Goal: Task Accomplishment & Management: Complete application form

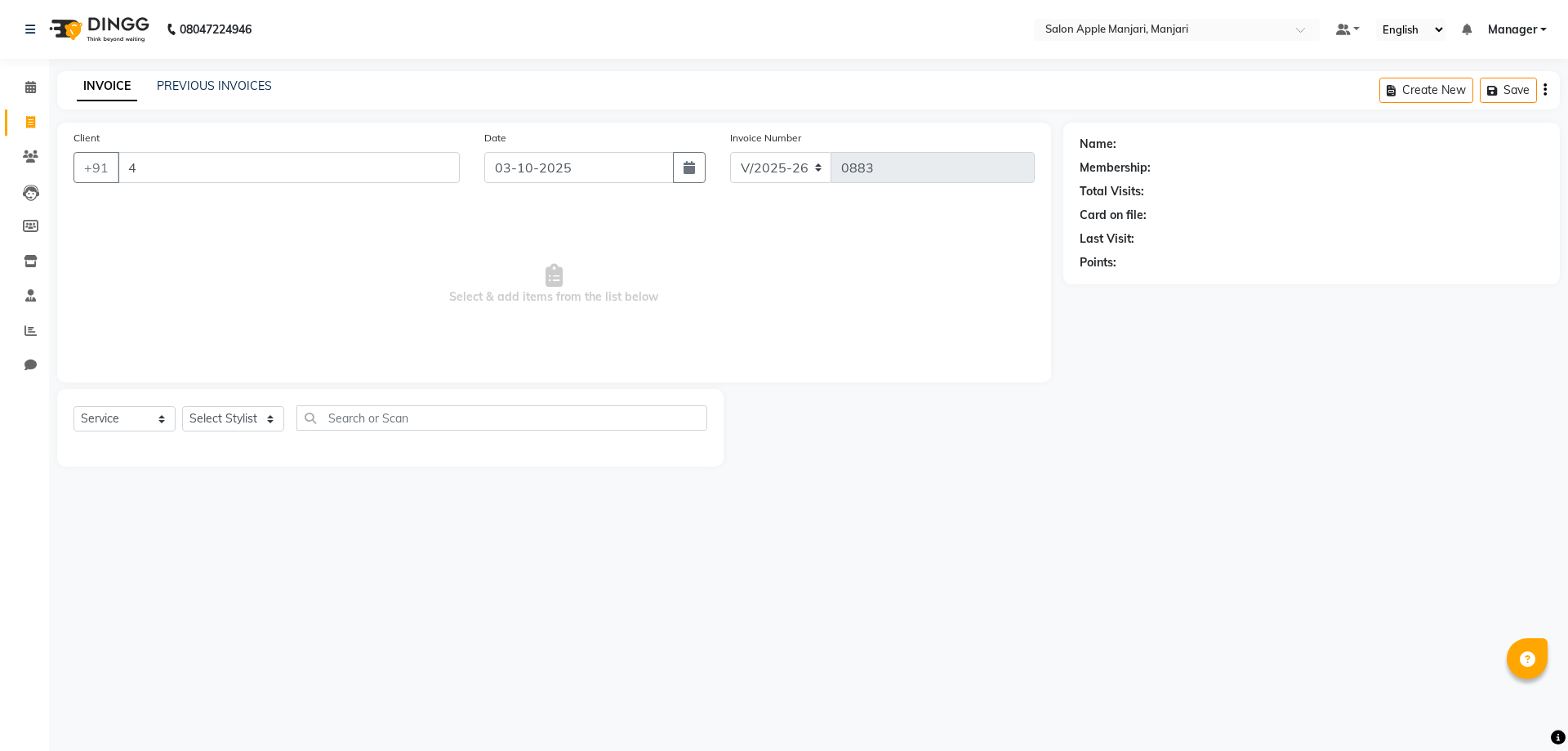
select select "8088"
select select "service"
click at [126, 93] on link "INVOICE" at bounding box center [107, 86] width 61 height 30
click at [130, 91] on link "INVOICE" at bounding box center [107, 86] width 61 height 30
click at [231, 93] on link "PREVIOUS INVOICES" at bounding box center [214, 86] width 115 height 14
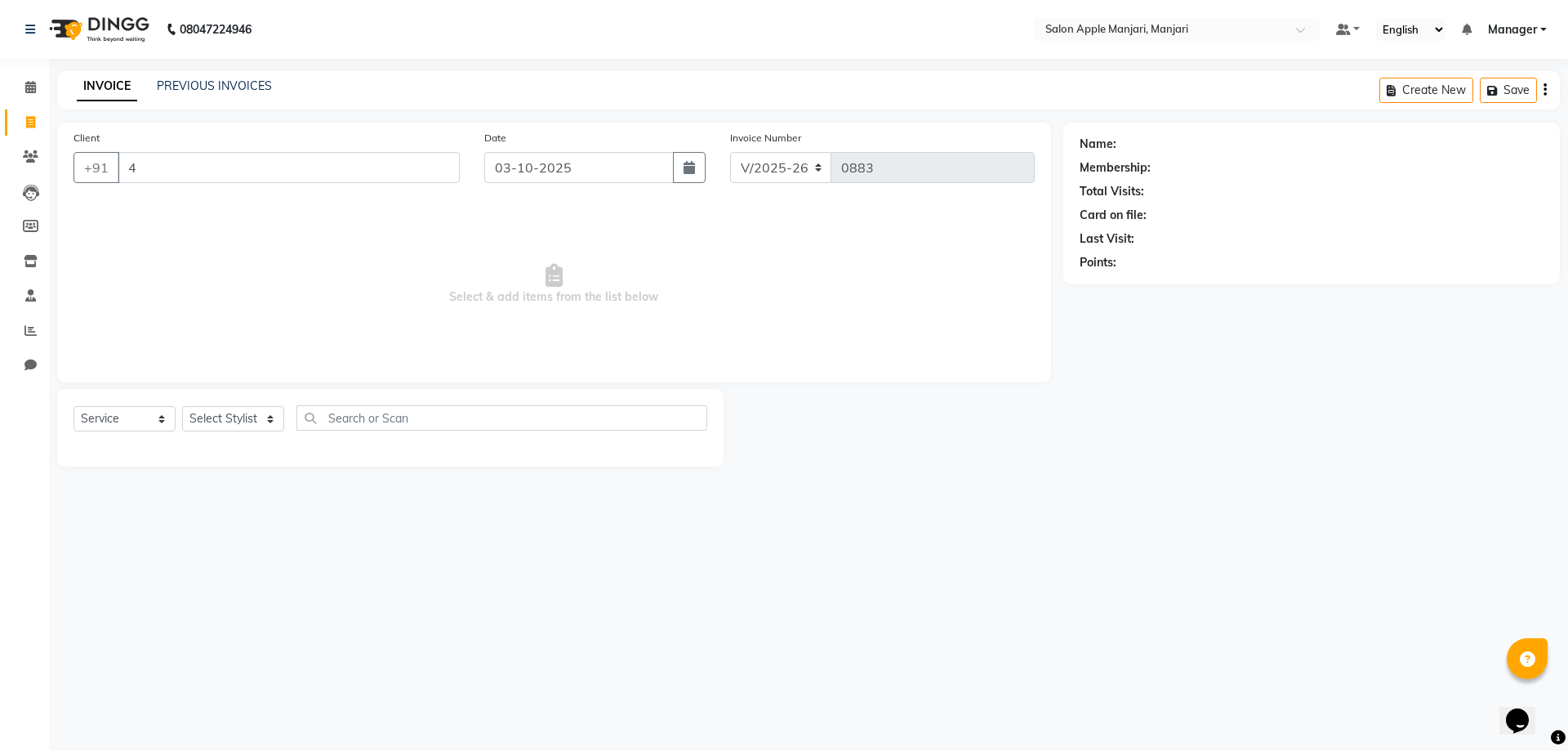
click at [106, 94] on link "INVOICE" at bounding box center [107, 86] width 61 height 30
click at [207, 87] on link "PREVIOUS INVOICES" at bounding box center [214, 86] width 115 height 14
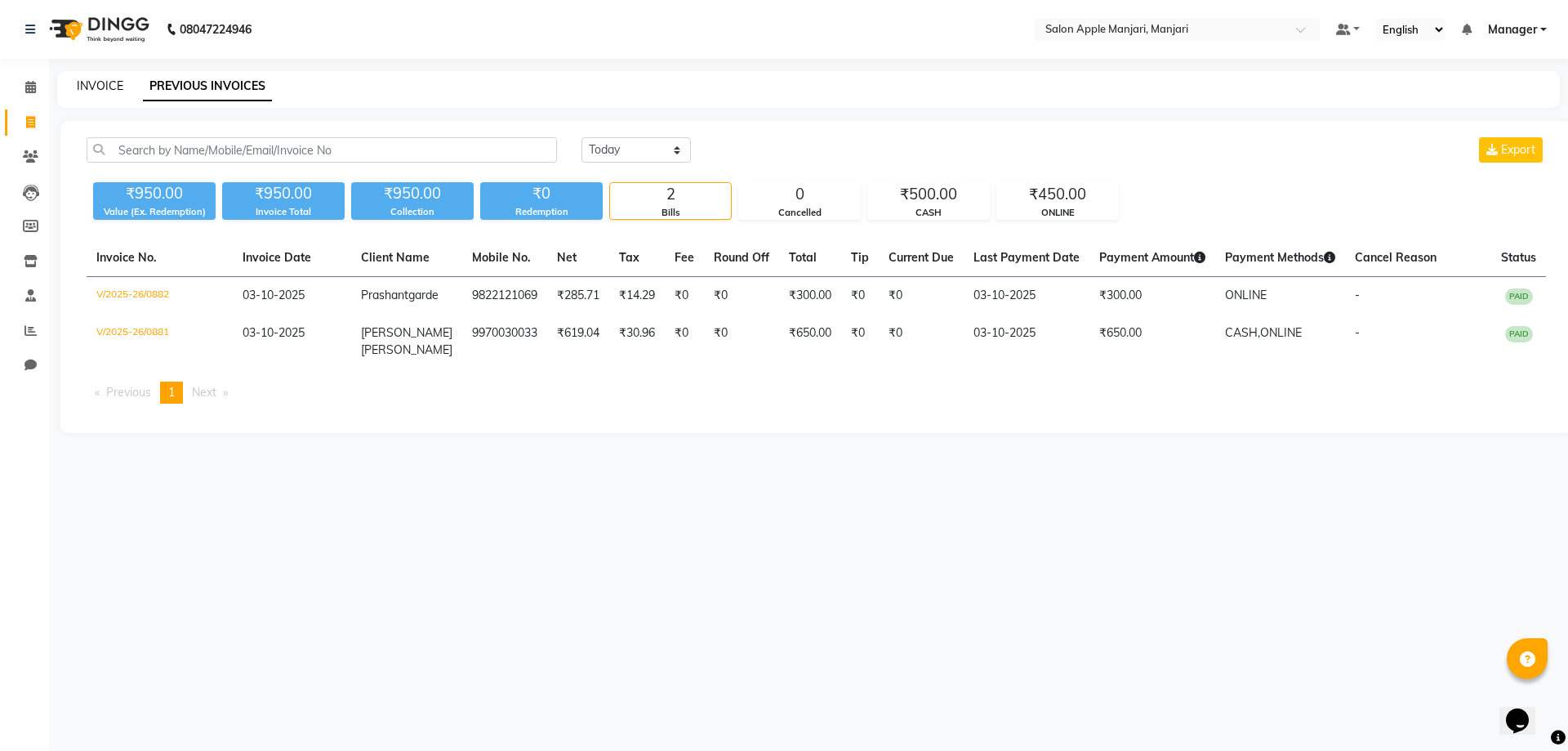
click at [89, 87] on link "INVOICE" at bounding box center [100, 86] width 47 height 14
select select "8088"
select select "service"
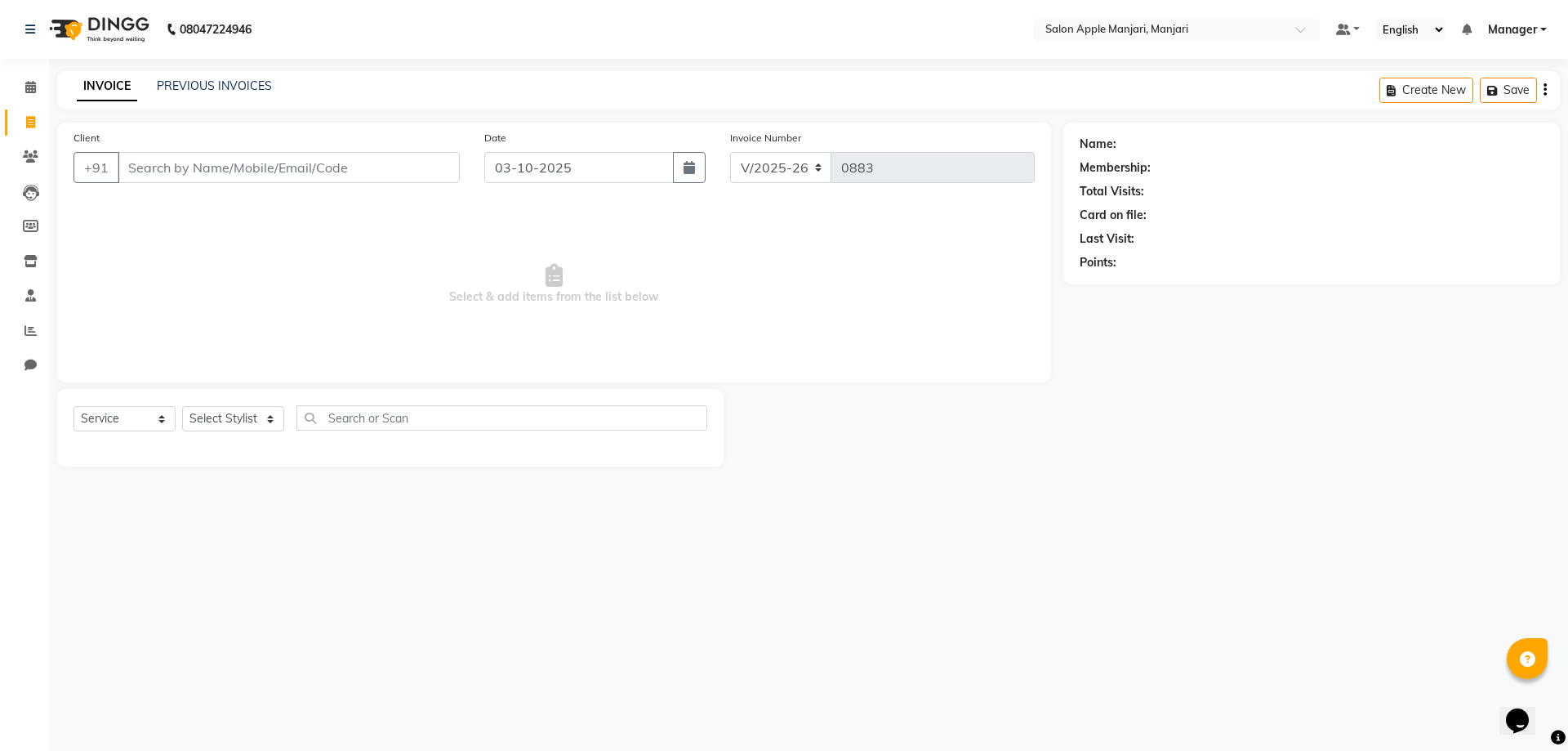
click at [180, 183] on input "Client" at bounding box center [288, 167] width 342 height 31
type input "98222121069"
click at [398, 175] on span "Add Client" at bounding box center [418, 167] width 64 height 16
select select "22"
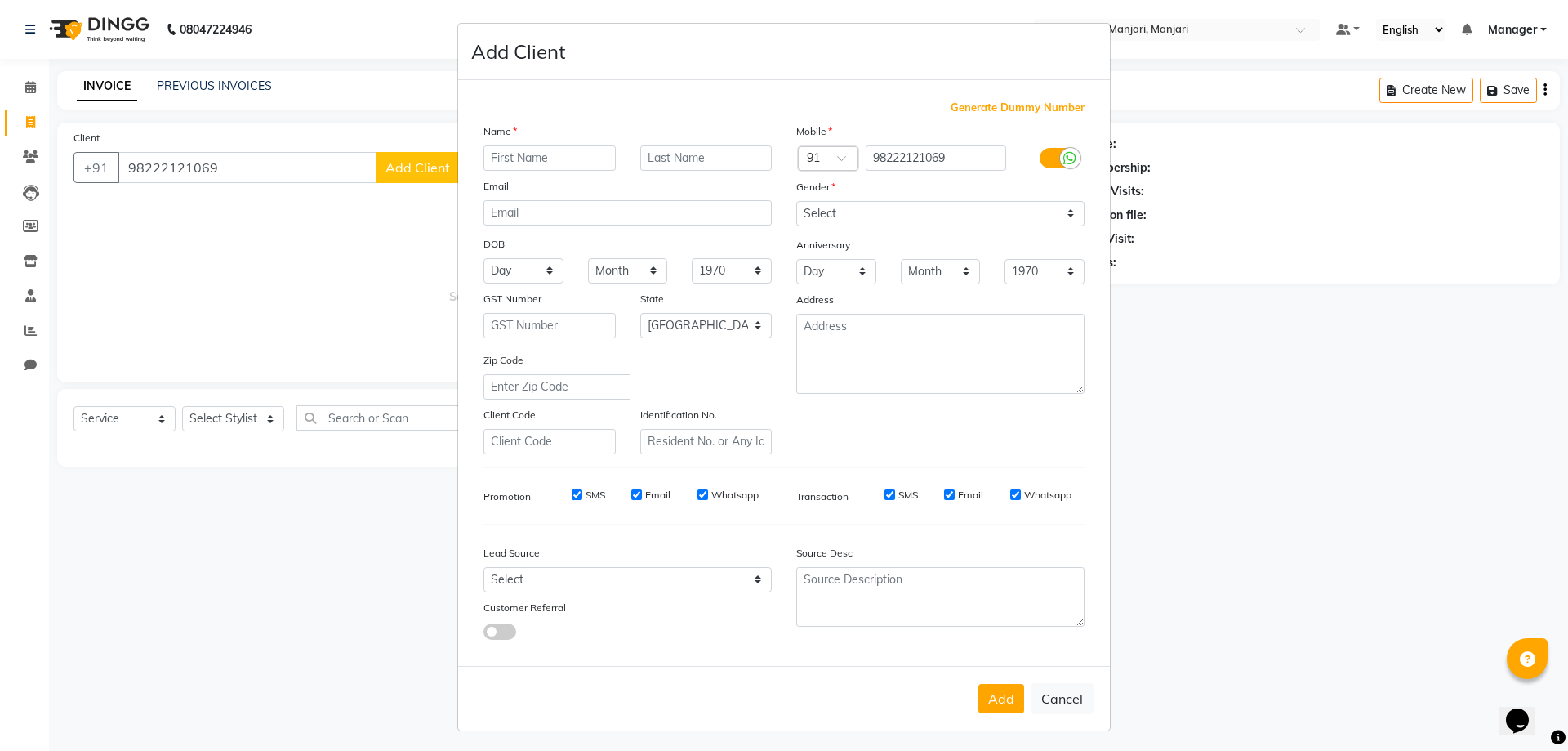
click at [557, 171] on input "text" at bounding box center [550, 158] width 132 height 25
type input "prashant"
click at [670, 171] on input "text" at bounding box center [707, 158] width 132 height 25
type input "g"
type input "Garde"
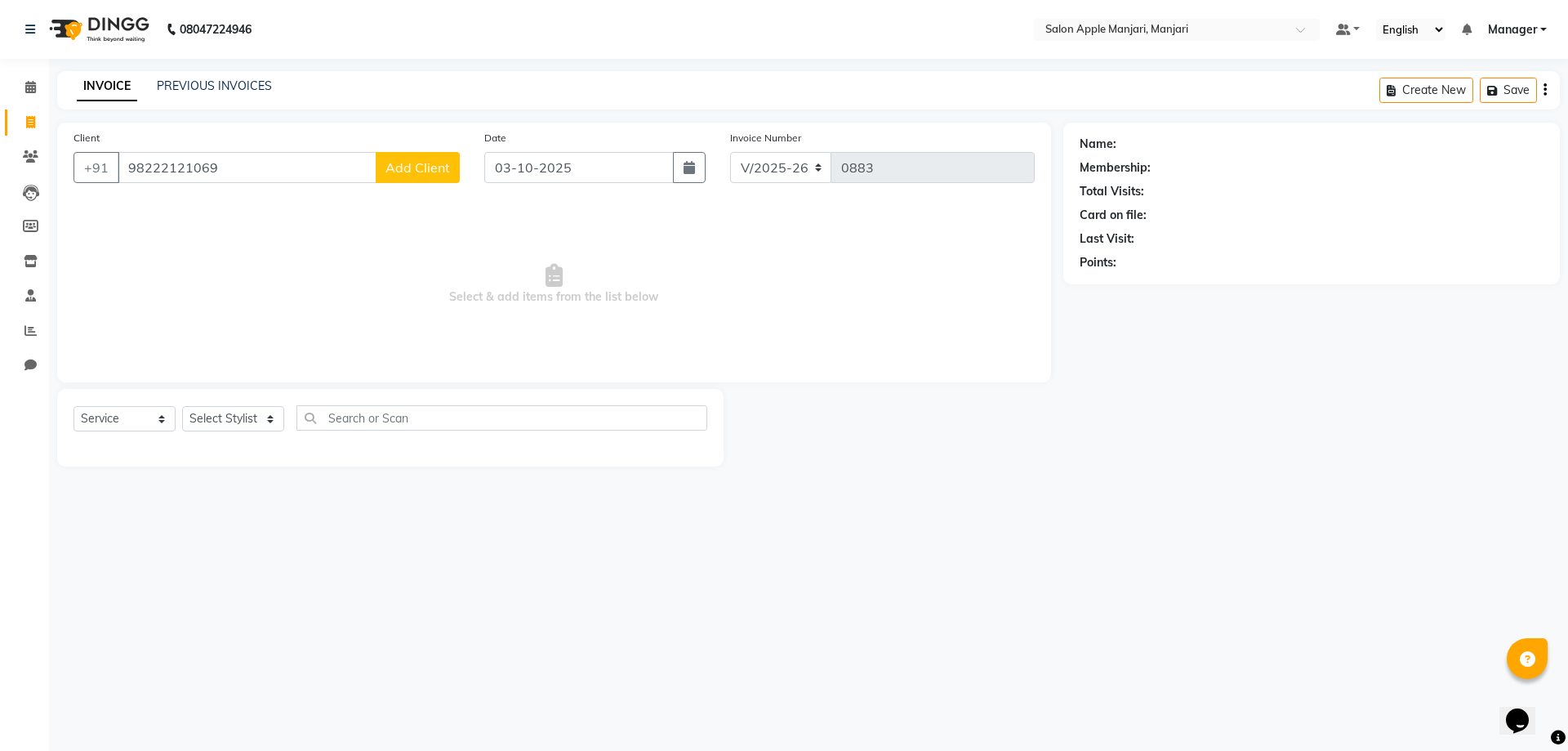
click at [386, 175] on span "Add Client" at bounding box center [418, 167] width 64 height 16
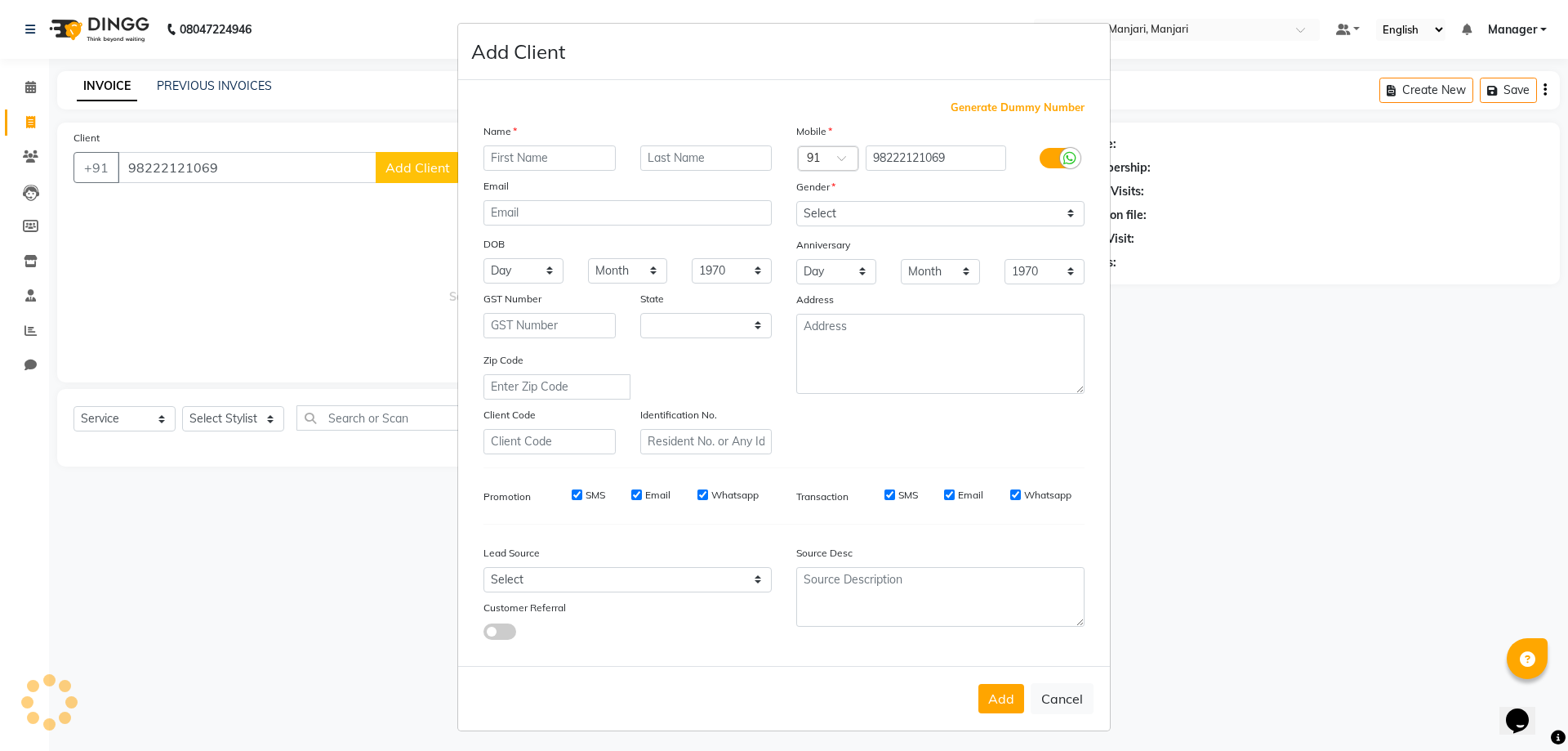
select select "22"
click at [516, 171] on input "text" at bounding box center [550, 158] width 132 height 25
type input "P"
click at [409, 183] on ngb-modal-window "Add Client Generate Dummy Number Name Email DOB Day 01 02 03 04 05 06 07 08 09 …" at bounding box center [784, 375] width 1568 height 751
click at [407, 183] on ngb-modal-window "Add Client Generate Dummy Number Name Email DOB Day 01 02 03 04 05 06 07 08 09 …" at bounding box center [784, 375] width 1568 height 751
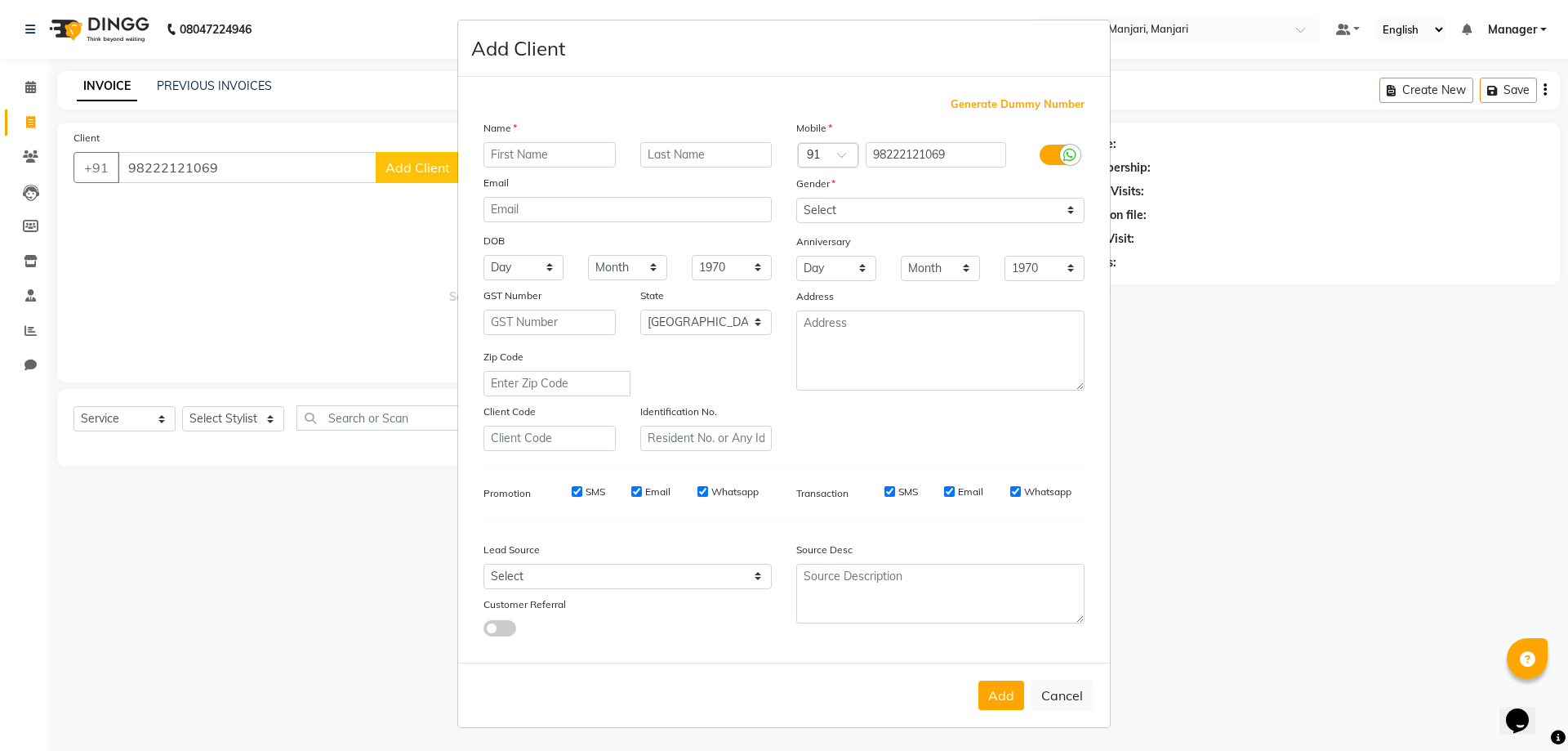
scroll to position [147, 0]
click at [978, 689] on button "Add" at bounding box center [1001, 695] width 46 height 30
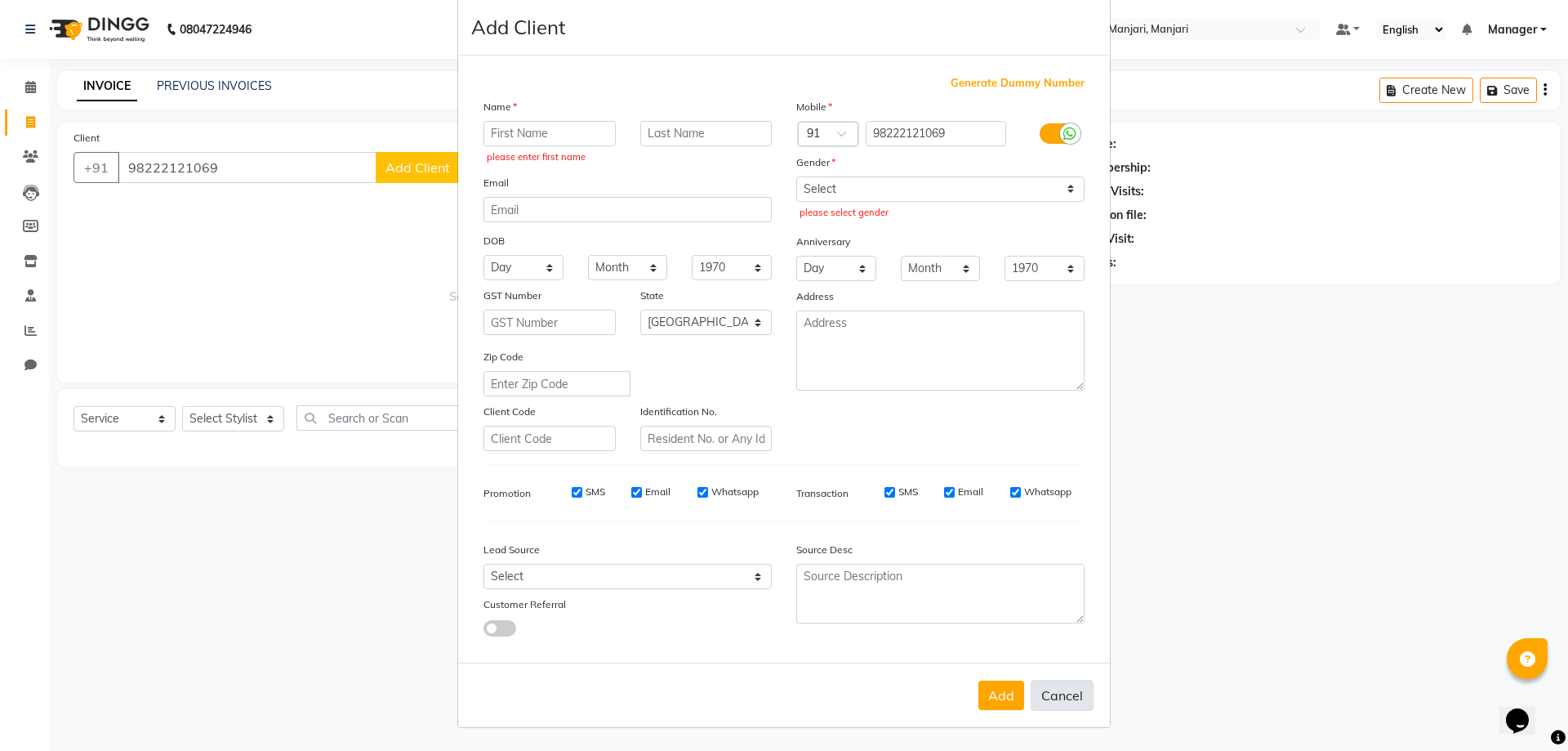
click at [1055, 697] on button "Cancel" at bounding box center [1062, 695] width 63 height 31
select select
select select "null"
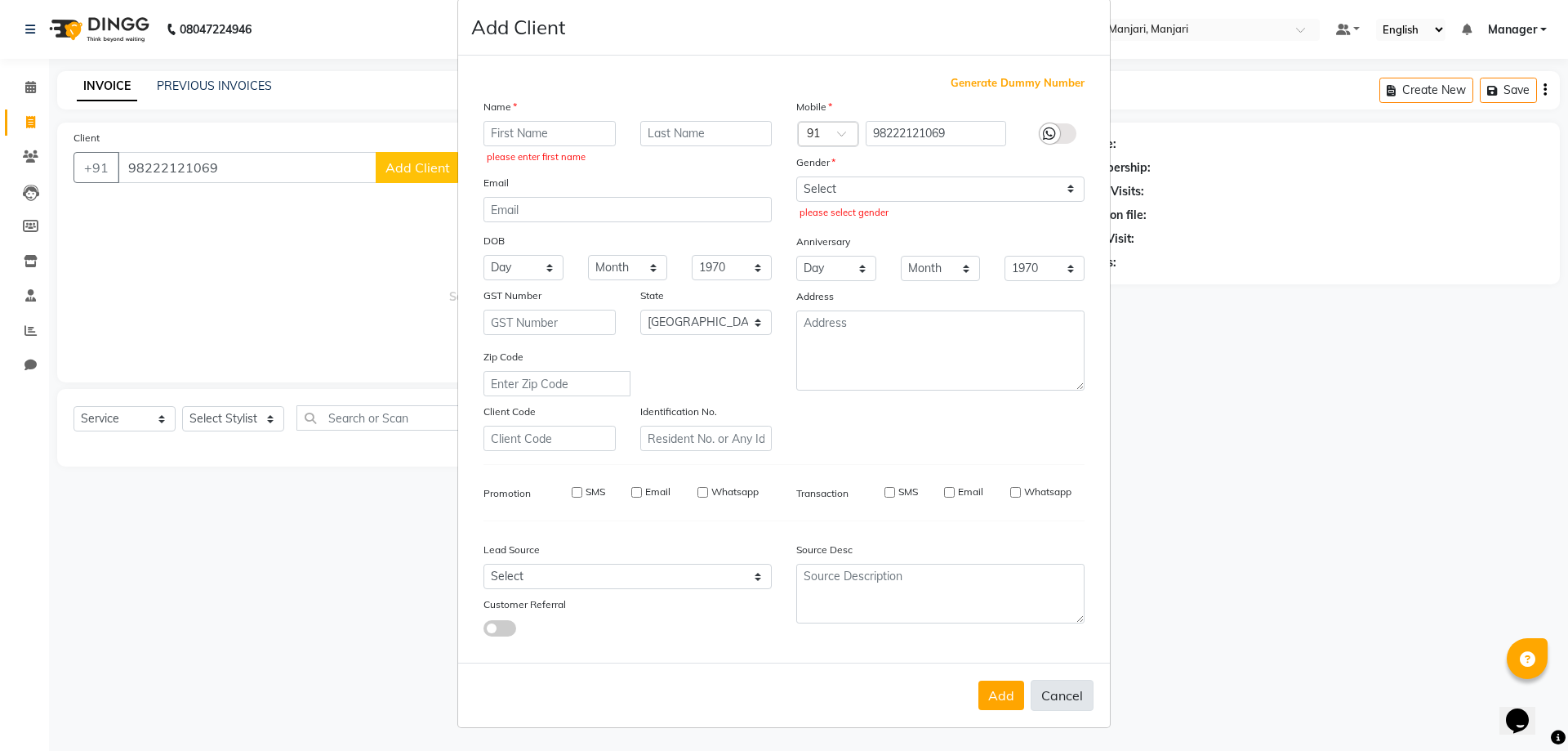
select select
checkbox input "false"
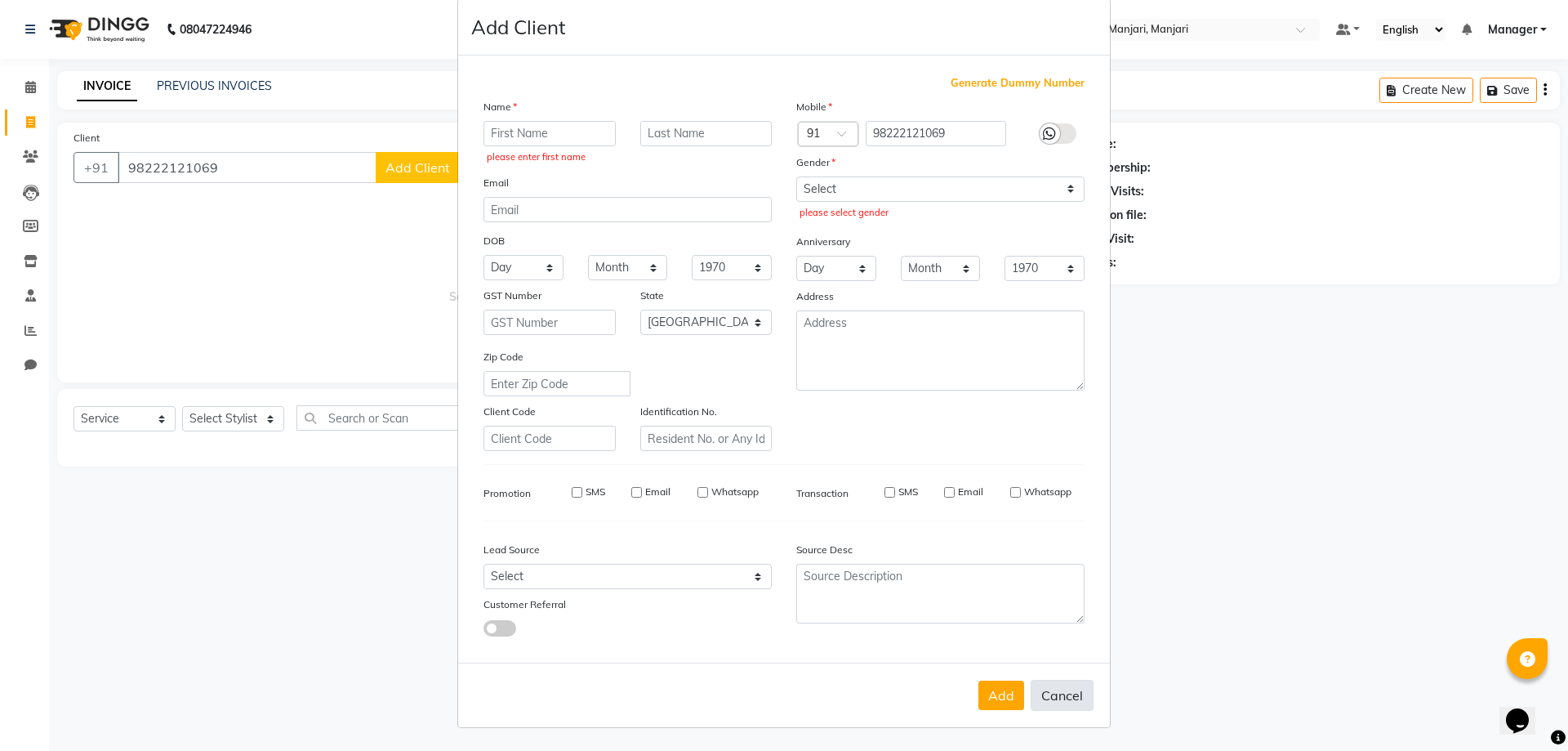
checkbox input "false"
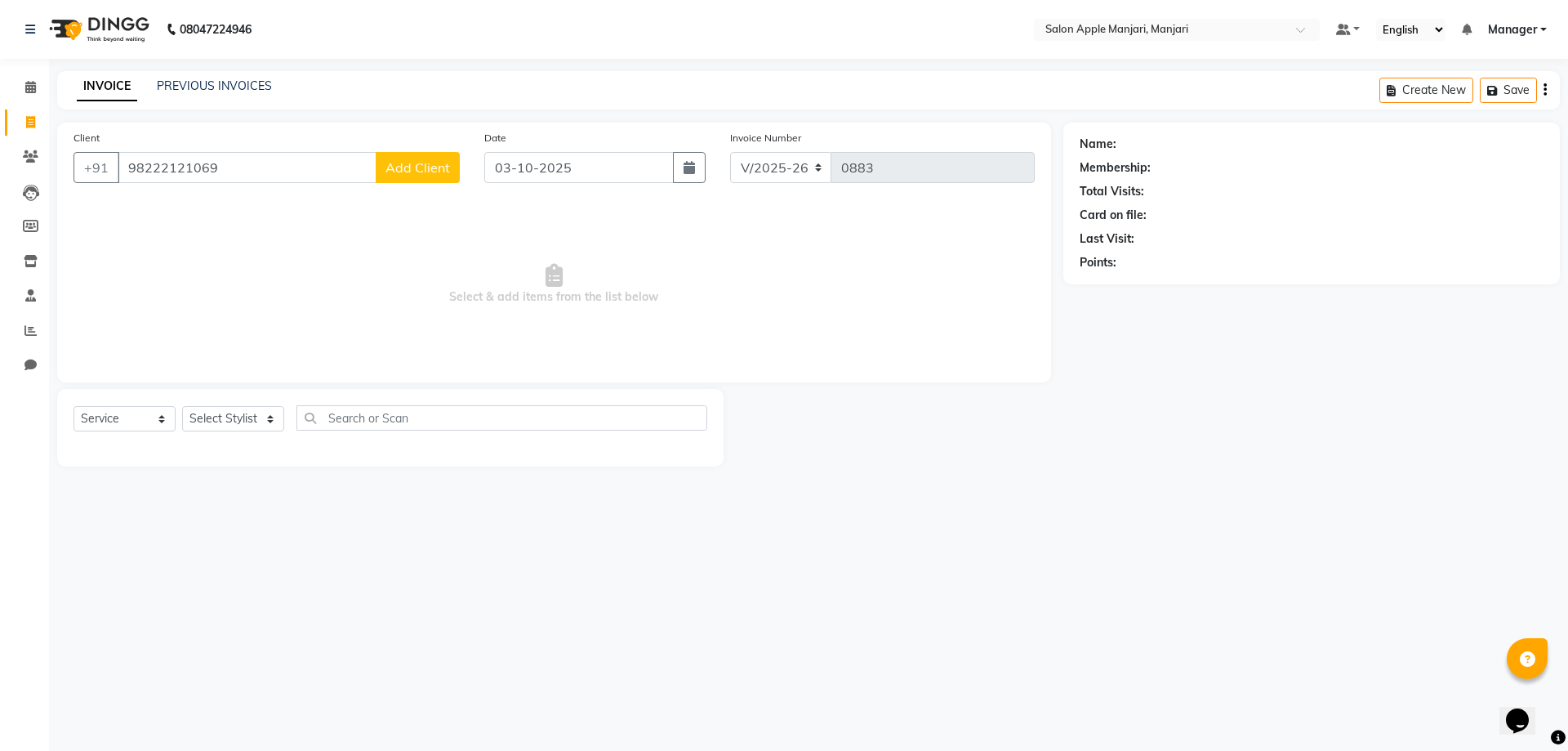
click at [422, 175] on span "Add Client" at bounding box center [418, 167] width 64 height 16
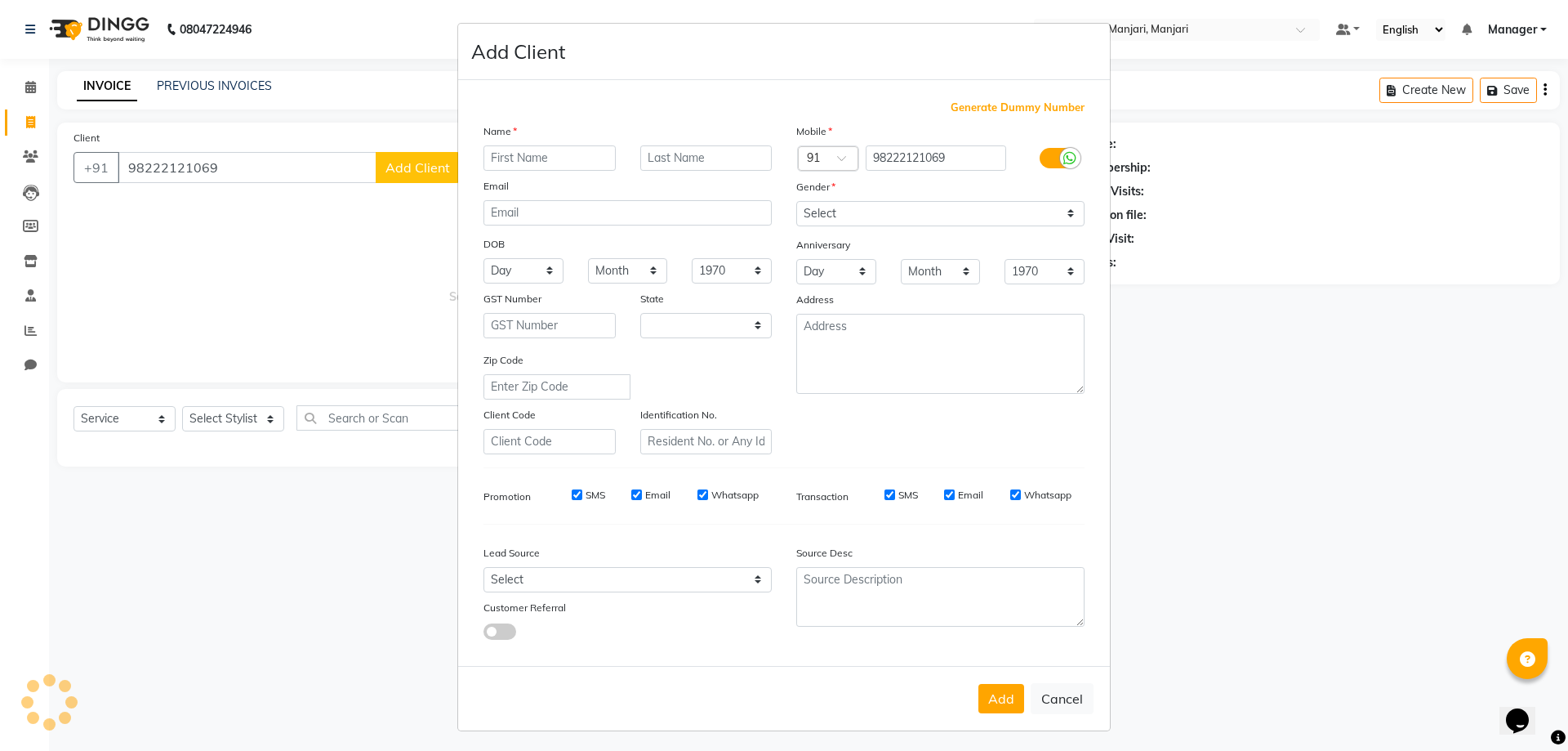
select select "22"
click at [509, 171] on input "text" at bounding box center [550, 158] width 132 height 25
type input "prashant"
click at [667, 171] on input "text" at bounding box center [707, 158] width 132 height 25
type input "Garde"
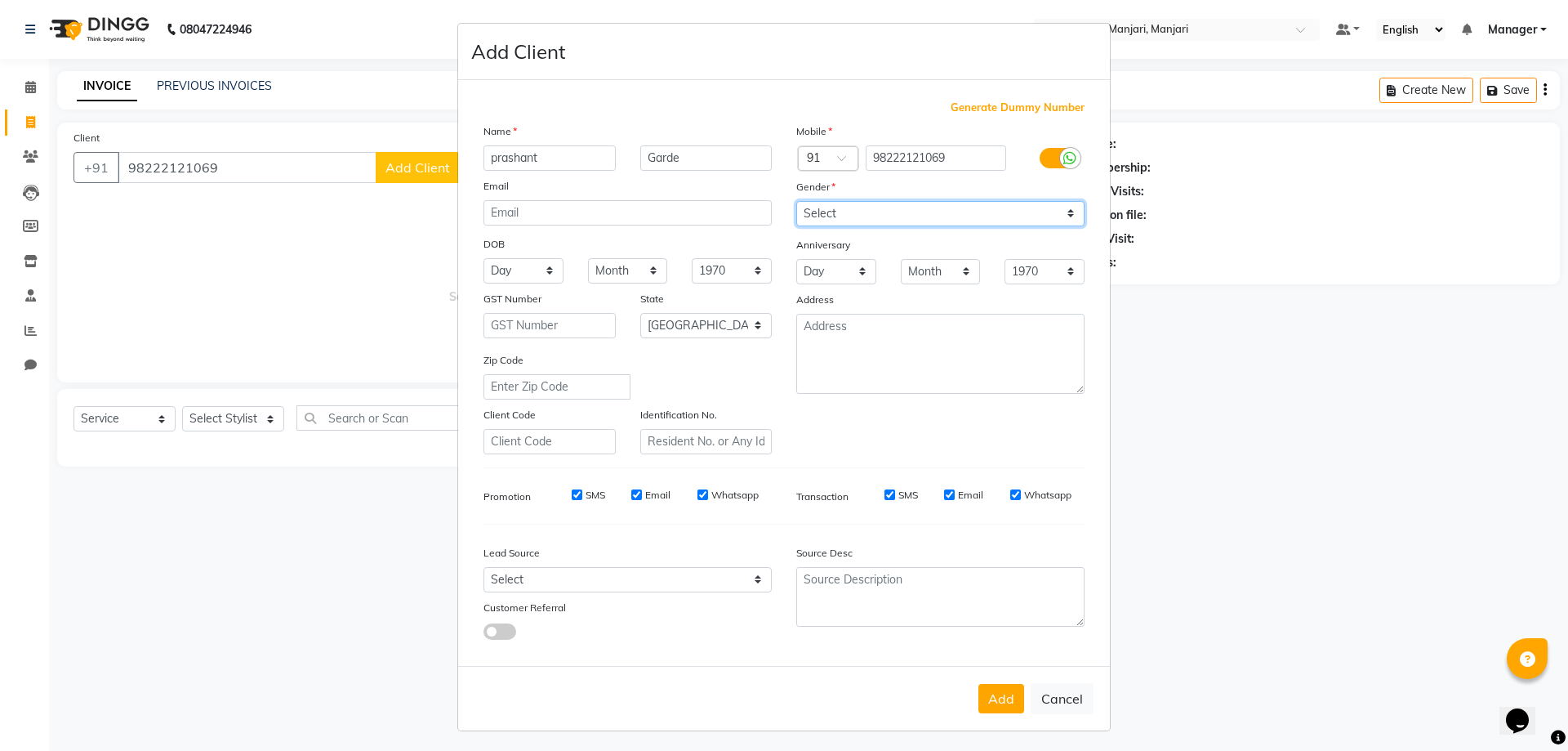
click at [884, 226] on select "Select [DEMOGRAPHIC_DATA] [DEMOGRAPHIC_DATA] Other Prefer Not To Say" at bounding box center [941, 214] width 288 height 25
click at [885, 226] on select "Select [DEMOGRAPHIC_DATA] [DEMOGRAPHIC_DATA] Other Prefer Not To Say" at bounding box center [941, 214] width 288 height 25
select select "[DEMOGRAPHIC_DATA]"
click at [797, 226] on select "Select [DEMOGRAPHIC_DATA] [DEMOGRAPHIC_DATA] Other Prefer Not To Say" at bounding box center [941, 214] width 288 height 25
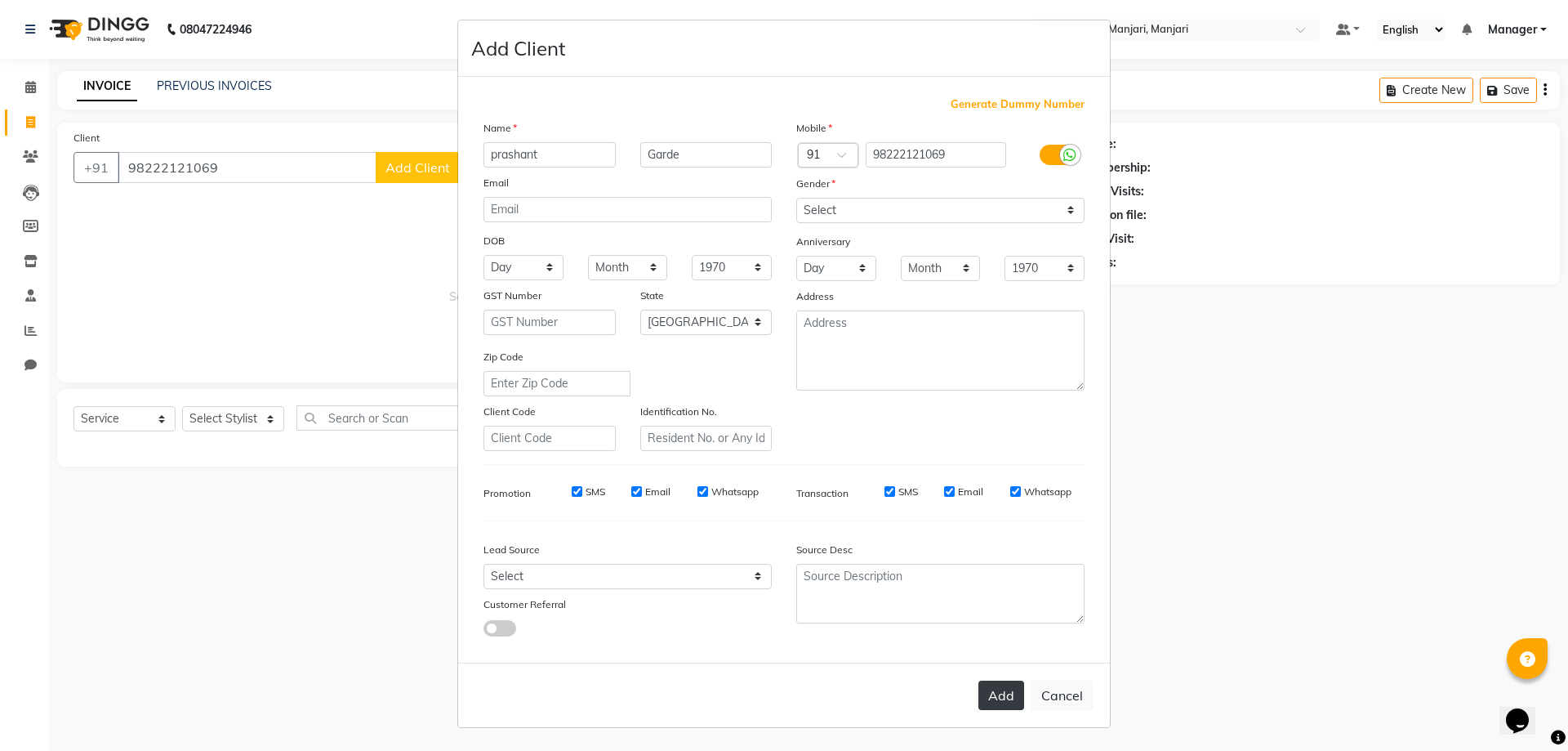
click at [978, 680] on button "Add" at bounding box center [1001, 695] width 46 height 30
select select
select select "null"
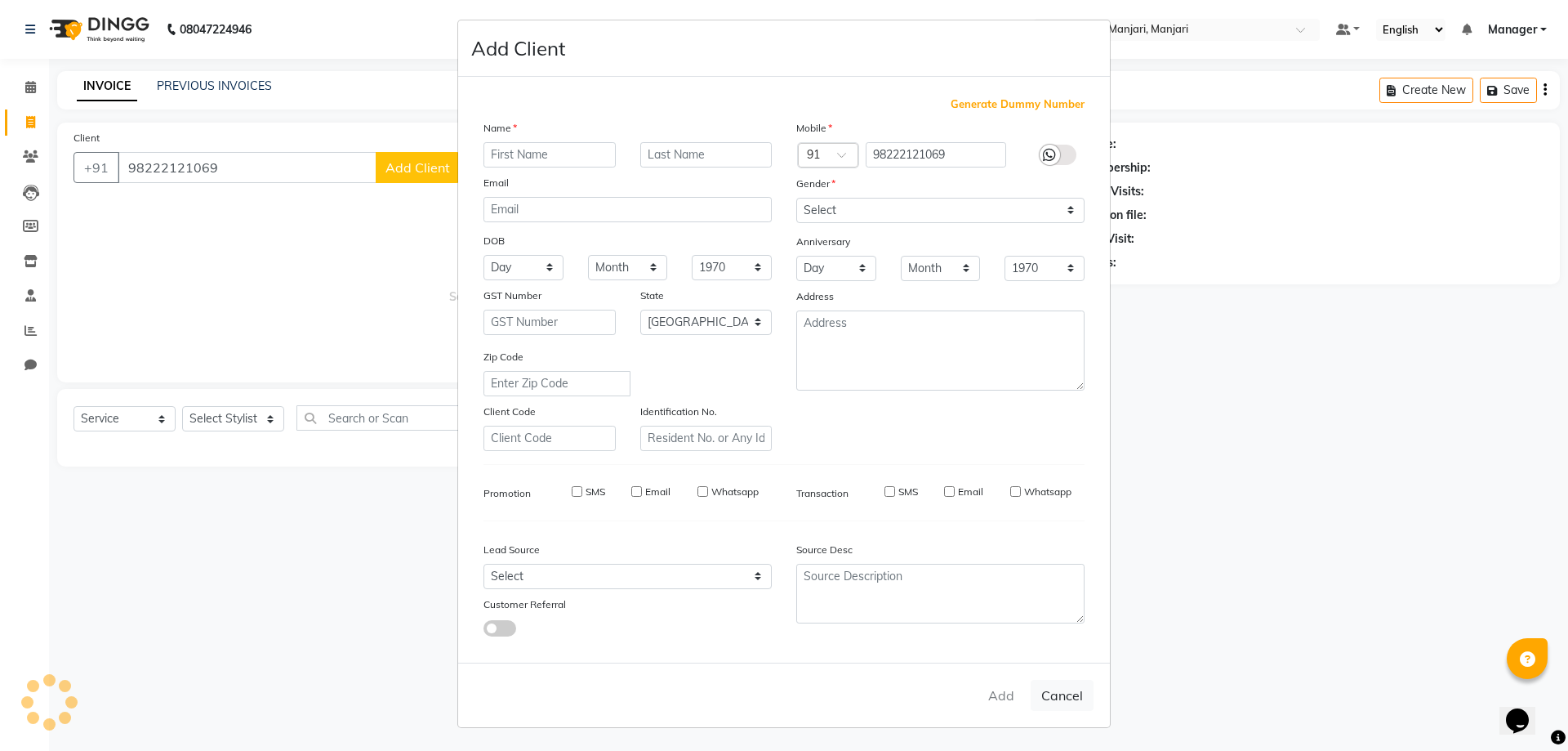
select select
checkbox input "false"
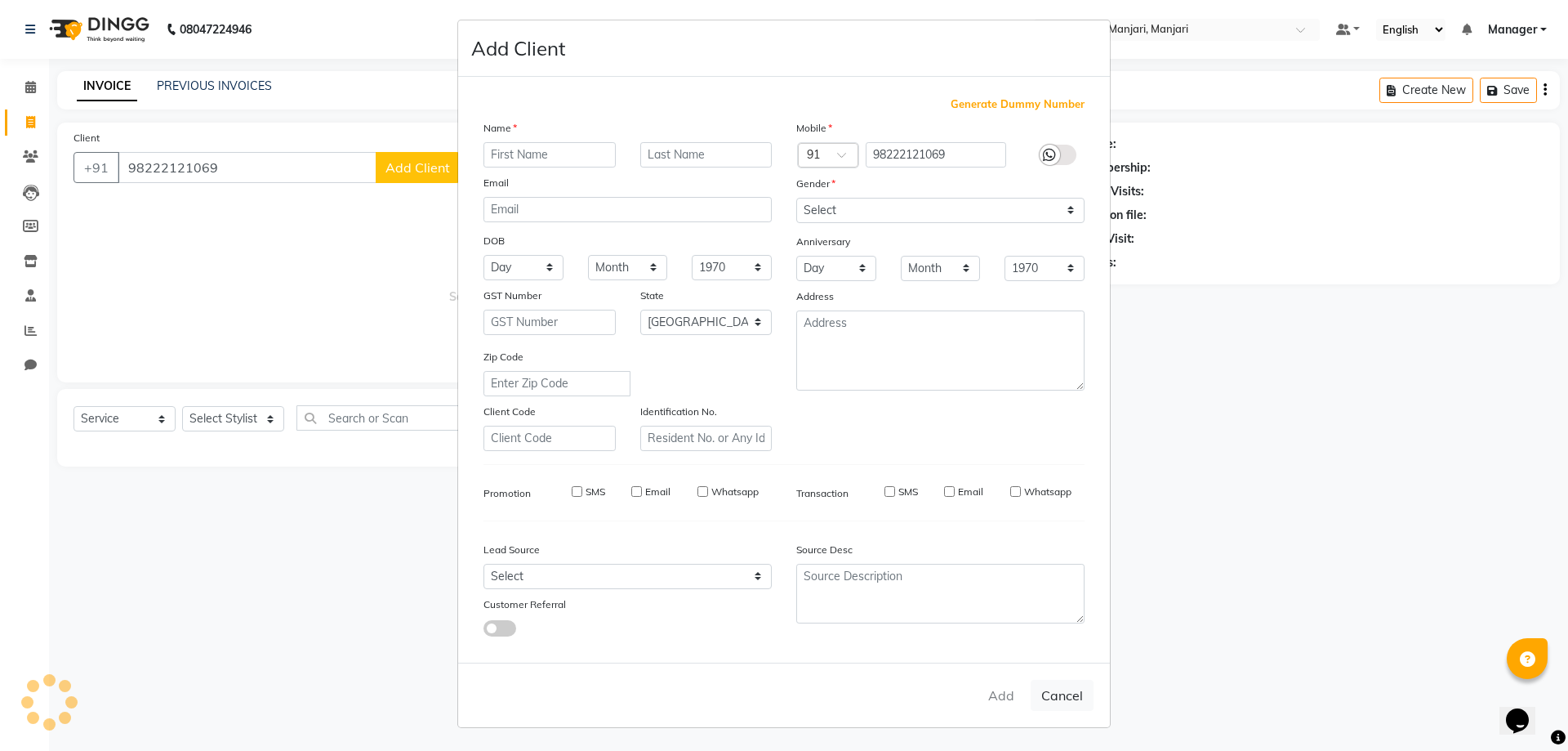
checkbox input "false"
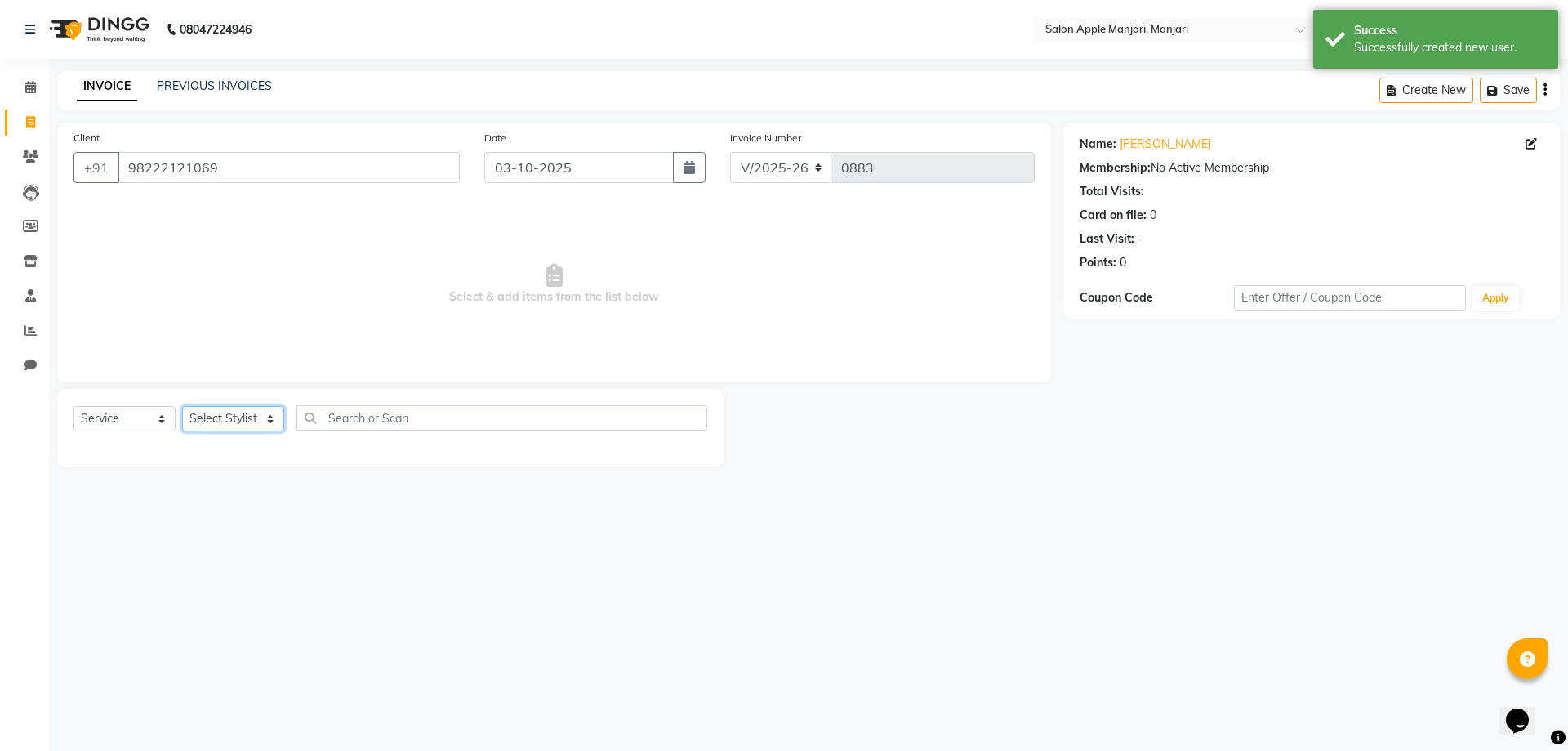
click at [264, 431] on select "Select Stylist [PERSON_NAME] Manager [PERSON_NAME] [PERSON_NAME] [PERSON_NAME] …" at bounding box center [234, 419] width 102 height 25
select select "88882"
click at [188, 431] on select "Select Stylist [PERSON_NAME] Manager [PERSON_NAME] [PERSON_NAME] [PERSON_NAME] …" at bounding box center [234, 419] width 102 height 25
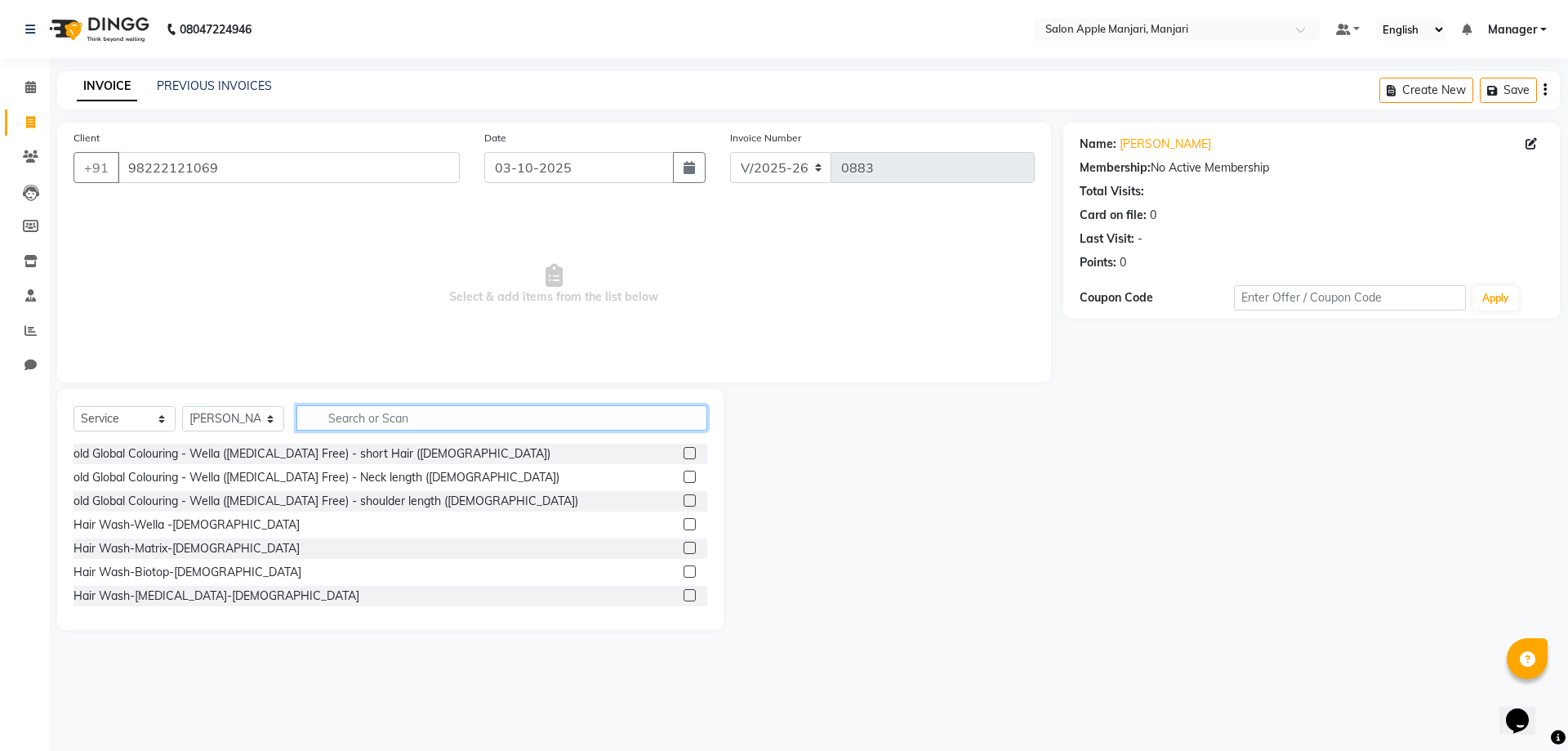
click at [393, 431] on input "text" at bounding box center [501, 418] width 411 height 25
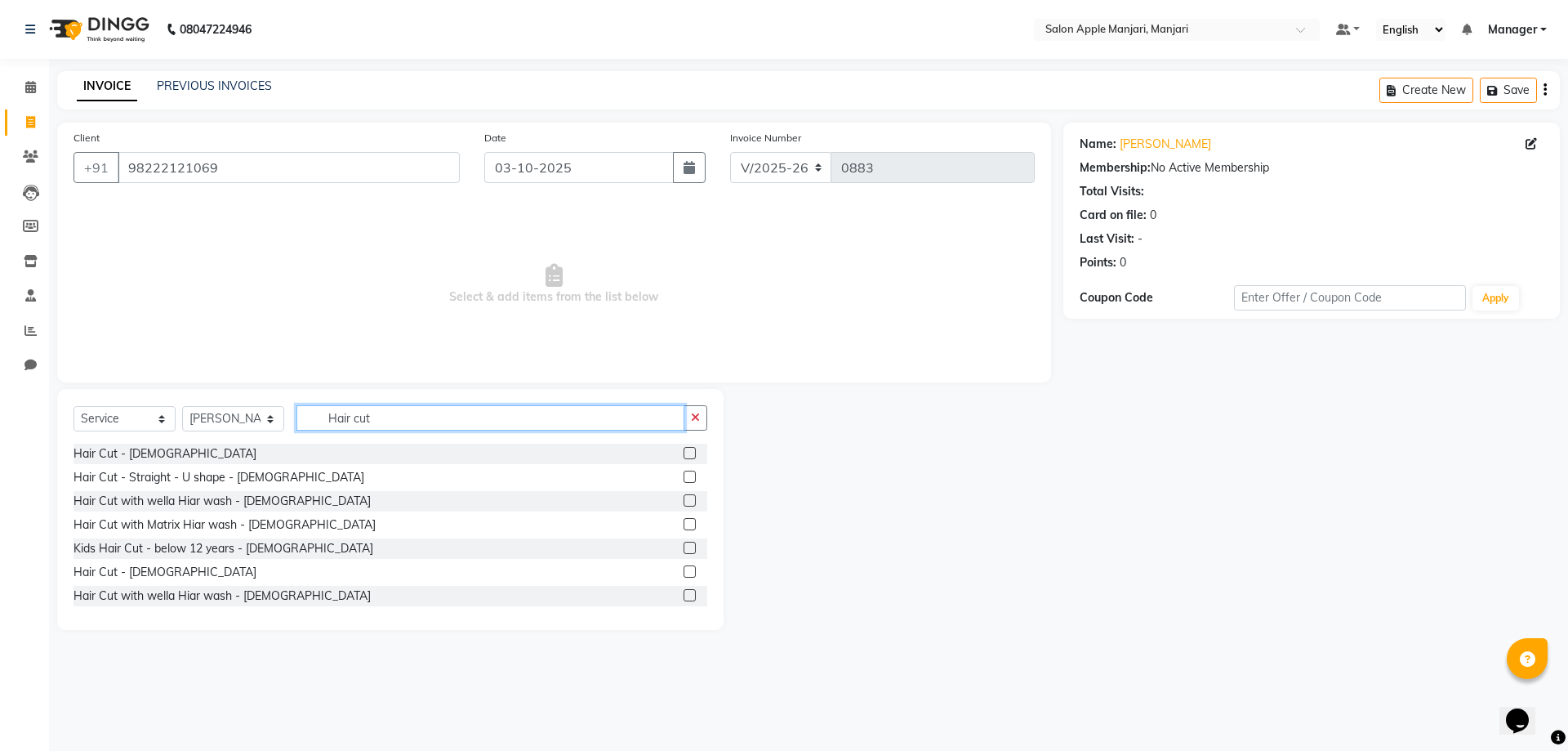
type input "Hair cut"
click at [684, 577] on label at bounding box center [690, 572] width 13 height 13
click at [684, 577] on input "checkbox" at bounding box center [689, 572] width 11 height 11
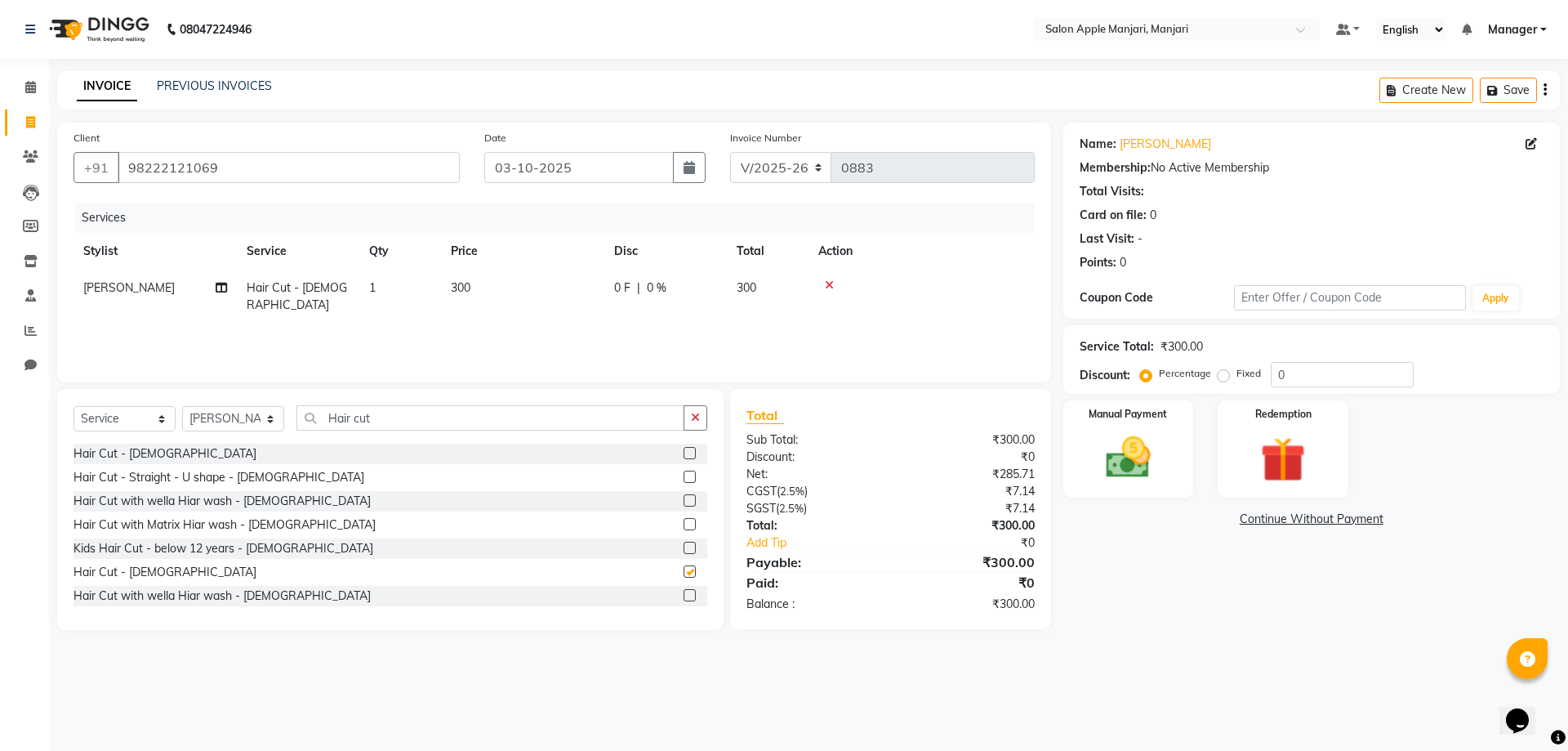
checkbox input "false"
click at [1111, 482] on div "Manual Payment" at bounding box center [1129, 448] width 136 height 100
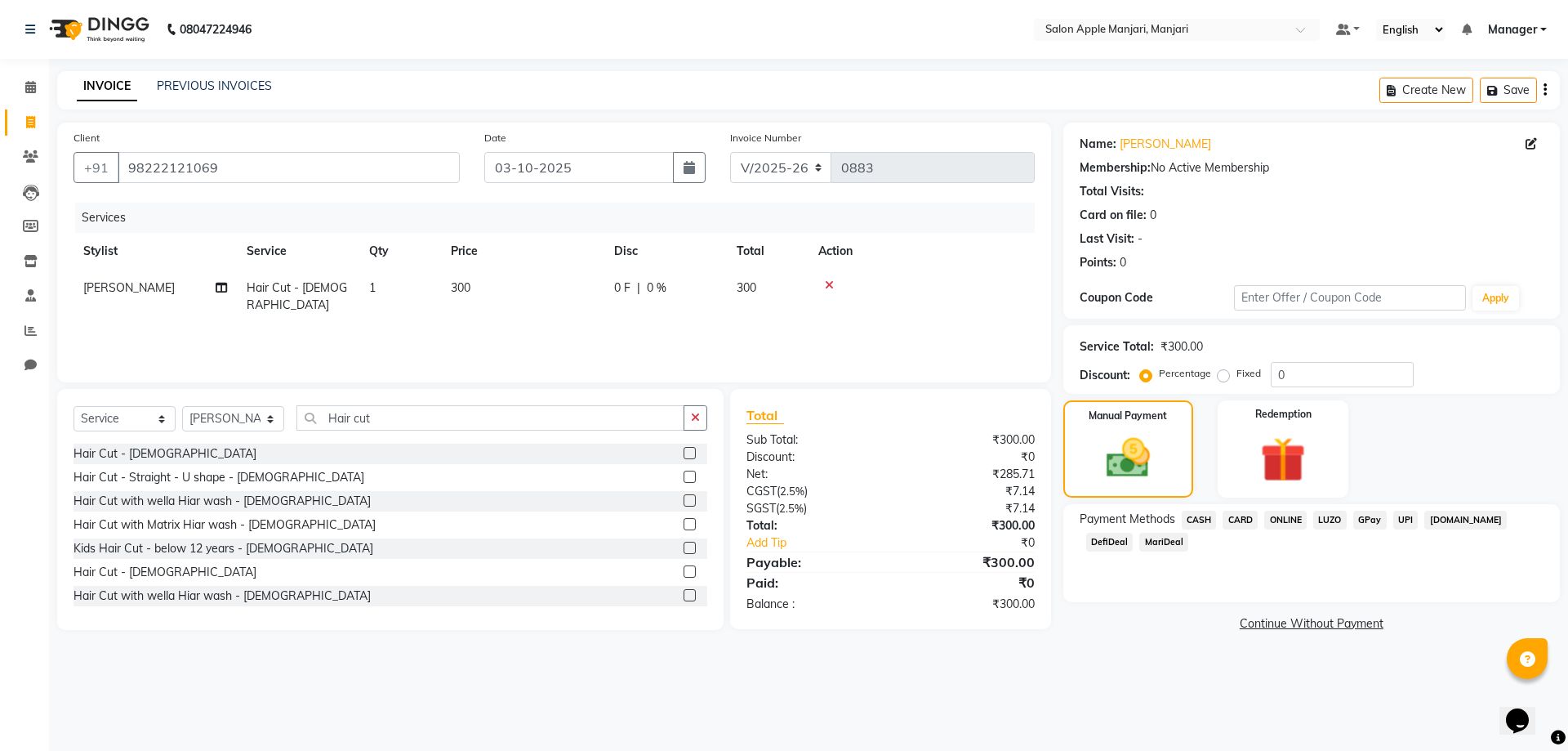
click at [1295, 529] on span "ONLINE" at bounding box center [1285, 519] width 42 height 19
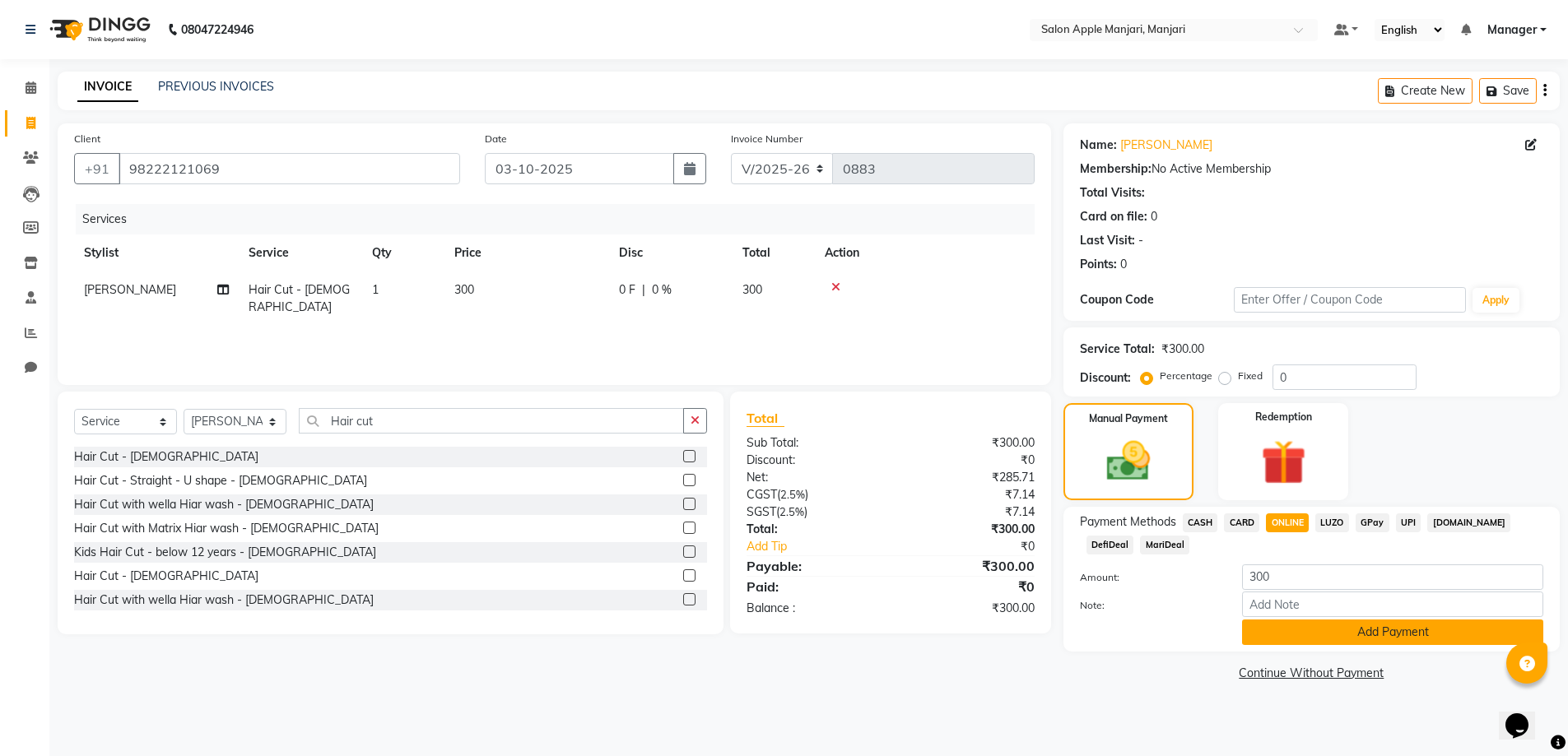
click at [1327, 645] on button "Add Payment" at bounding box center [1392, 632] width 301 height 25
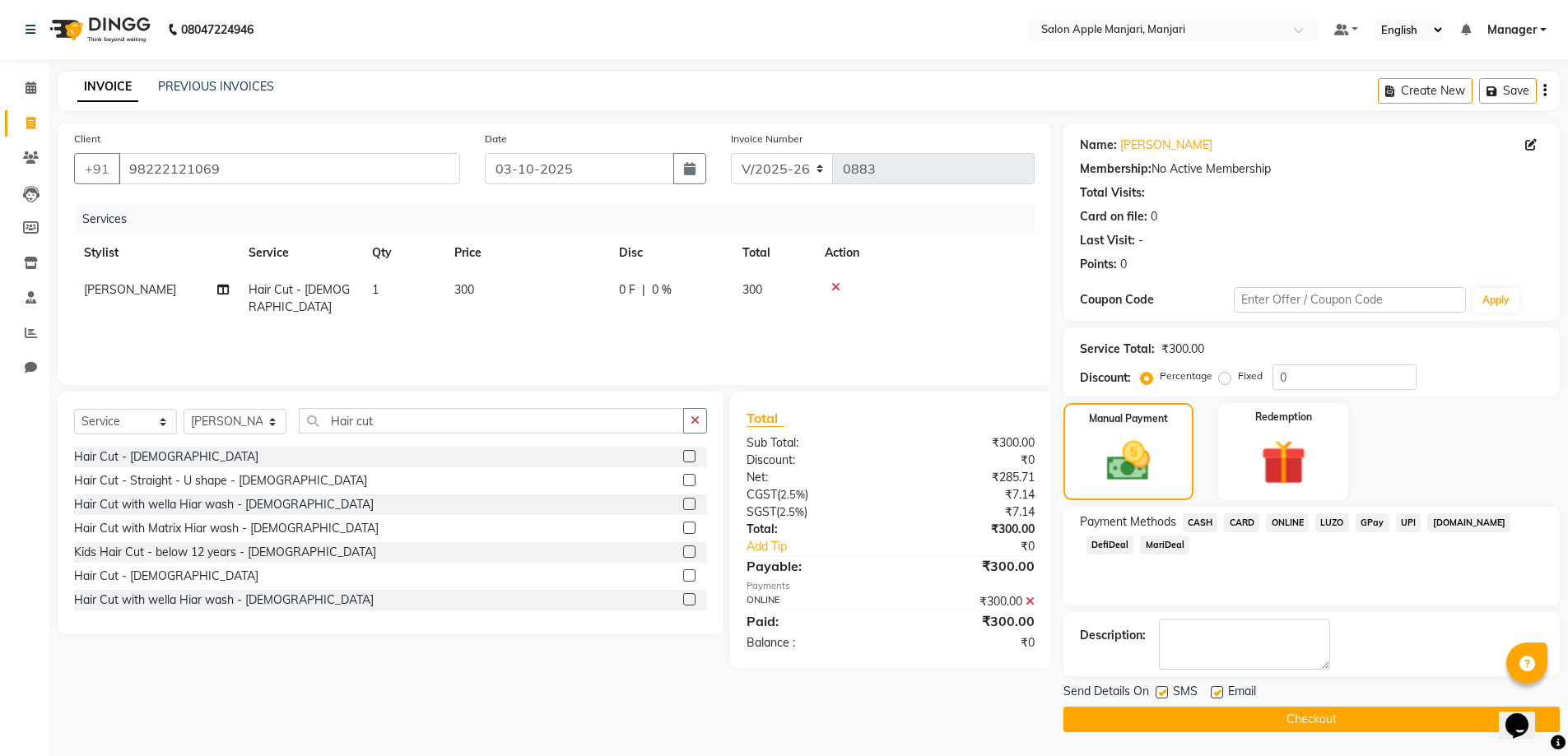
scroll to position [83, 0]
click at [1305, 711] on button "Checkout" at bounding box center [1311, 718] width 496 height 25
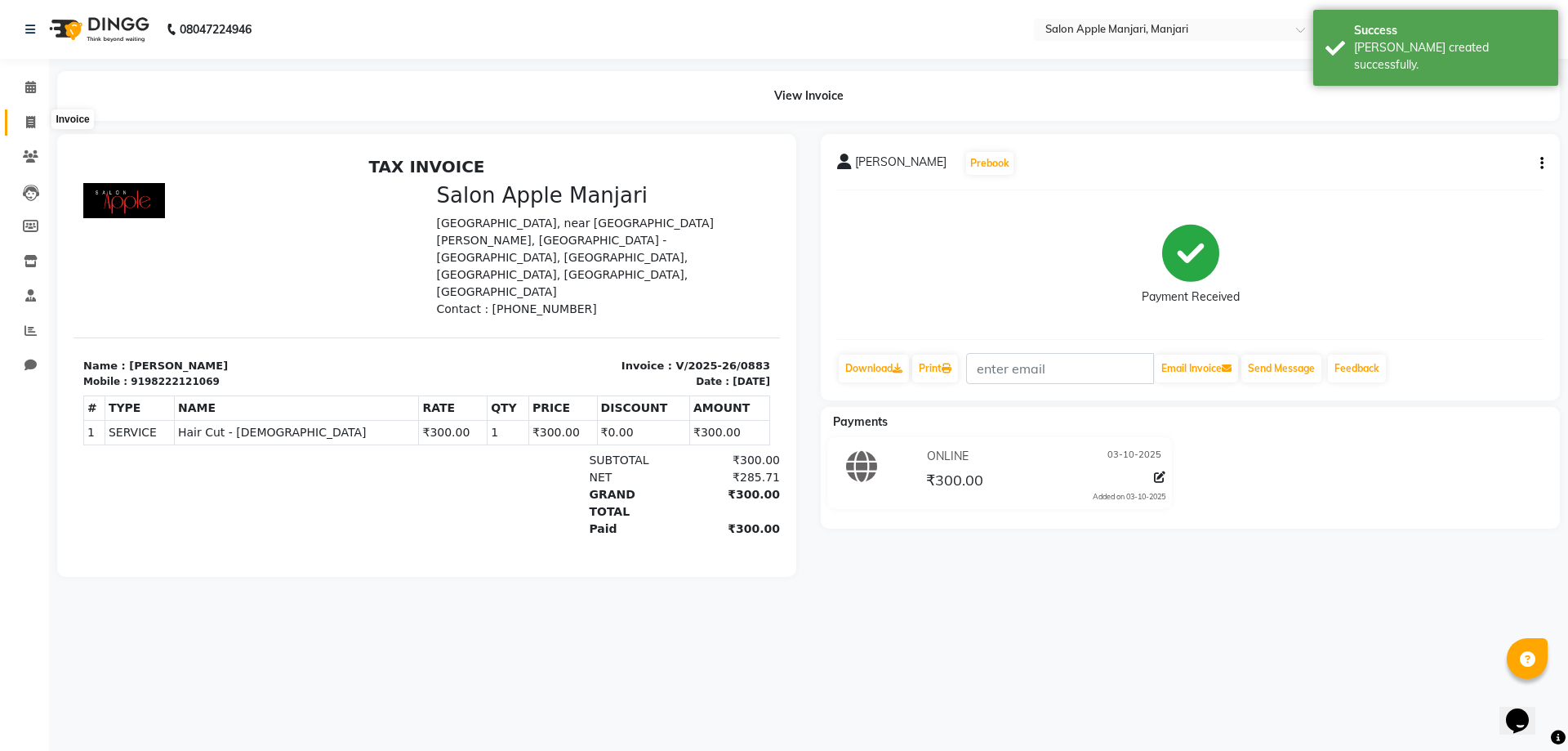
click at [26, 116] on icon at bounding box center [30, 123] width 9 height 13
select select "service"
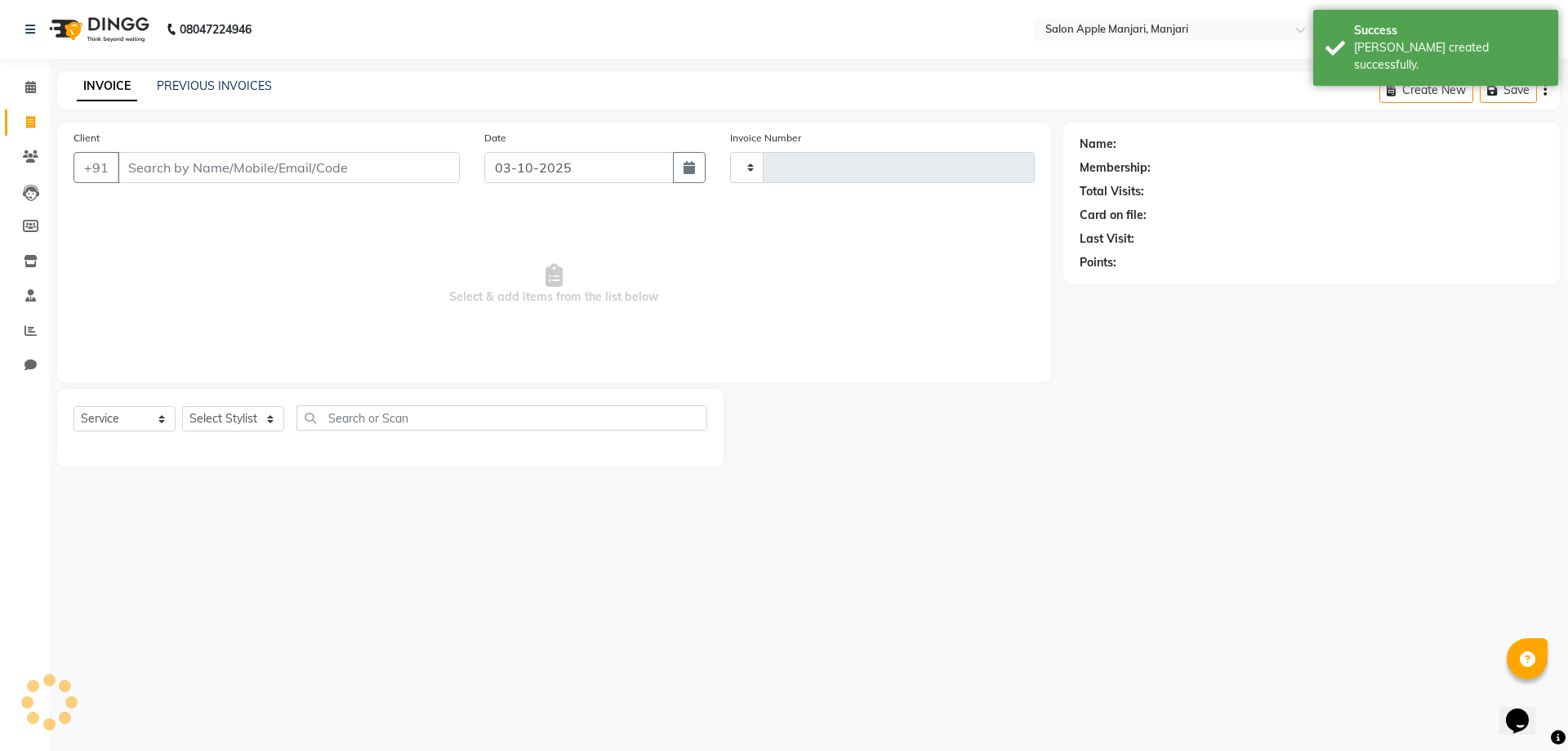
type input "0884"
select select "8088"
click at [179, 183] on input "Client" at bounding box center [288, 167] width 342 height 31
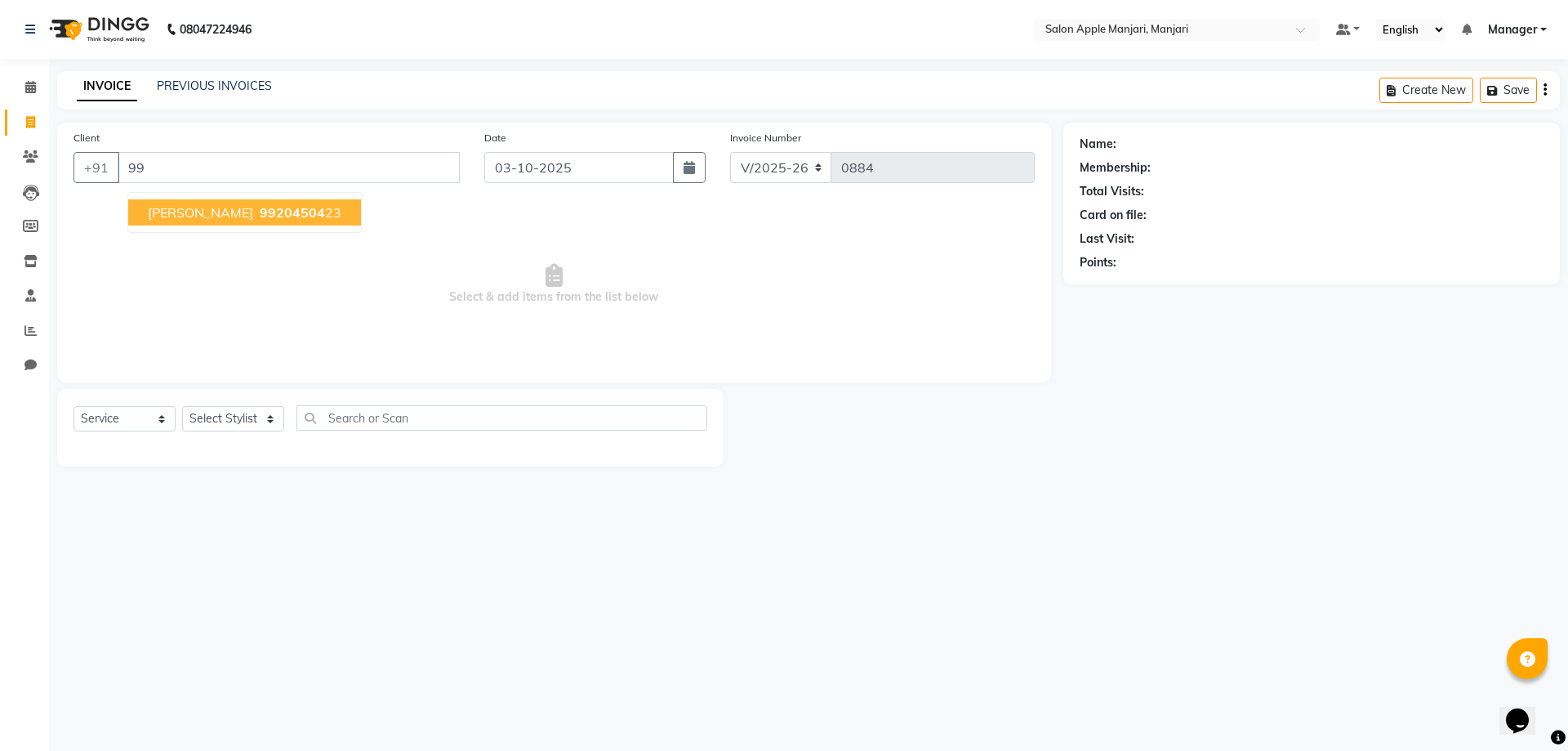
type input "9"
click at [178, 87] on link "PREVIOUS INVOICES" at bounding box center [214, 86] width 115 height 14
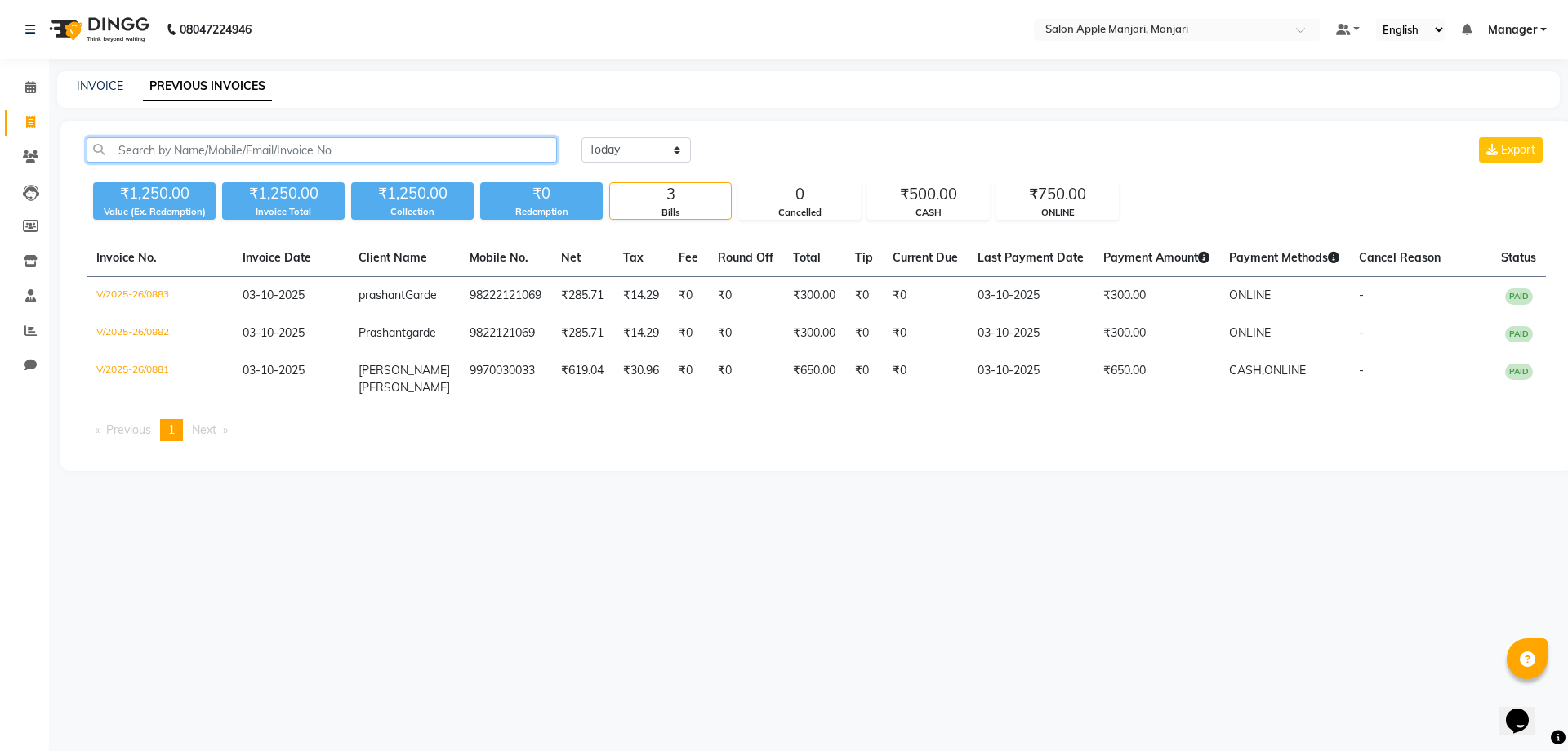
click at [167, 163] on input "text" at bounding box center [322, 149] width 471 height 25
click at [119, 83] on link "INVOICE" at bounding box center [100, 86] width 47 height 14
select select "service"
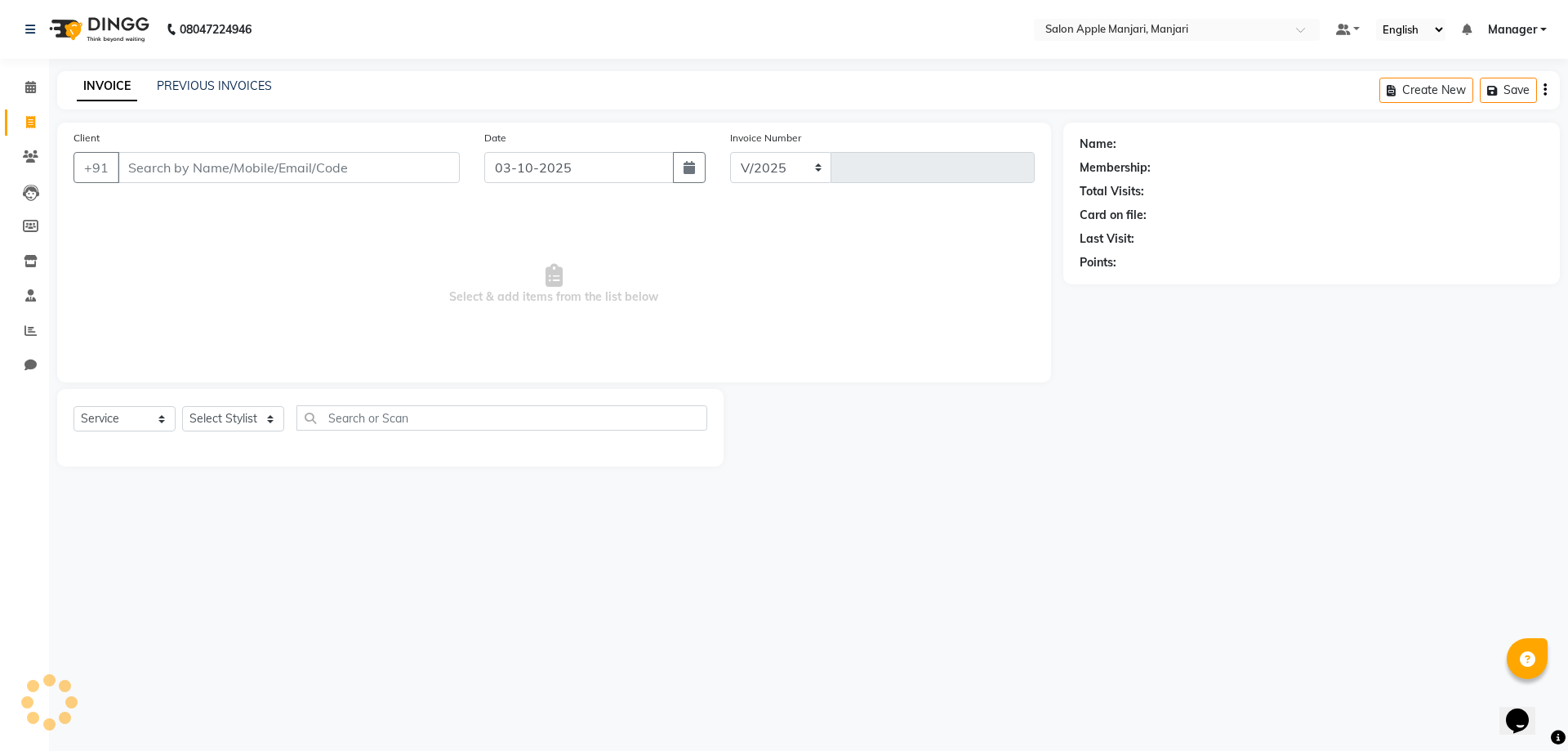
select select "8088"
type input "0884"
click at [198, 179] on input "Client" at bounding box center [288, 167] width 342 height 31
click at [215, 85] on link "PREVIOUS INVOICES" at bounding box center [214, 86] width 115 height 14
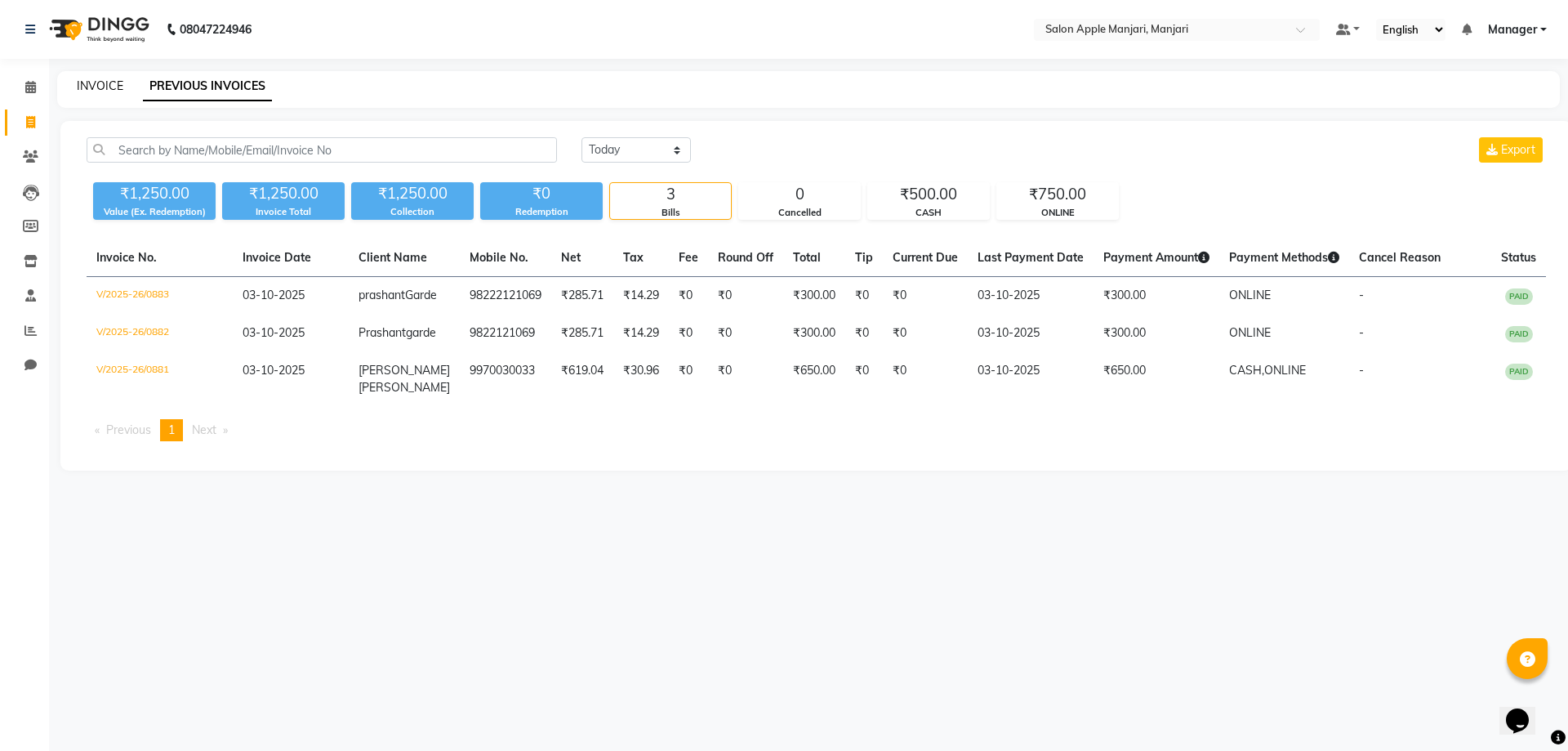
click at [98, 85] on link "INVOICE" at bounding box center [100, 86] width 47 height 14
select select "service"
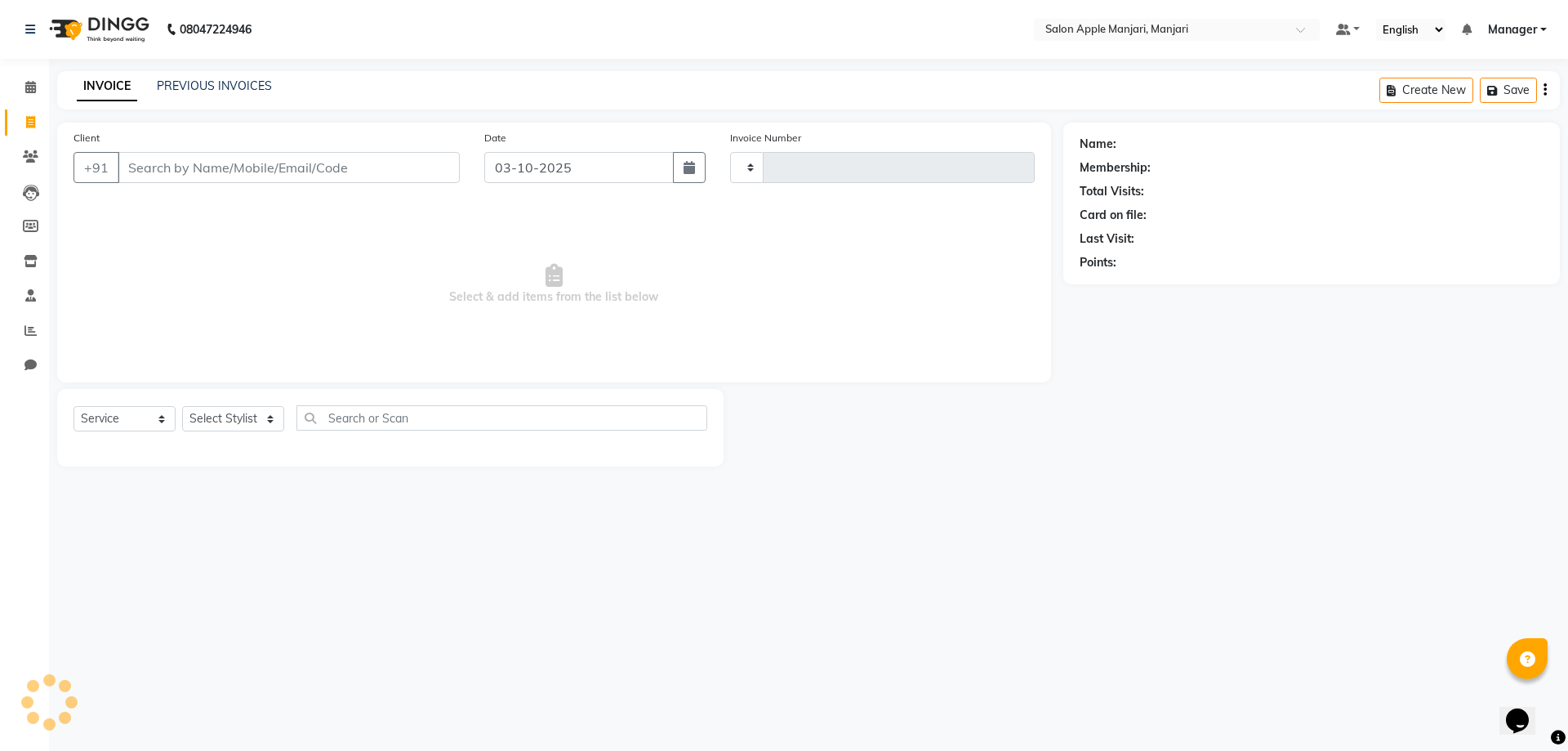
type input "0884"
select select "8088"
type input "99"
click at [217, 81] on div "INVOICE PREVIOUS INVOICES Create New Save" at bounding box center [808, 90] width 1503 height 38
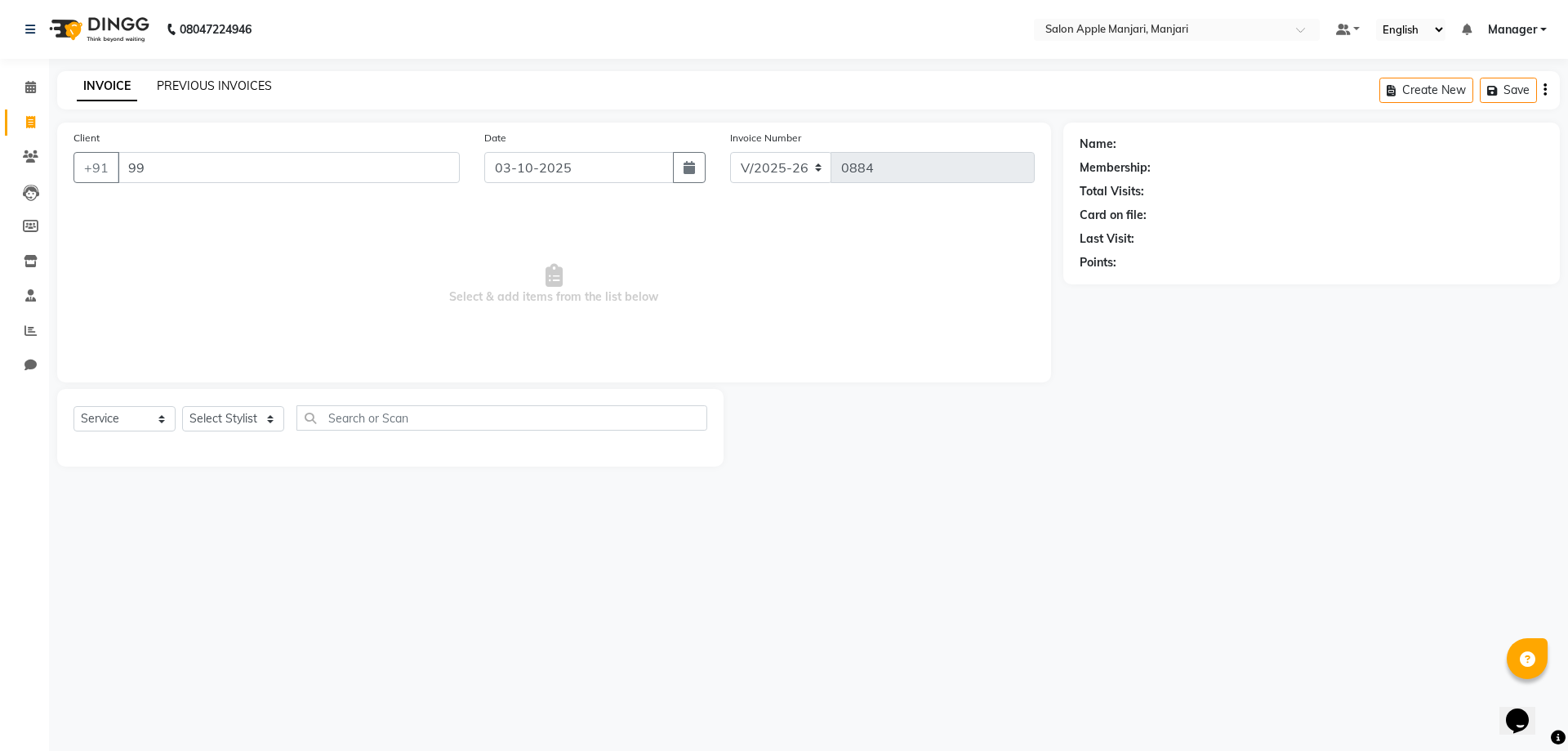
click at [183, 93] on link "PREVIOUS INVOICES" at bounding box center [214, 86] width 115 height 14
click at [236, 92] on link "PREVIOUS INVOICES" at bounding box center [214, 86] width 115 height 14
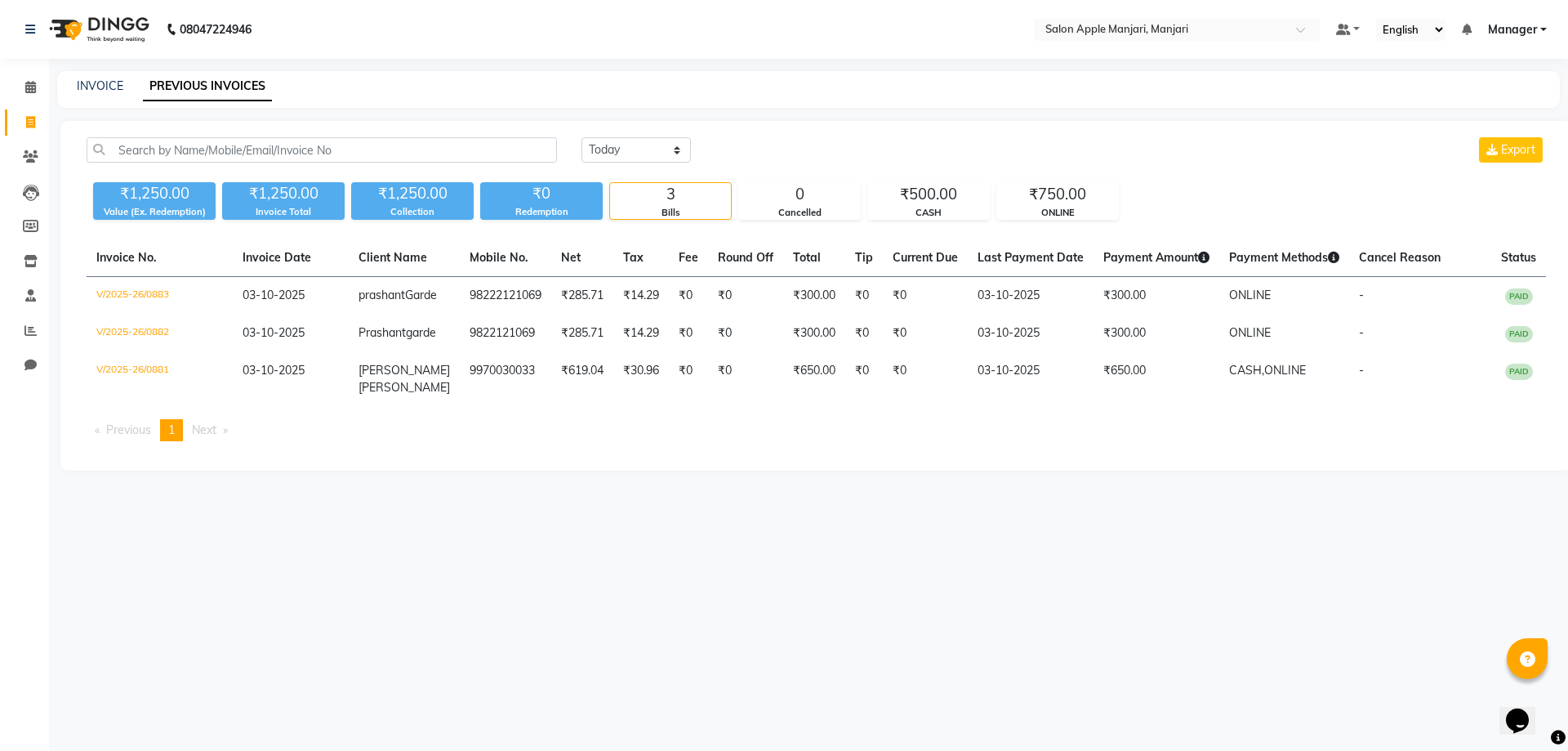
click at [172, 95] on link "PREVIOUS INVOICES" at bounding box center [208, 86] width 129 height 30
click at [97, 93] on link "INVOICE" at bounding box center [100, 86] width 47 height 14
select select "service"
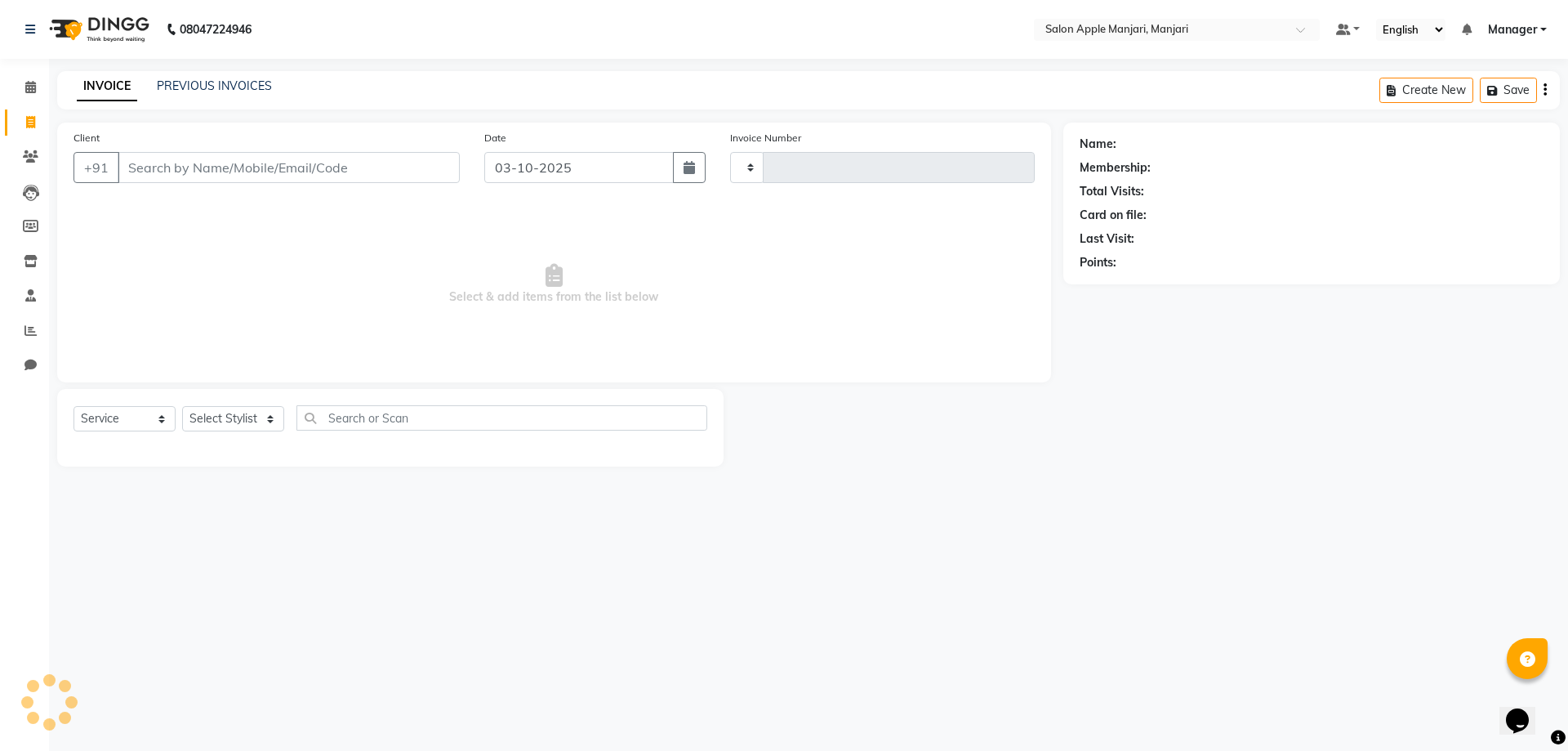
type input "0884"
select select "8088"
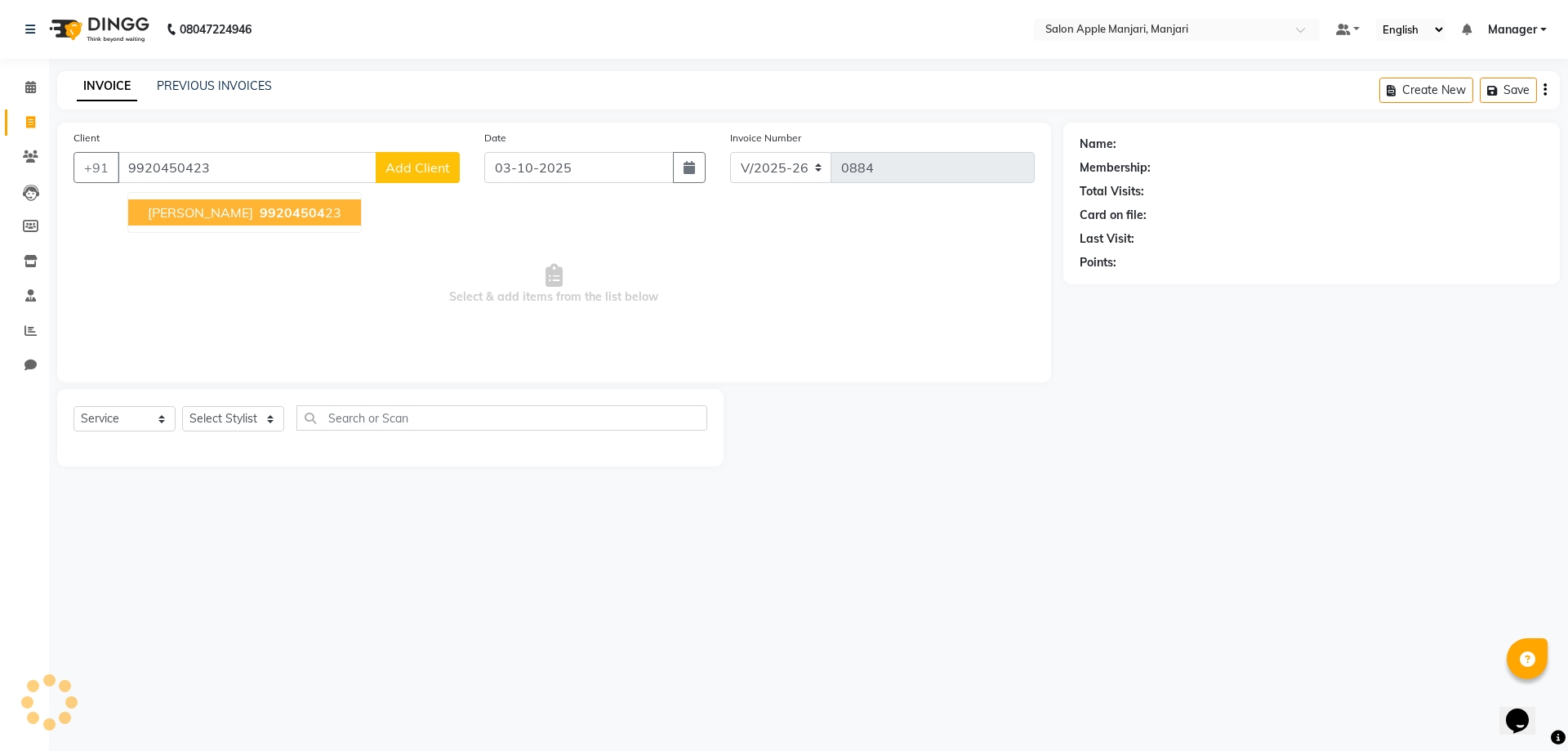
type input "9920450423"
click at [209, 220] on span "[PERSON_NAME]" at bounding box center [200, 212] width 106 height 16
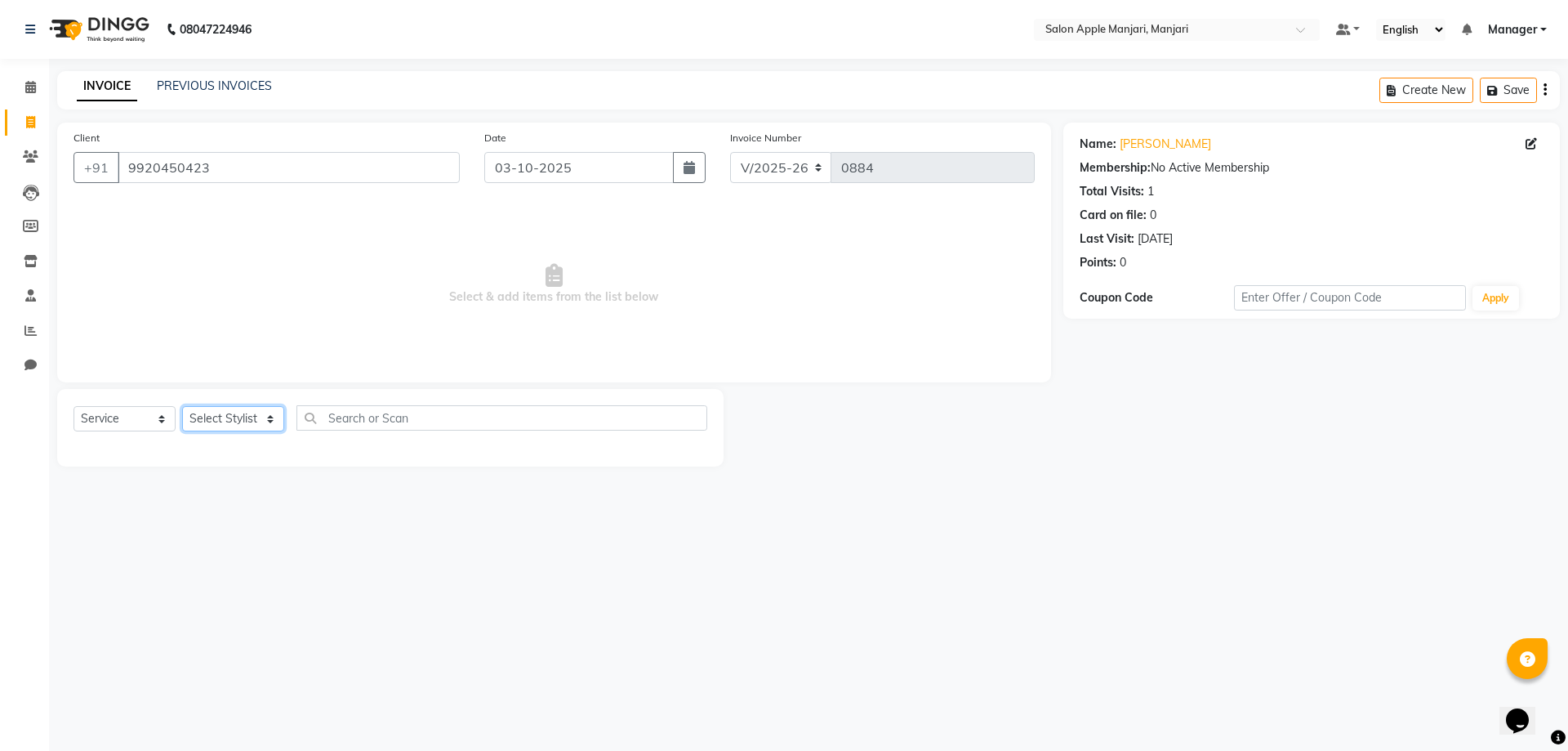
click at [226, 431] on select "Select Stylist [PERSON_NAME] Manager [PERSON_NAME] [PERSON_NAME] [PERSON_NAME] …" at bounding box center [234, 419] width 102 height 25
select select "88882"
click at [188, 431] on select "Select Stylist [PERSON_NAME] Manager [PERSON_NAME] [PERSON_NAME] [PERSON_NAME] …" at bounding box center [234, 419] width 102 height 25
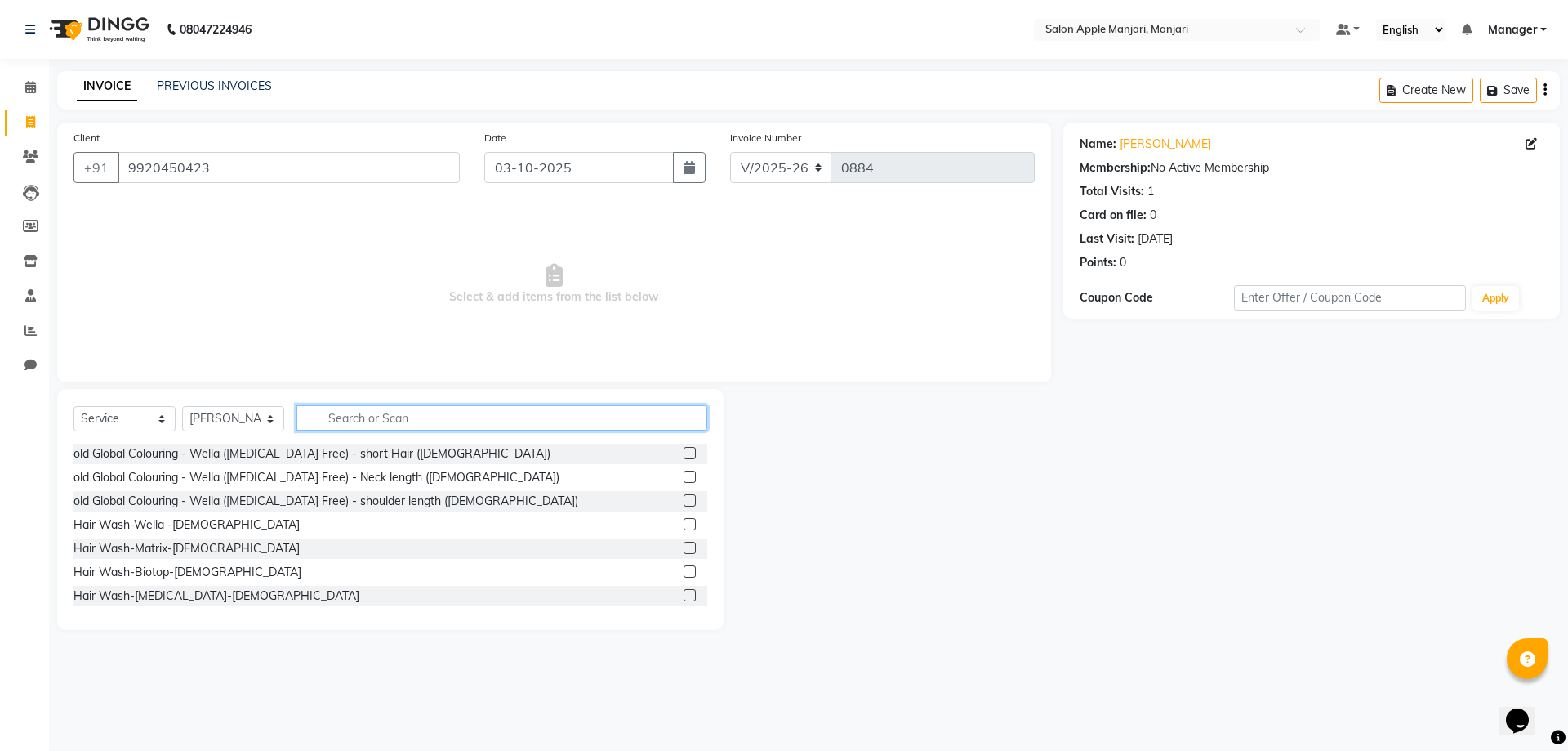
click at [366, 431] on input "text" at bounding box center [501, 418] width 411 height 25
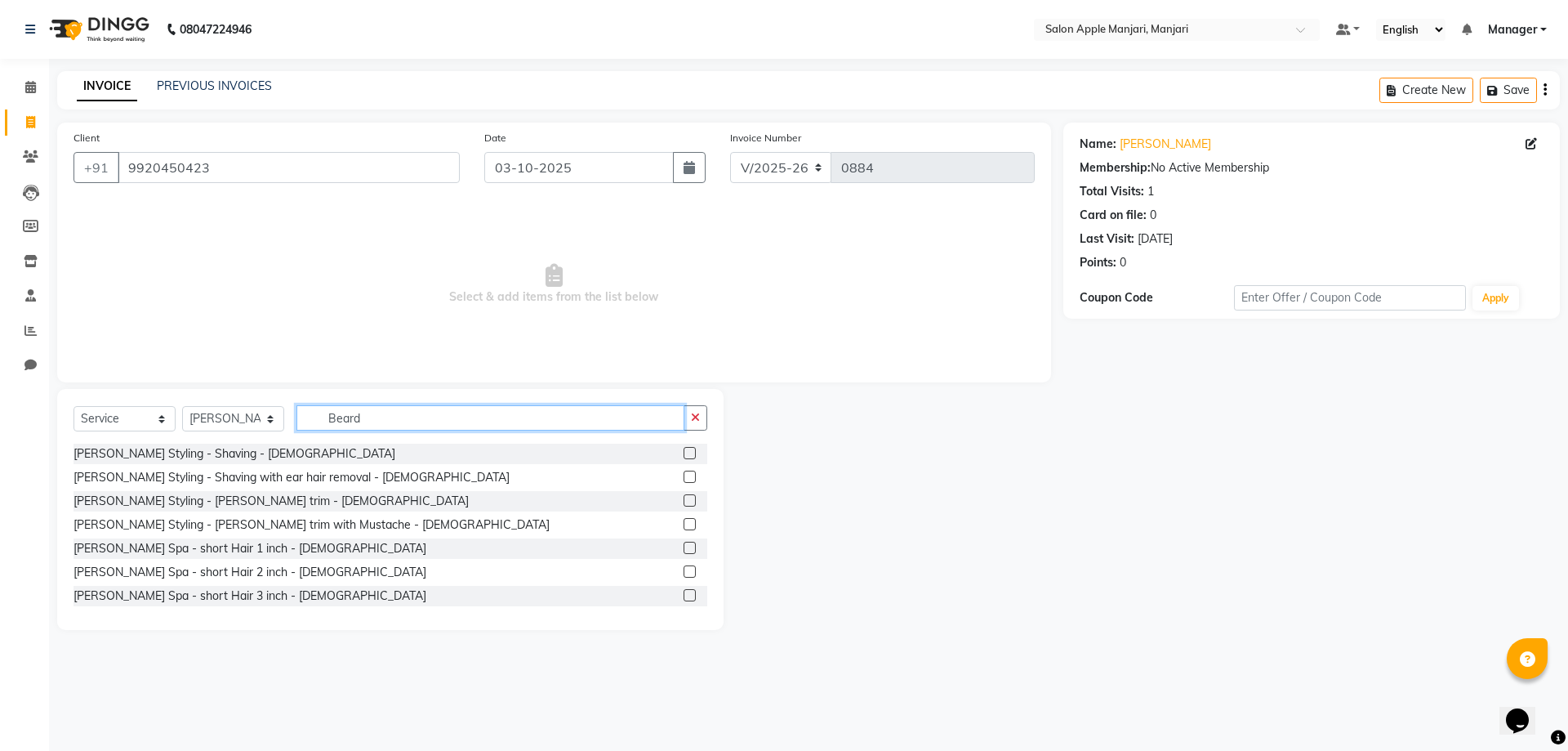
type input "Beard"
click at [684, 530] on label at bounding box center [690, 525] width 13 height 13
click at [684, 530] on input "checkbox" at bounding box center [689, 525] width 11 height 11
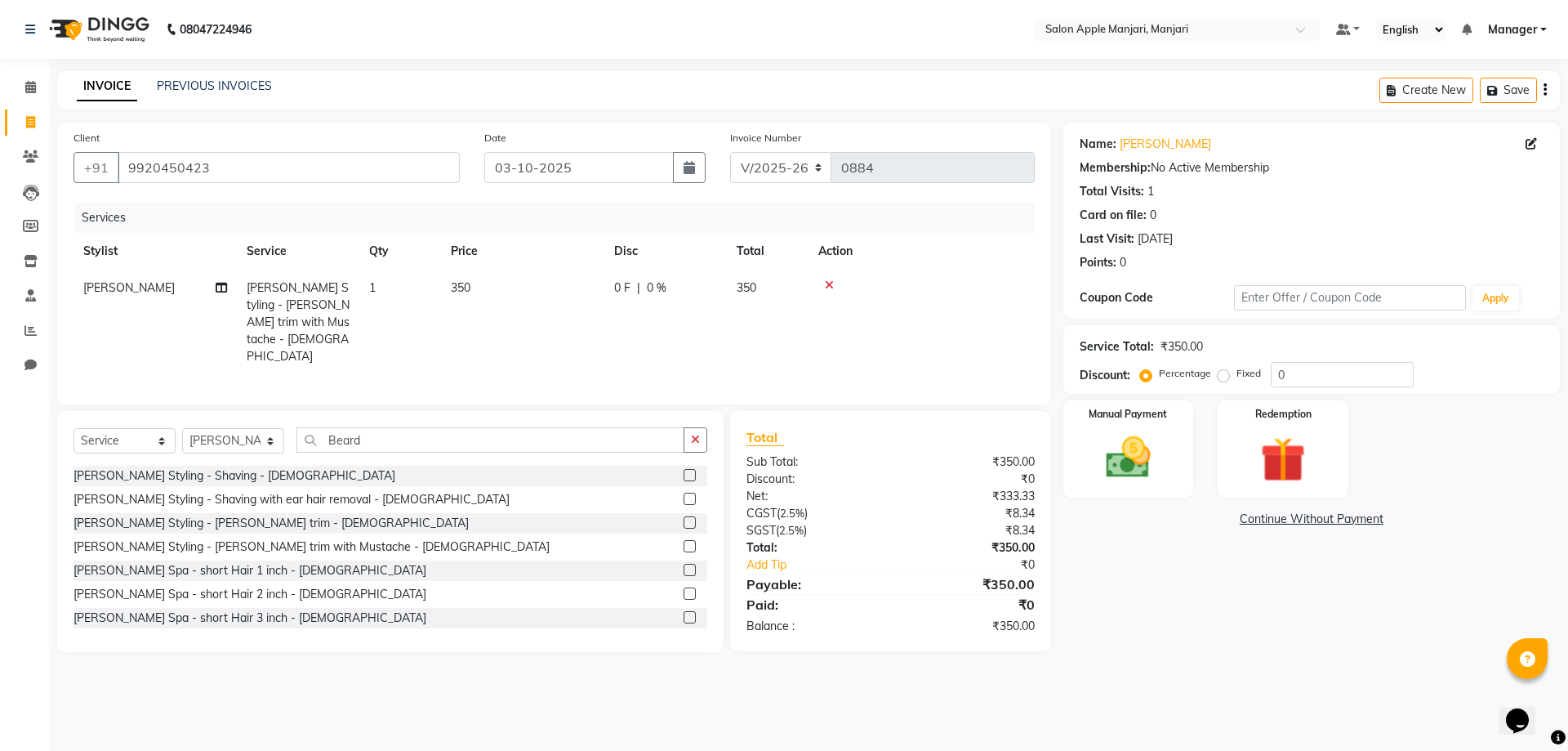
click at [684, 552] on label at bounding box center [690, 546] width 13 height 13
click at [684, 552] on input "checkbox" at bounding box center [689, 547] width 11 height 11
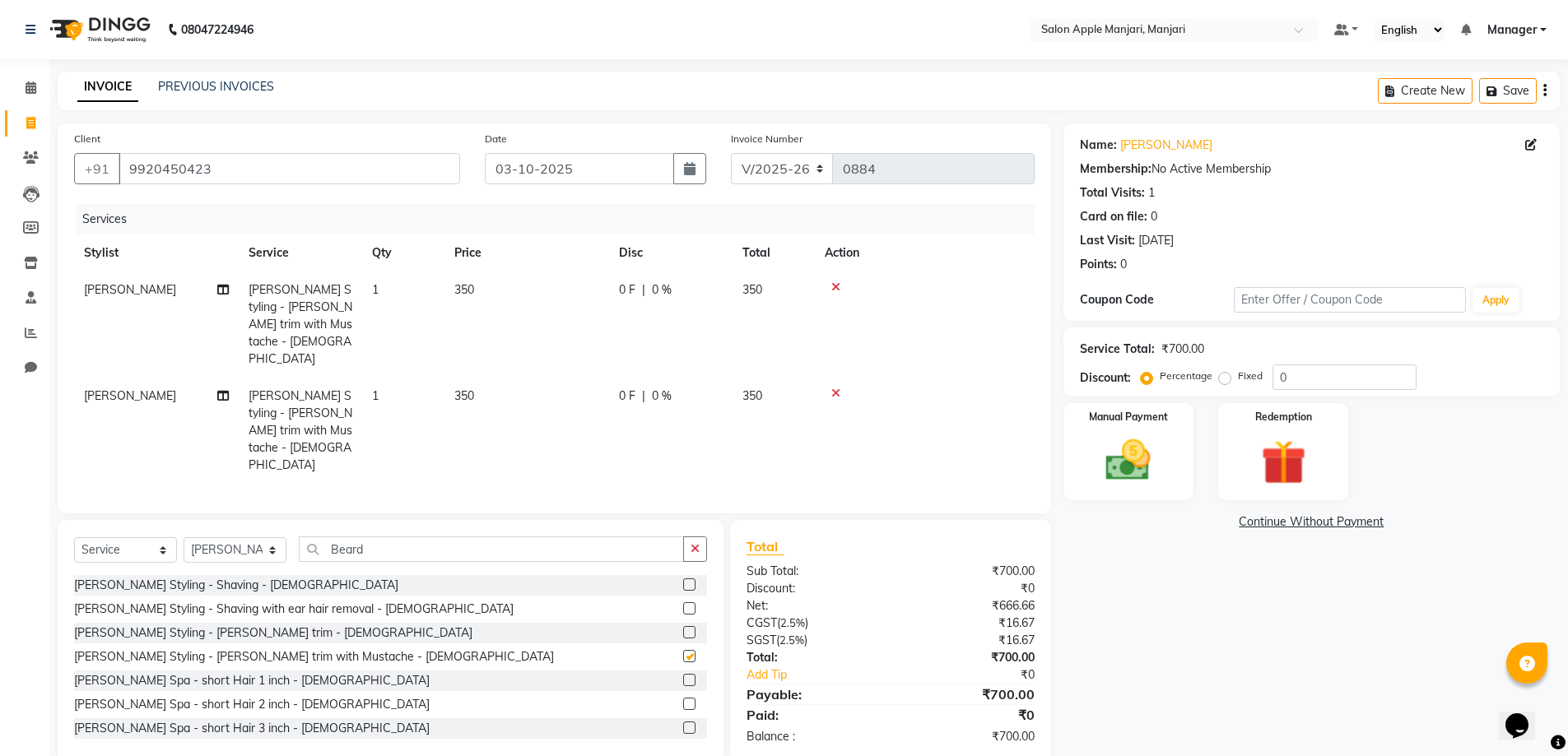
checkbox input "false"
click at [840, 293] on icon at bounding box center [836, 287] width 9 height 12
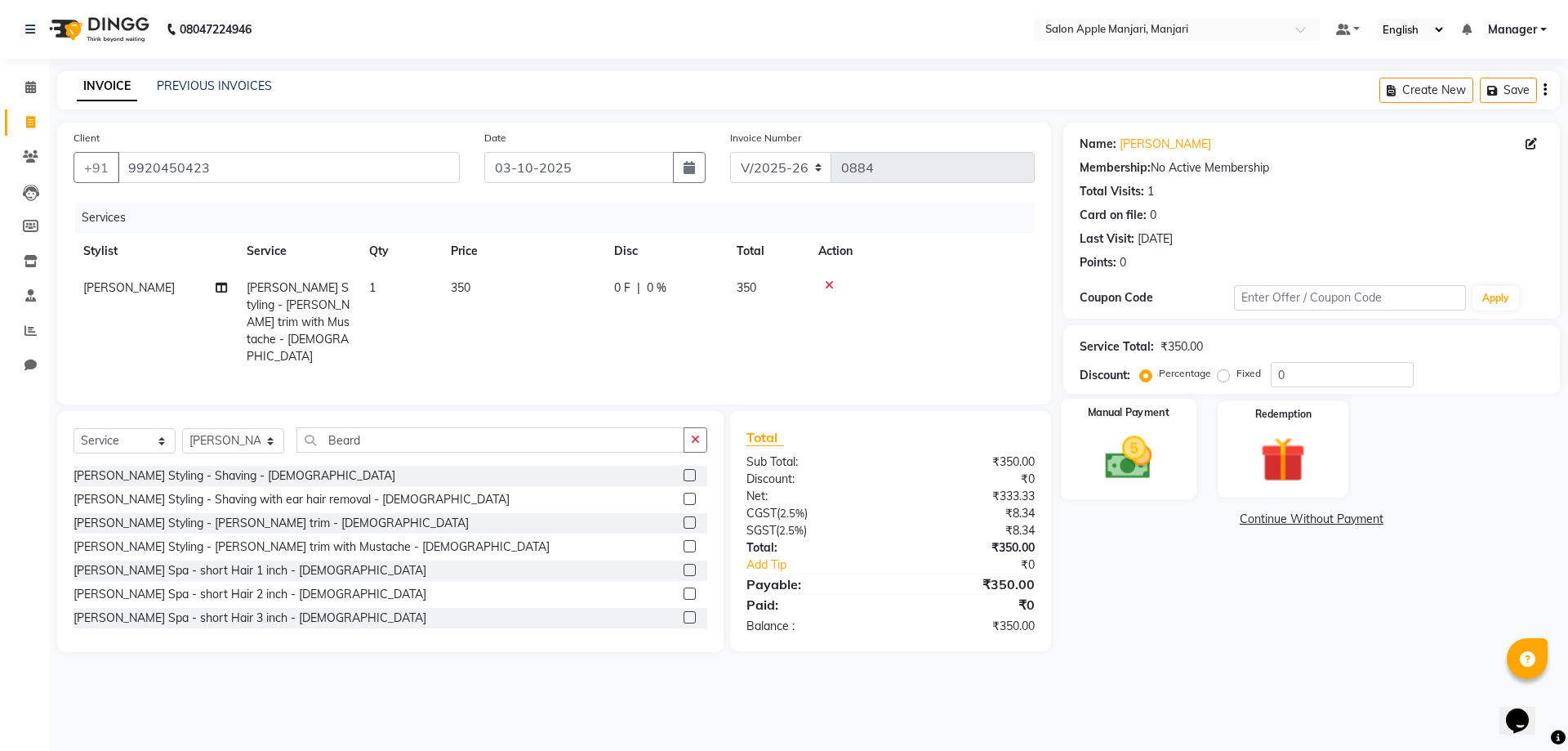
click at [1115, 421] on label "Manual Payment" at bounding box center [1129, 413] width 81 height 15
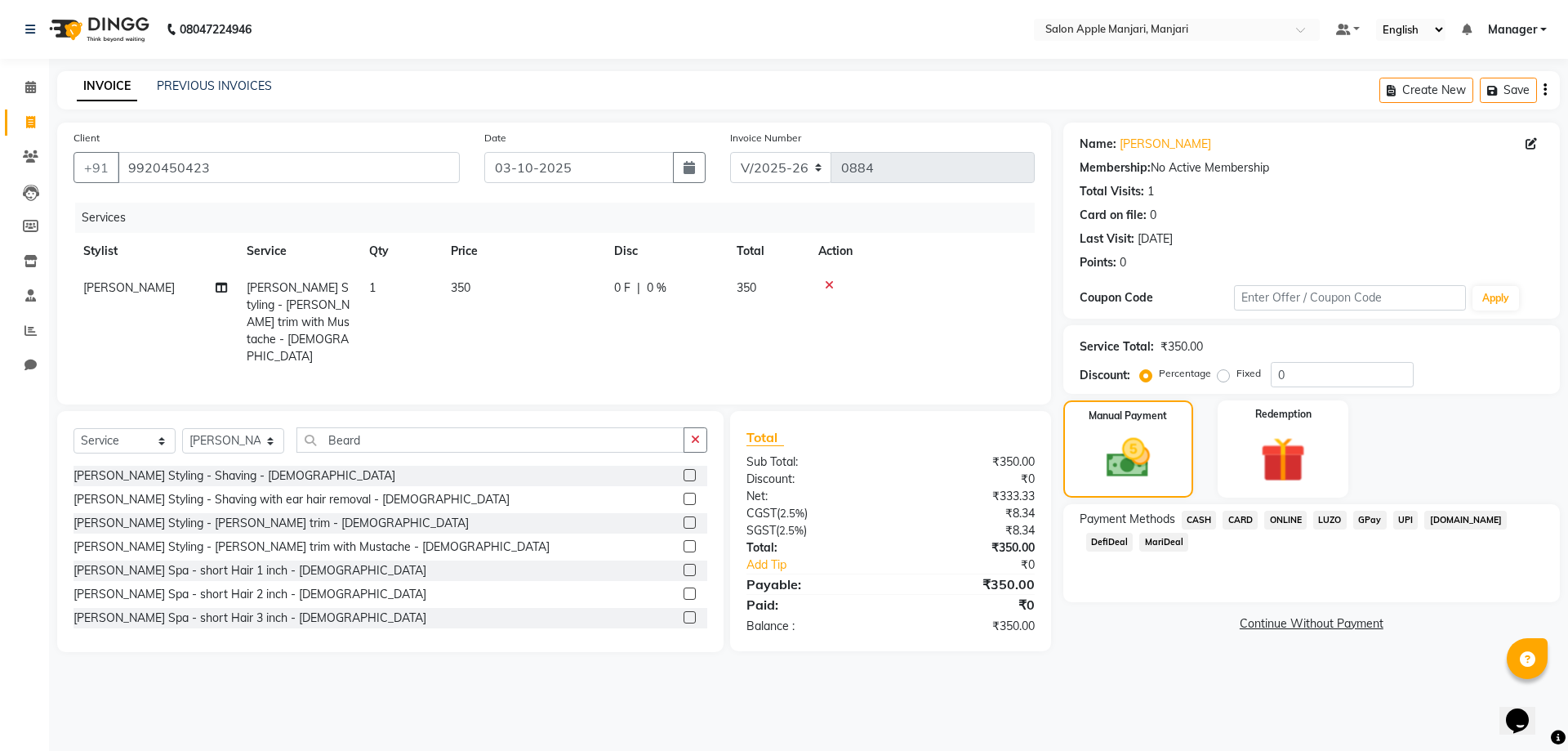
click at [1206, 529] on span "CASH" at bounding box center [1199, 519] width 35 height 19
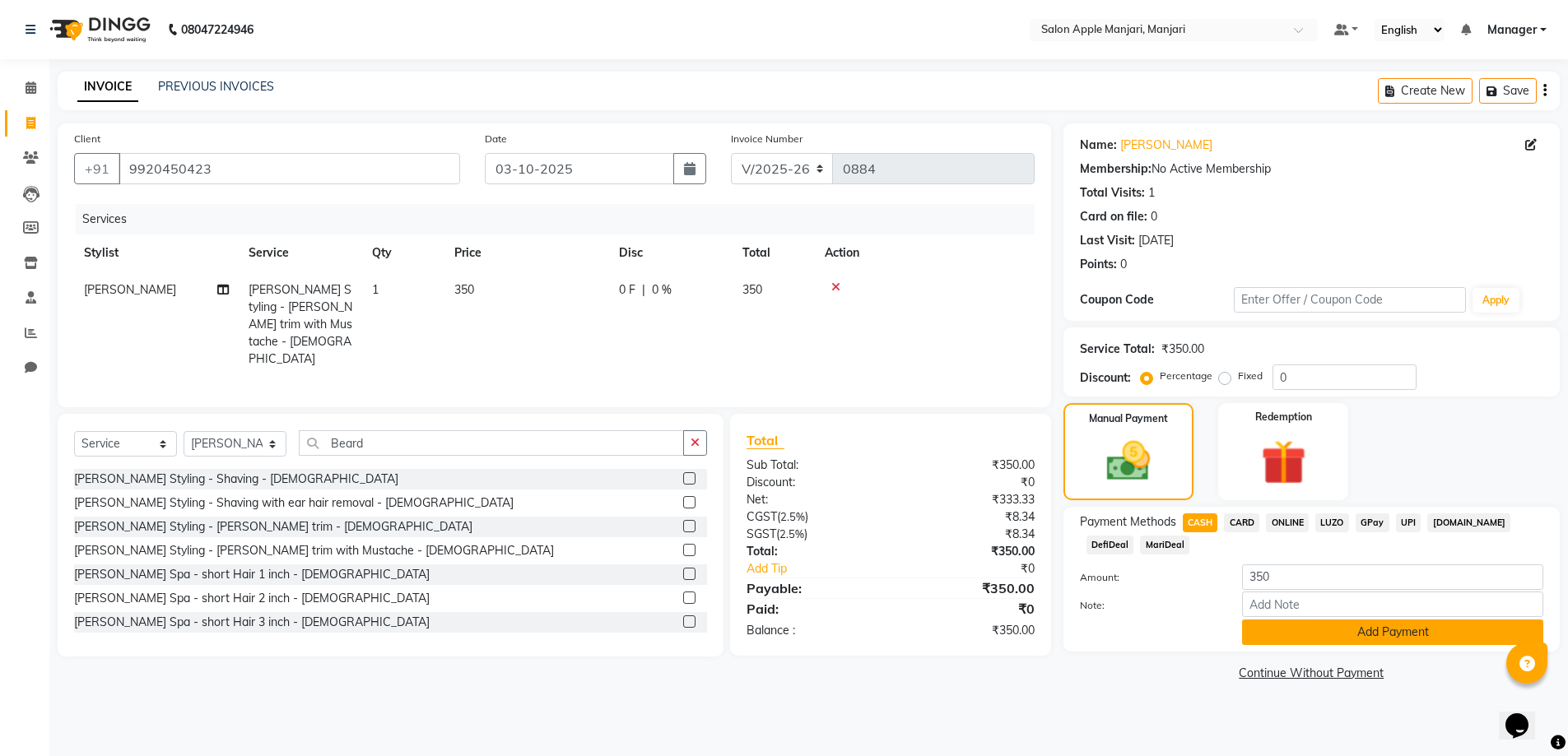
click at [1352, 645] on button "Add Payment" at bounding box center [1392, 632] width 301 height 25
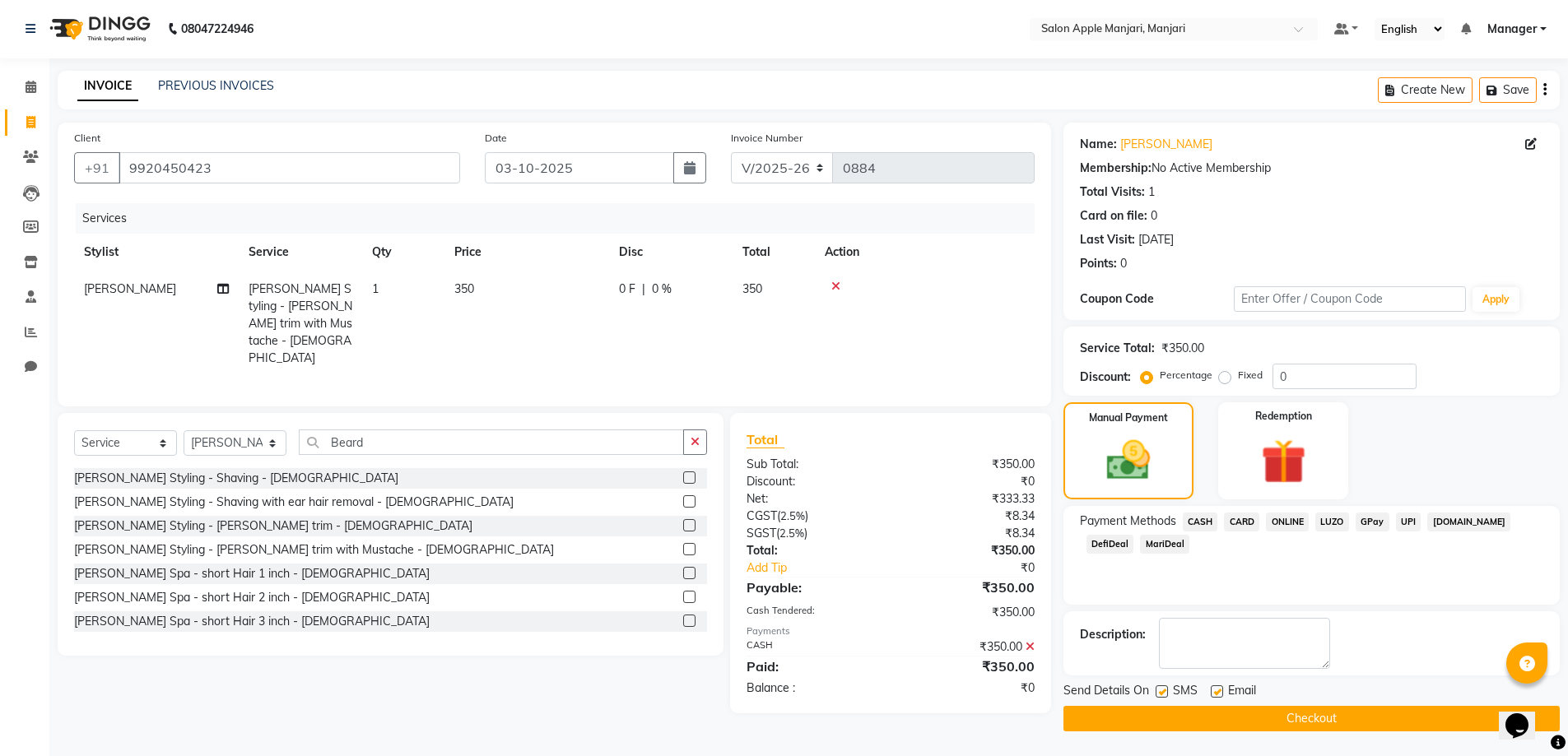
scroll to position [83, 0]
click at [1318, 717] on button "Checkout" at bounding box center [1311, 718] width 496 height 25
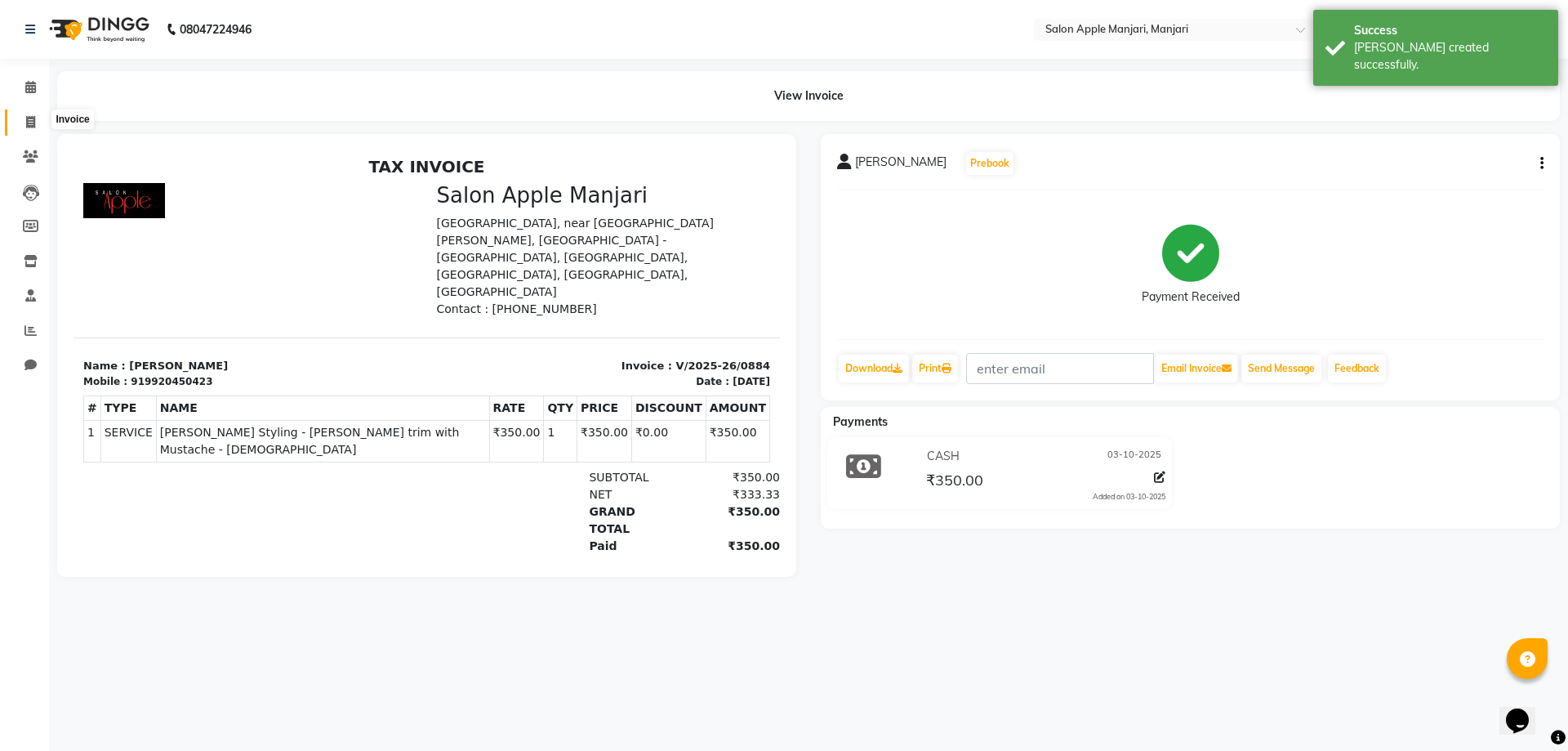
click at [24, 125] on span at bounding box center [30, 123] width 29 height 19
select select "service"
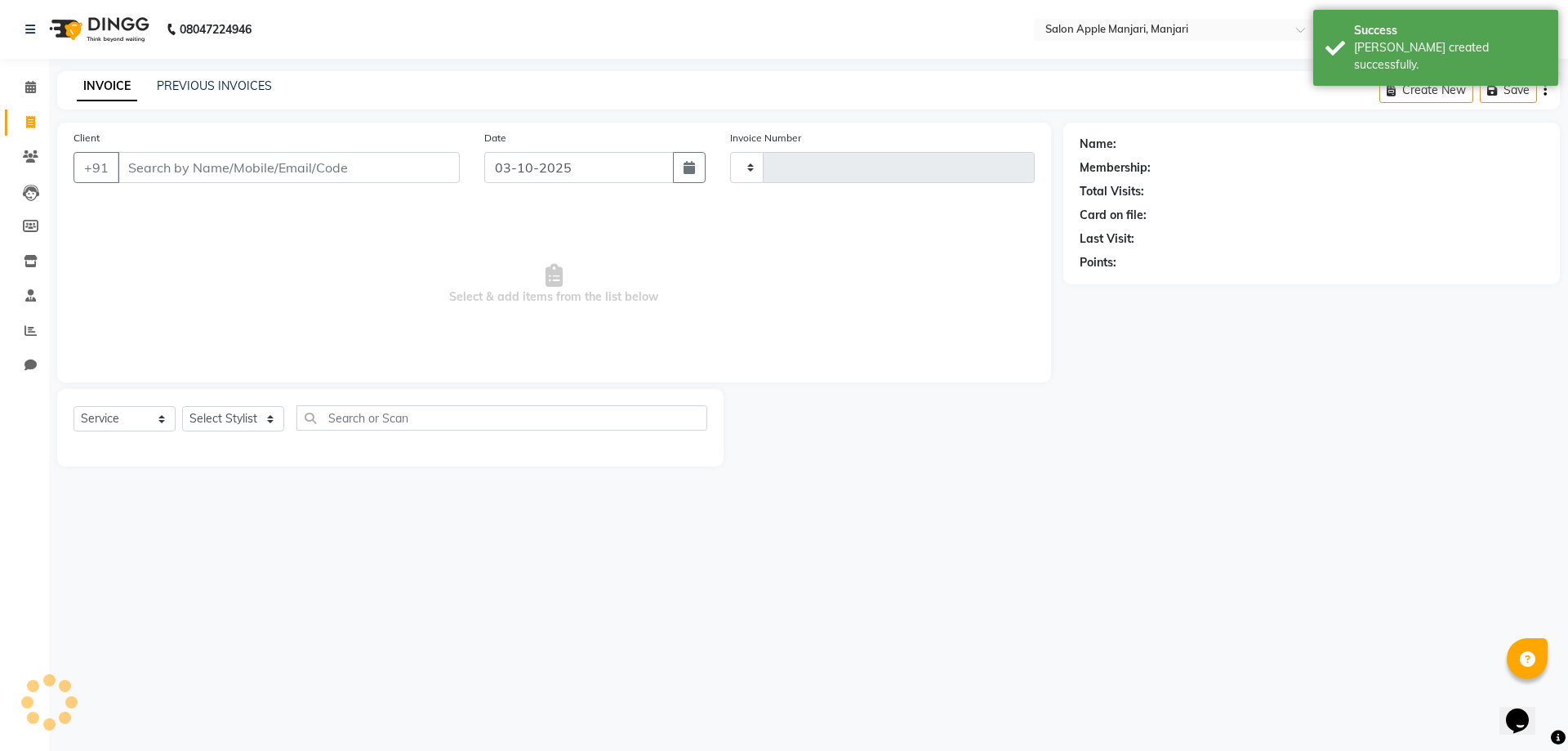
type input "0885"
select select "8088"
click at [223, 82] on div "PREVIOUS INVOICES" at bounding box center [214, 86] width 115 height 17
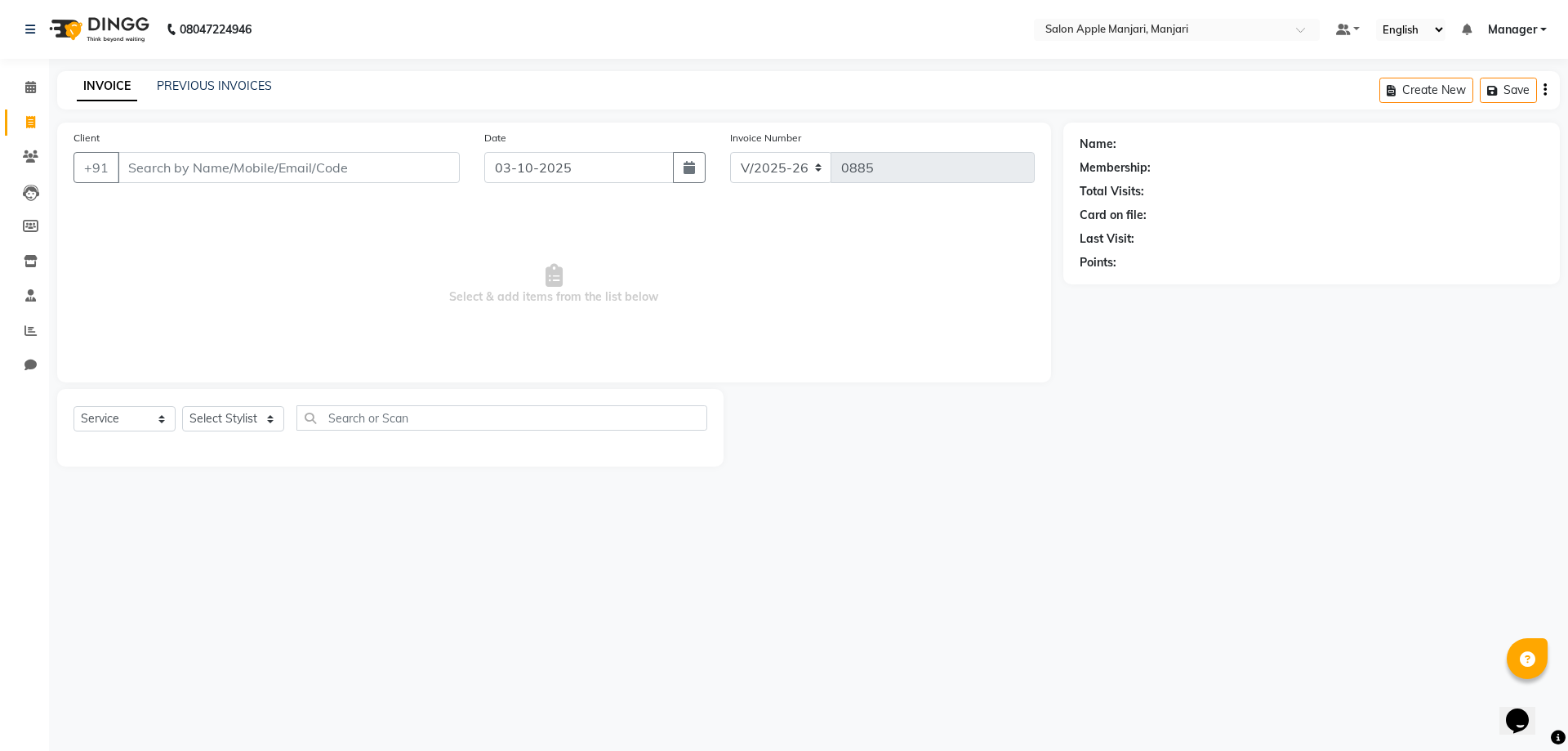
click at [103, 86] on link "INVOICE" at bounding box center [107, 86] width 61 height 30
click at [173, 183] on input "Client" at bounding box center [288, 167] width 342 height 31
click at [190, 183] on input "Client" at bounding box center [288, 167] width 342 height 31
type input "9922556644"
click at [397, 175] on span "Add Client" at bounding box center [418, 167] width 64 height 16
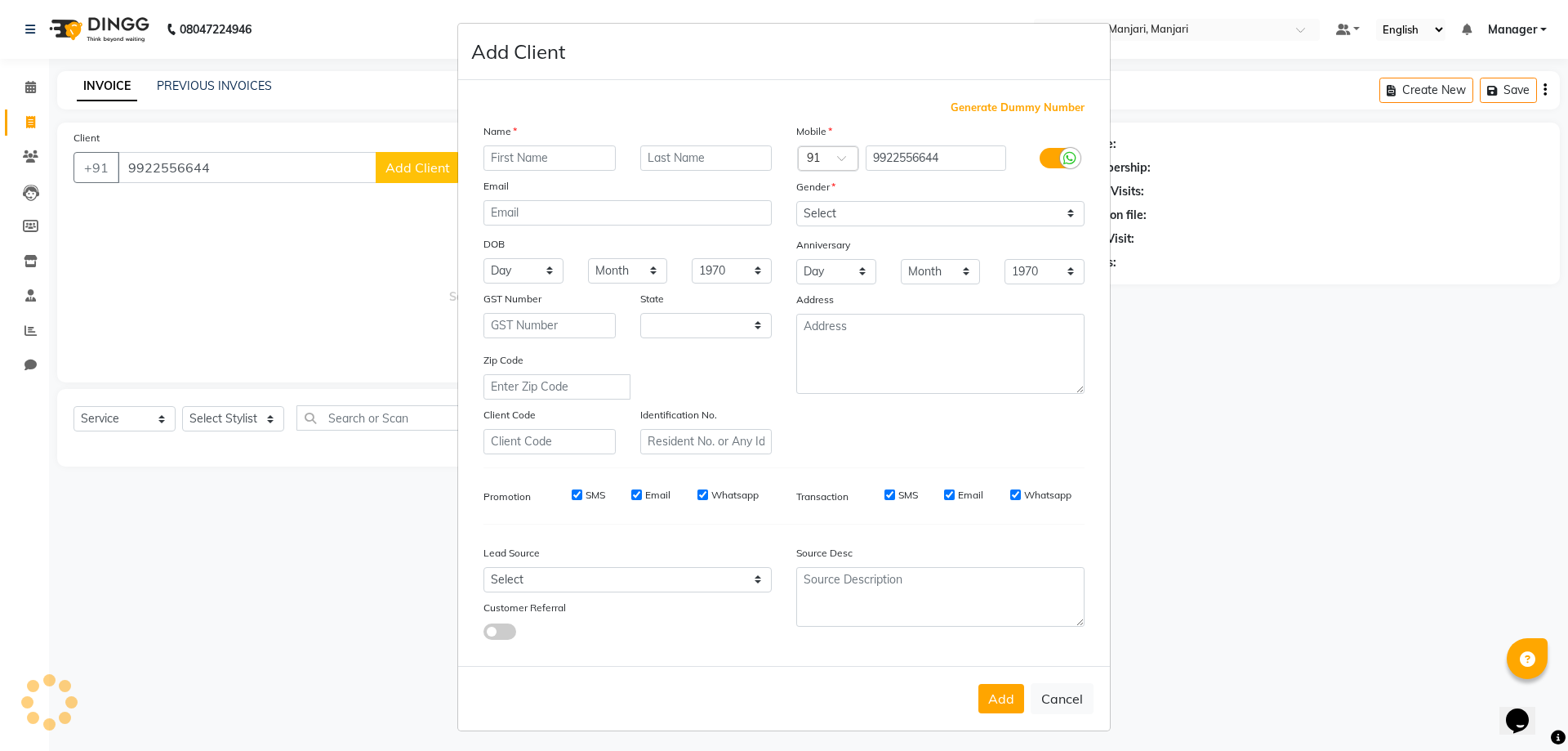
select select "22"
click at [512, 171] on input "text" at bounding box center [550, 158] width 132 height 25
type input "[PERSON_NAME]"
click at [656, 171] on input "text" at bounding box center [707, 158] width 132 height 25
type input "patil"
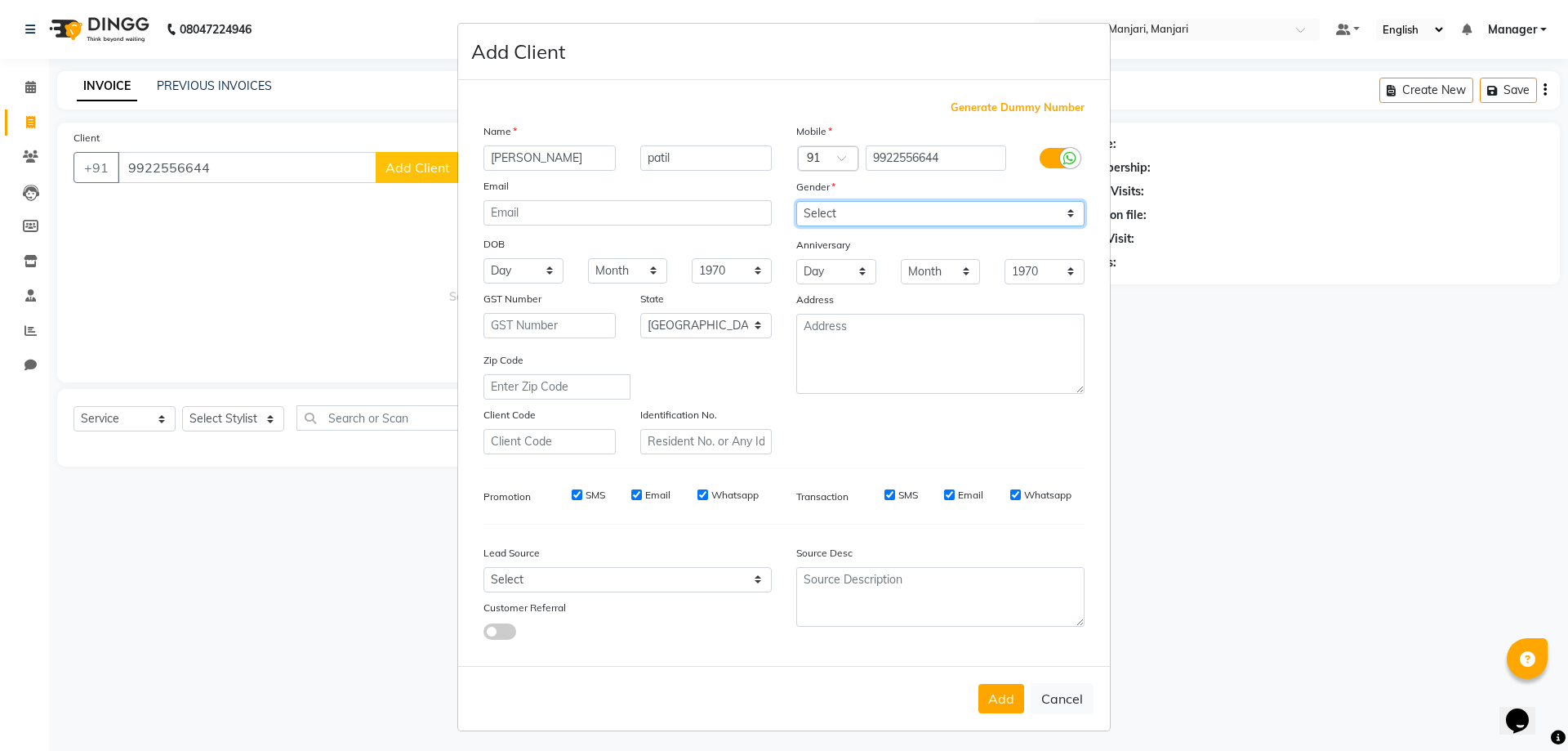
click at [853, 226] on select "Select [DEMOGRAPHIC_DATA] [DEMOGRAPHIC_DATA] Other Prefer Not To Say" at bounding box center [941, 214] width 288 height 25
select select "[DEMOGRAPHIC_DATA]"
click at [797, 226] on select "Select [DEMOGRAPHIC_DATA] [DEMOGRAPHIC_DATA] Other Prefer Not To Say" at bounding box center [941, 214] width 288 height 25
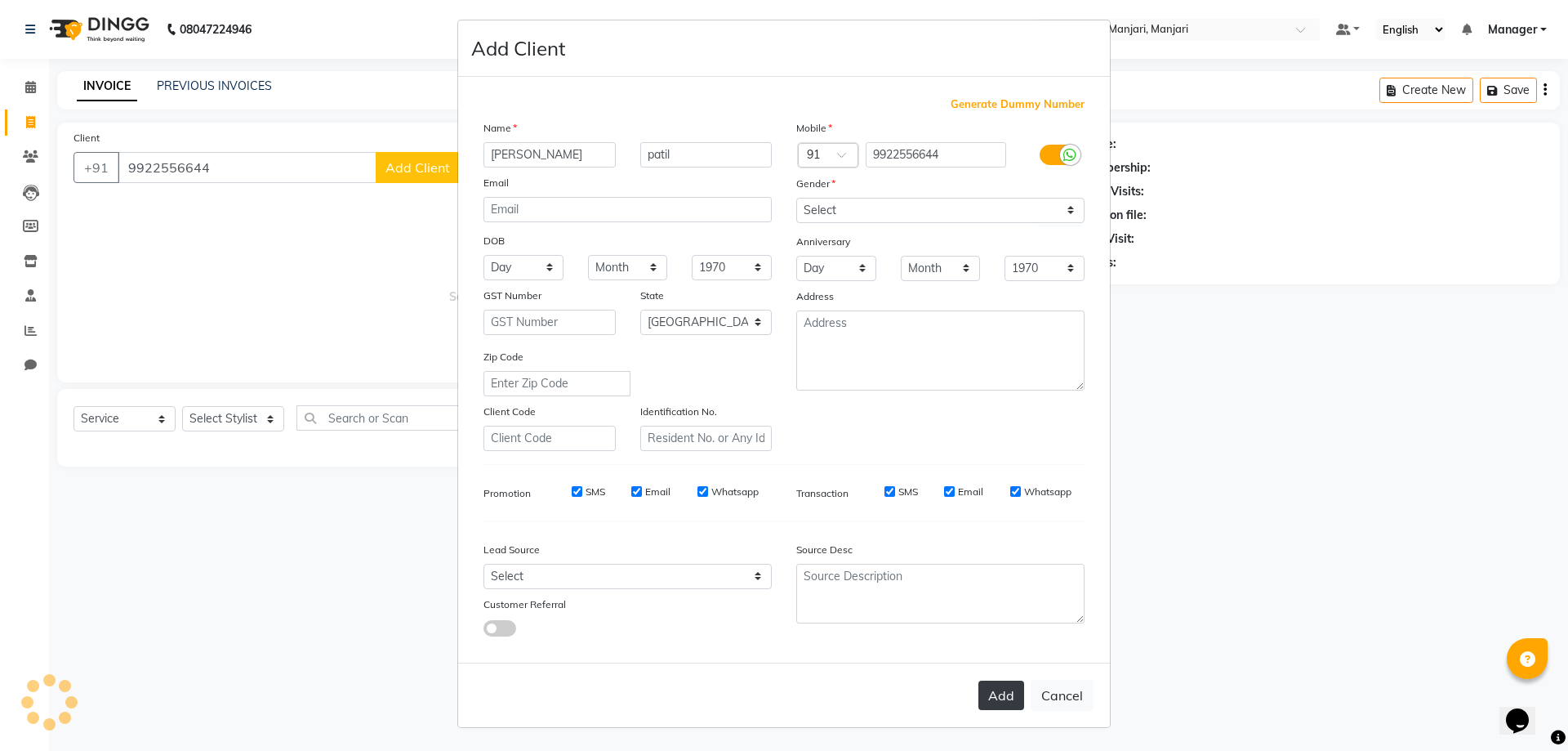
click at [978, 680] on button "Add" at bounding box center [1001, 695] width 46 height 30
select select
select select "null"
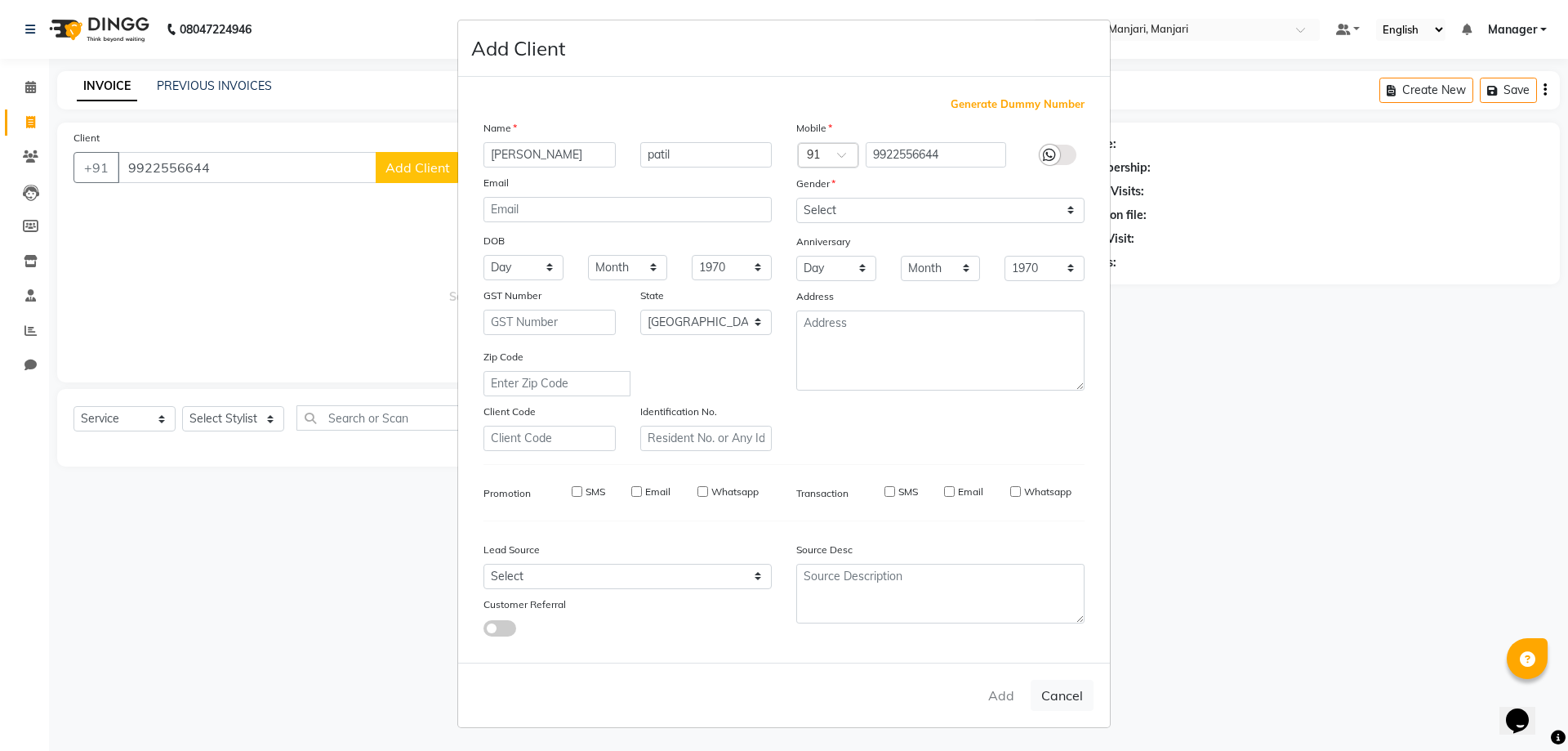
select select
checkbox input "false"
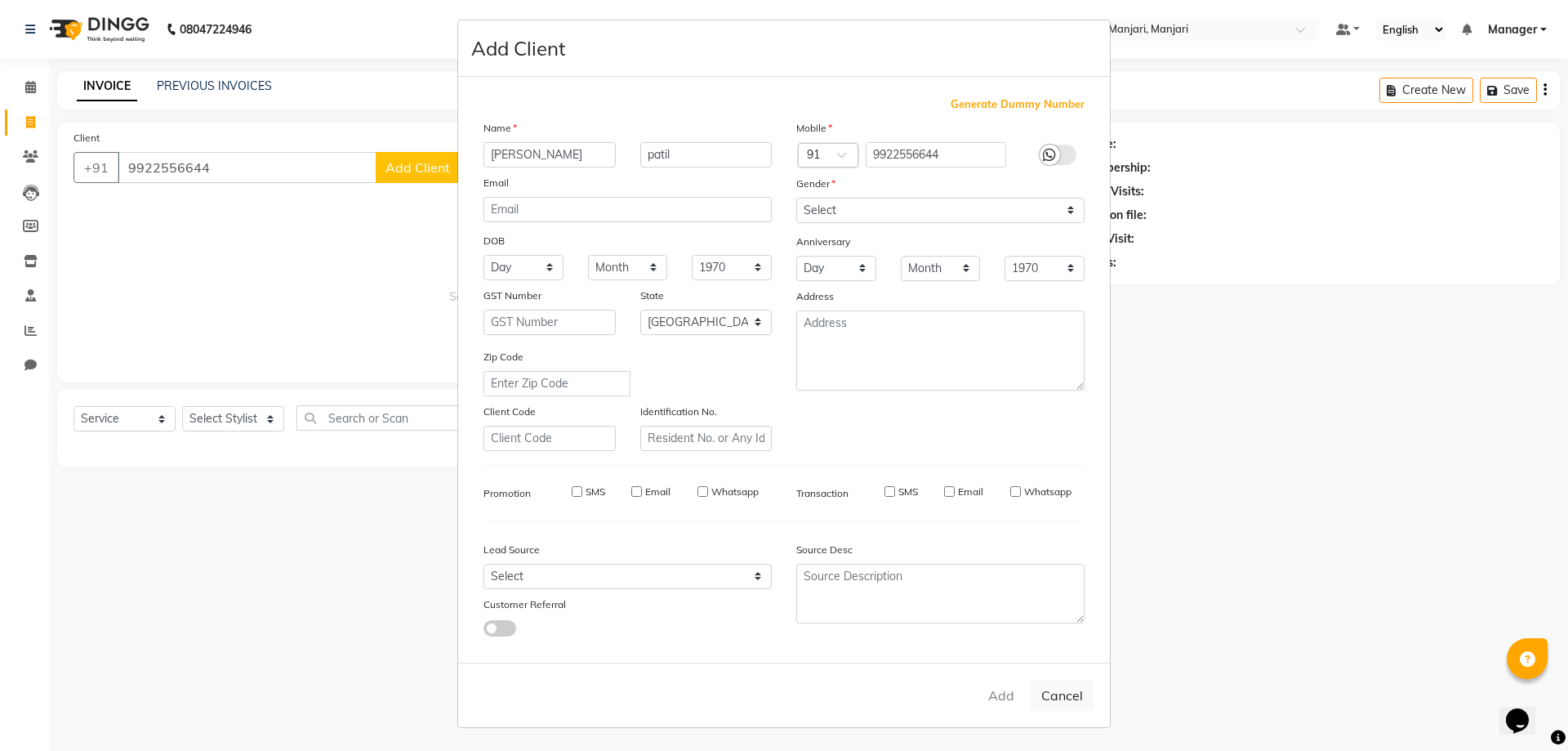
checkbox input "false"
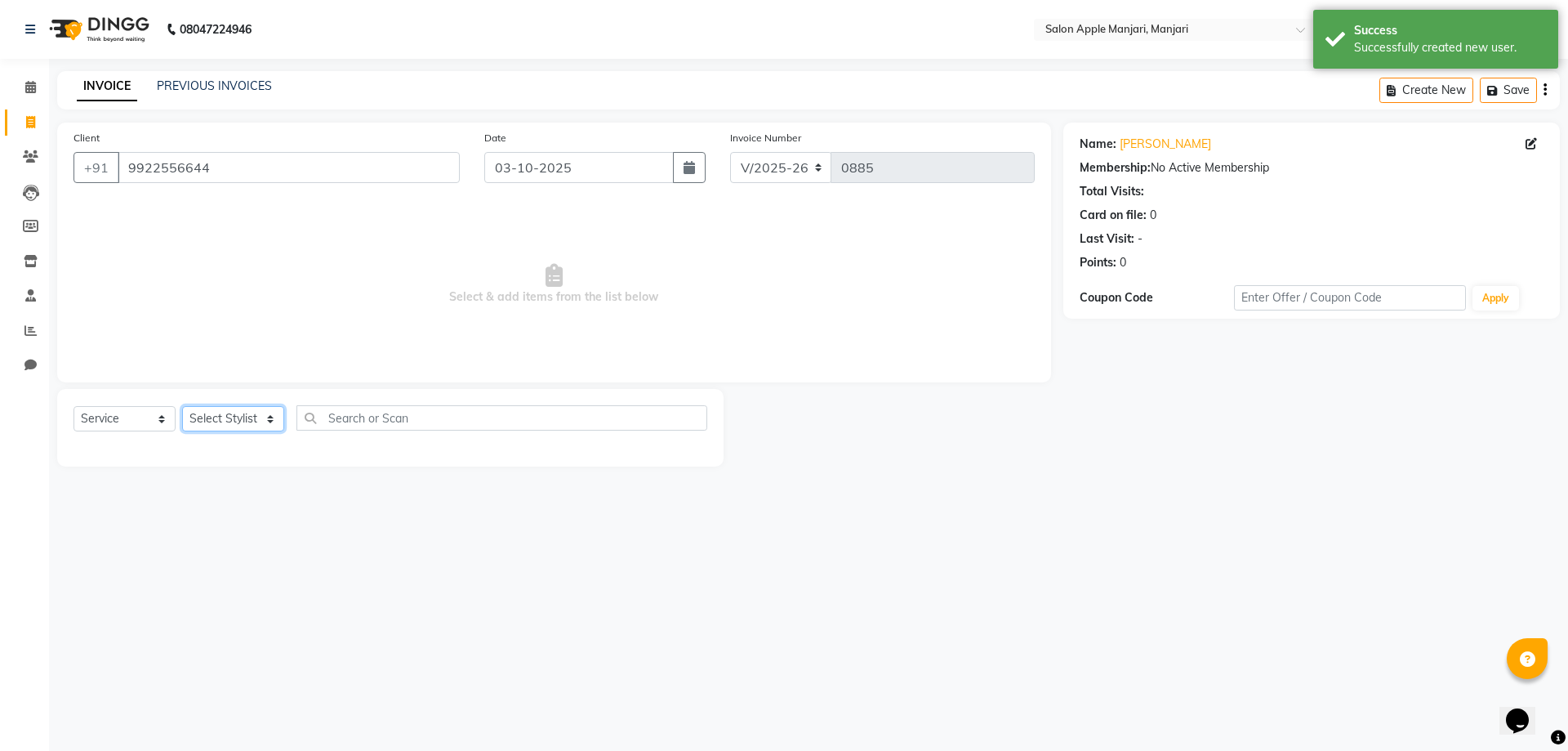
click at [229, 431] on select "Select Stylist [PERSON_NAME] Manager [PERSON_NAME] [PERSON_NAME] [PERSON_NAME] …" at bounding box center [234, 419] width 102 height 25
select select "85931"
click at [188, 431] on select "Select Stylist [PERSON_NAME] Manager [PERSON_NAME] [PERSON_NAME] [PERSON_NAME] …" at bounding box center [234, 419] width 102 height 25
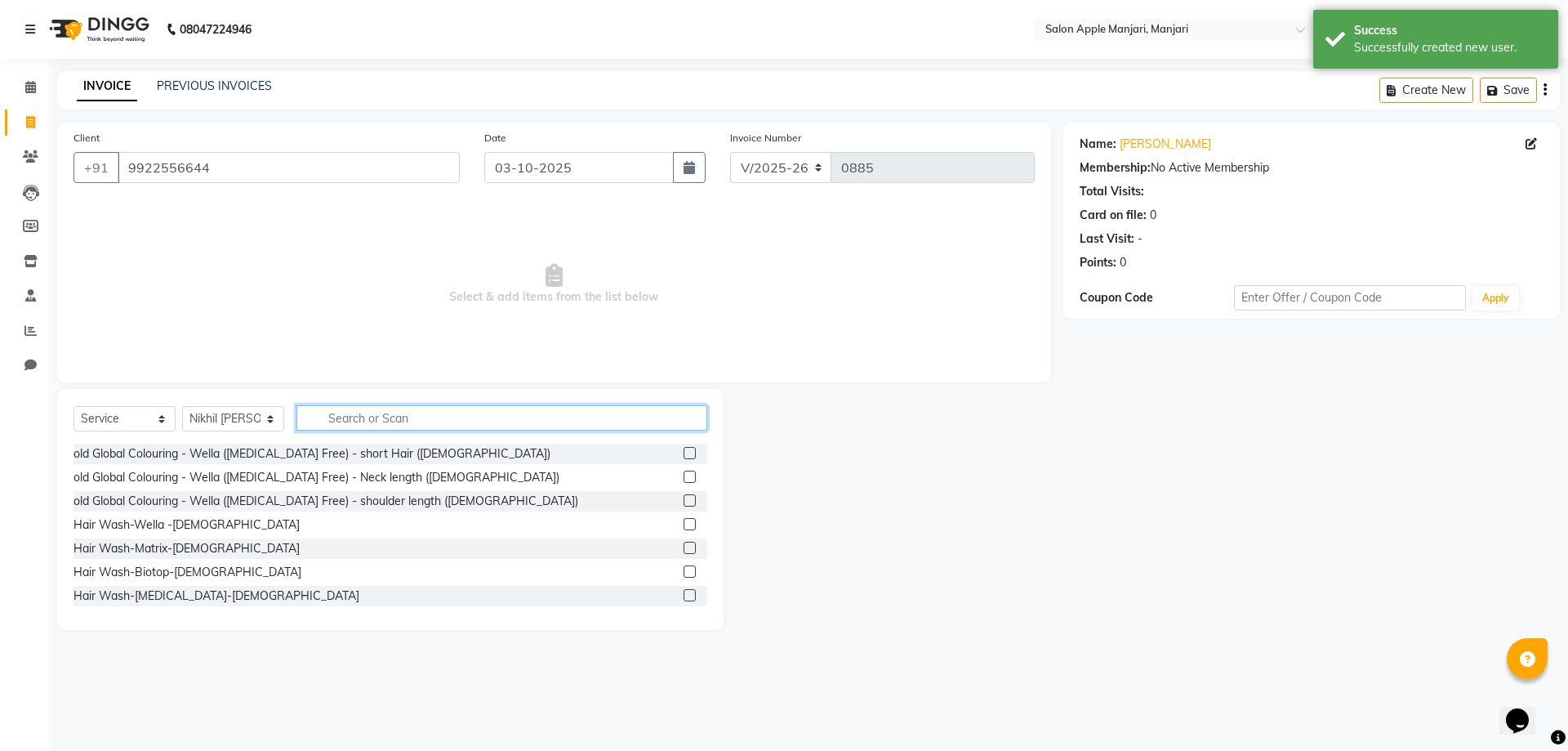
click at [354, 431] on input "text" at bounding box center [501, 418] width 411 height 25
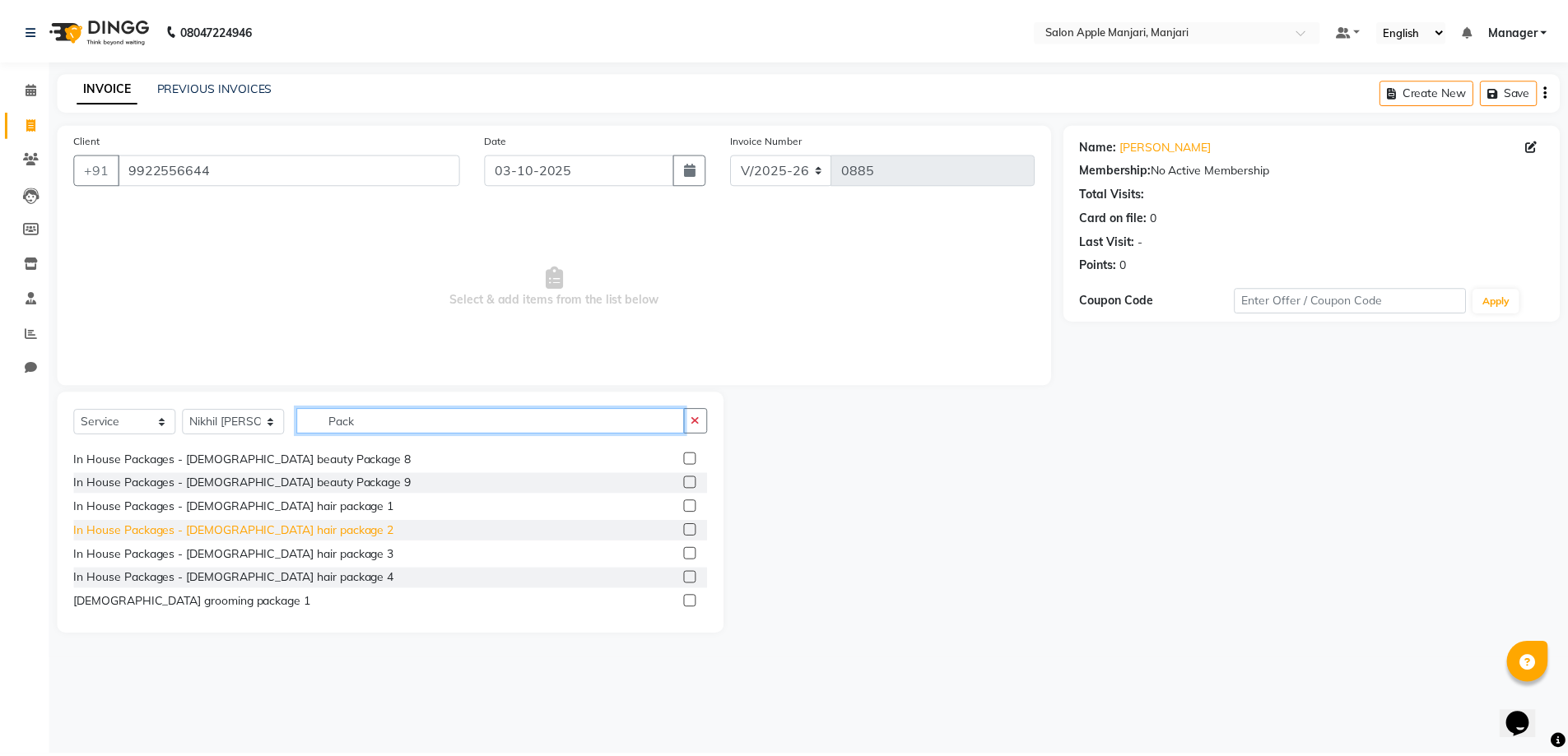
scroll to position [247, 0]
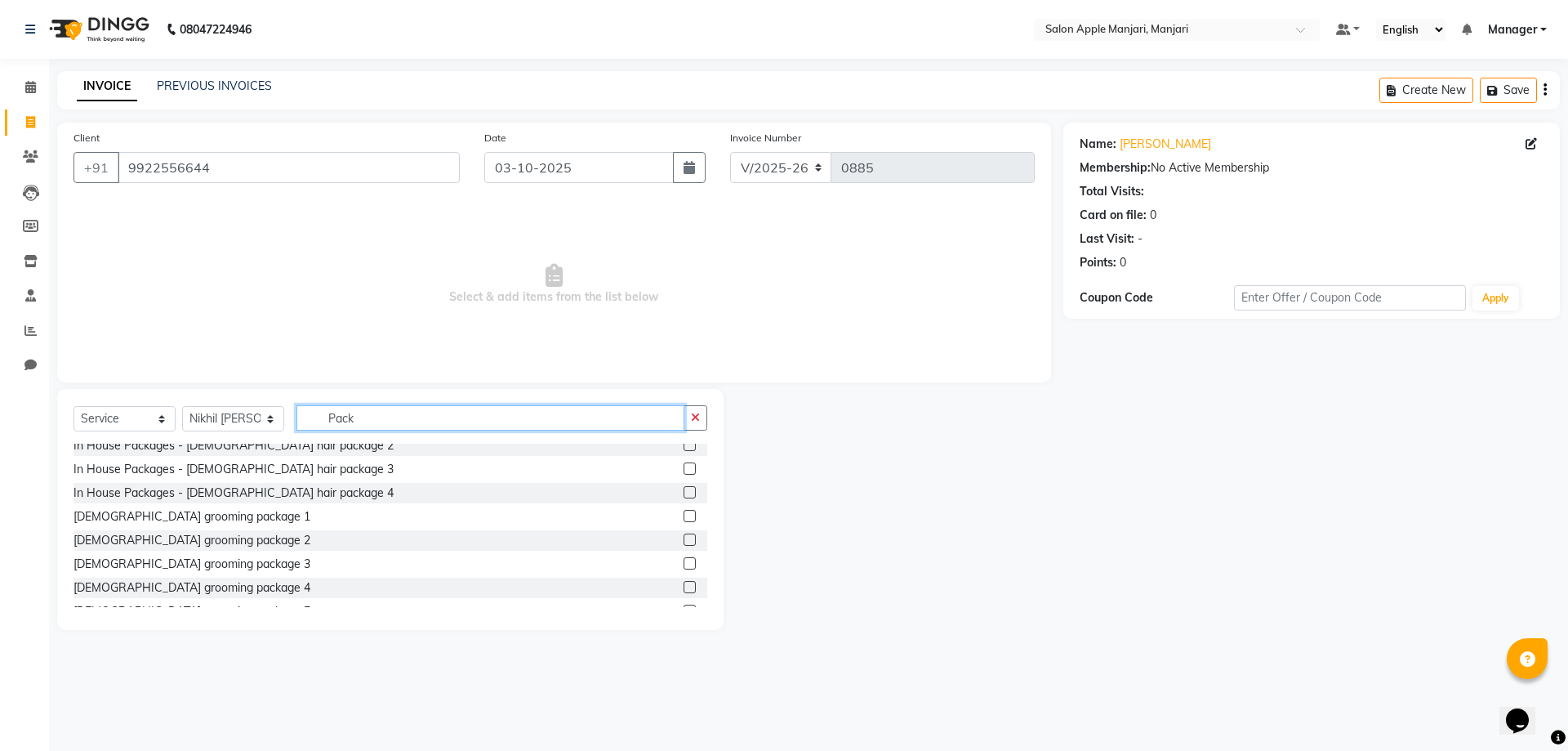
type input "Pack"
click at [684, 546] on label at bounding box center [690, 540] width 13 height 13
click at [684, 546] on input "checkbox" at bounding box center [689, 541] width 11 height 11
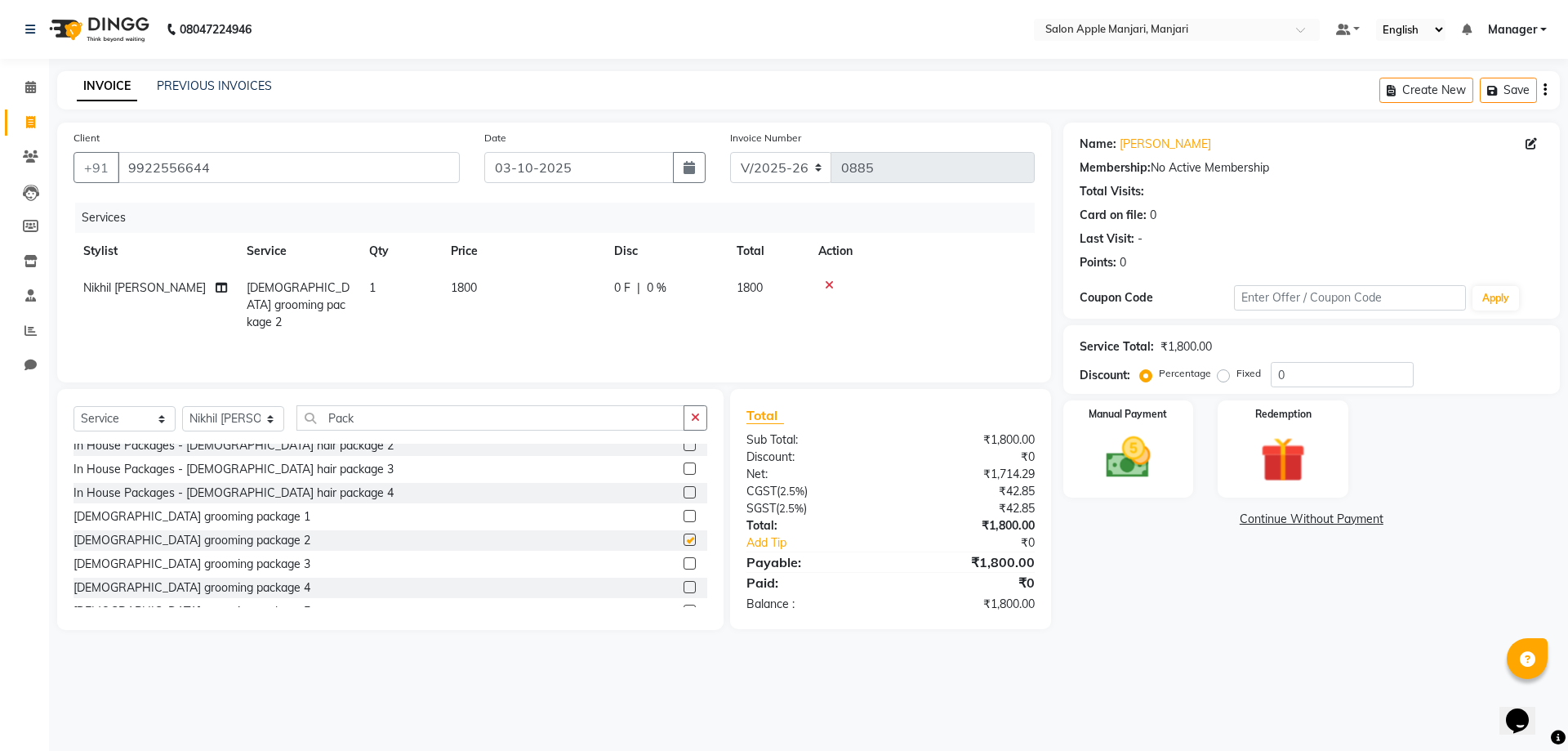
checkbox input "false"
click at [684, 522] on label at bounding box center [690, 516] width 13 height 13
click at [684, 522] on input "checkbox" at bounding box center [689, 516] width 11 height 11
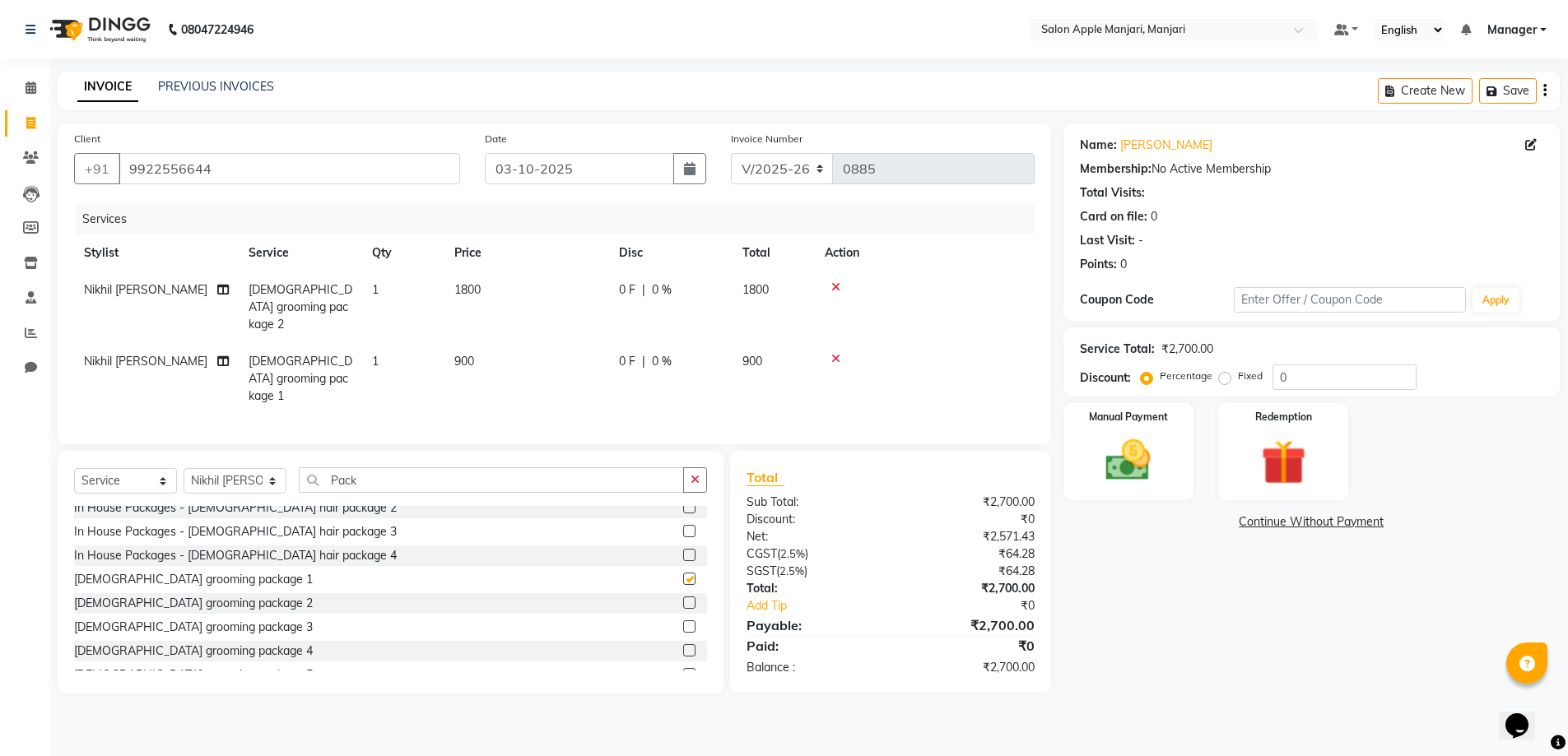
checkbox input "false"
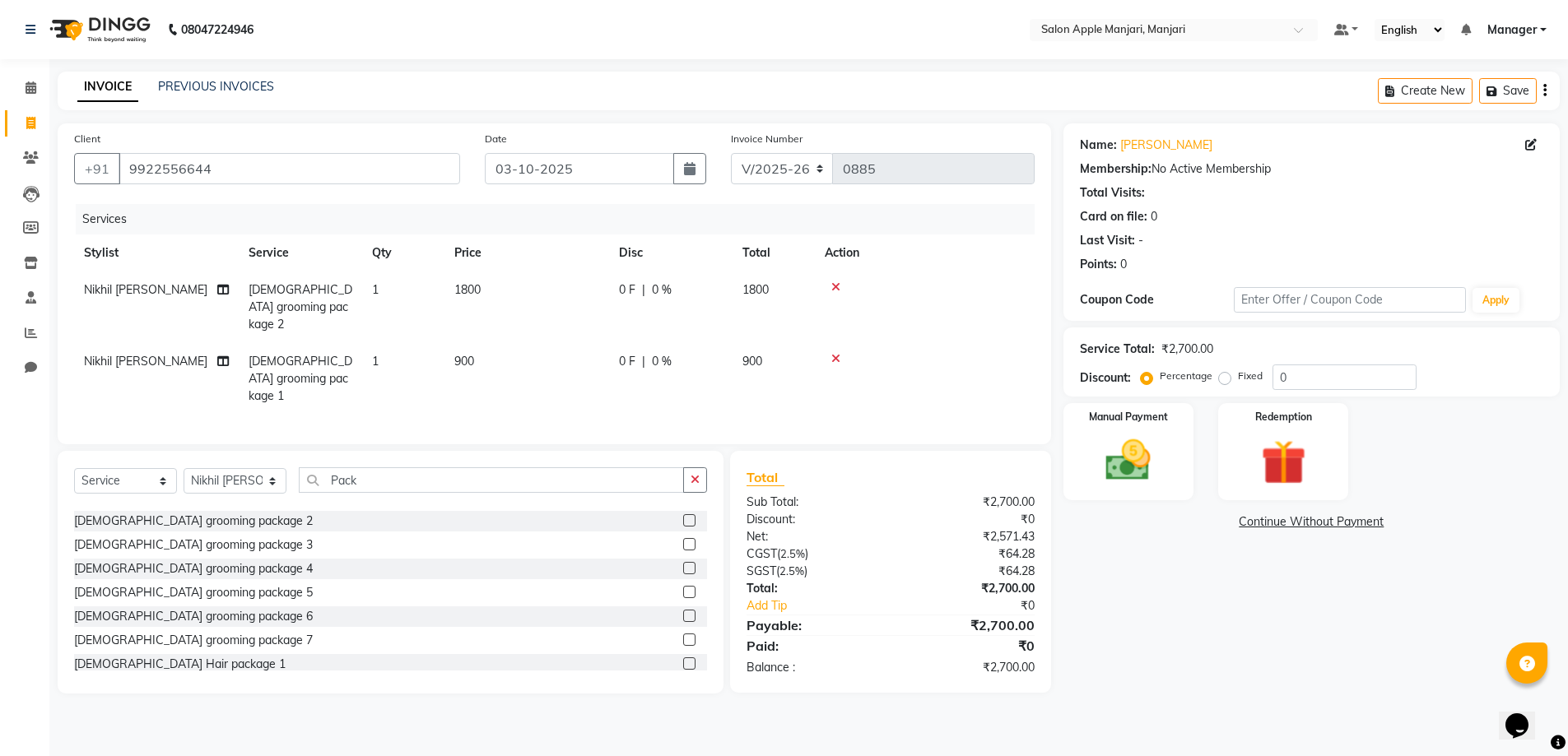
scroll to position [411, 0]
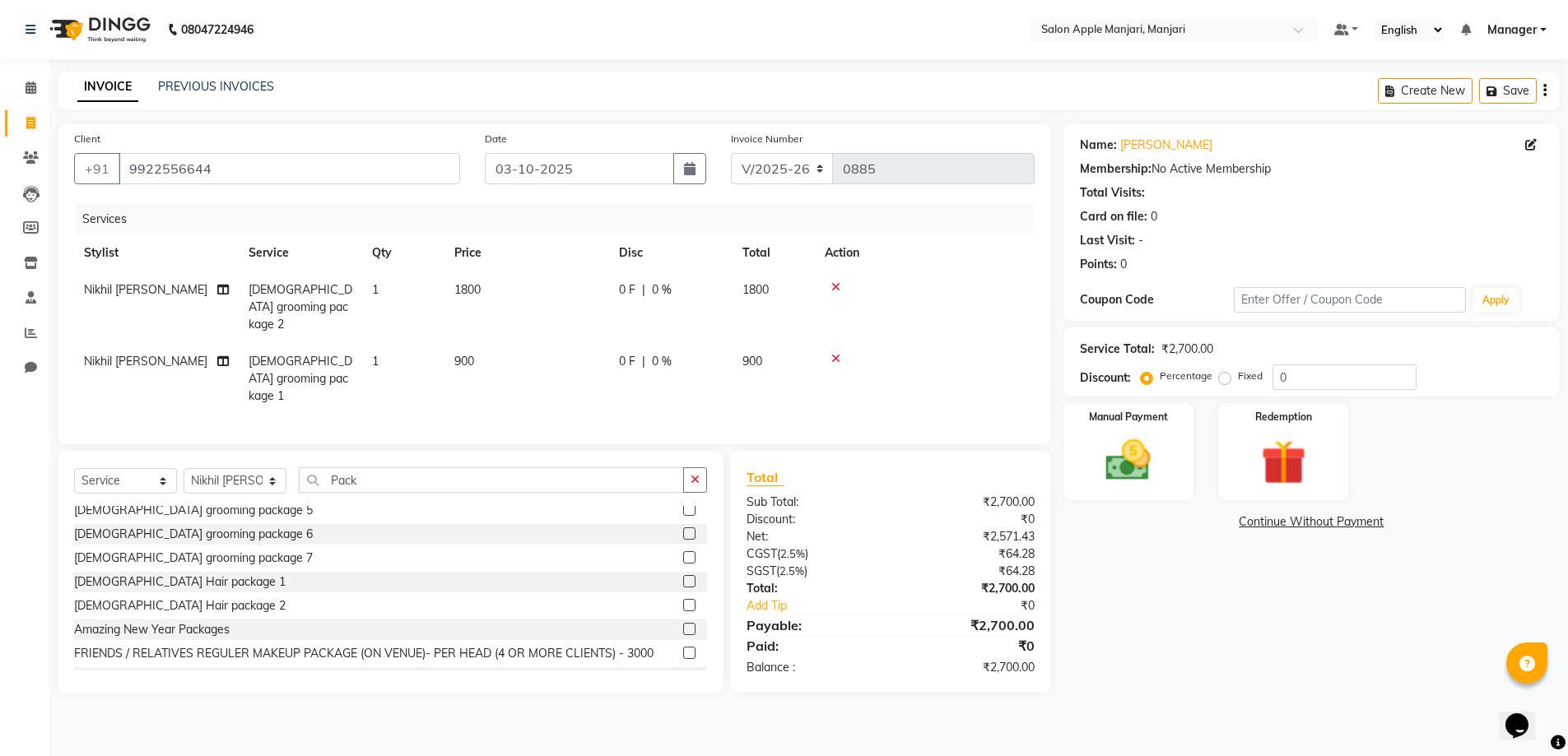
click at [683, 611] on label at bounding box center [690, 605] width 13 height 13
click at [683, 611] on input "checkbox" at bounding box center [689, 606] width 11 height 11
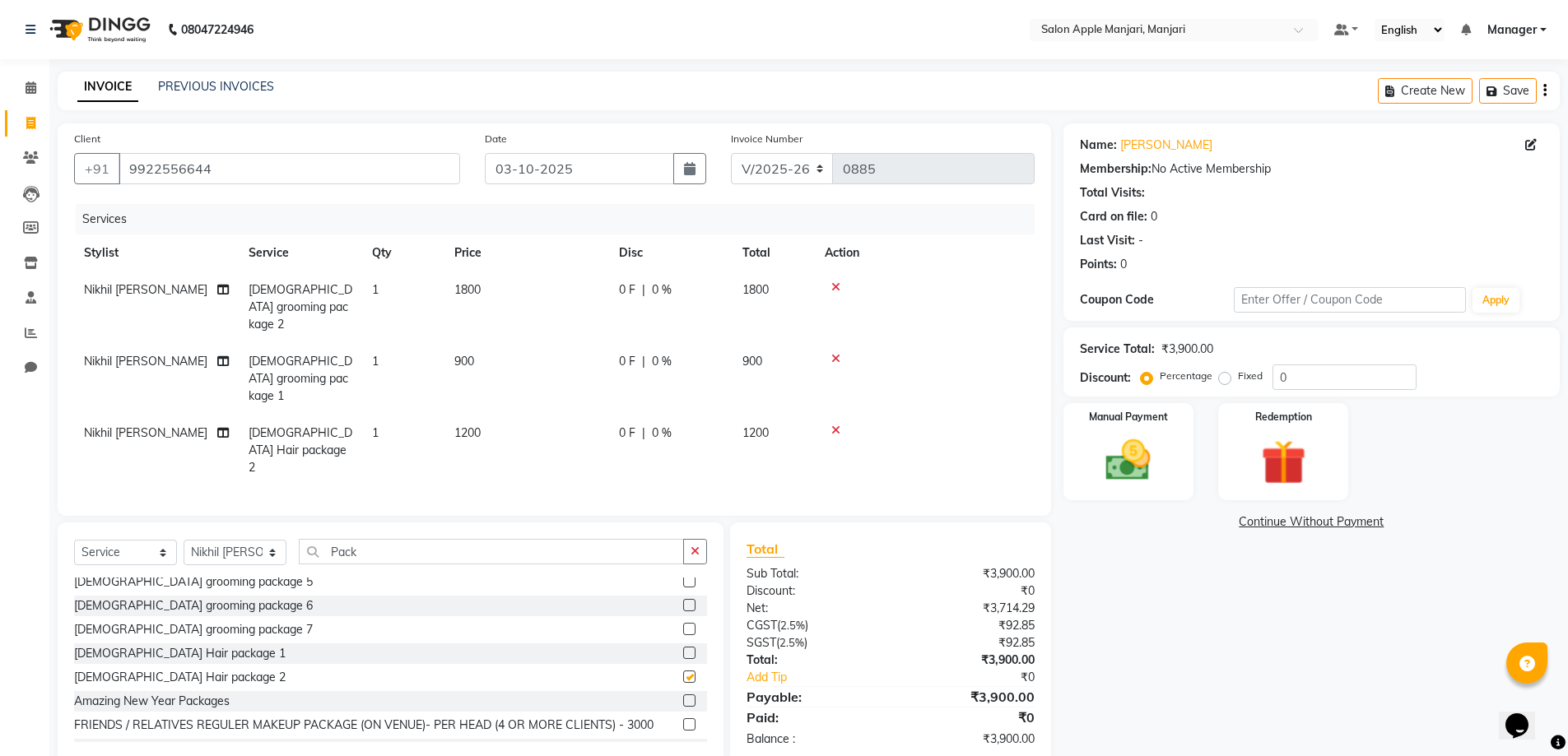
checkbox input "false"
click at [839, 364] on icon at bounding box center [836, 359] width 9 height 12
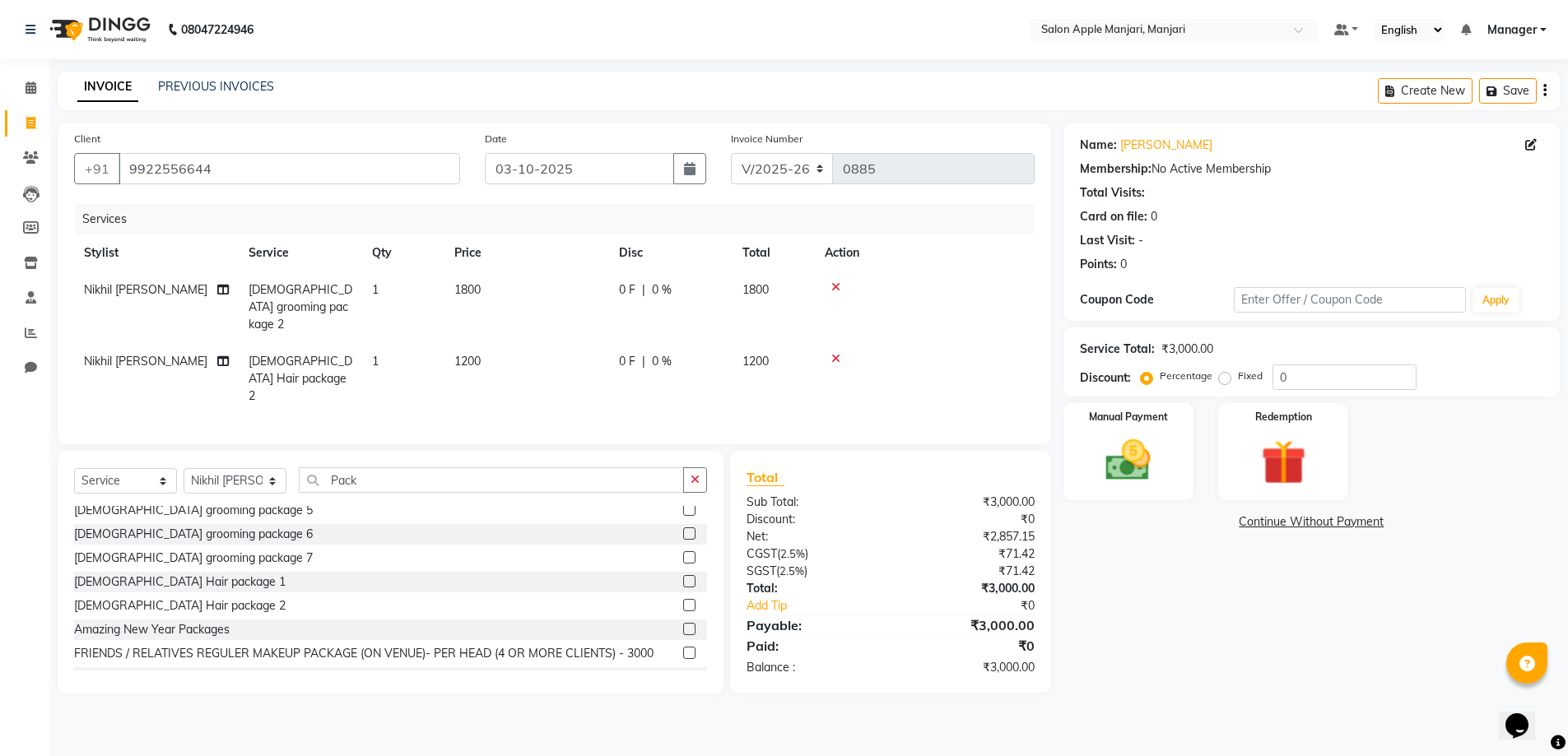
click at [848, 293] on div at bounding box center [924, 287] width 200 height 12
click at [840, 293] on icon at bounding box center [836, 287] width 9 height 12
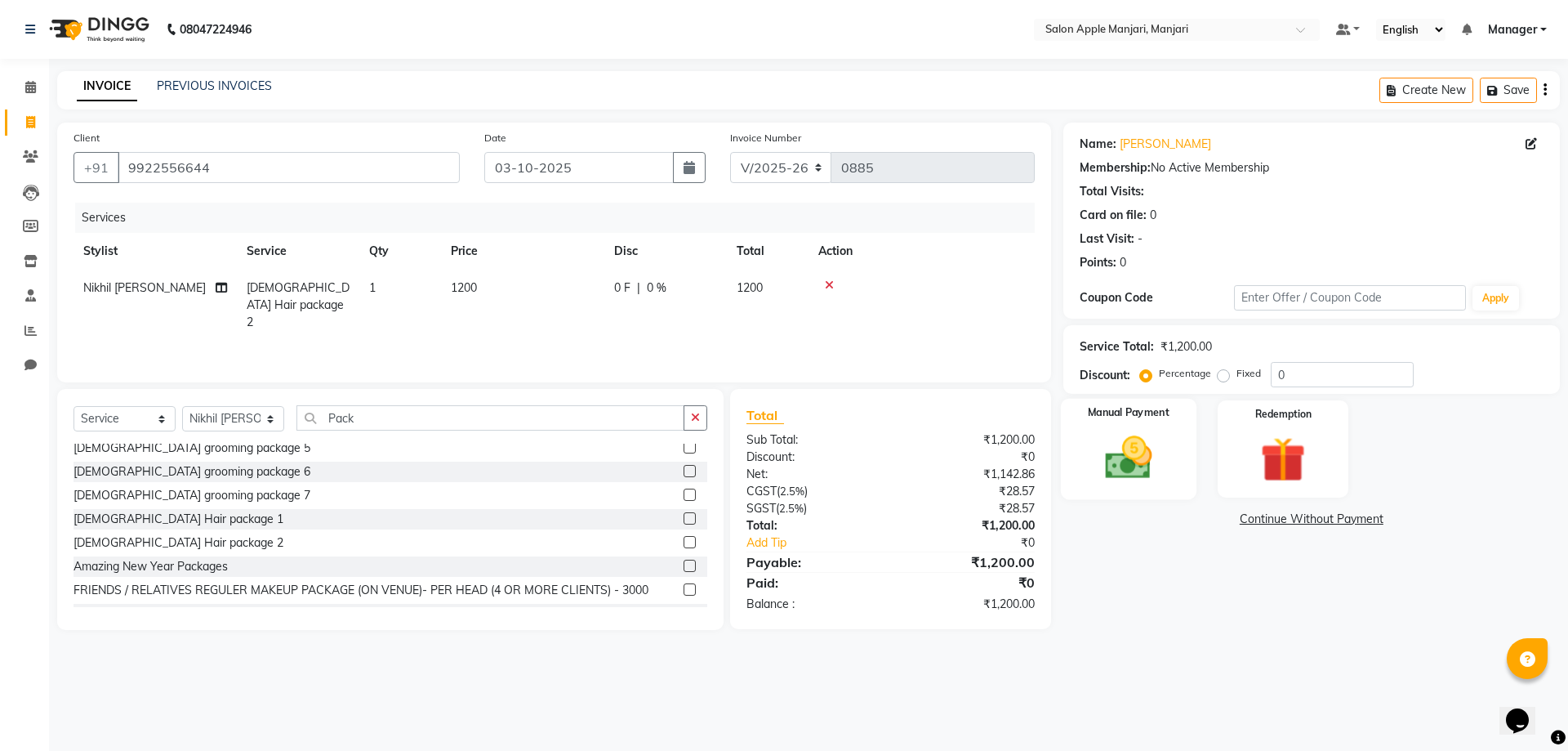
click at [1099, 474] on div "Manual Payment" at bounding box center [1129, 448] width 136 height 100
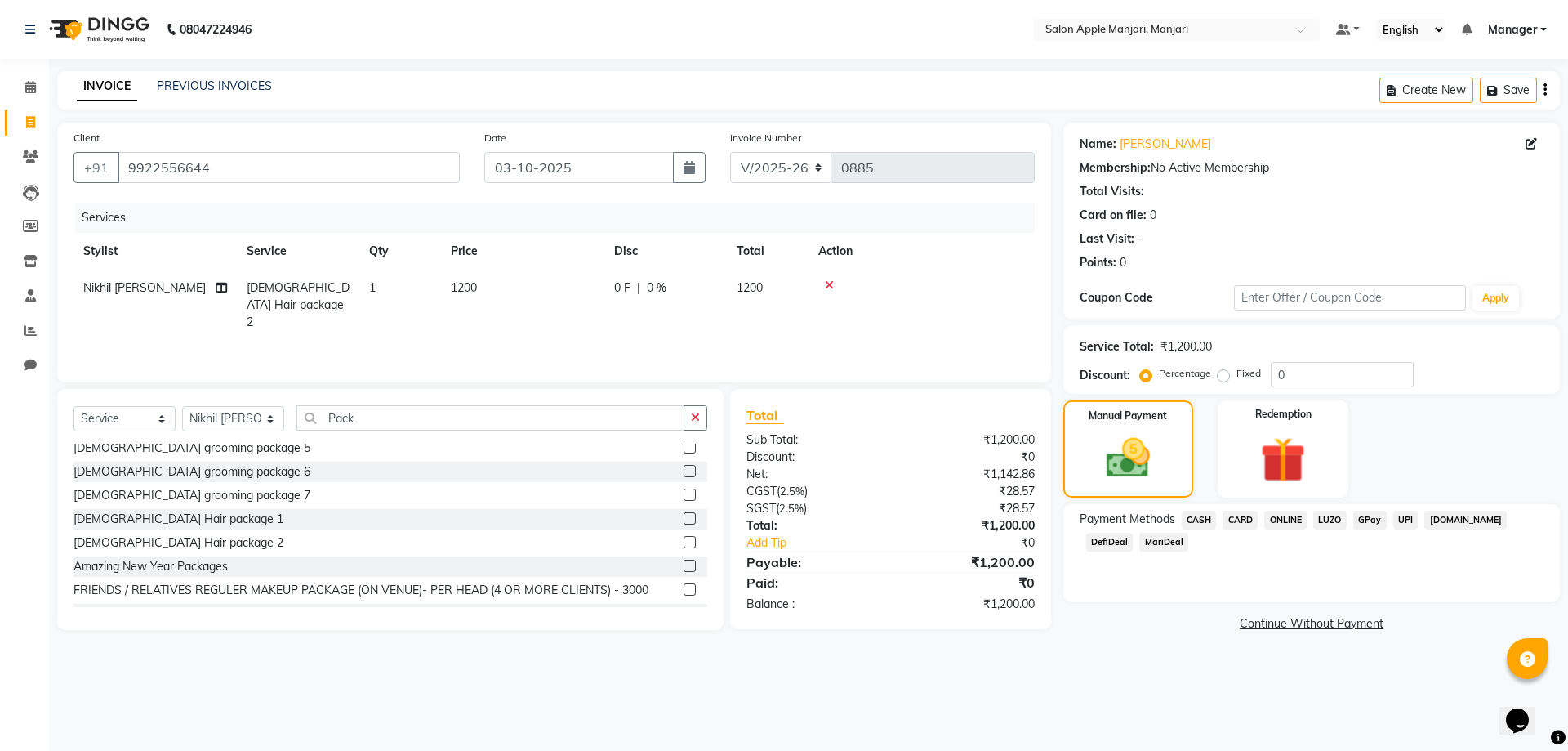
click at [1299, 529] on span "ONLINE" at bounding box center [1285, 519] width 42 height 19
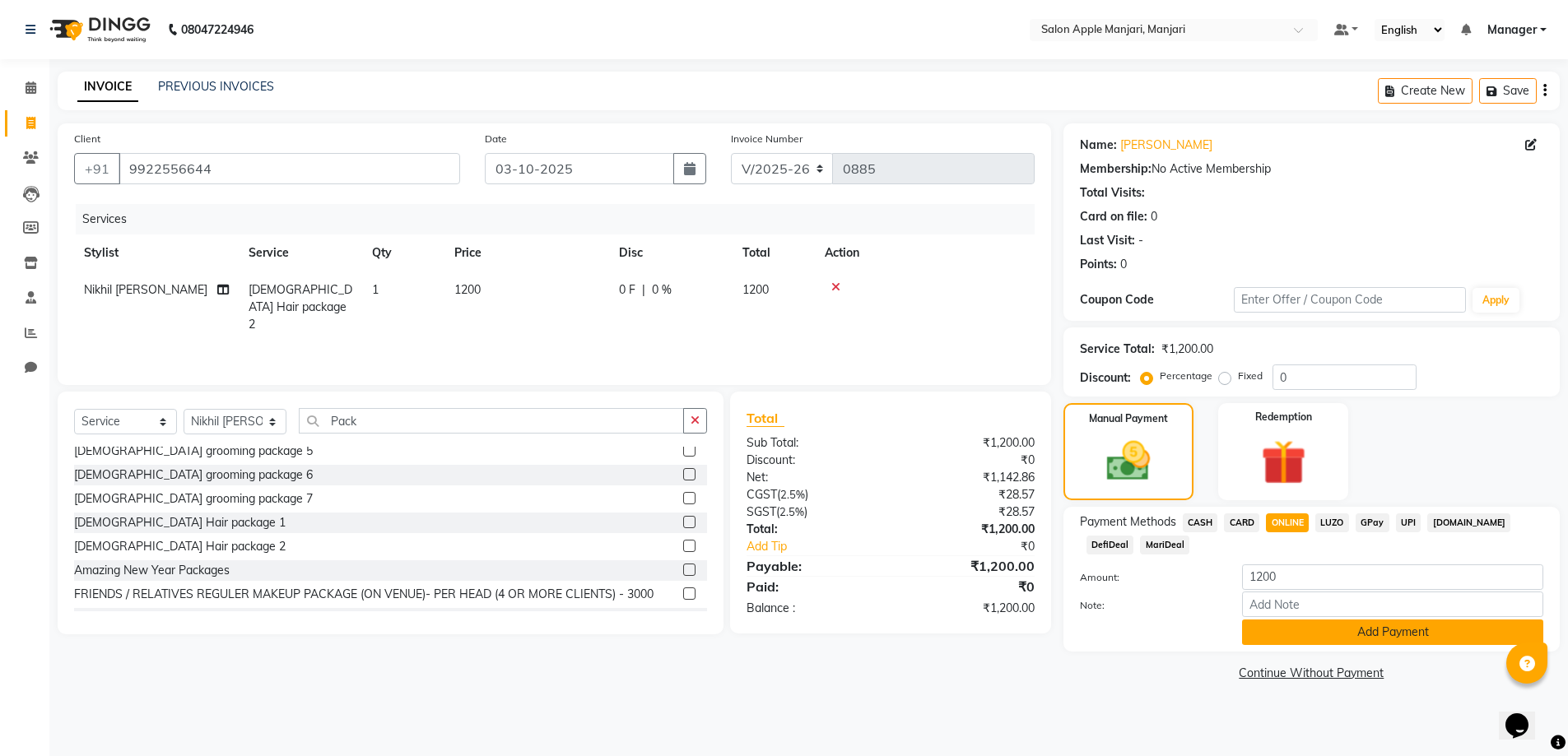
click at [1369, 645] on button "Add Payment" at bounding box center [1392, 632] width 301 height 25
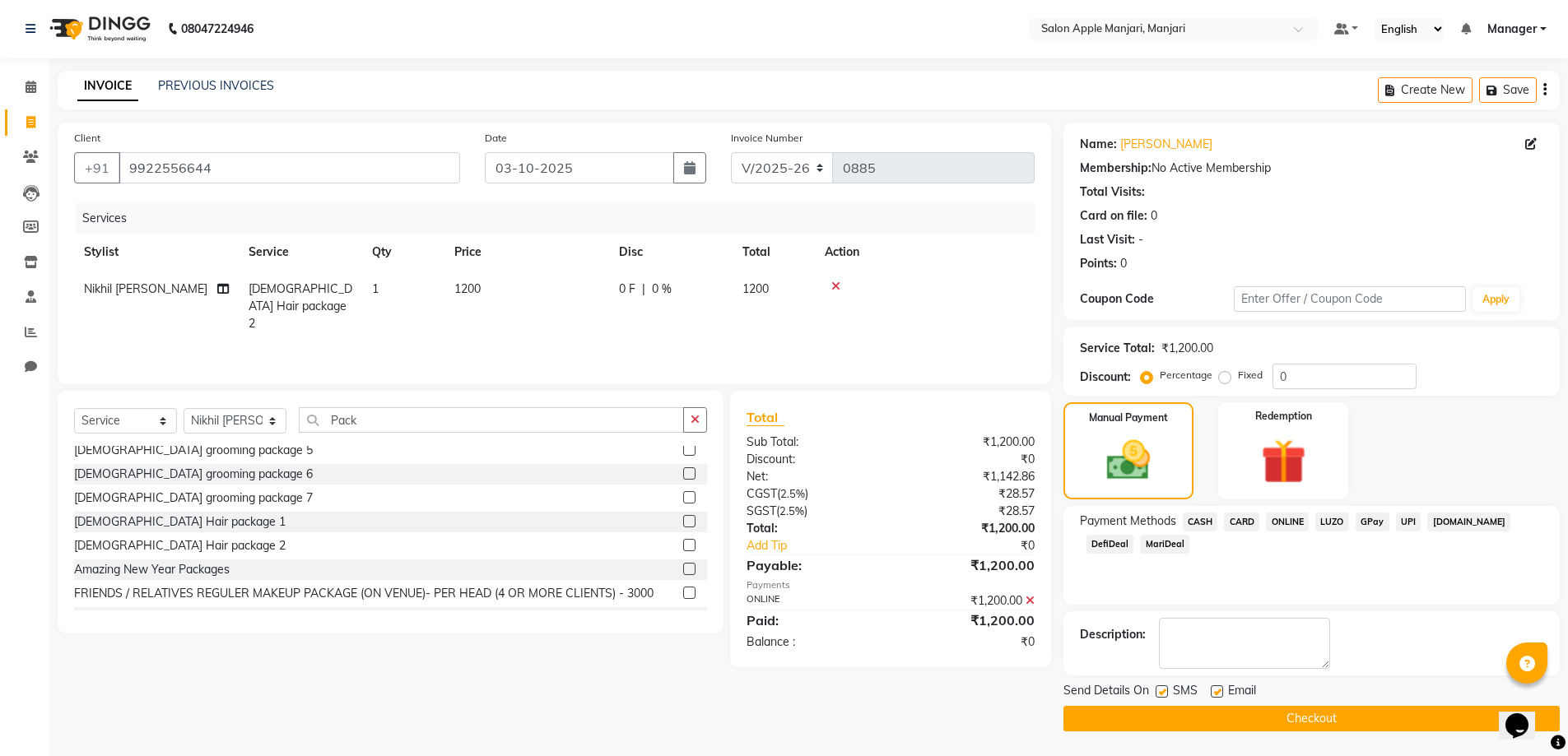
scroll to position [83, 0]
click at [1289, 713] on button "Checkout" at bounding box center [1311, 718] width 496 height 25
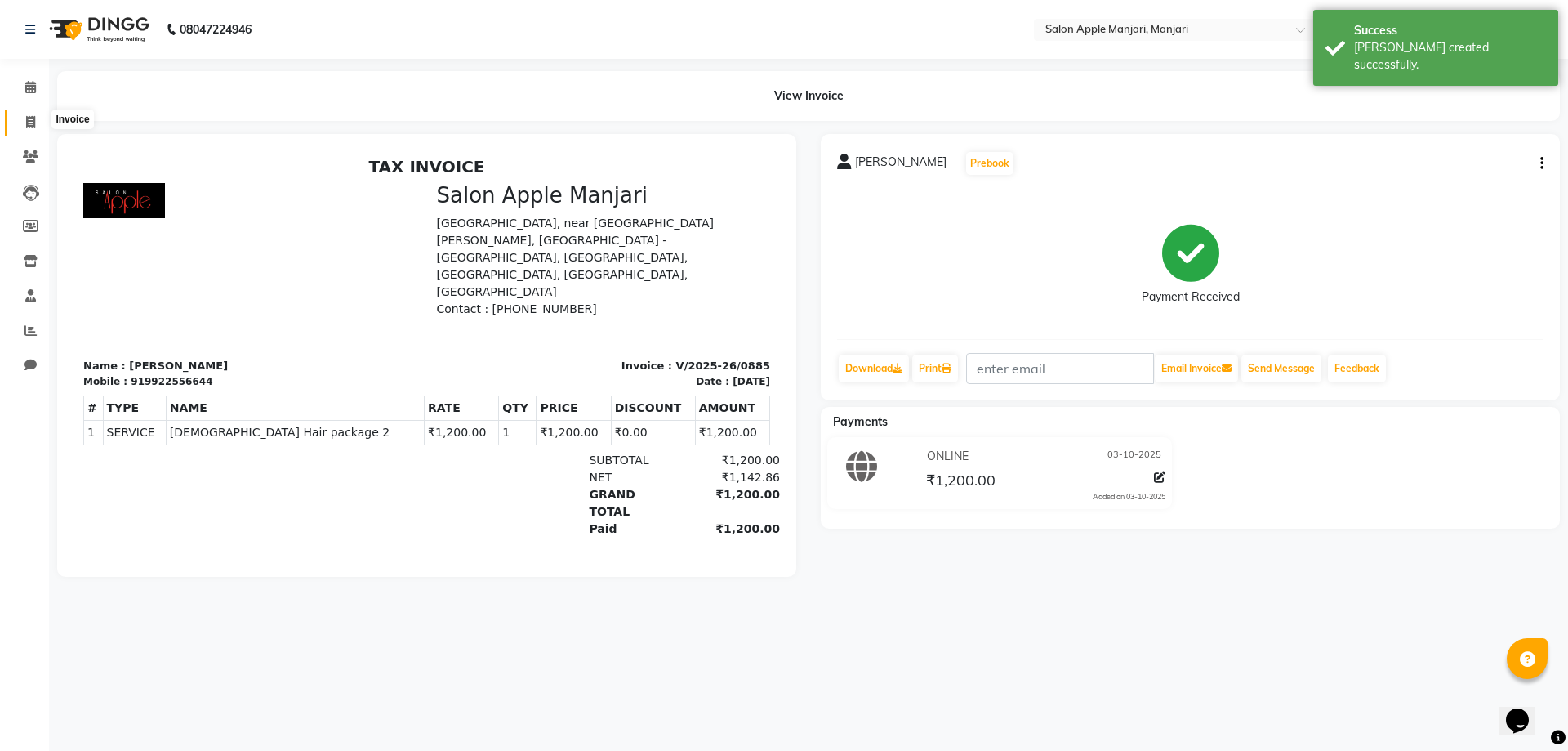
click at [26, 124] on icon at bounding box center [30, 123] width 9 height 13
select select "service"
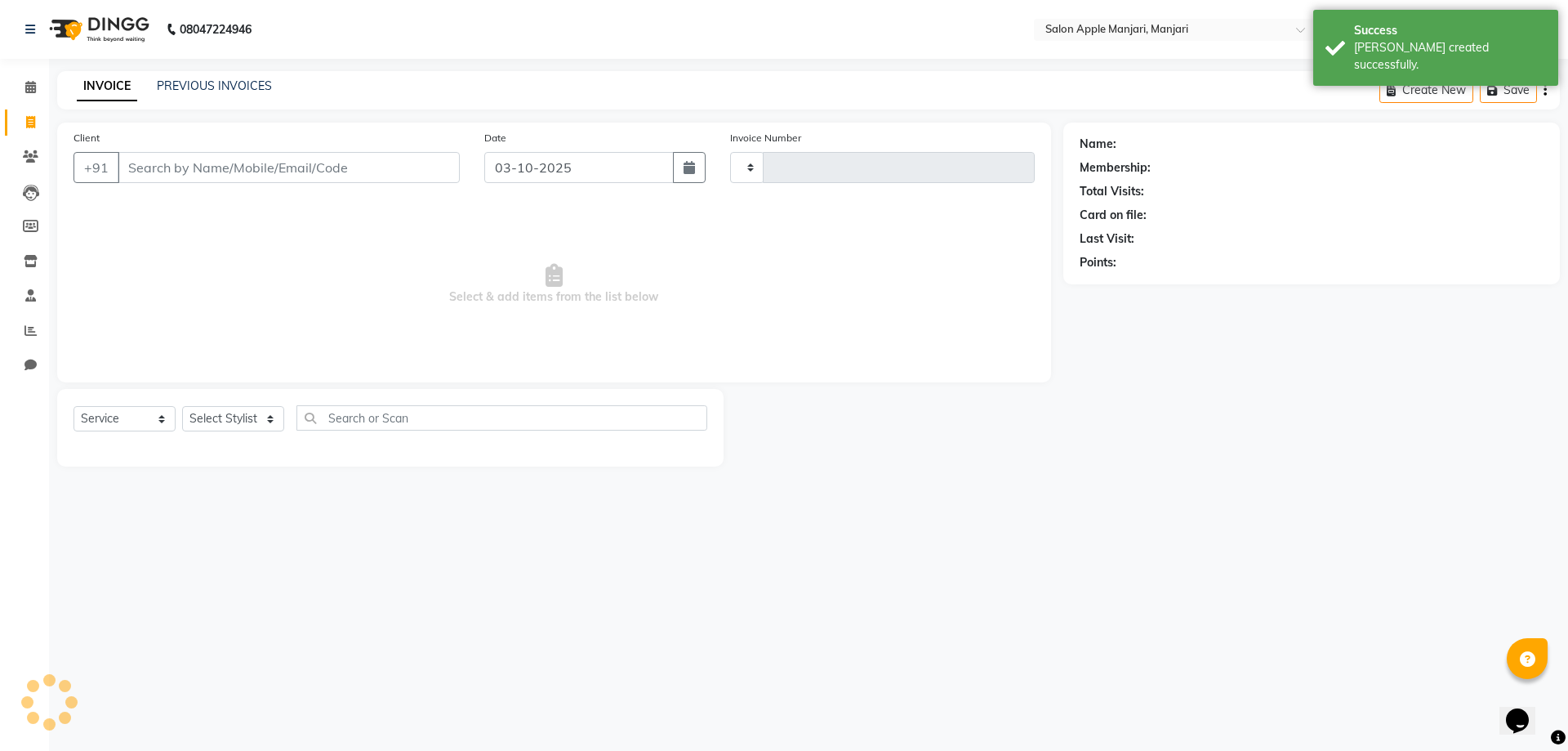
type input "0886"
select select "8088"
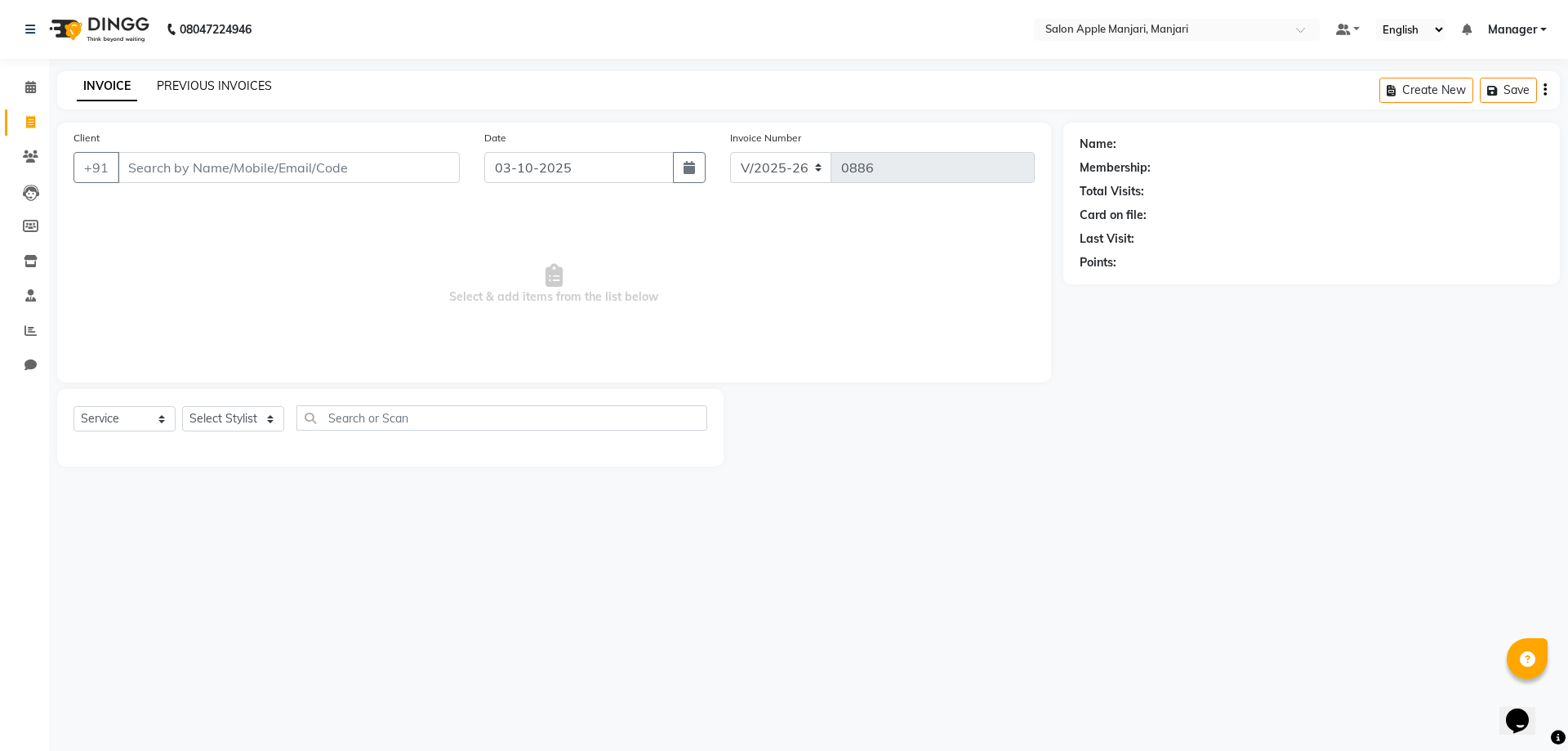
click at [211, 87] on link "PREVIOUS INVOICES" at bounding box center [214, 86] width 115 height 14
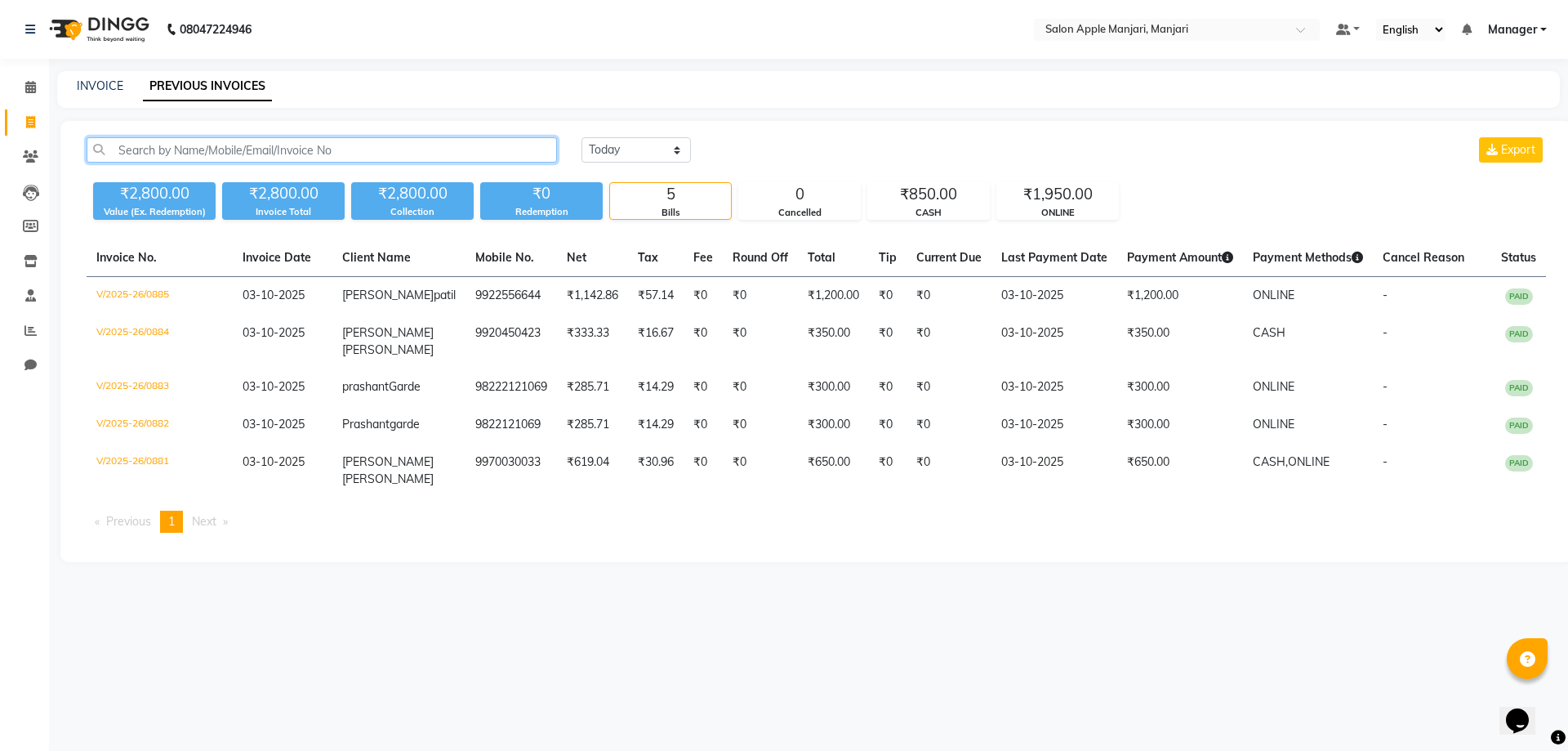
click at [189, 163] on input "text" at bounding box center [322, 149] width 471 height 25
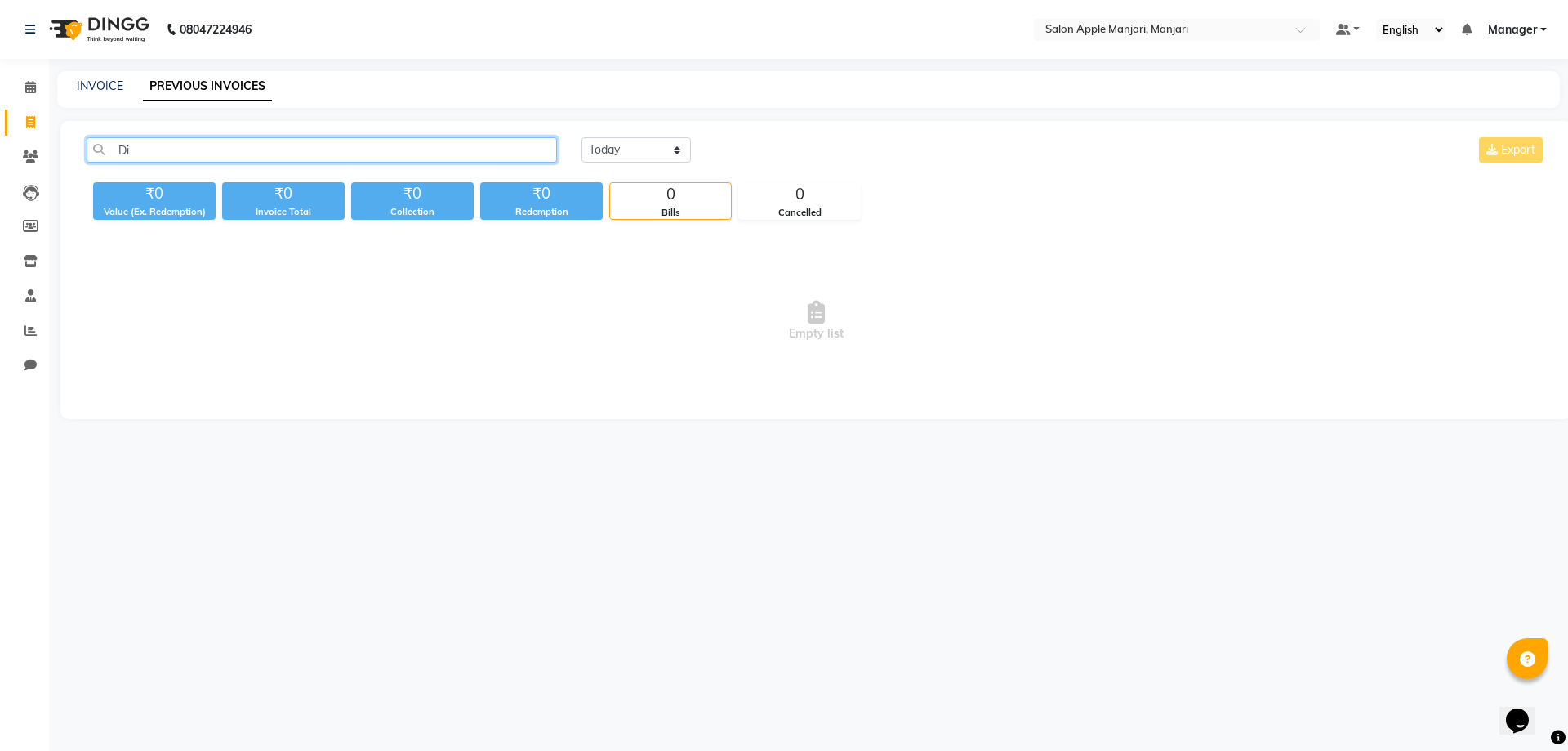
type input "D"
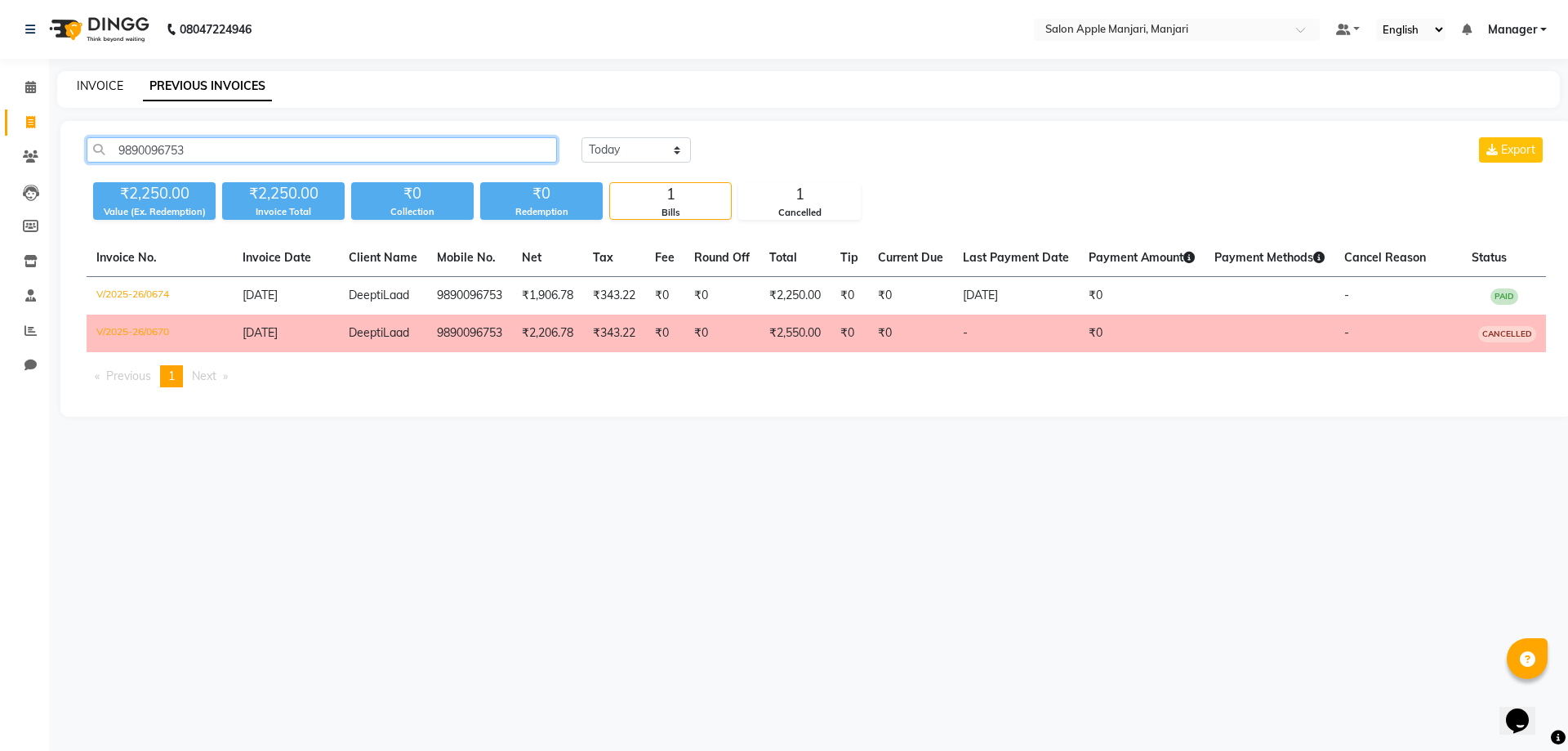
type input "9890096753"
click at [112, 93] on link "INVOICE" at bounding box center [100, 86] width 47 height 14
select select "8088"
select select "service"
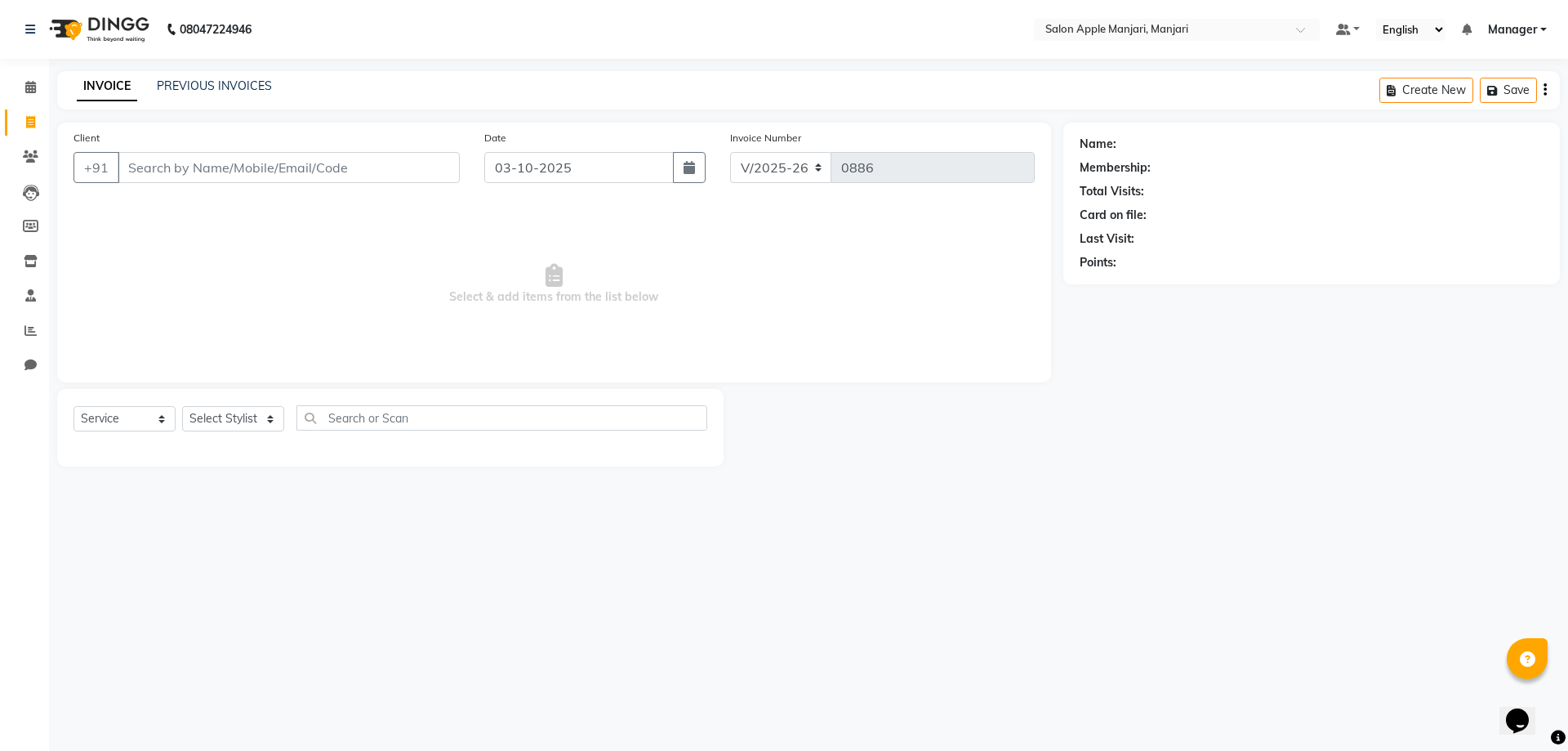
click at [169, 183] on input "Client" at bounding box center [288, 167] width 342 height 31
type input "D"
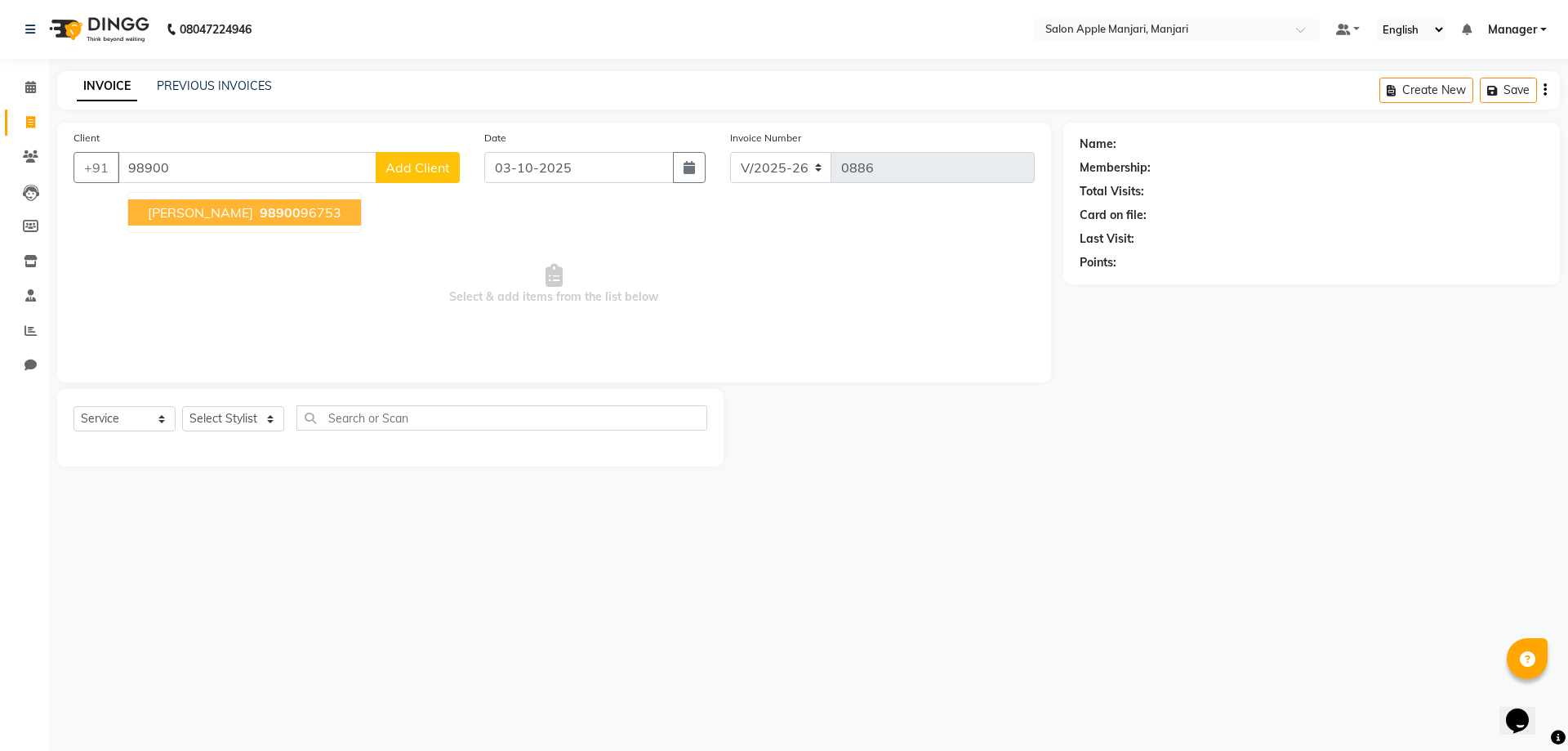
click at [156, 226] on button "[PERSON_NAME] 98900 96753" at bounding box center [244, 212] width 233 height 26
type input "9890096753"
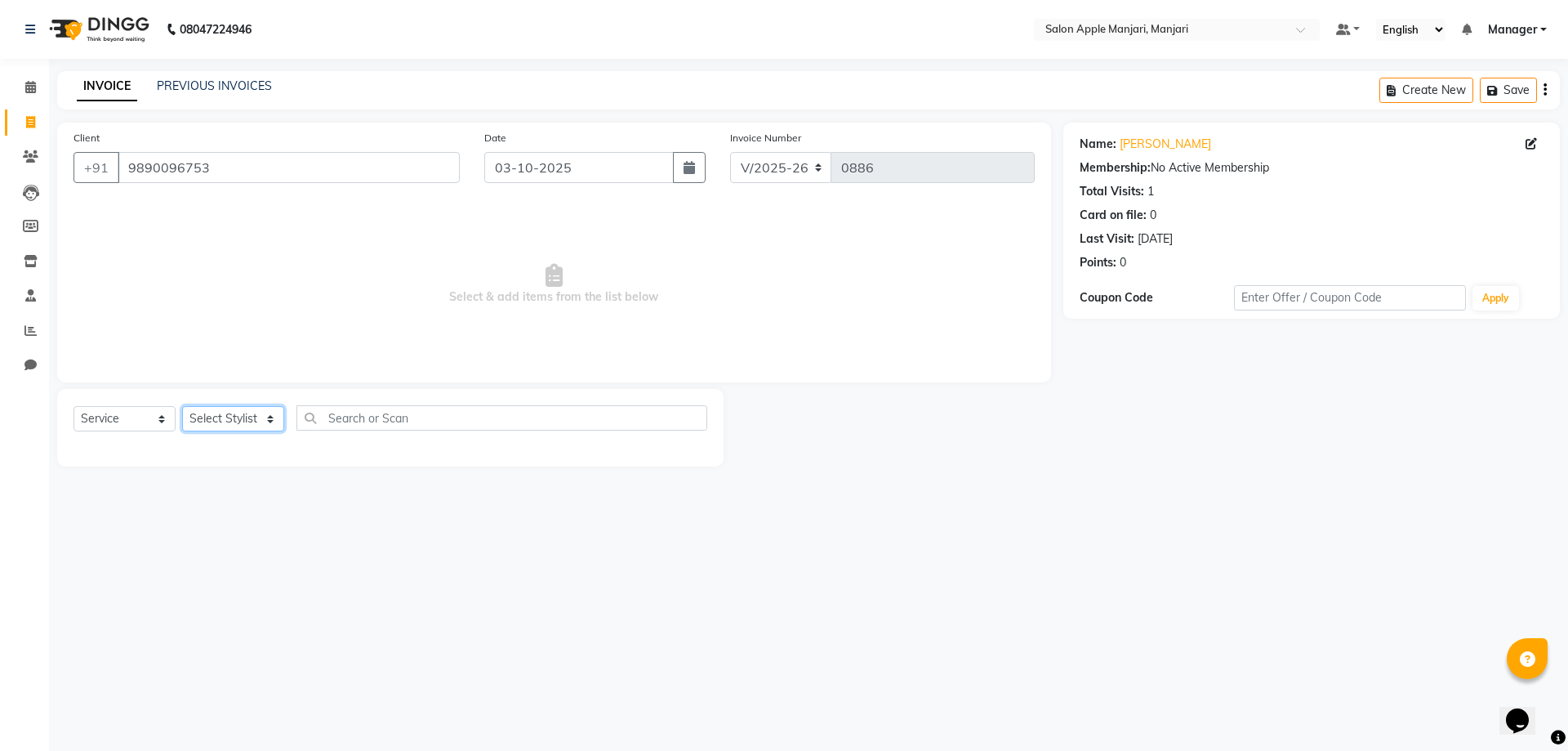
click at [229, 431] on select "Select Stylist [PERSON_NAME] Manager [PERSON_NAME] [PERSON_NAME] [PERSON_NAME] …" at bounding box center [234, 419] width 102 height 25
select select "75414"
click at [188, 431] on select "Select Stylist [PERSON_NAME] Manager [PERSON_NAME] [PERSON_NAME] [PERSON_NAME] …" at bounding box center [234, 419] width 102 height 25
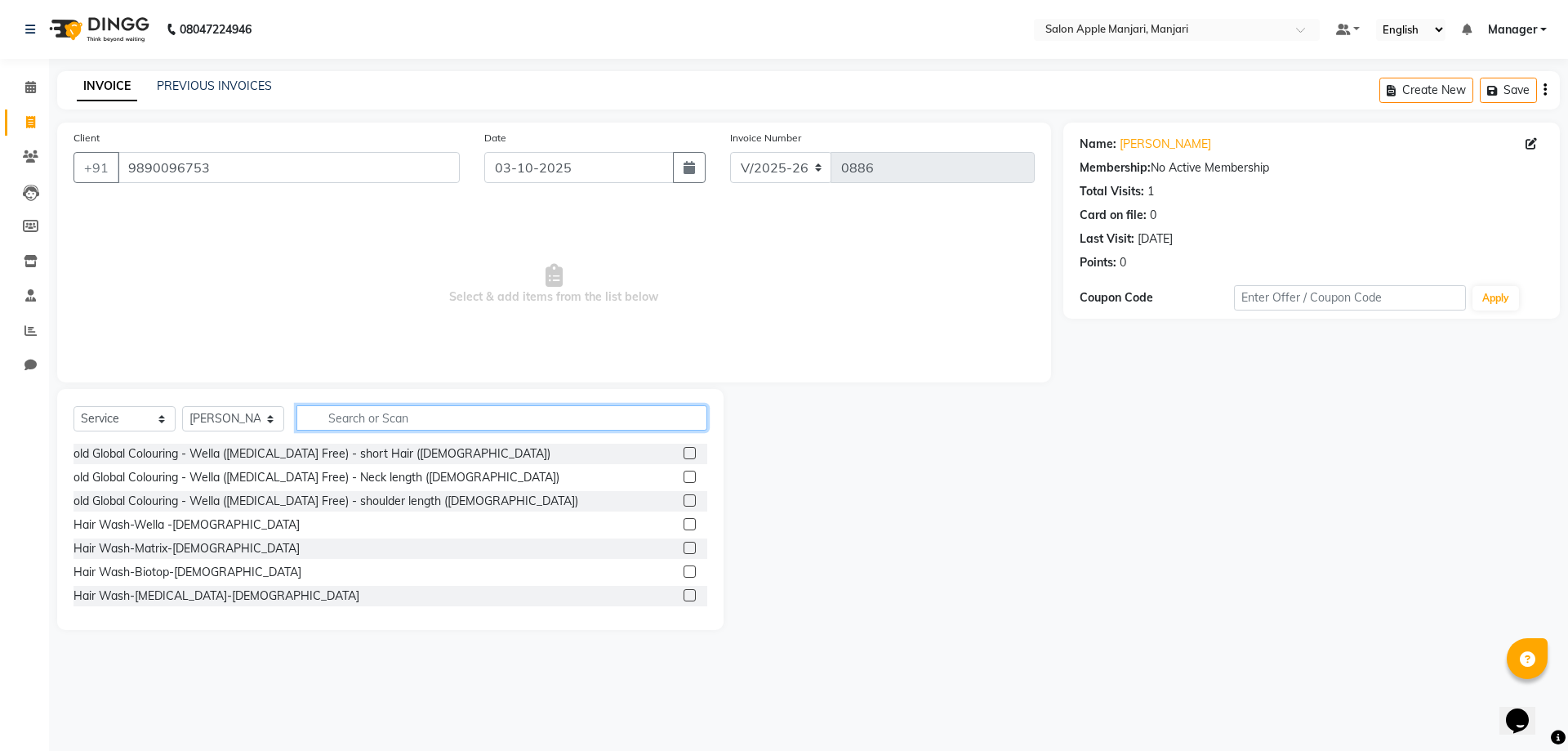
click at [388, 431] on input "text" at bounding box center [501, 418] width 411 height 25
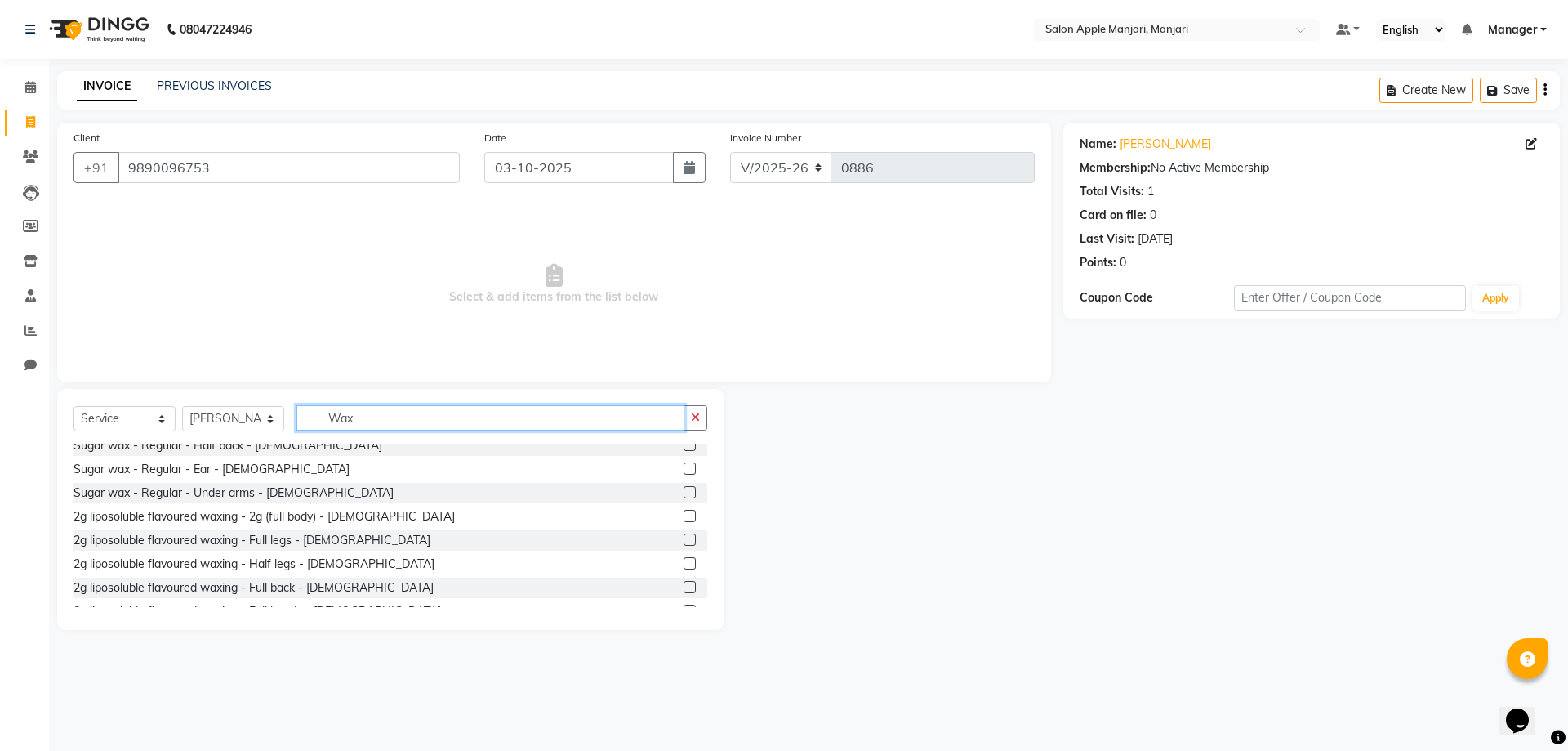
scroll to position [572, 0]
type input "Wax"
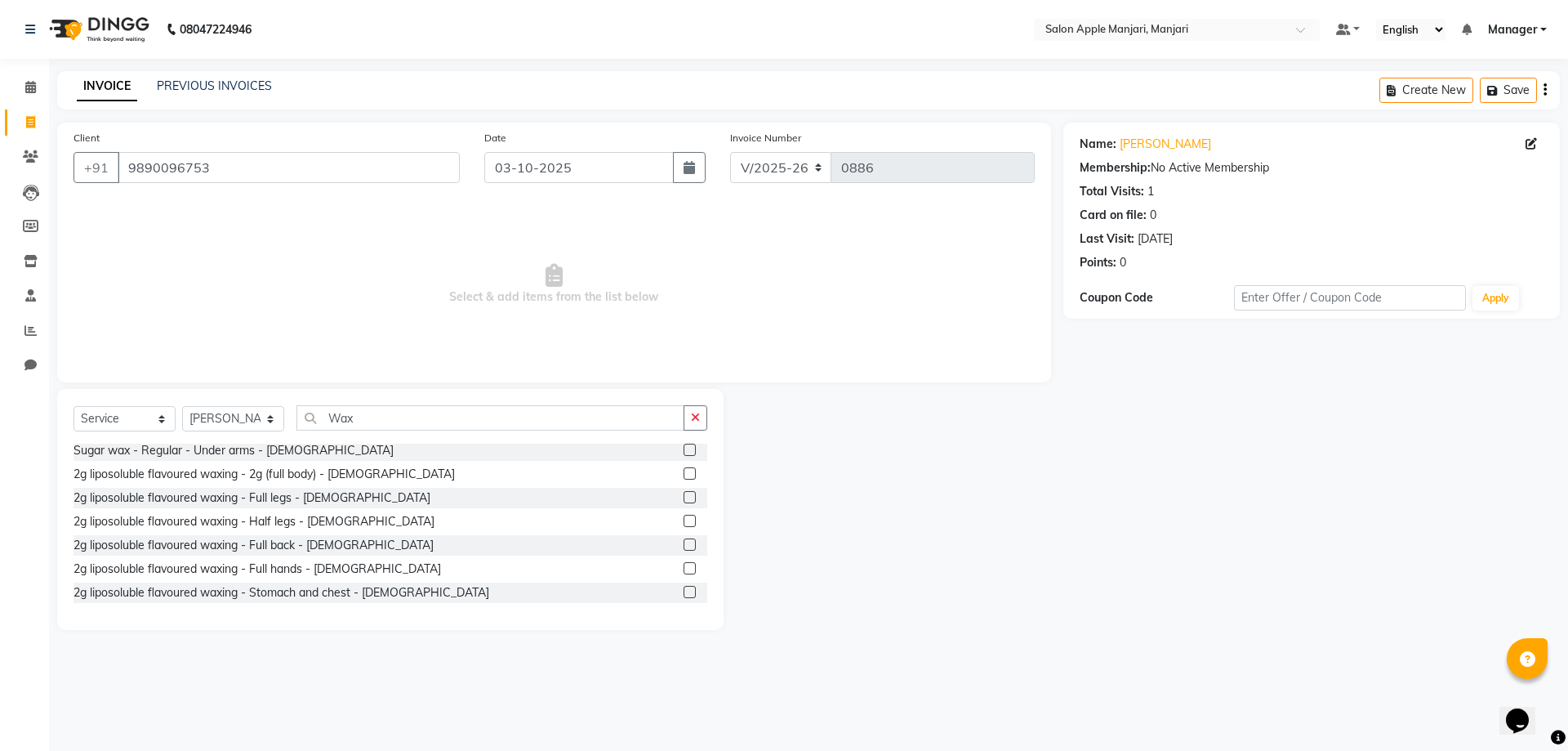
click at [684, 503] on label at bounding box center [690, 498] width 13 height 13
click at [684, 503] on input "checkbox" at bounding box center [689, 498] width 11 height 11
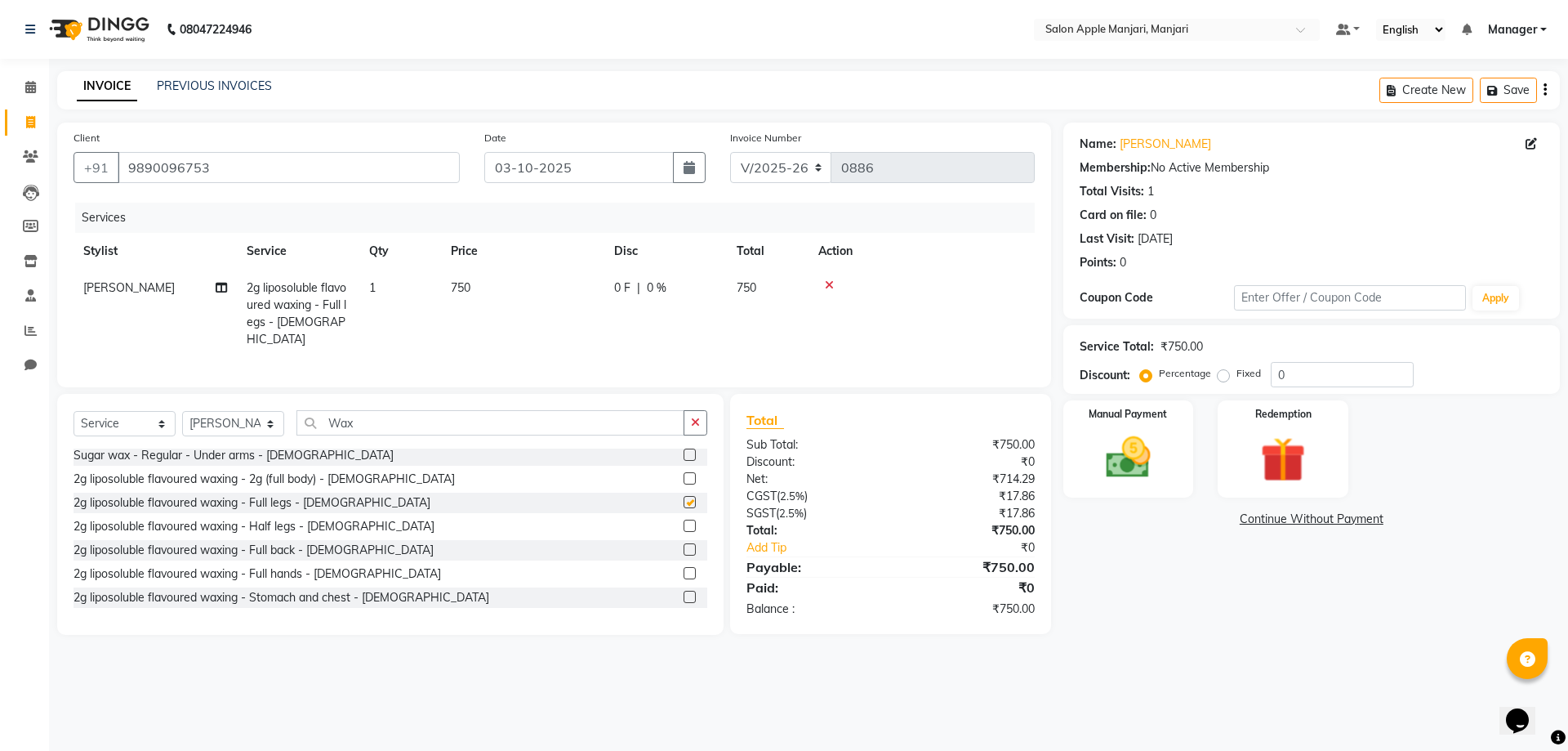
checkbox input "false"
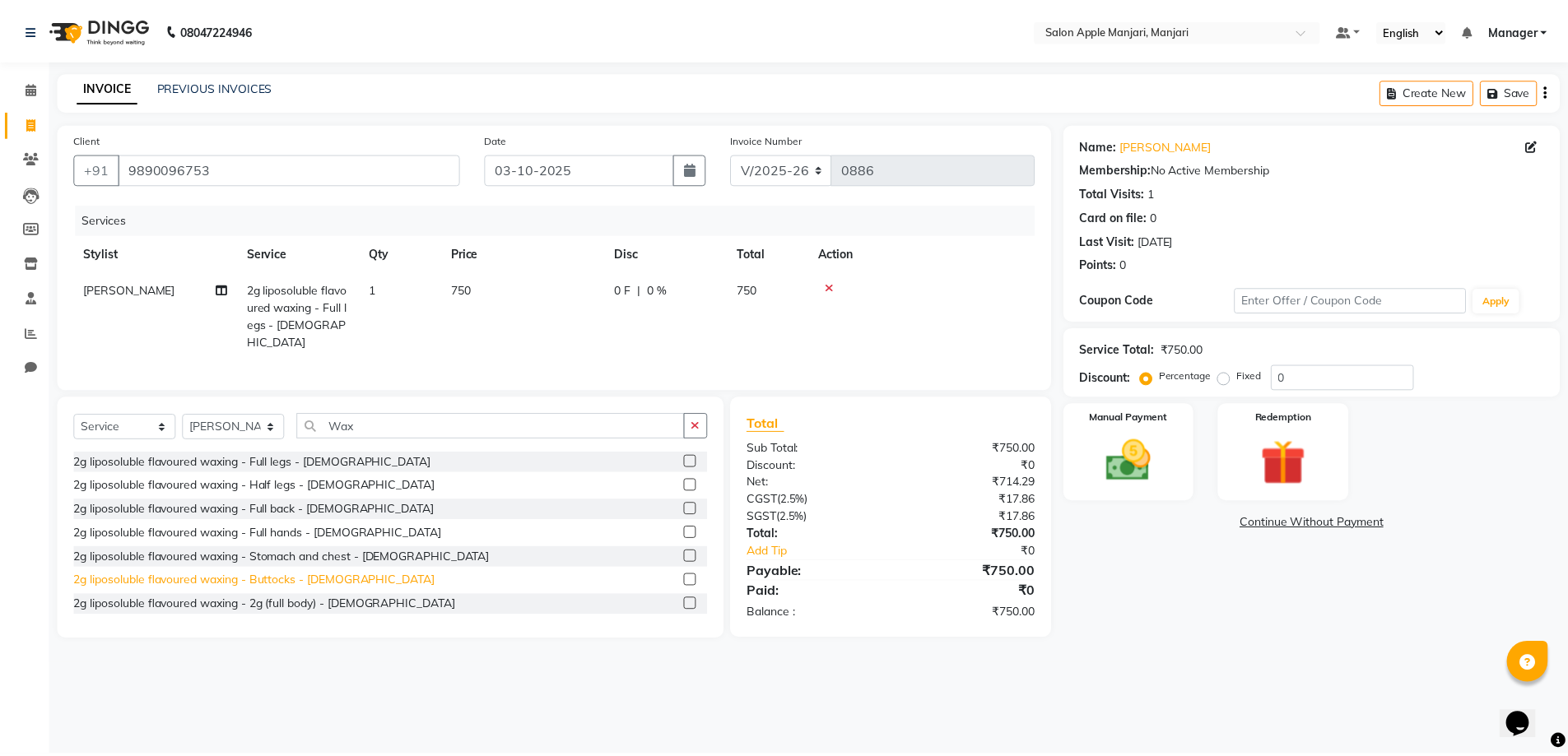
scroll to position [658, 0]
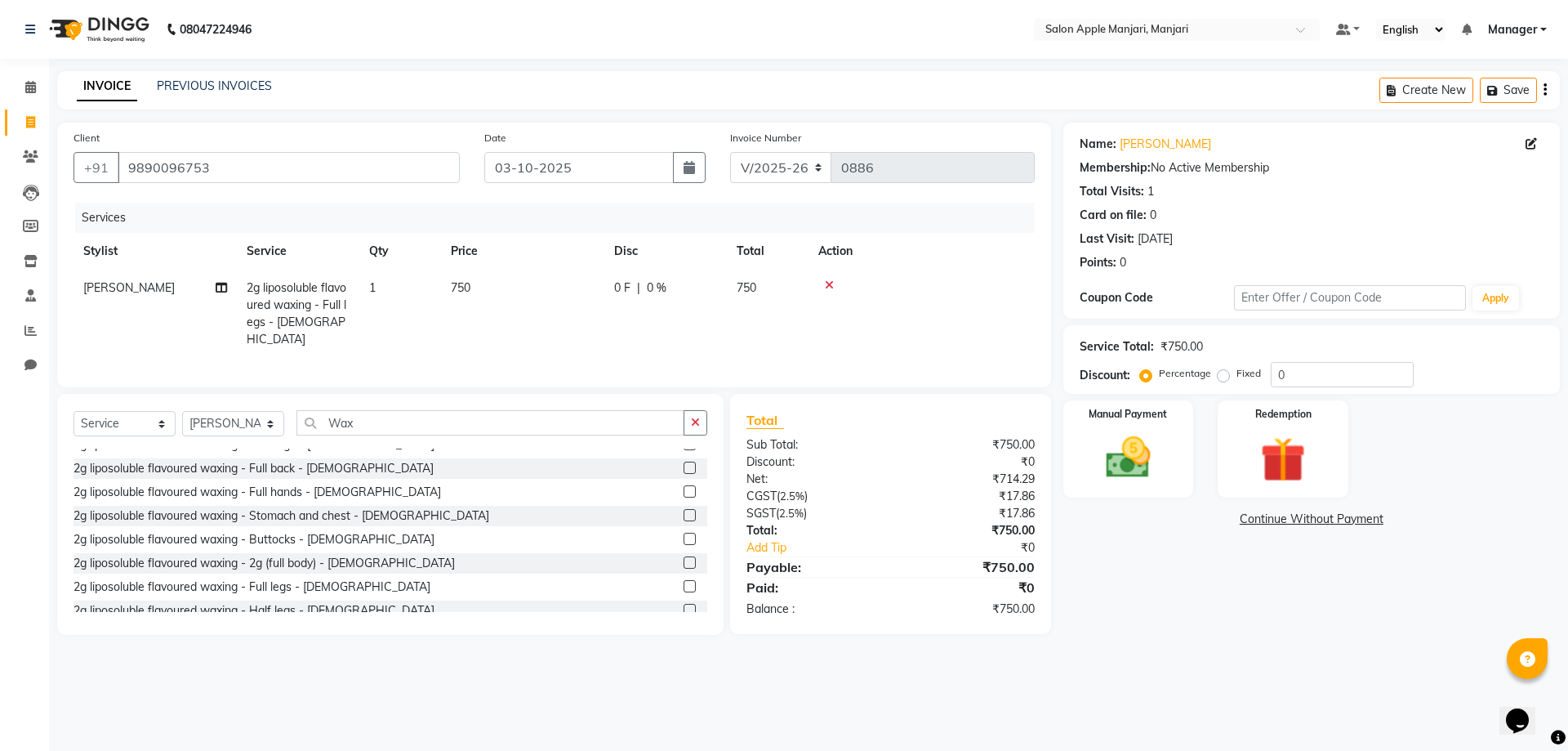
click at [684, 474] on label at bounding box center [690, 468] width 13 height 13
click at [684, 474] on input "checkbox" at bounding box center [689, 468] width 11 height 11
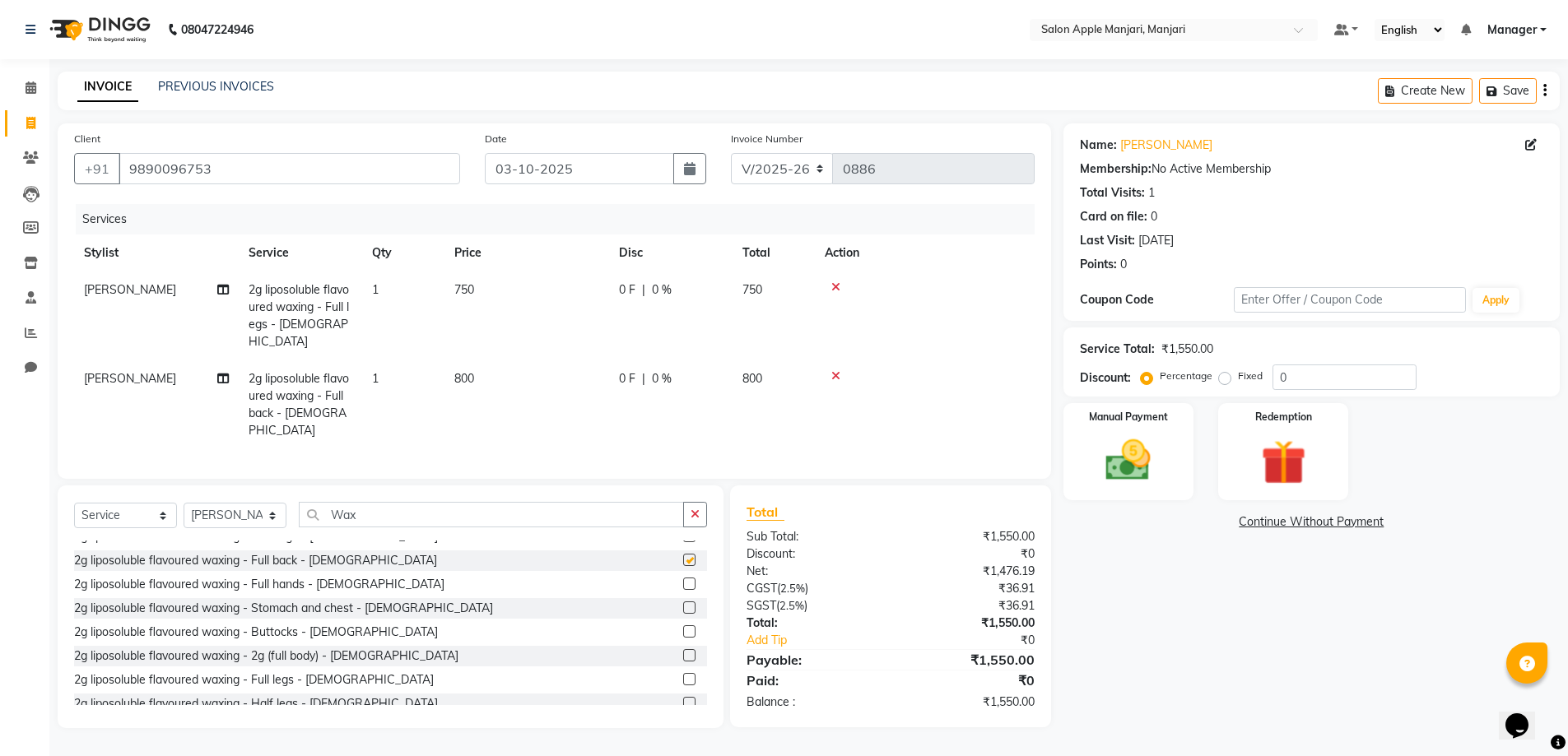
checkbox input "false"
click at [273, 528] on select "Select Stylist [PERSON_NAME] Manager [PERSON_NAME] [PERSON_NAME] [PERSON_NAME] …" at bounding box center [235, 515] width 103 height 25
select select "92041"
click at [189, 528] on select "Select Stylist [PERSON_NAME] Manager [PERSON_NAME] [PERSON_NAME] [PERSON_NAME] …" at bounding box center [235, 515] width 103 height 25
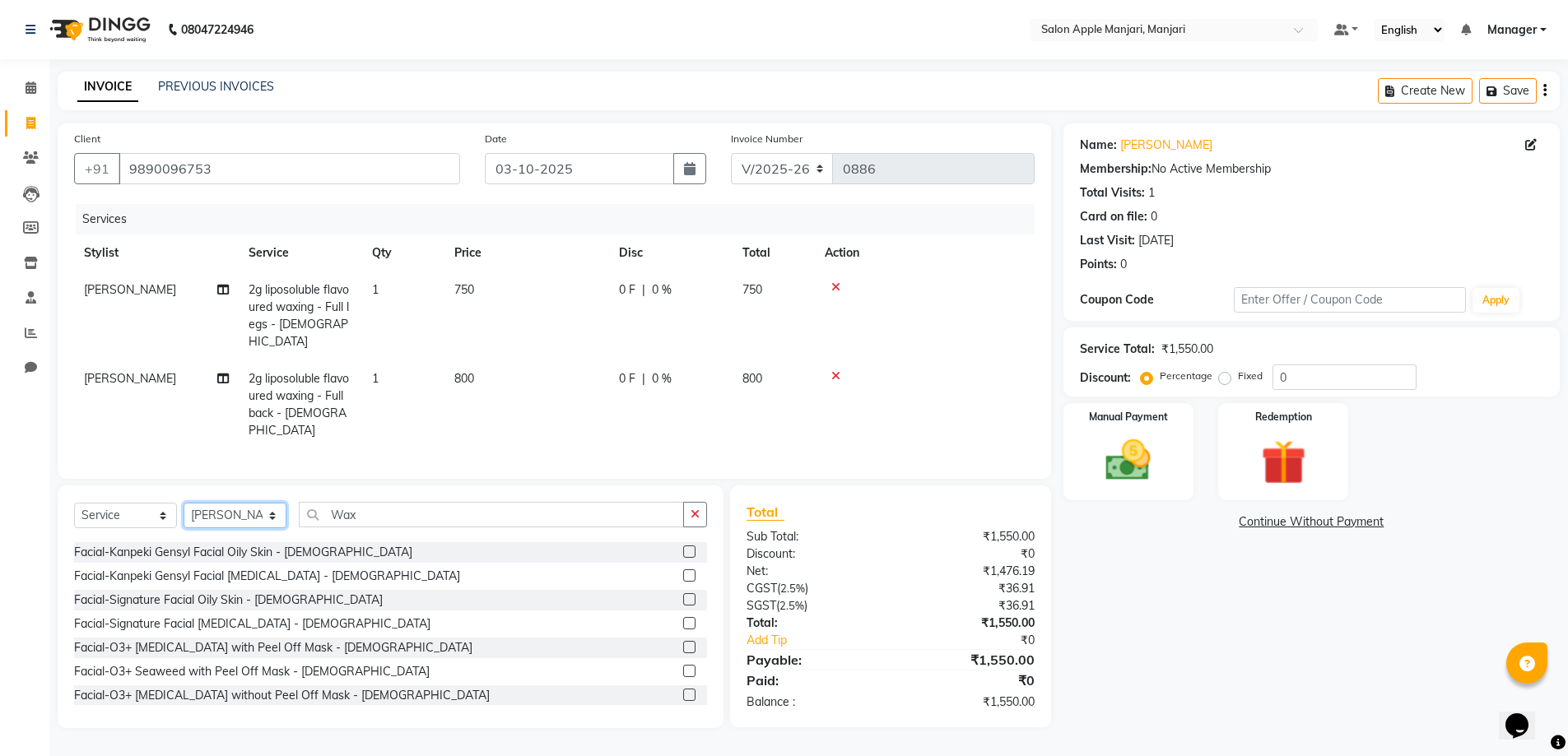
scroll to position [987, 0]
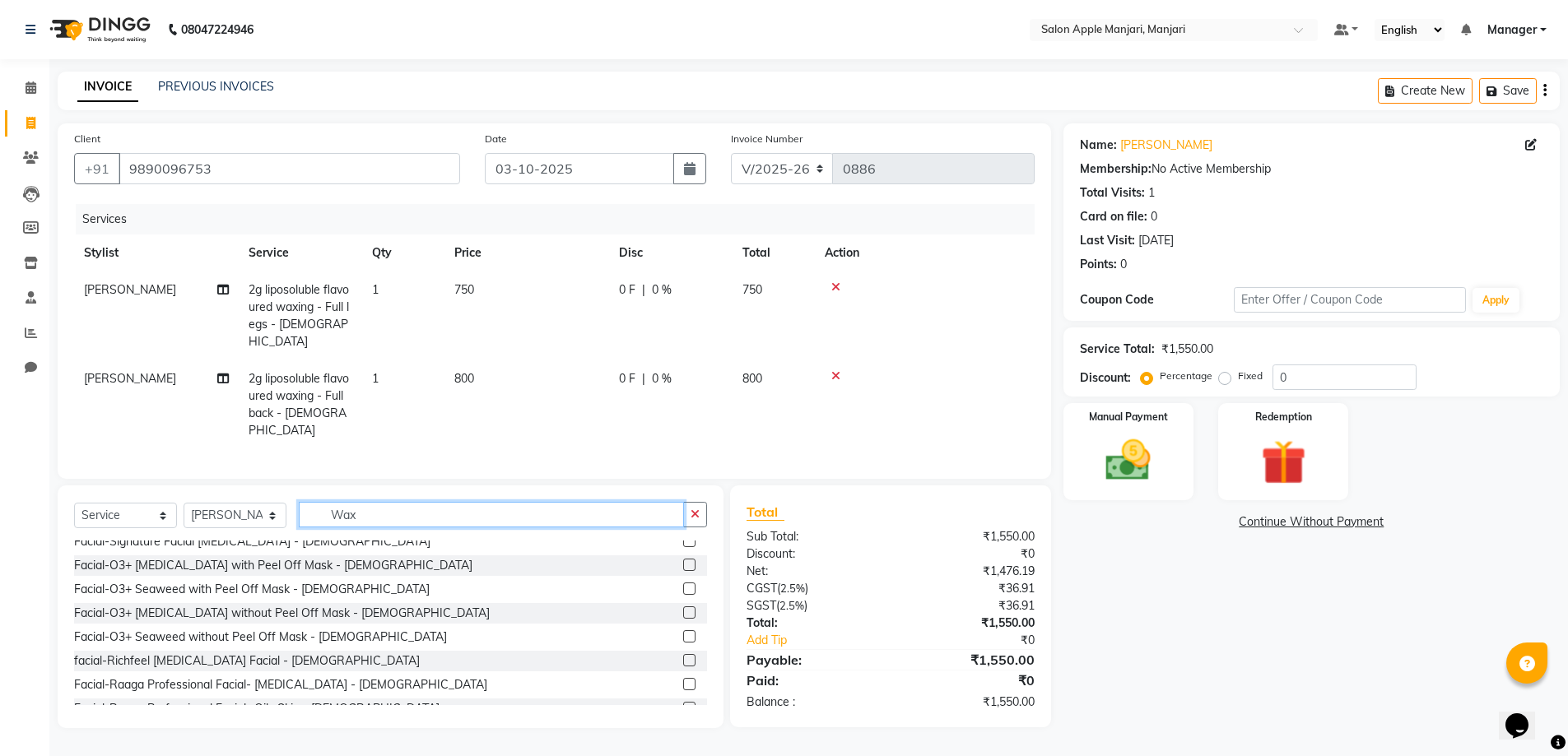
click at [412, 527] on input "Wax" at bounding box center [491, 515] width 385 height 25
type input "W"
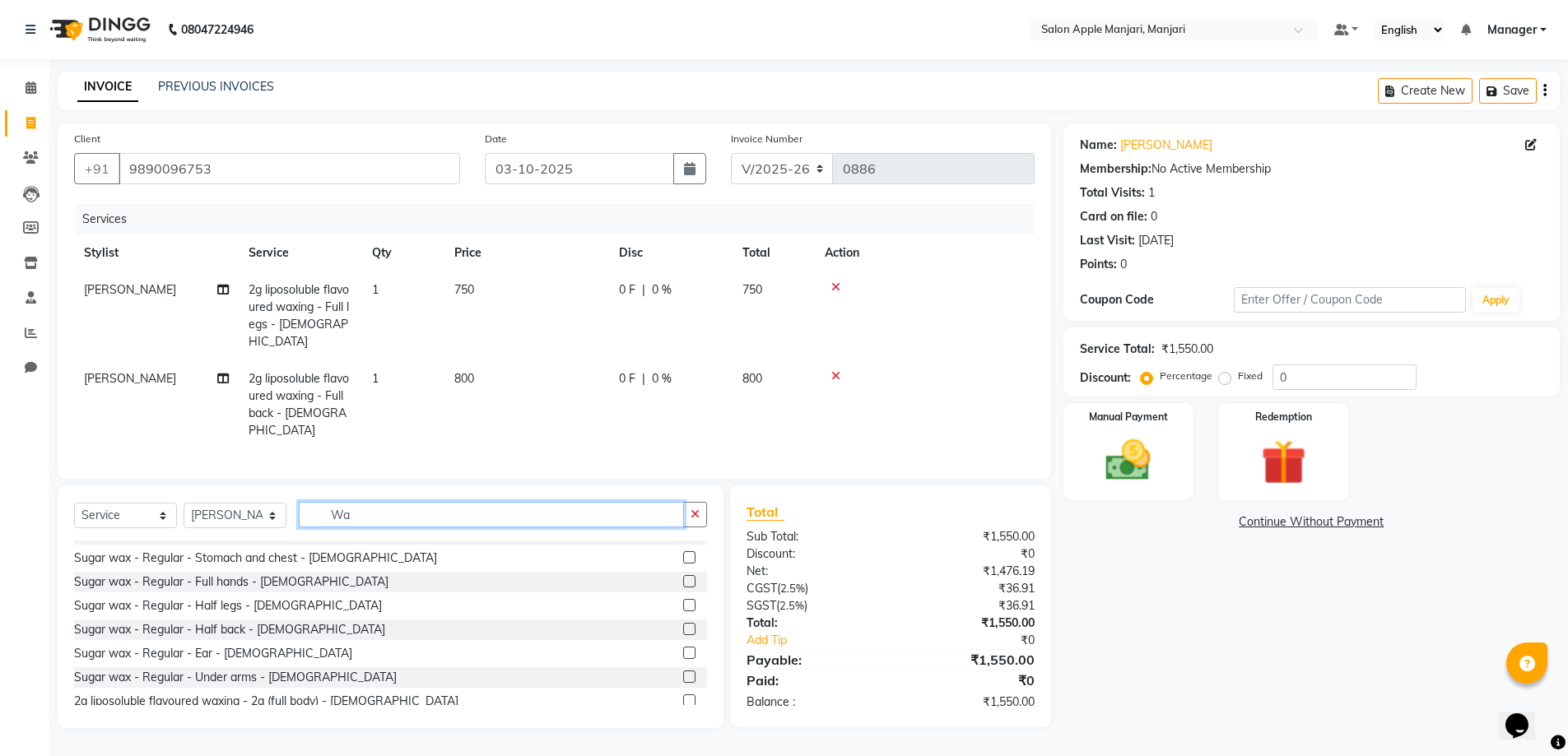
type input "Wax"
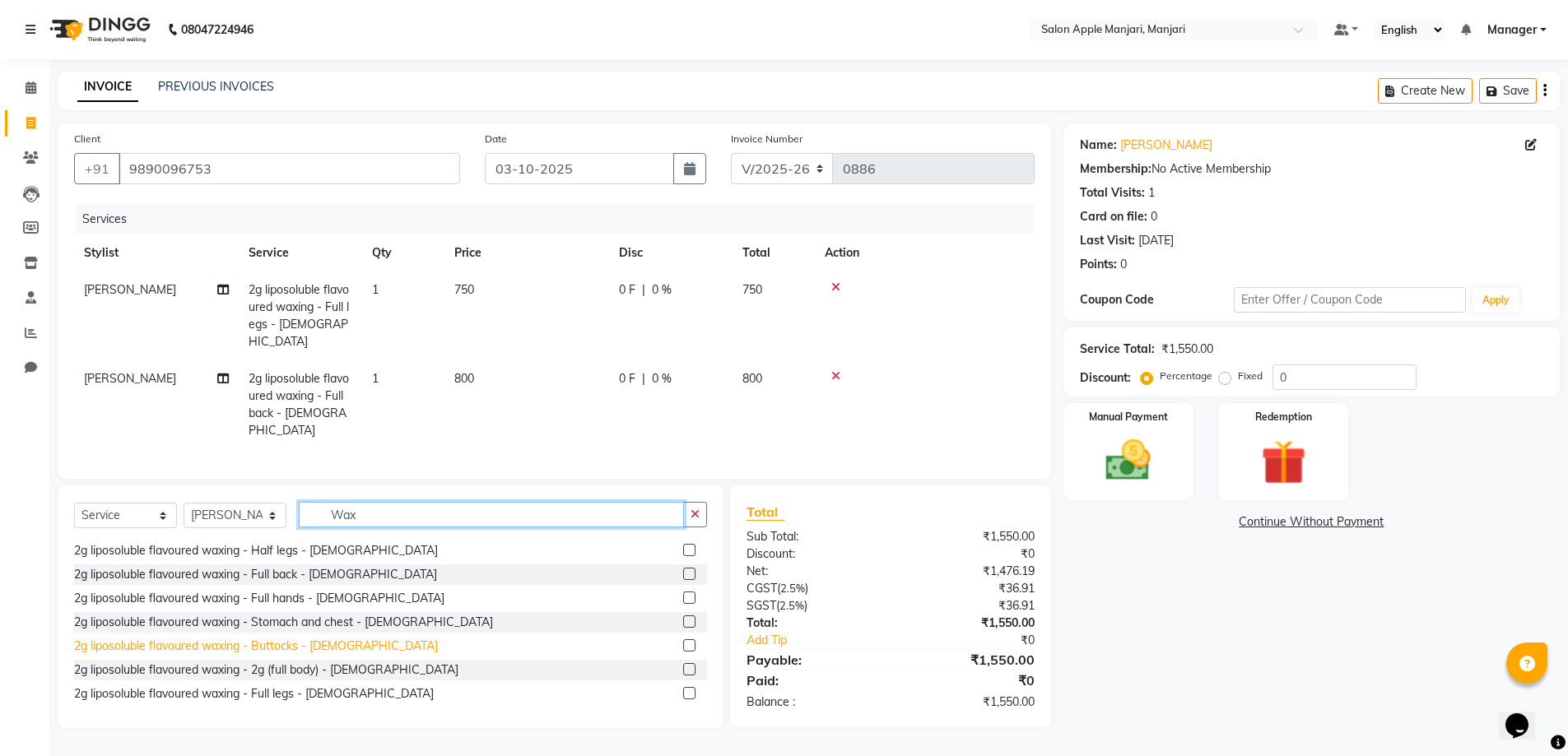
scroll to position [673, 0]
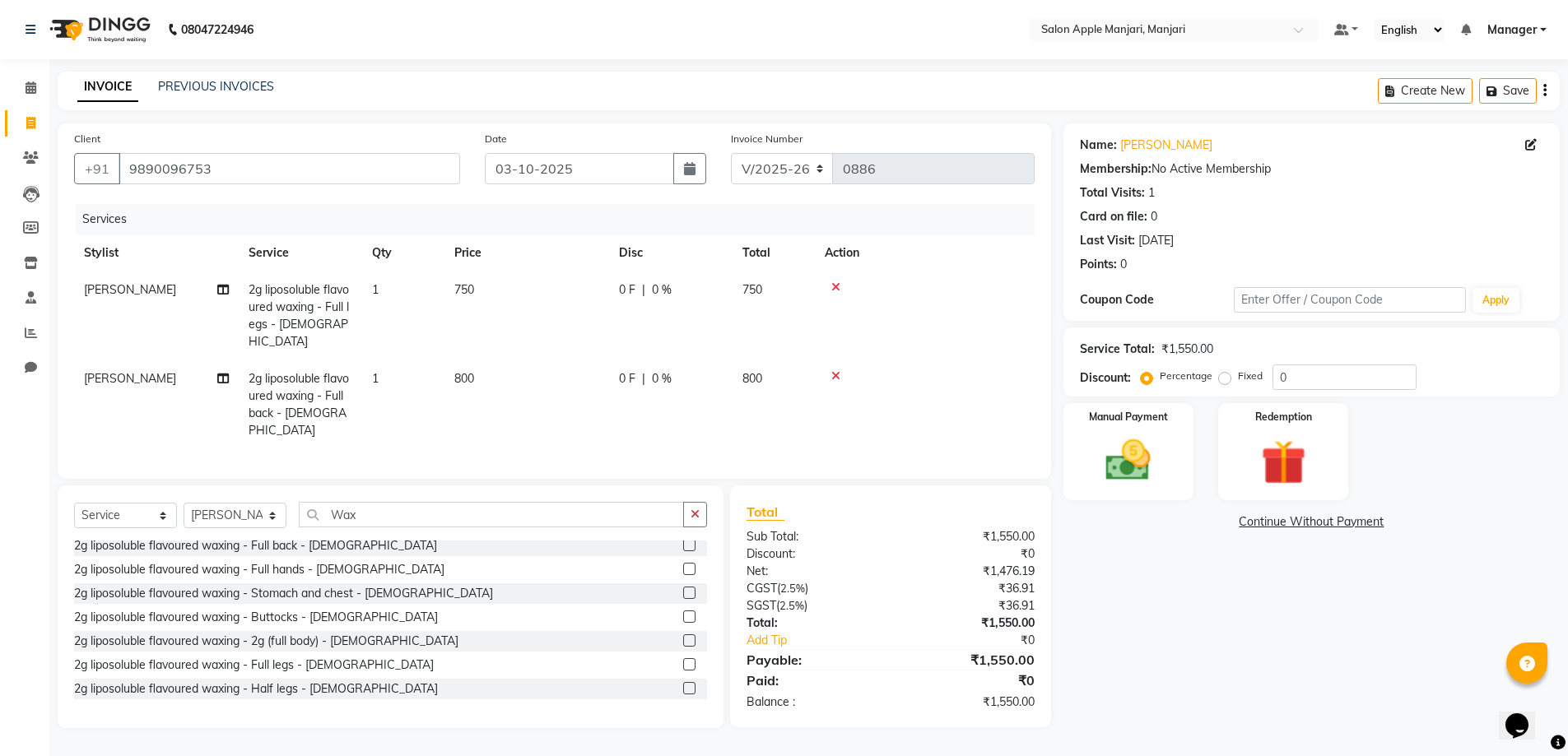
click at [683, 575] on label at bounding box center [690, 569] width 13 height 13
click at [683, 575] on input "checkbox" at bounding box center [689, 569] width 11 height 11
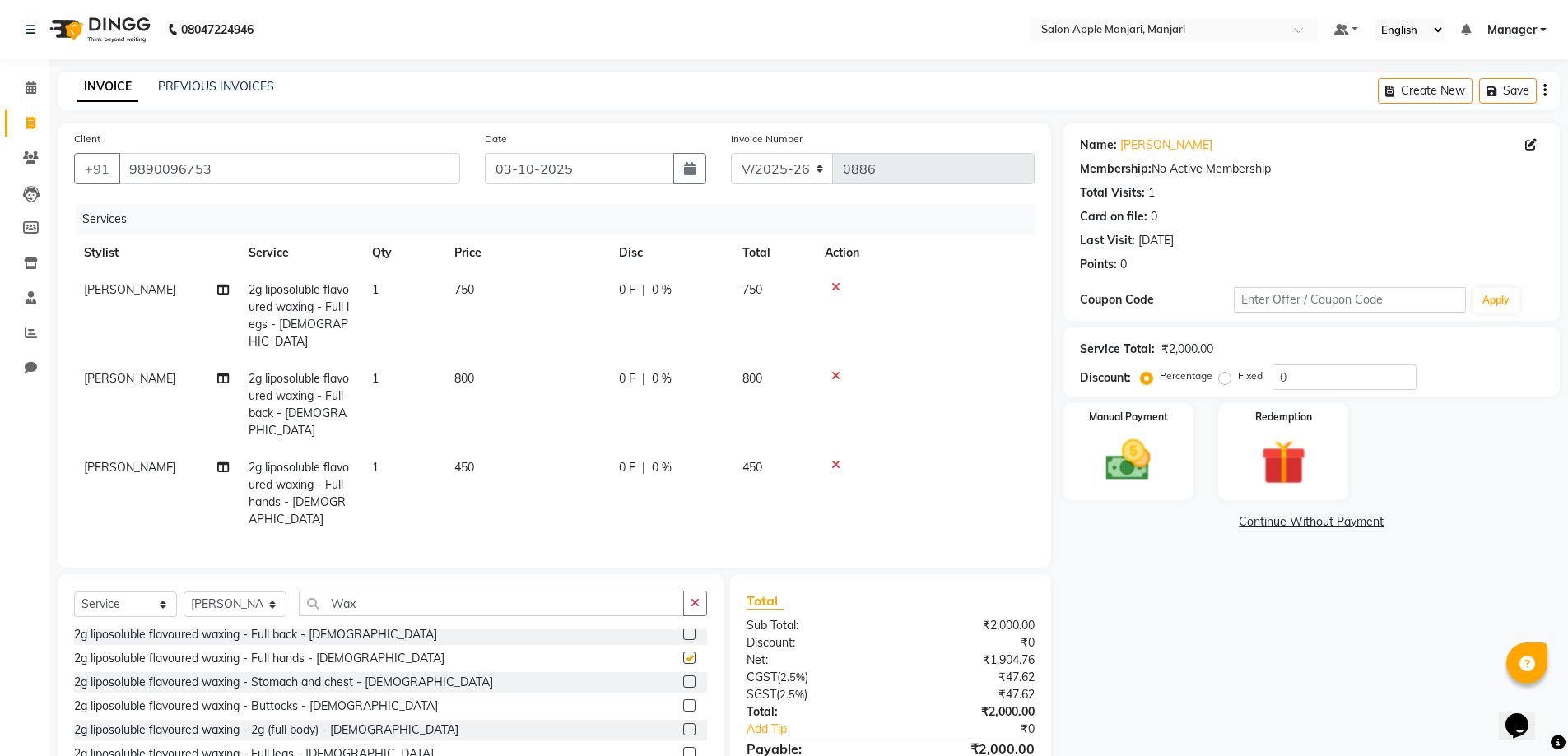
checkbox input "false"
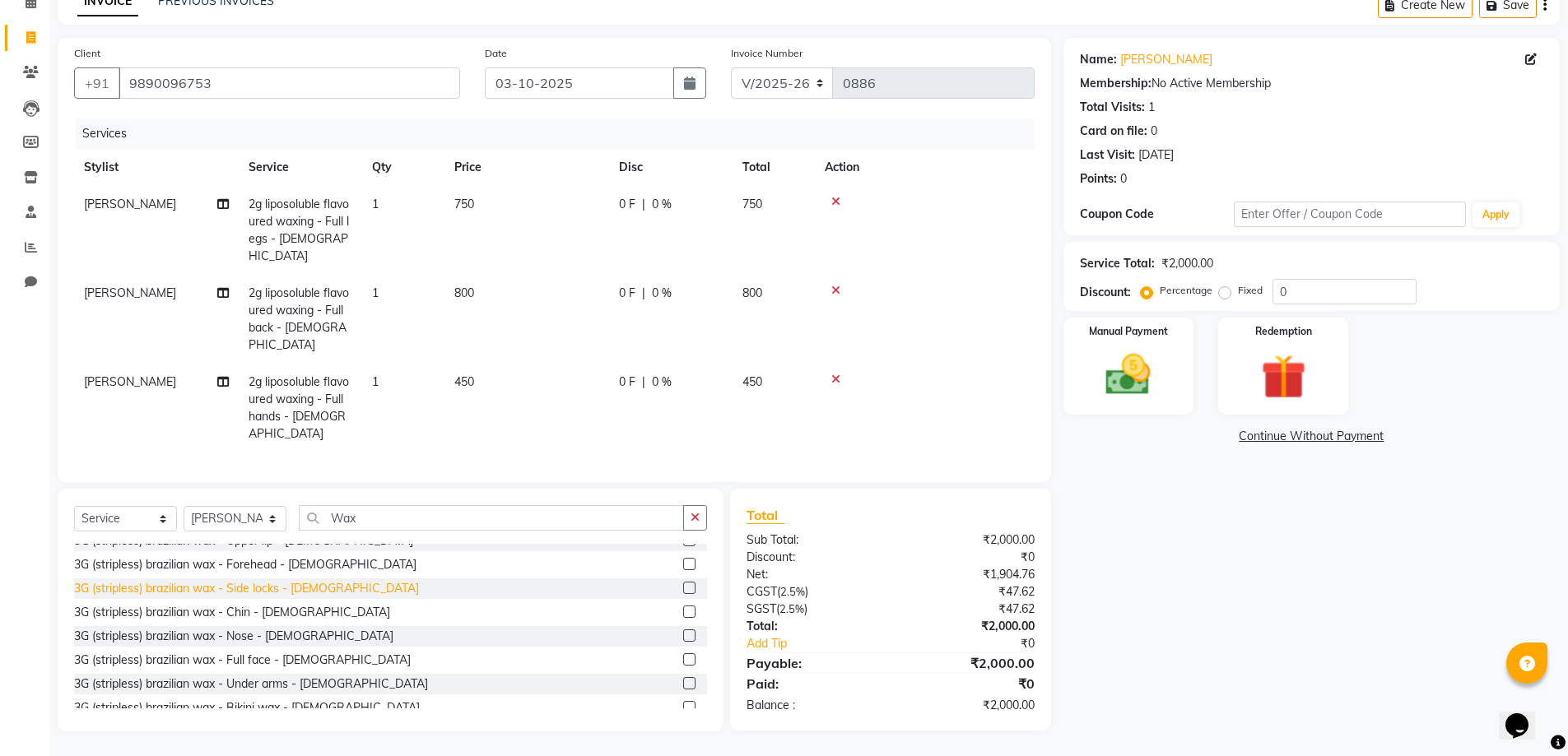
scroll to position [1002, 0]
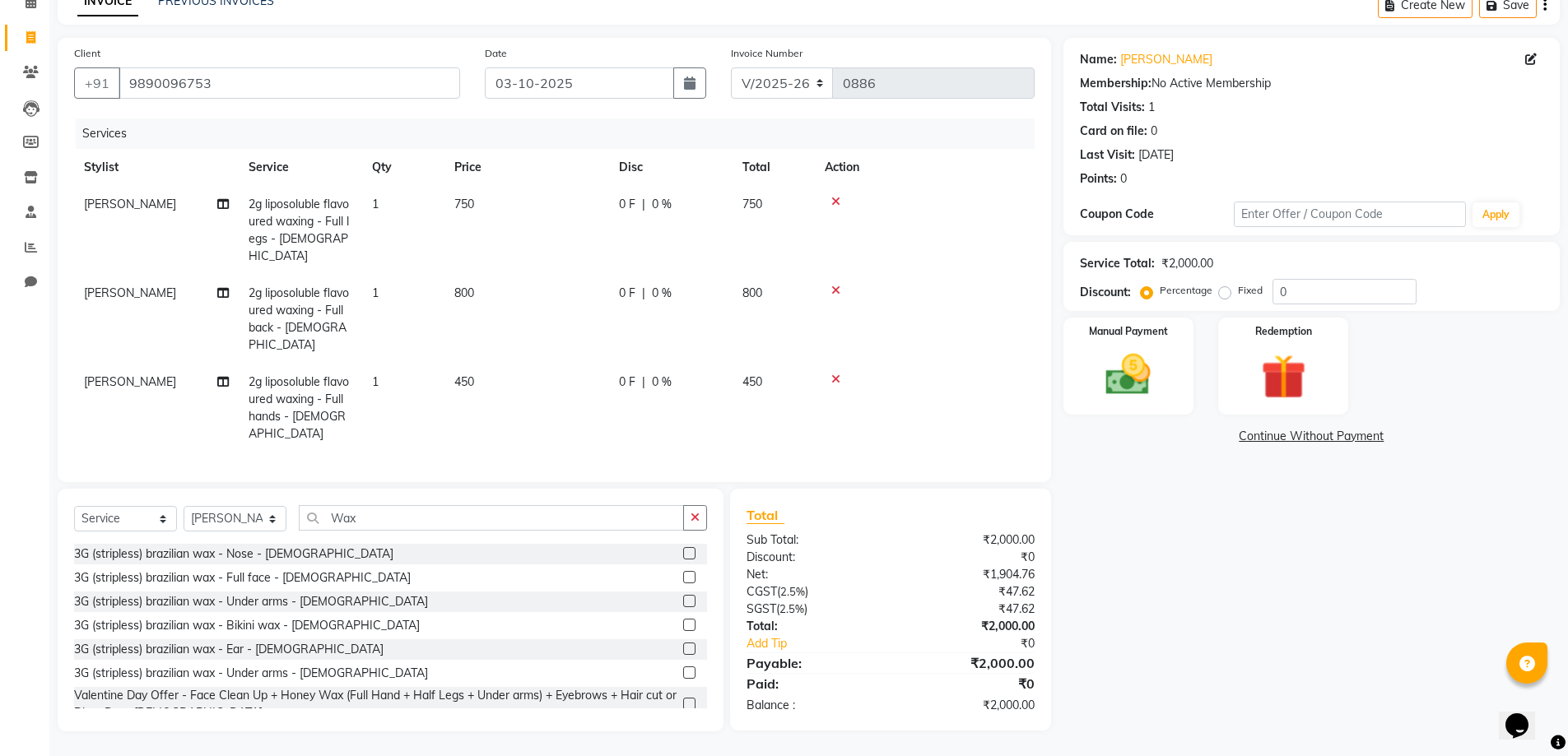
click at [683, 607] on label at bounding box center [690, 601] width 13 height 13
click at [683, 607] on input "checkbox" at bounding box center [689, 602] width 11 height 11
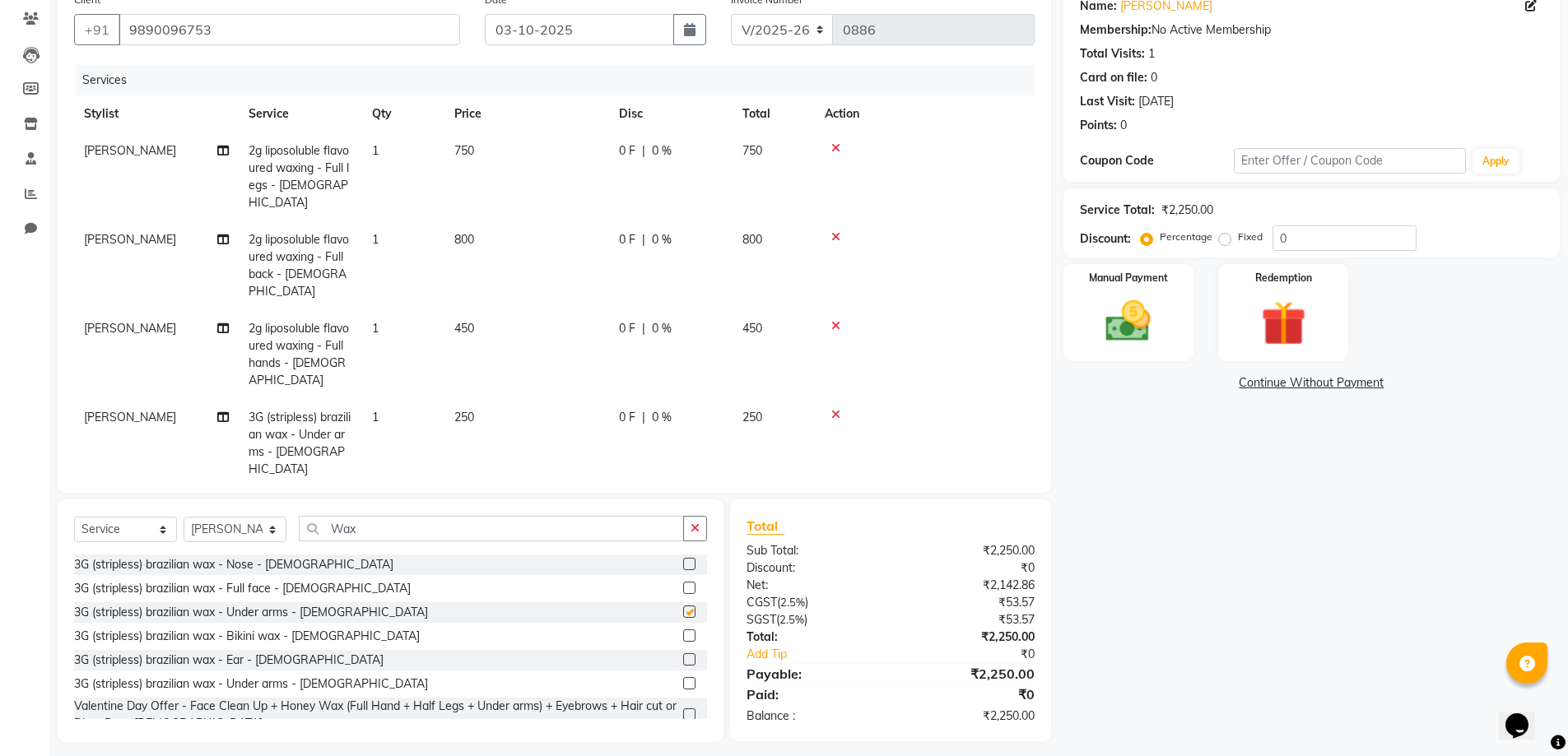
checkbox input "false"
click at [413, 542] on input "Wax" at bounding box center [491, 528] width 385 height 25
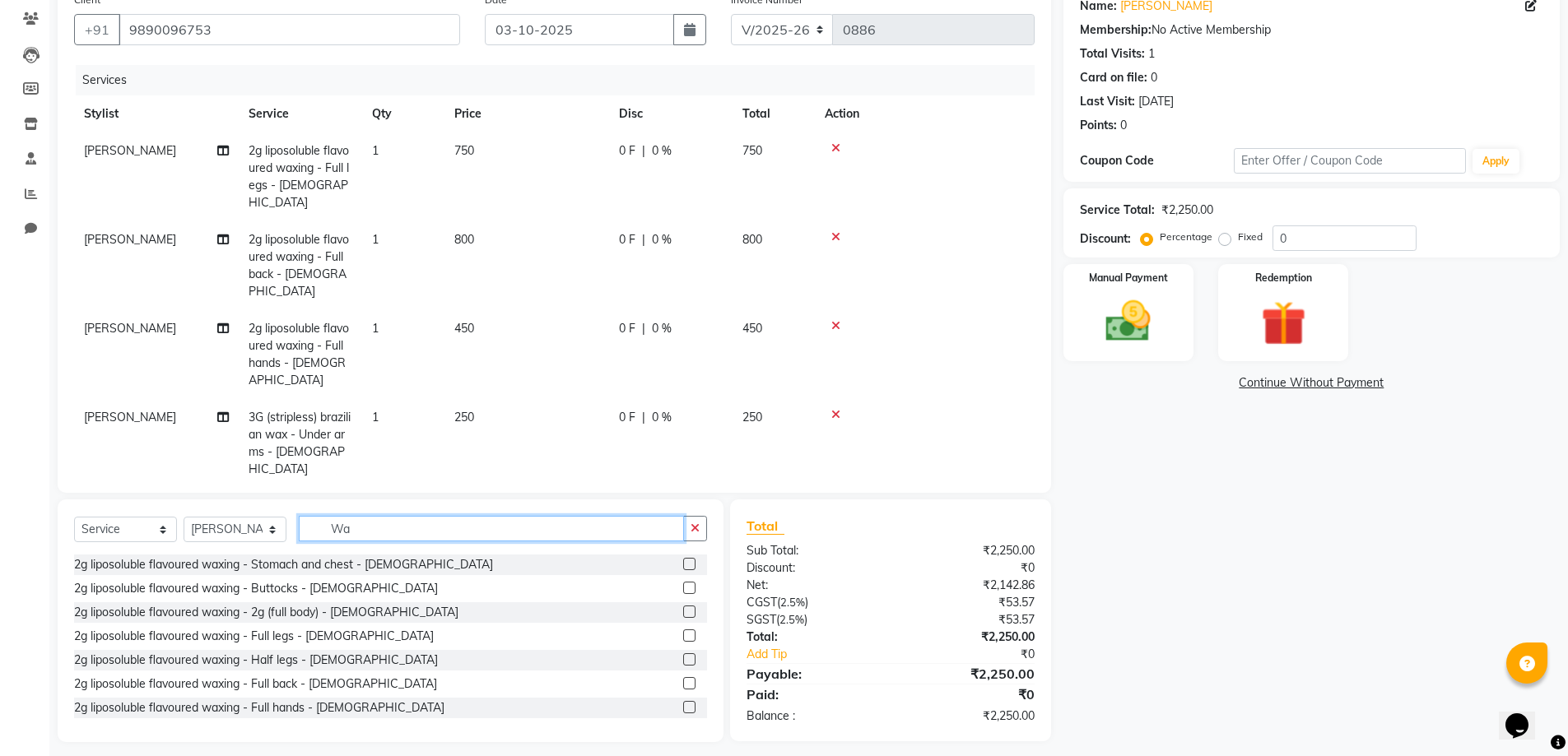
type input "W"
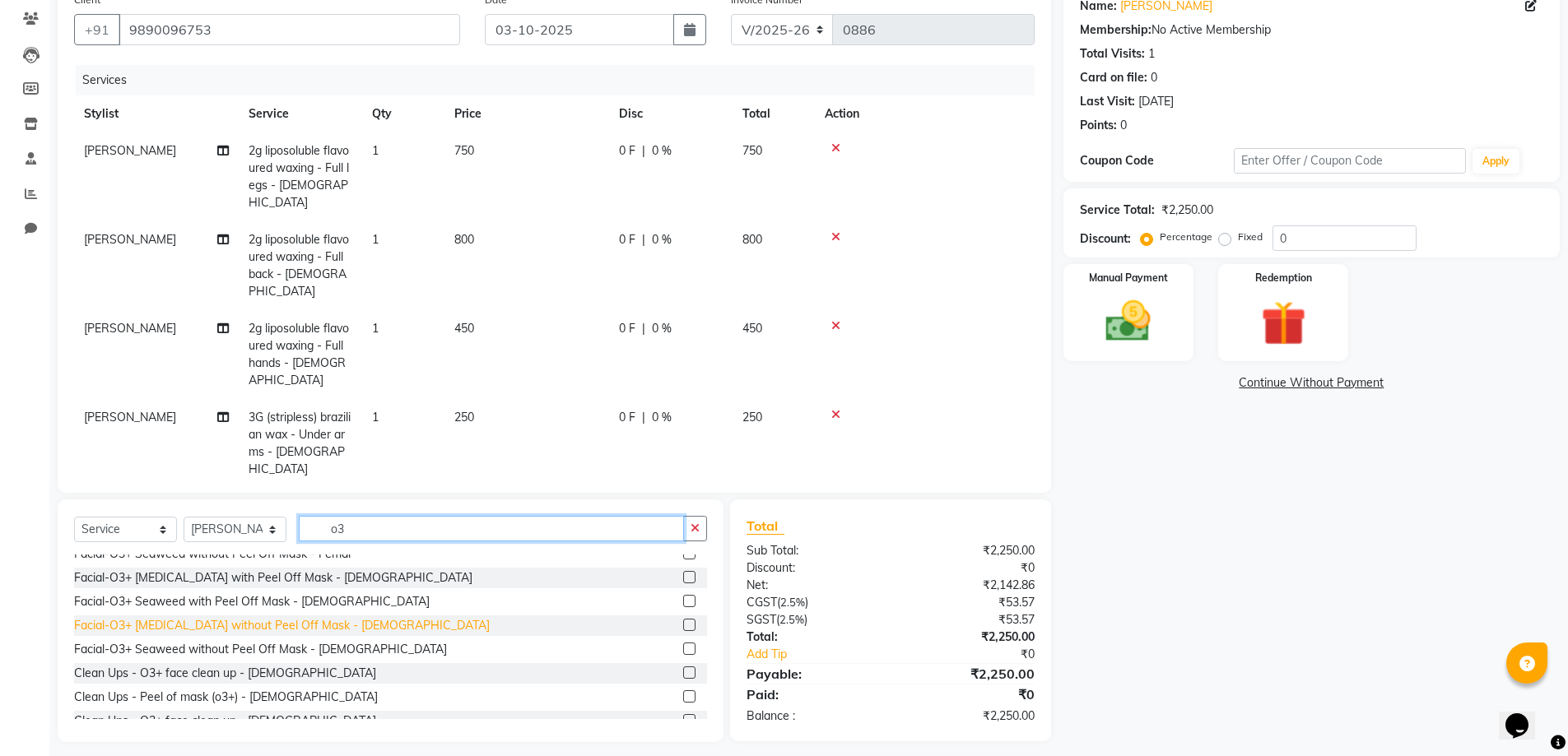
scroll to position [0, 0]
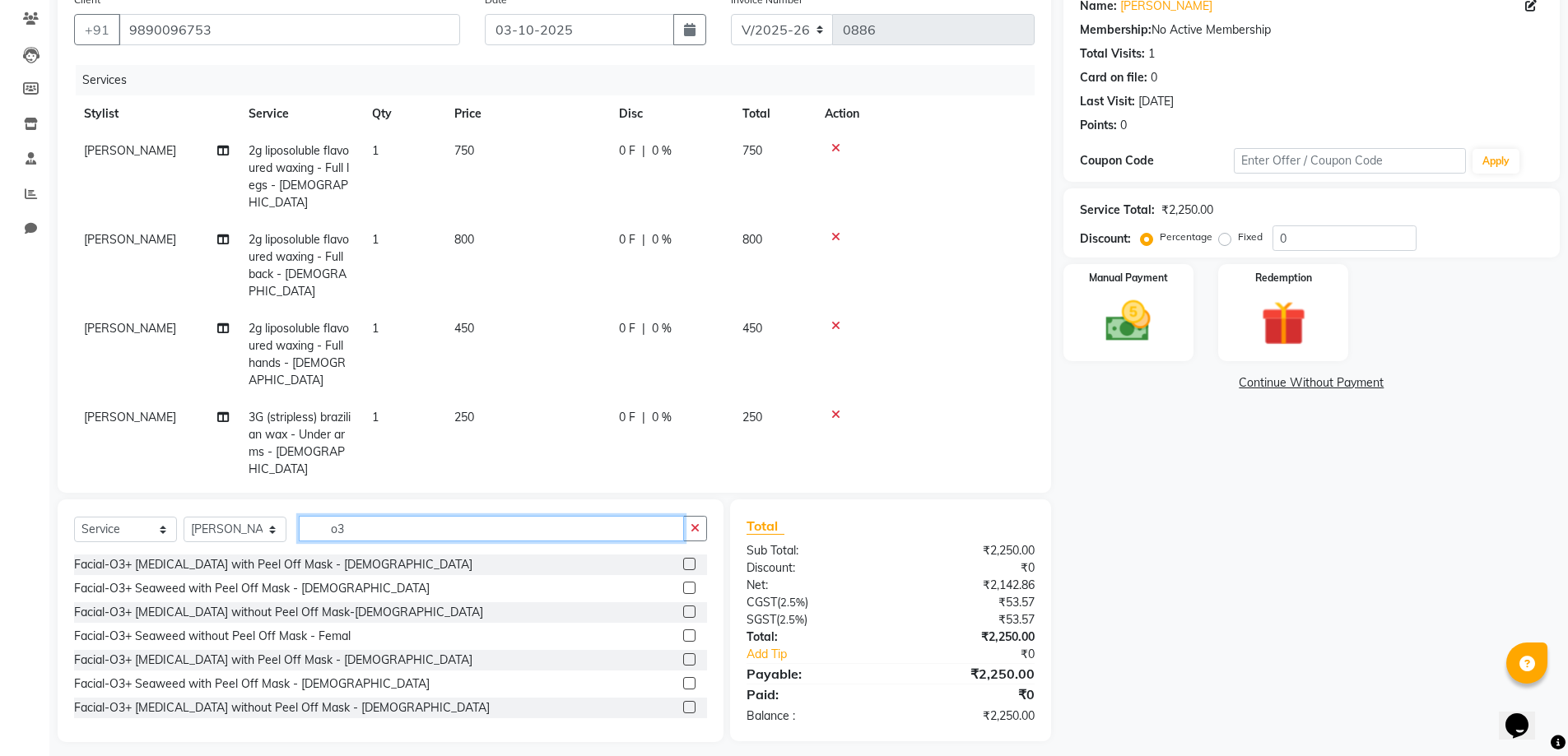
type input "o3"
click at [683, 642] on label at bounding box center [690, 635] width 13 height 13
click at [683, 642] on input "checkbox" at bounding box center [689, 636] width 11 height 11
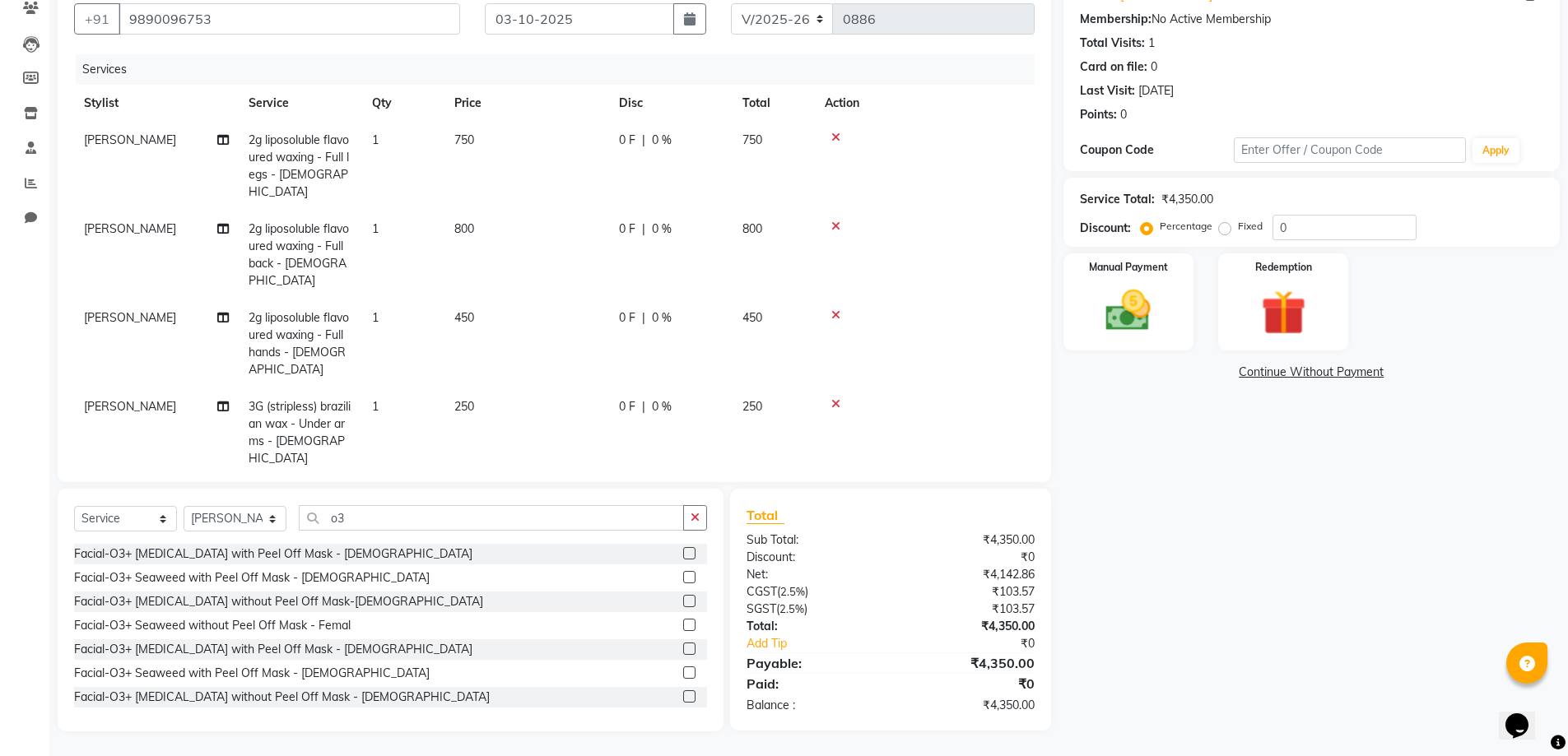
scroll to position [76, 0]
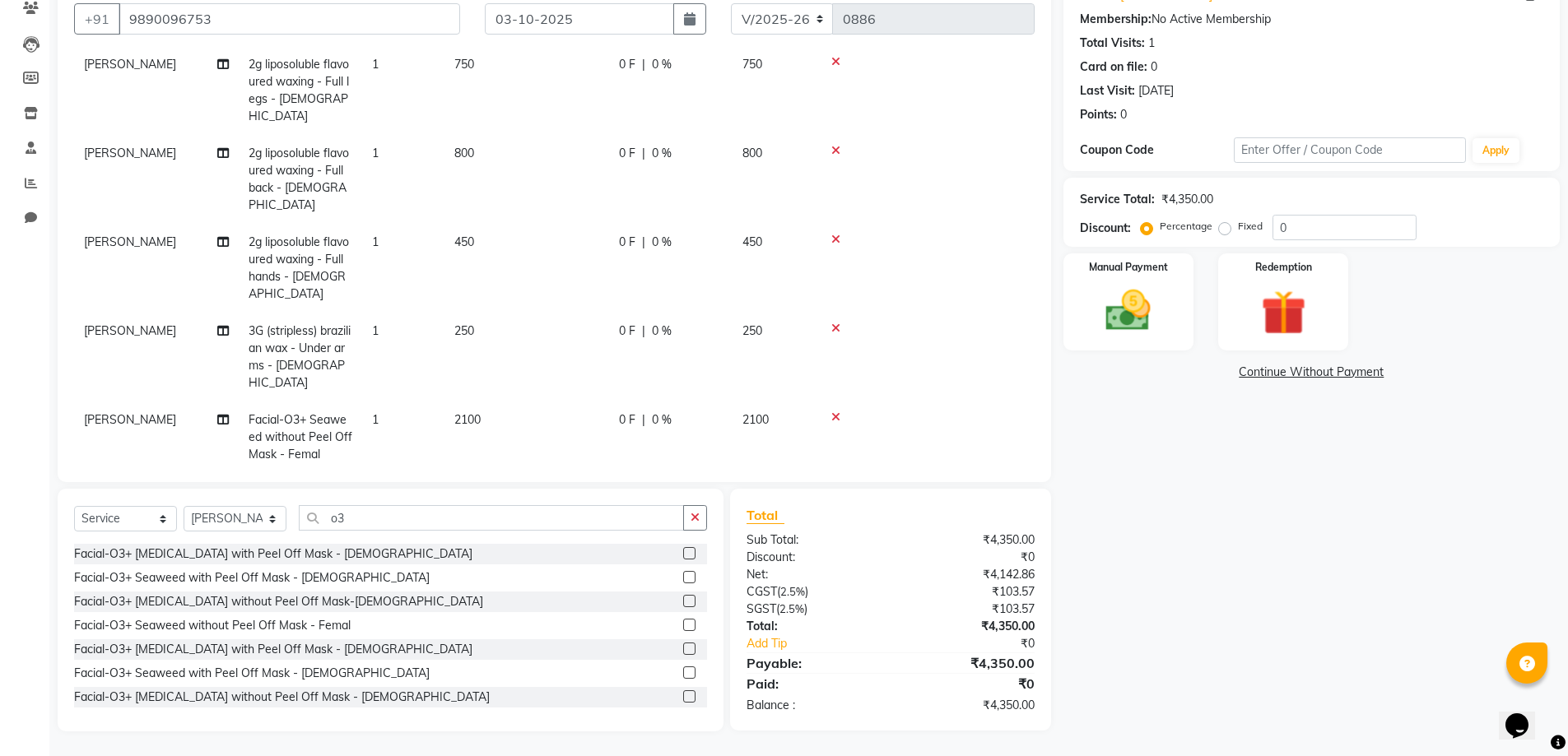
click at [839, 411] on icon at bounding box center [836, 416] width 9 height 12
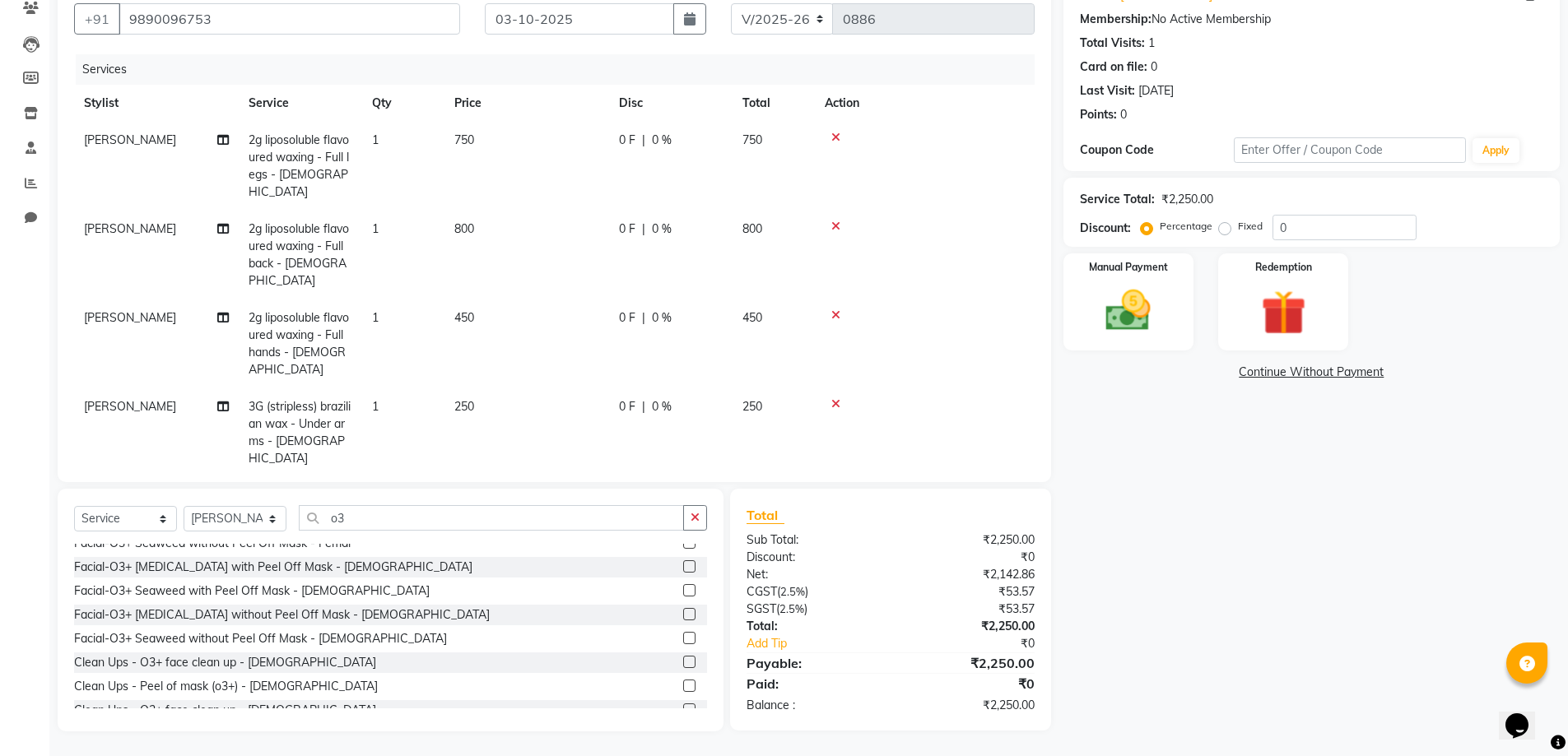
scroll to position [0, 0]
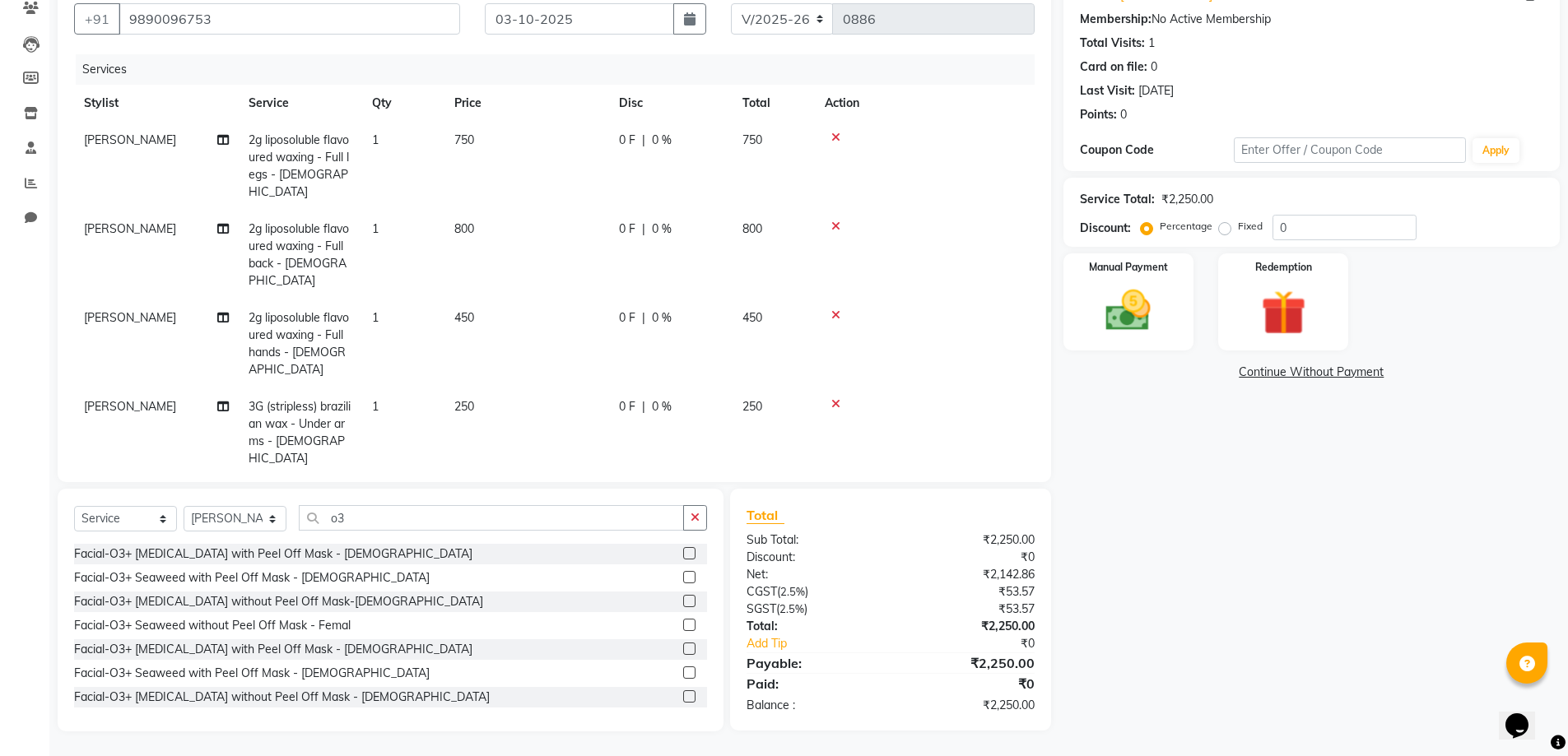
click at [683, 618] on label at bounding box center [690, 624] width 13 height 13
click at [683, 620] on input "checkbox" at bounding box center [689, 625] width 11 height 11
checkbox input "false"
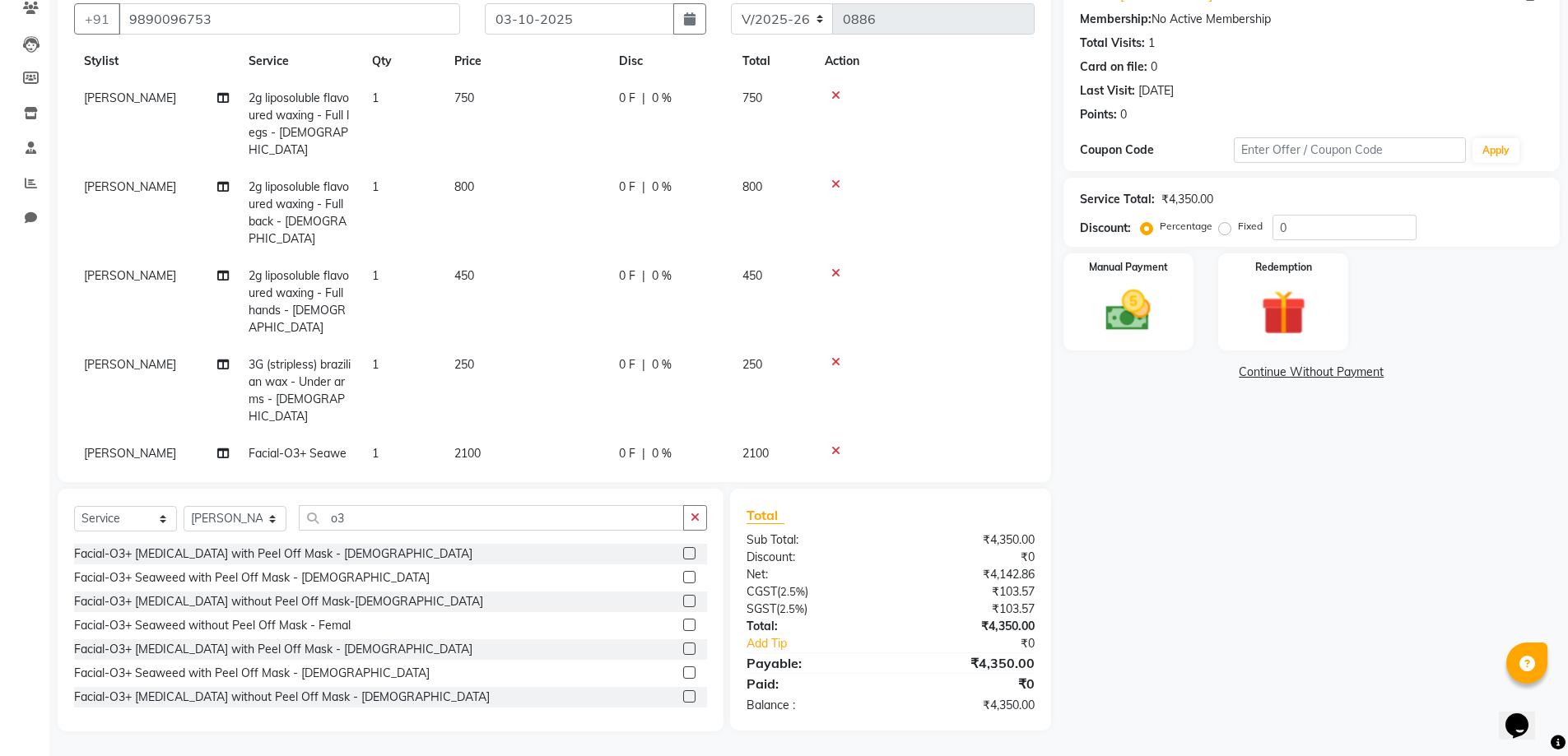
scroll to position [76, 0]
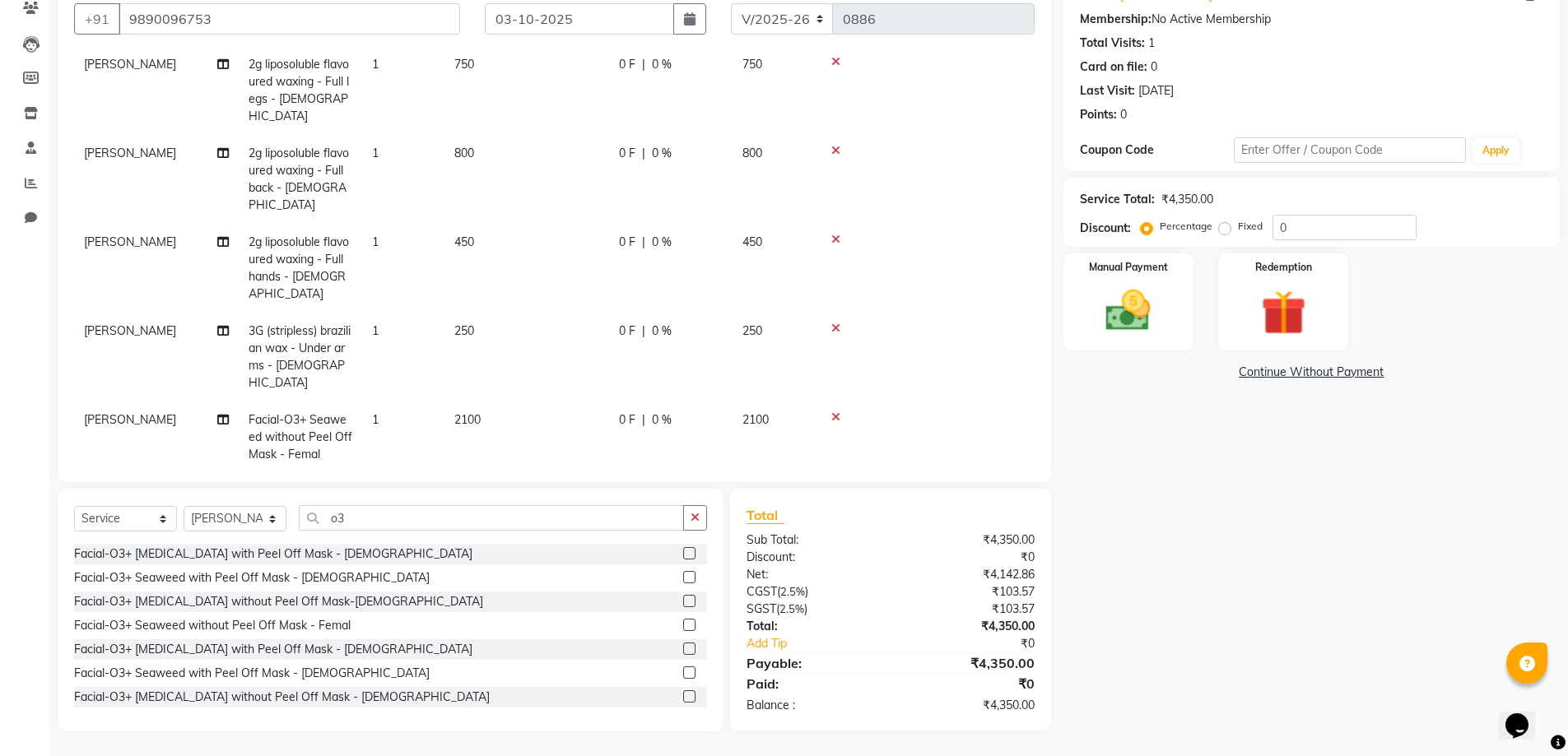
click at [683, 600] on label at bounding box center [690, 601] width 13 height 13
click at [683, 600] on input "checkbox" at bounding box center [689, 602] width 11 height 11
checkbox input "false"
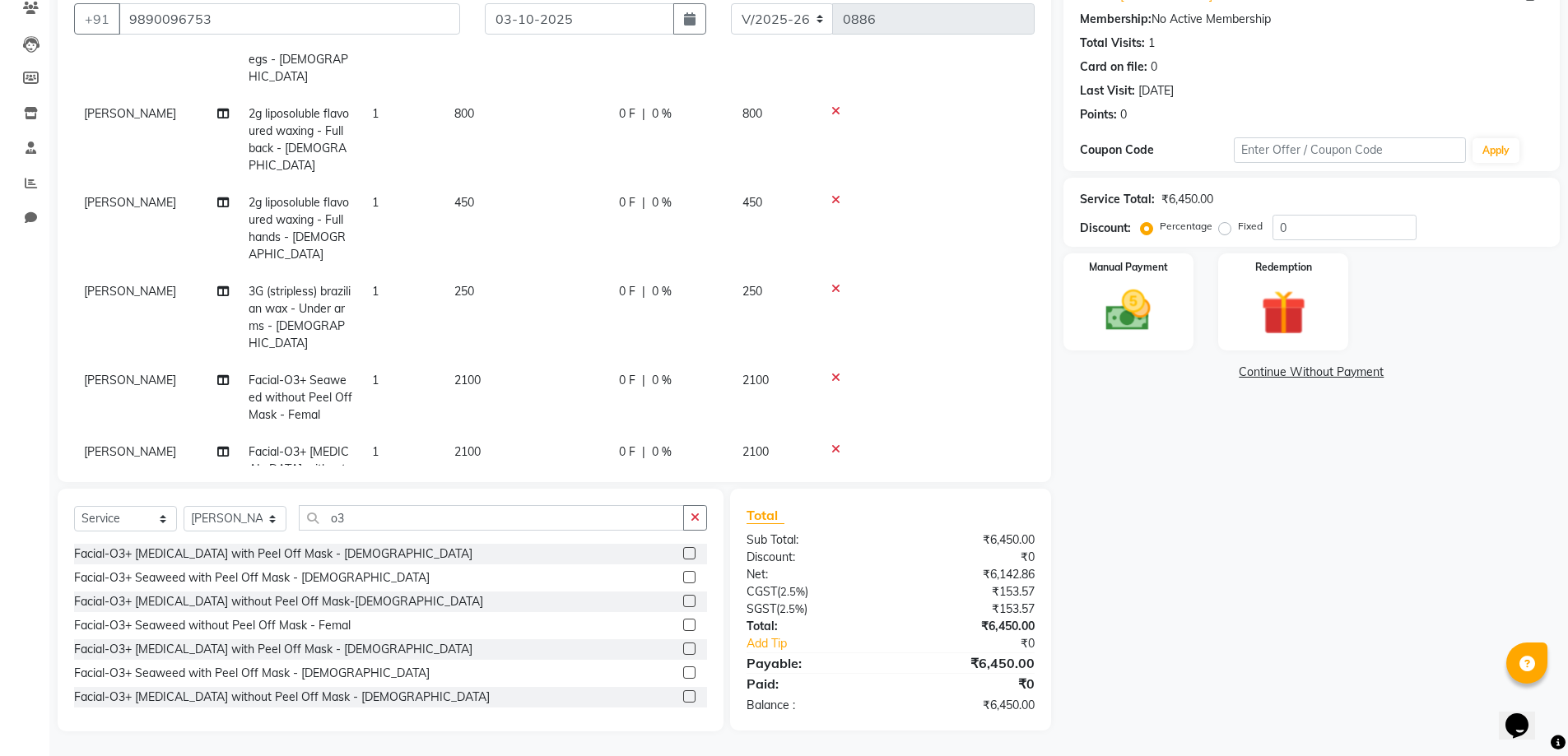
scroll to position [152, 0]
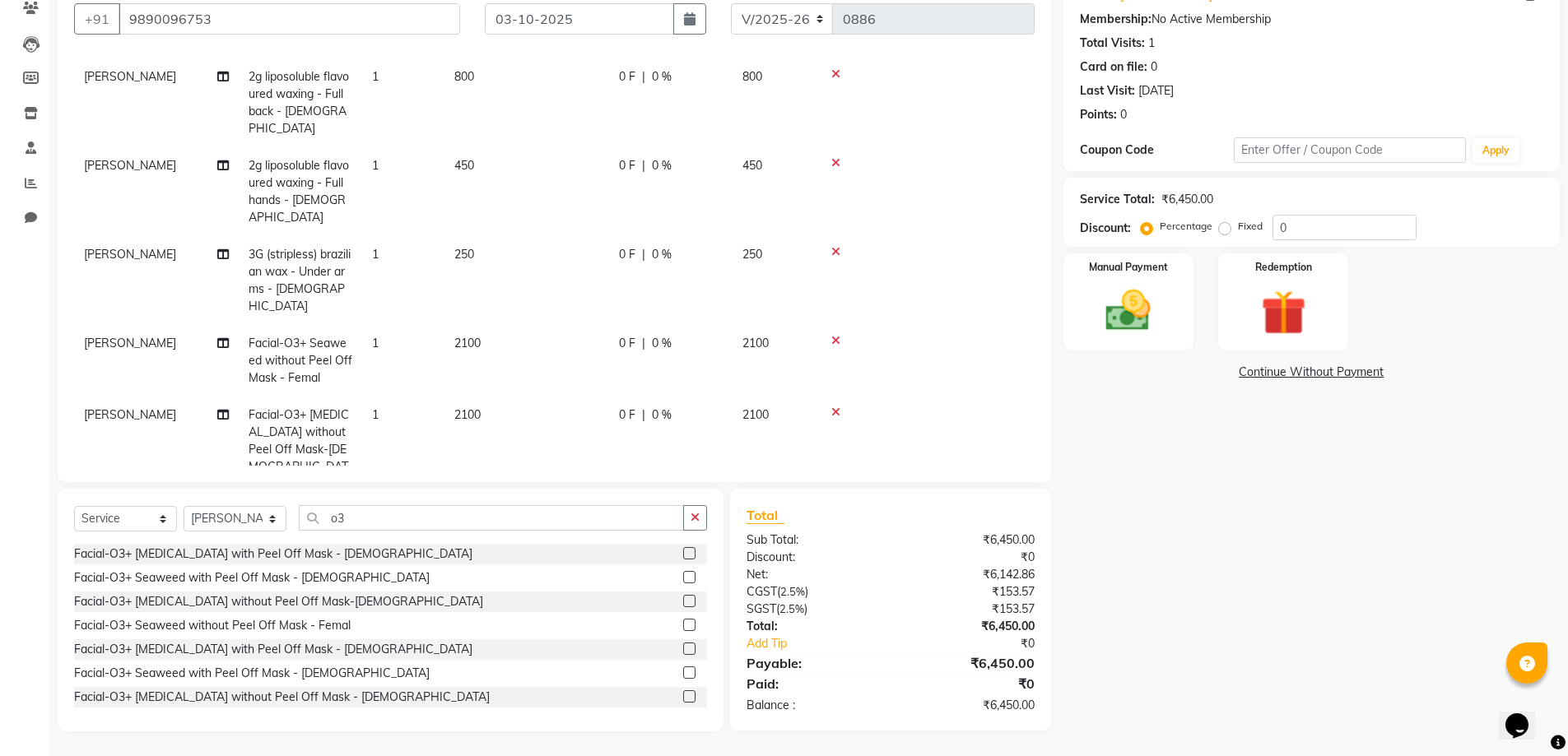
click at [840, 334] on icon at bounding box center [836, 340] width 9 height 12
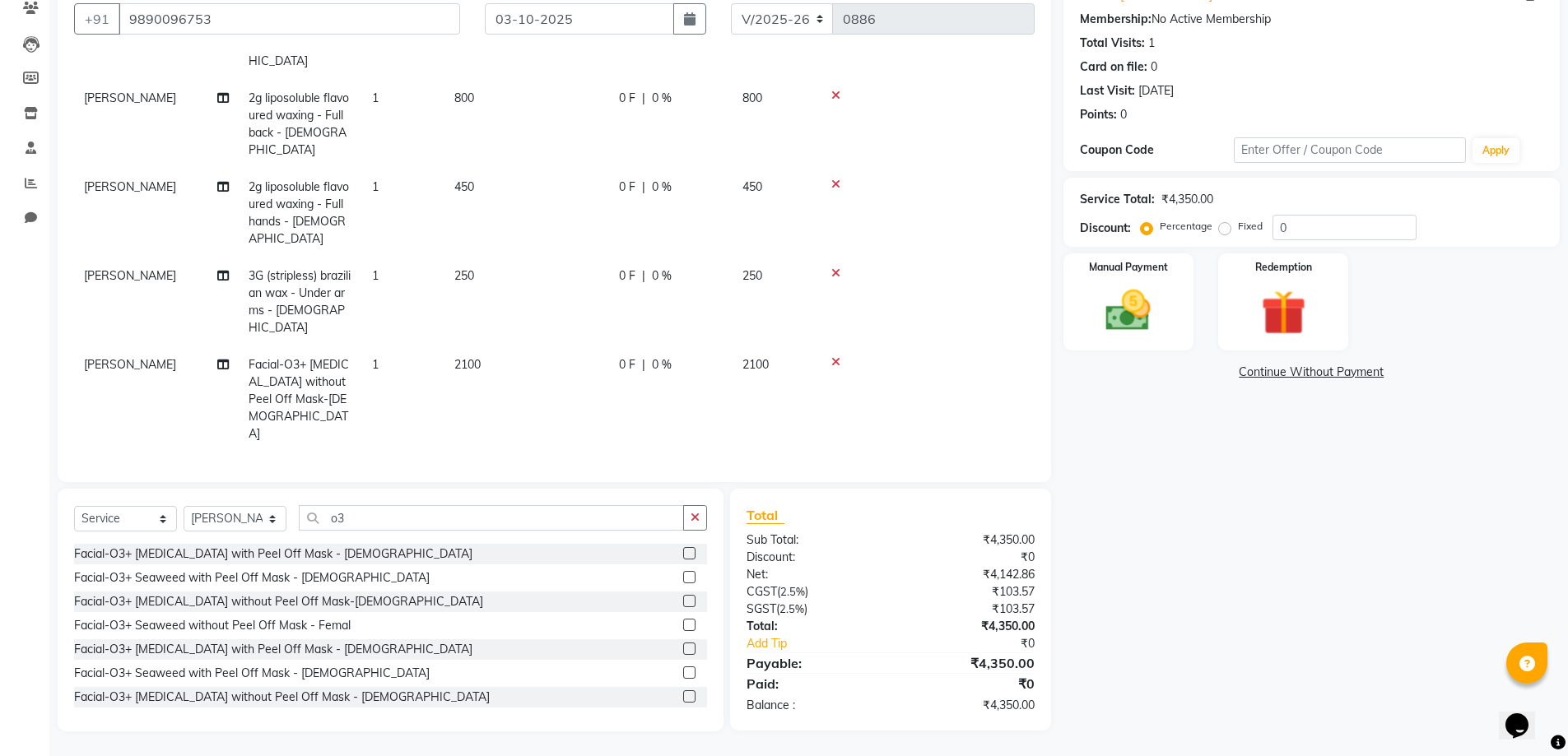
scroll to position [76, 0]
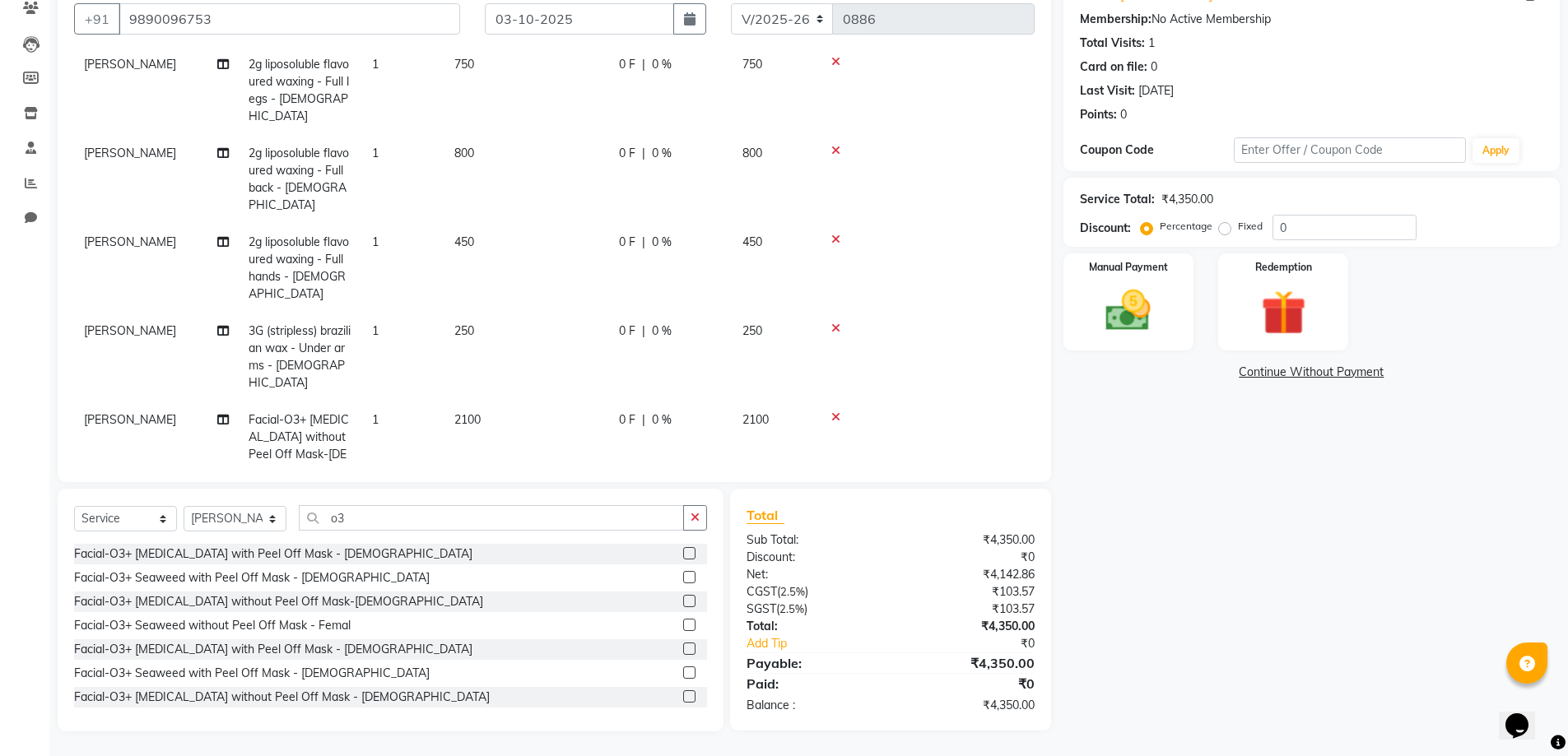
click at [840, 411] on icon at bounding box center [836, 416] width 9 height 12
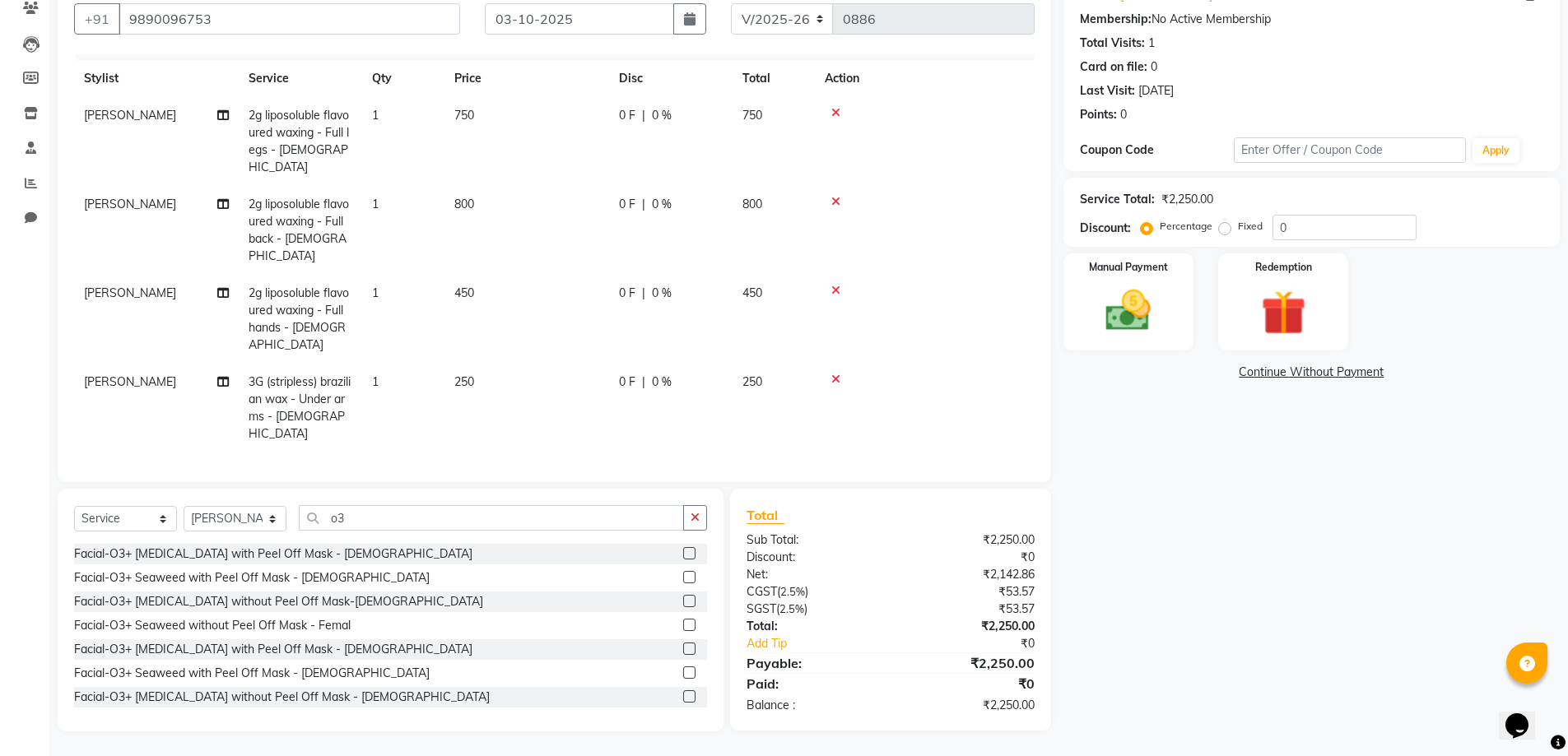
scroll to position [203, 0]
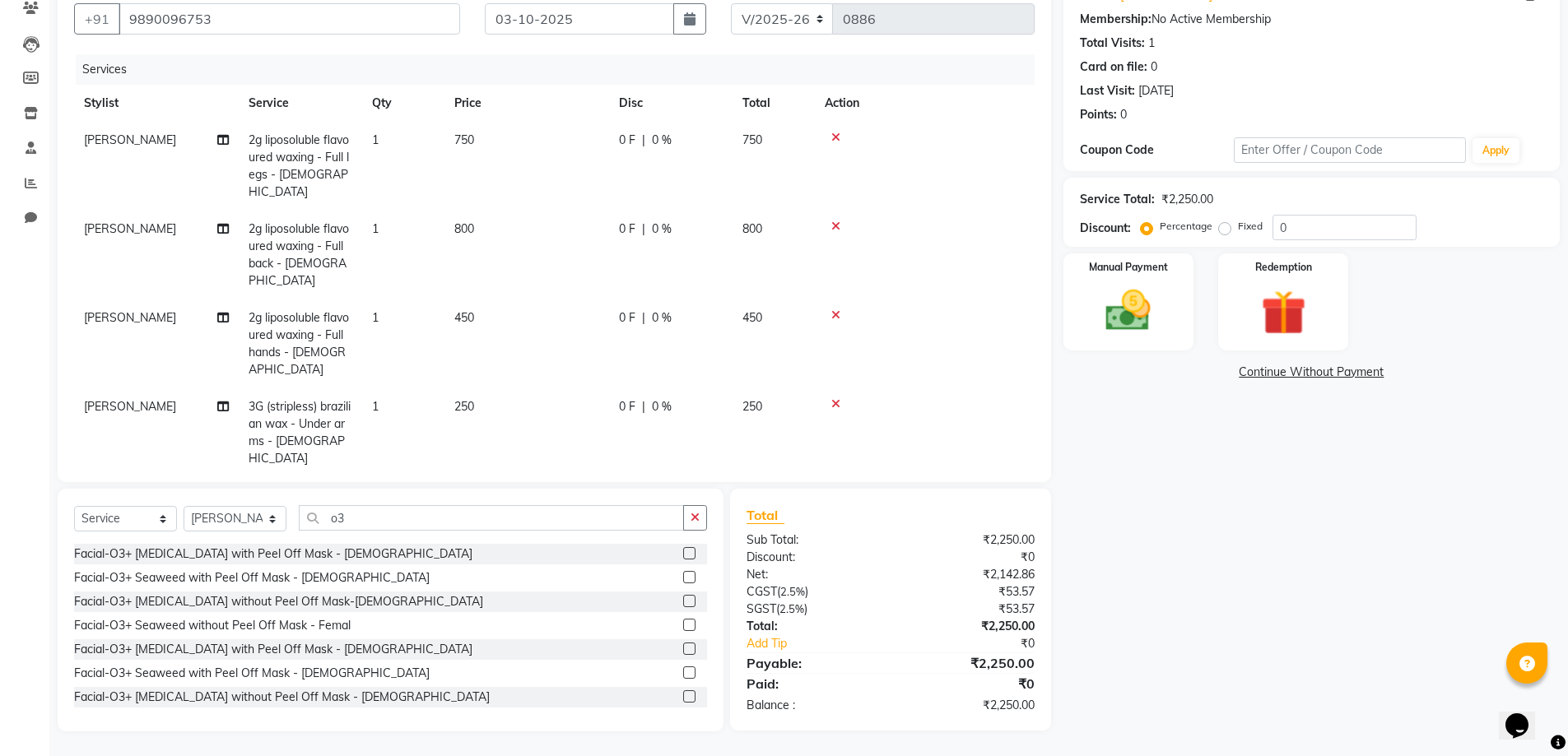
click at [683, 570] on label at bounding box center [690, 577] width 13 height 13
click at [683, 572] on input "checkbox" at bounding box center [689, 578] width 11 height 11
checkbox input "false"
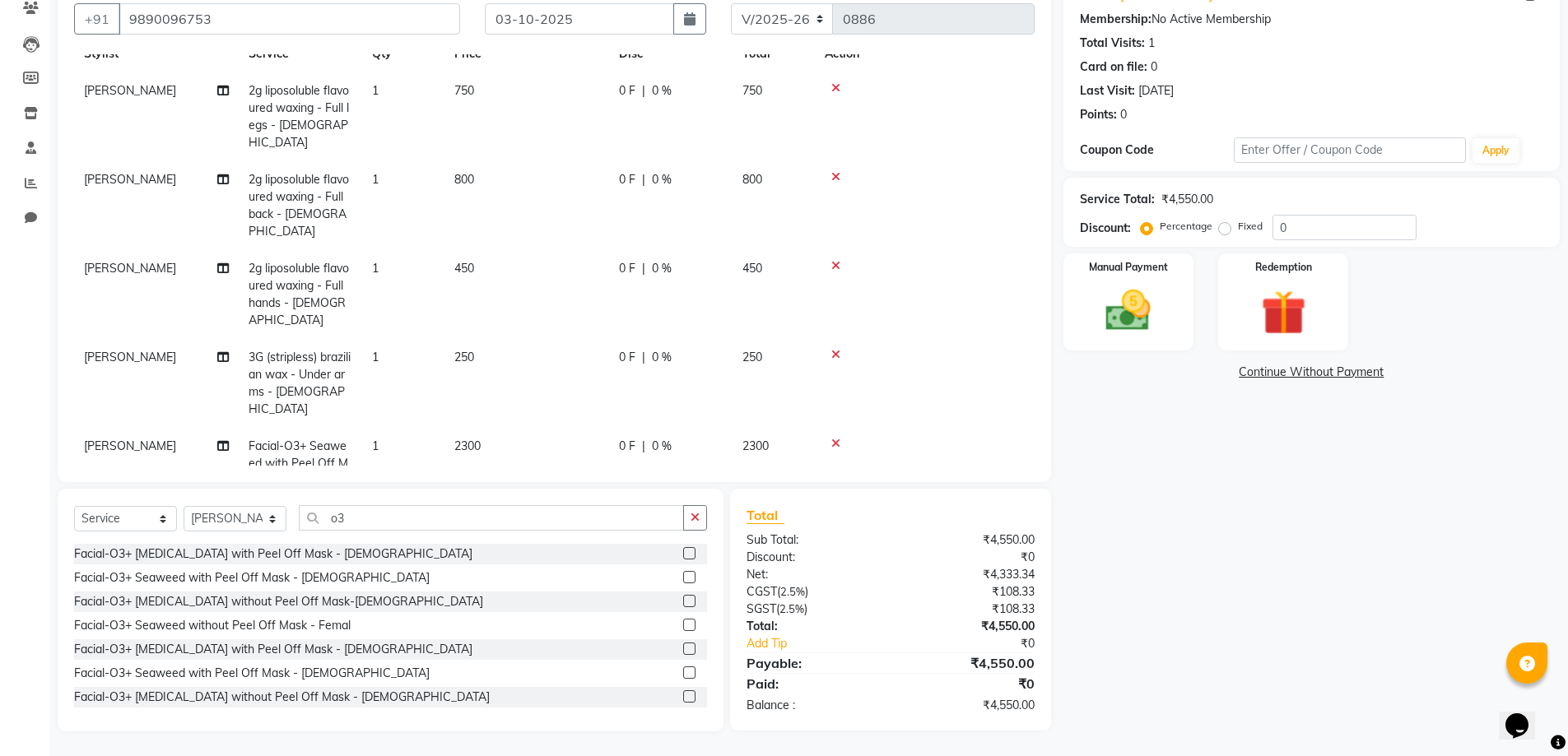
scroll to position [76, 0]
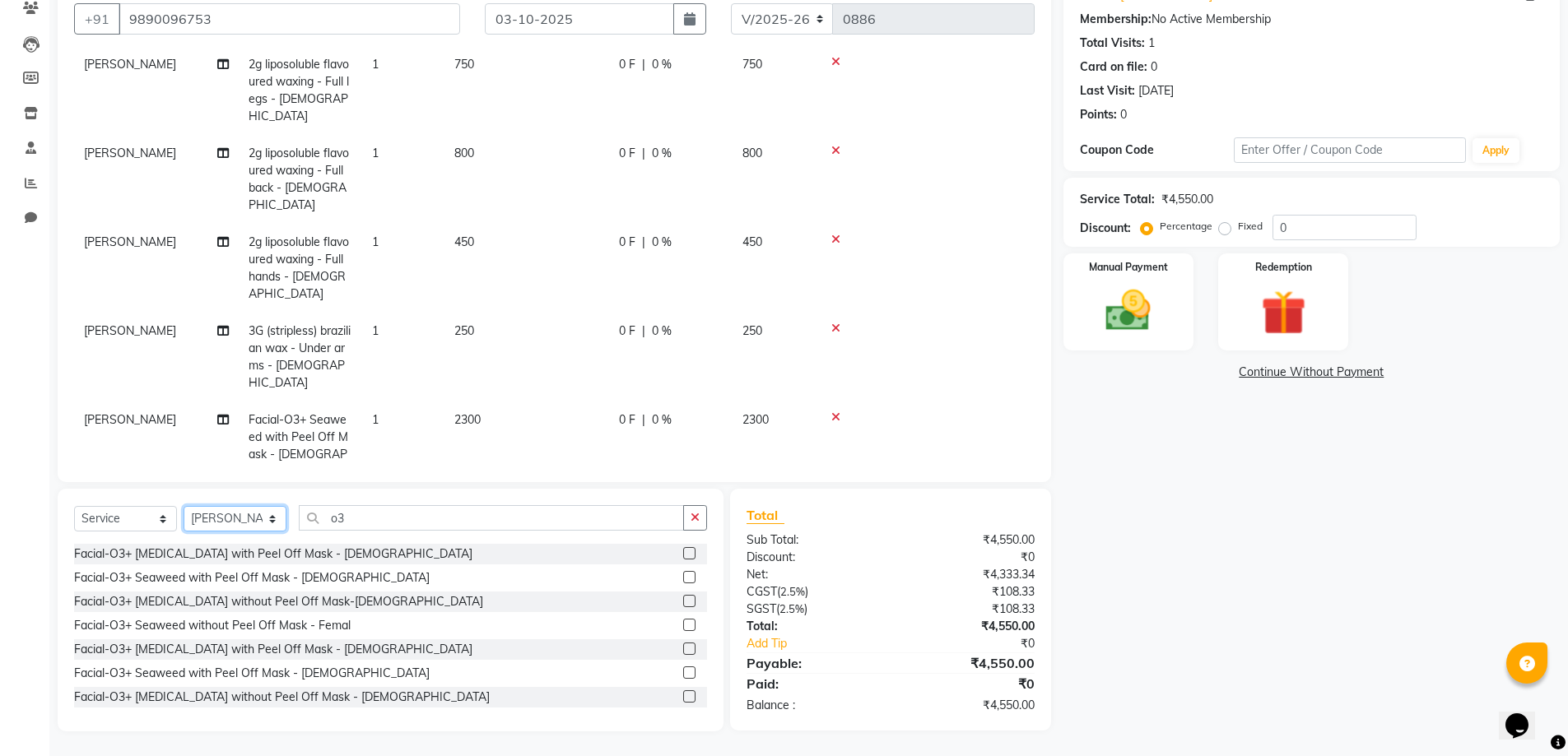
click at [254, 506] on select "Select Stylist [PERSON_NAME] Manager [PERSON_NAME] [PERSON_NAME] [PERSON_NAME] …" at bounding box center [235, 518] width 103 height 25
select select "85931"
click at [189, 506] on select "Select Stylist [PERSON_NAME] Manager [PERSON_NAME] [PERSON_NAME] [PERSON_NAME] …" at bounding box center [235, 518] width 103 height 25
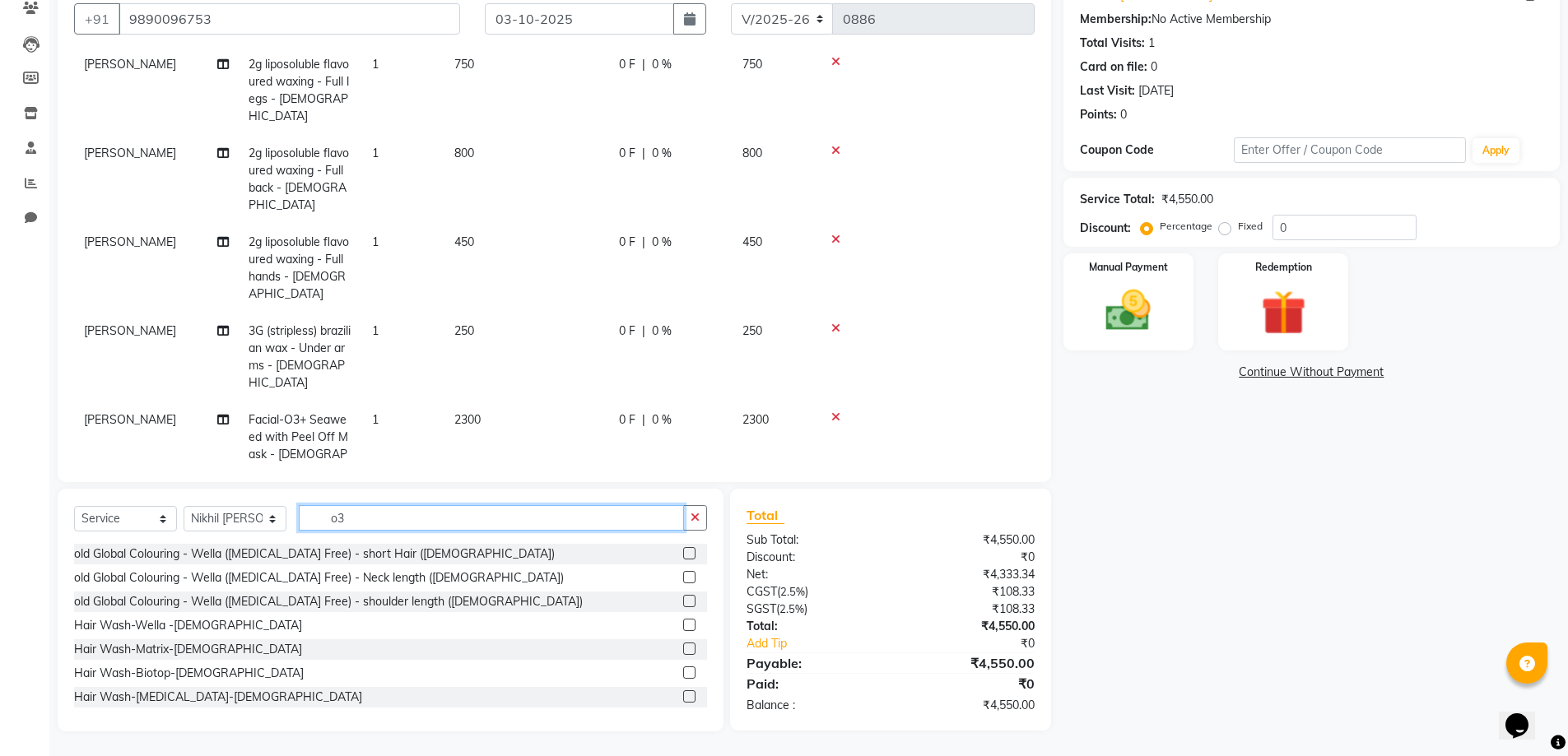
click at [391, 505] on input "o3" at bounding box center [491, 517] width 385 height 25
type input "o"
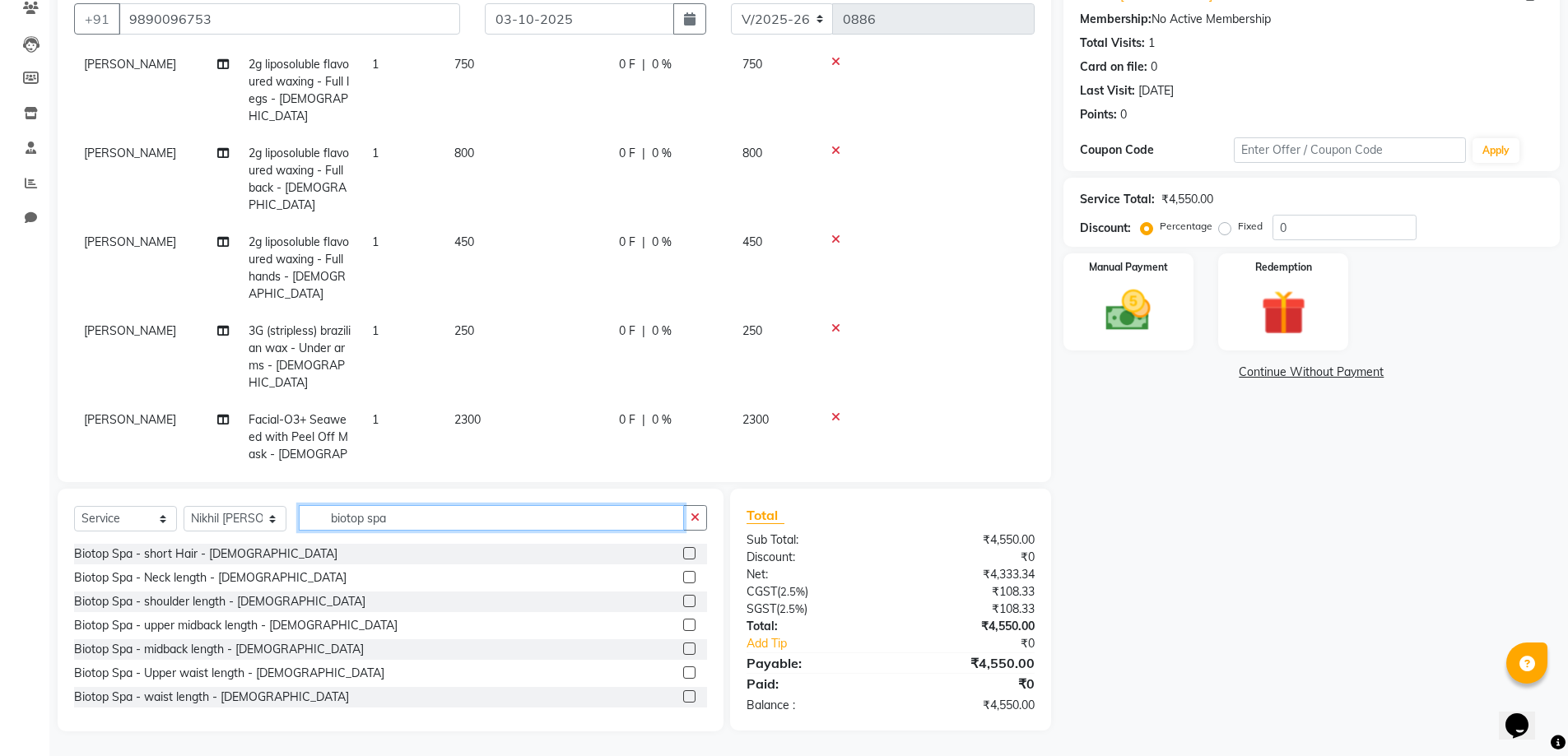
type input "biotop spa"
click at [683, 666] on label at bounding box center [690, 672] width 13 height 13
click at [683, 668] on input "checkbox" at bounding box center [689, 673] width 11 height 11
checkbox input "false"
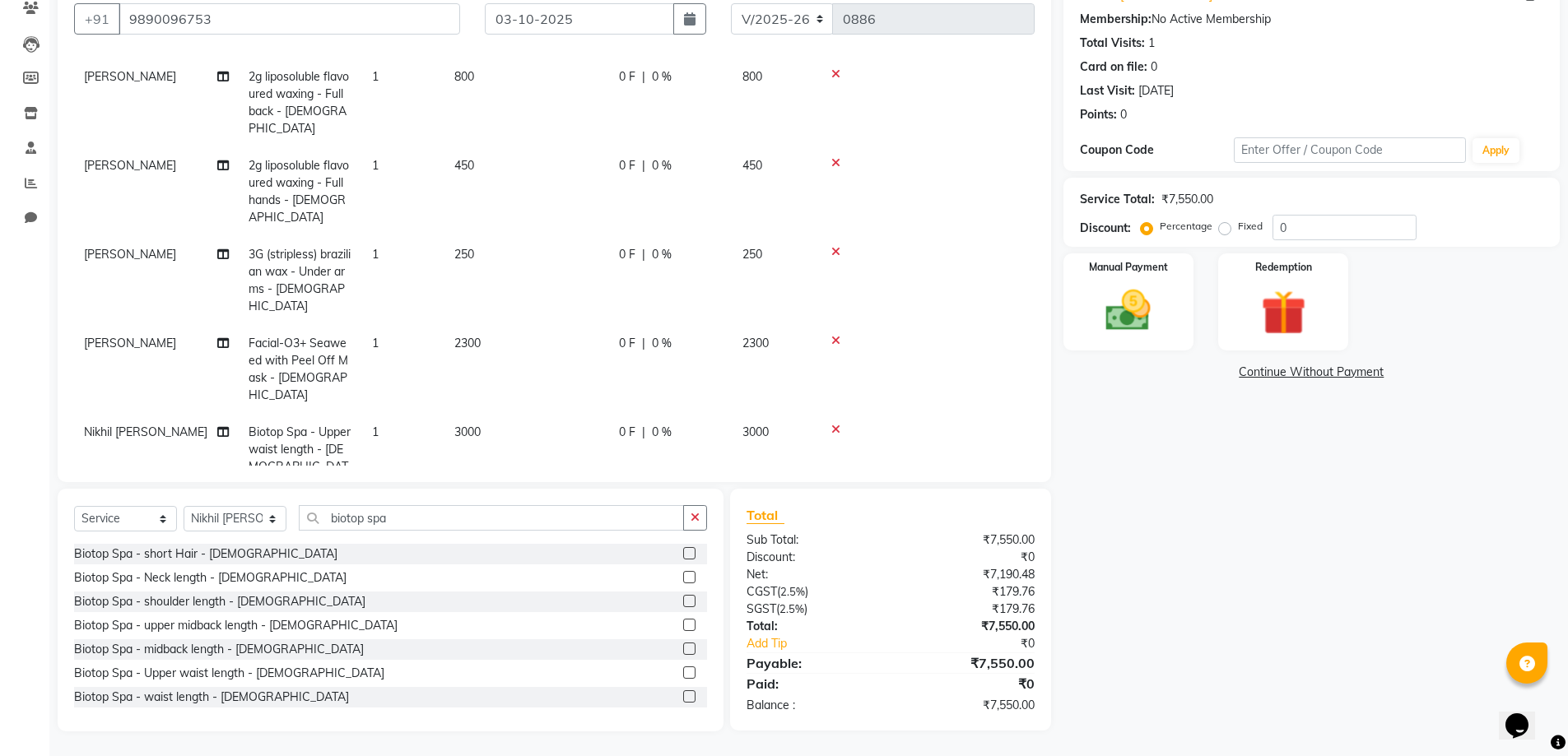
click at [672, 334] on span "0 %" at bounding box center [662, 342] width 20 height 17
select select "92041"
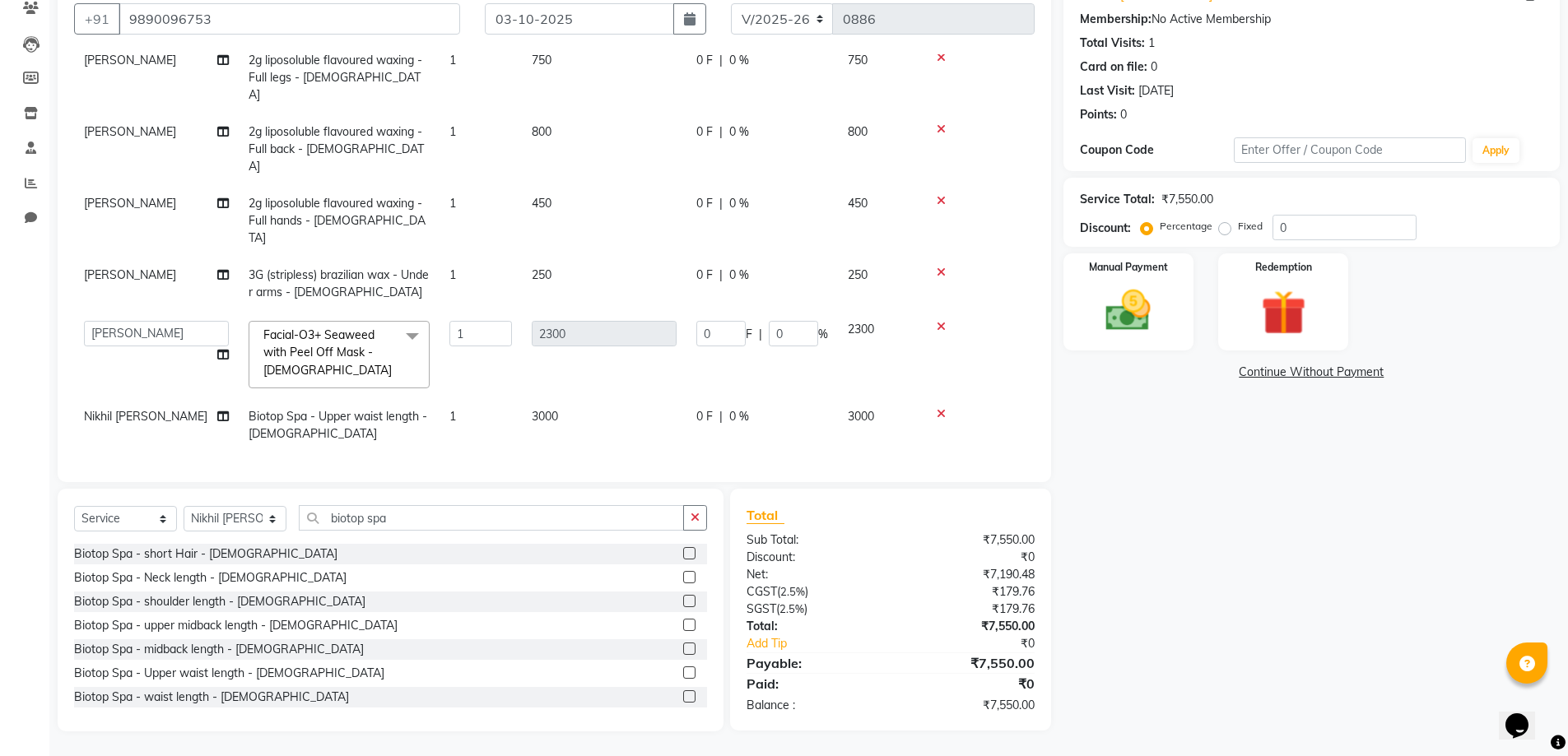
scroll to position [81, 0]
click at [808, 321] on input "0" at bounding box center [793, 333] width 50 height 25
click at [810, 321] on input "0" at bounding box center [793, 333] width 50 height 25
type input "020"
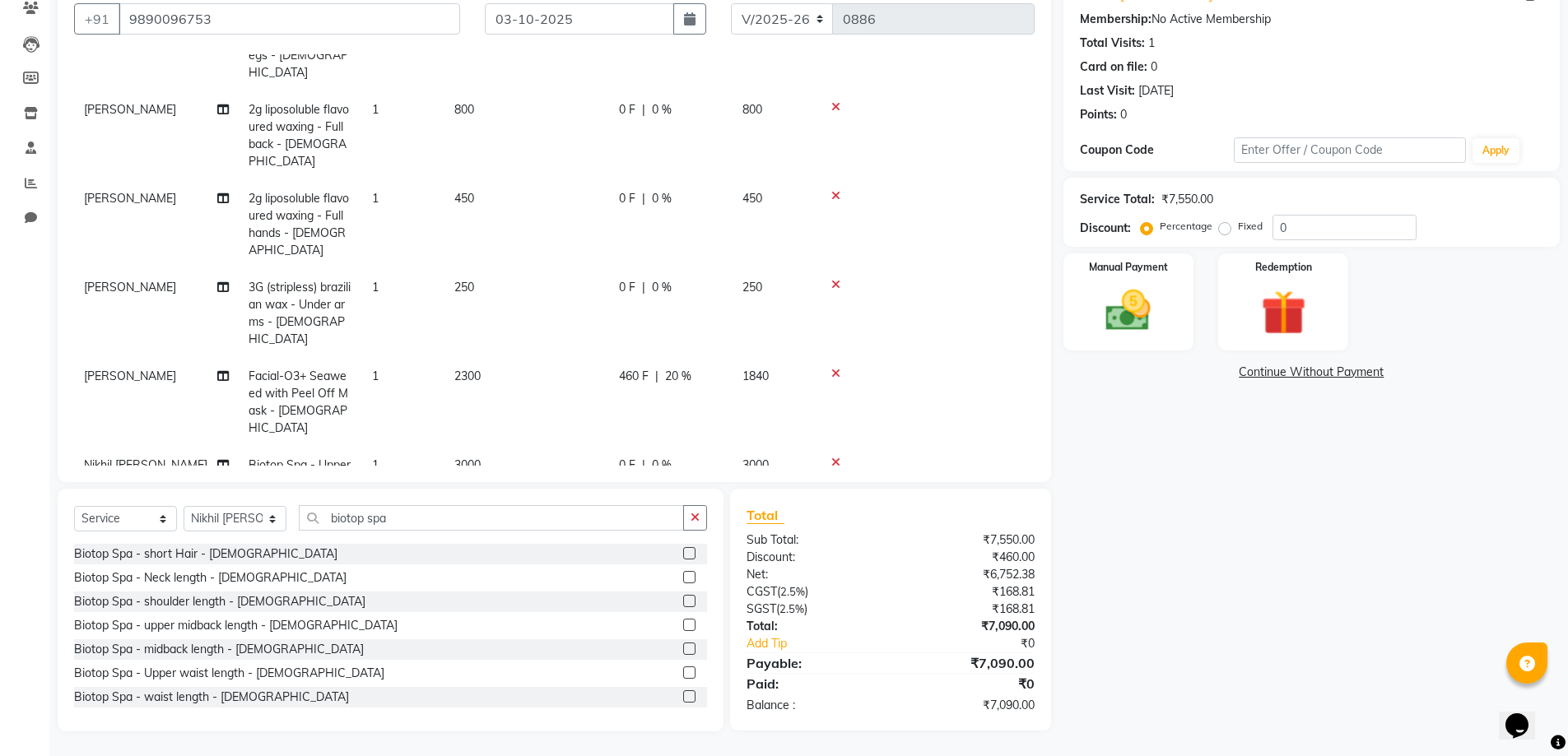
scroll to position [152, 0]
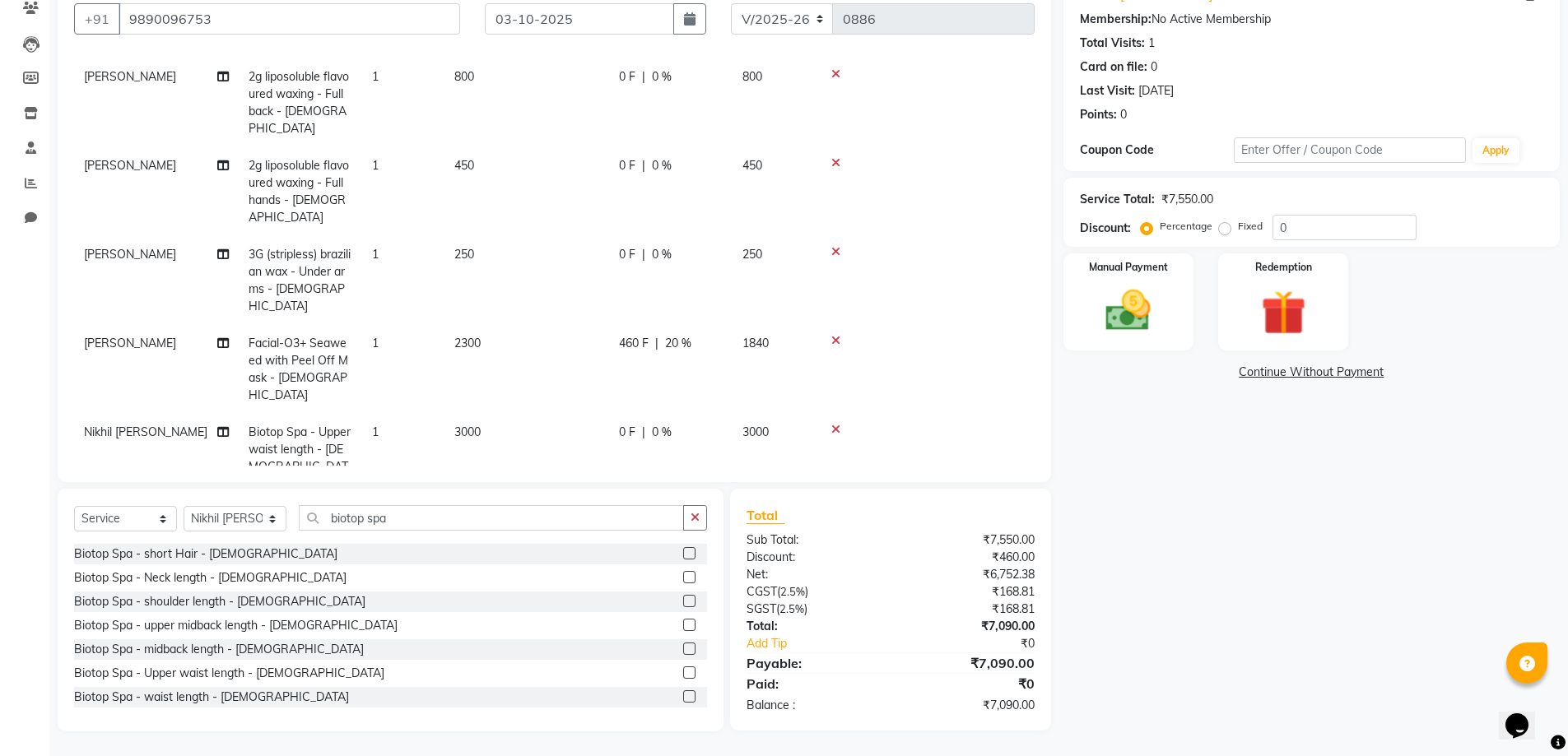
click at [686, 424] on div "0 F | 0 %" at bounding box center [670, 432] width 104 height 17
select select "85931"
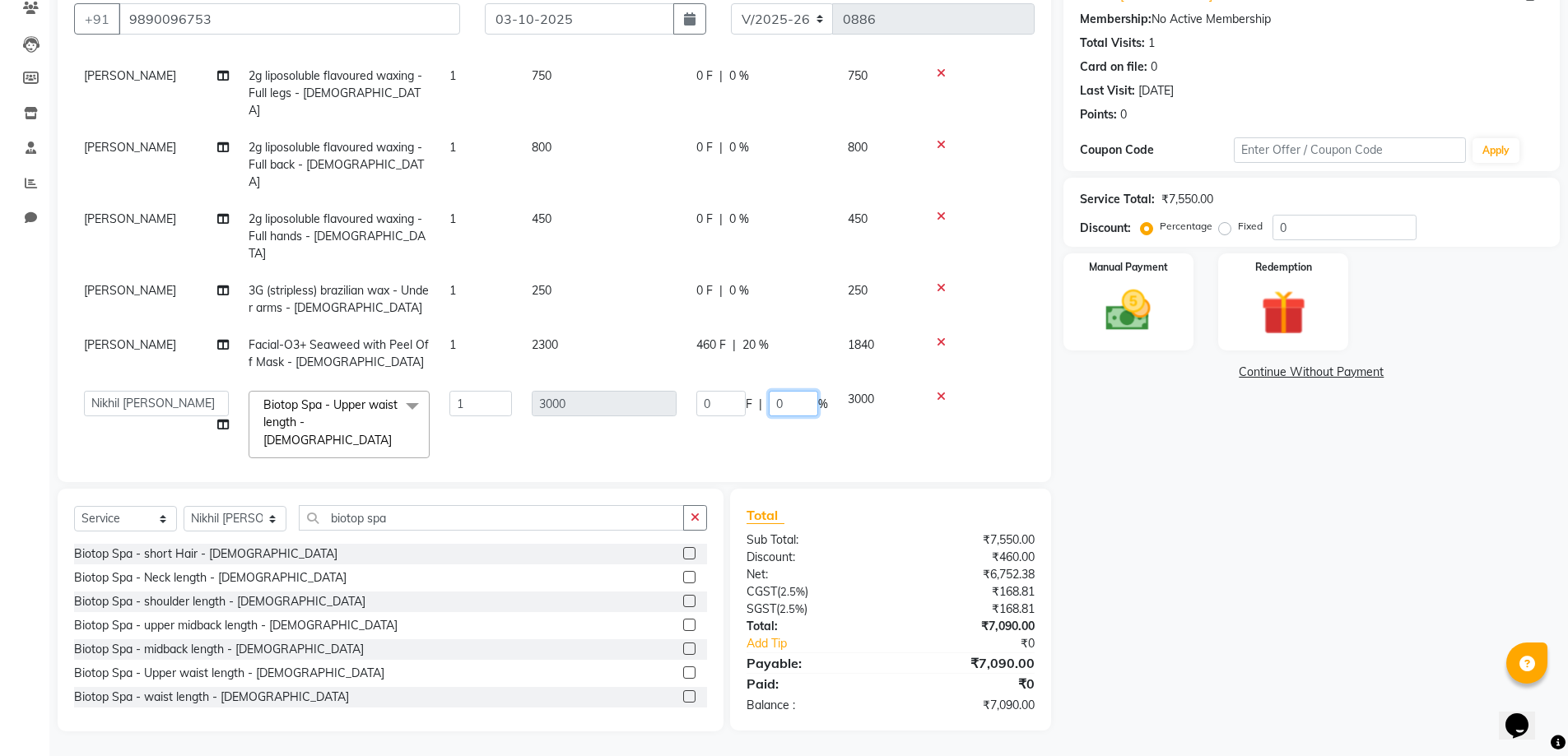
click at [811, 391] on input "0" at bounding box center [793, 404] width 50 height 25
type input "010"
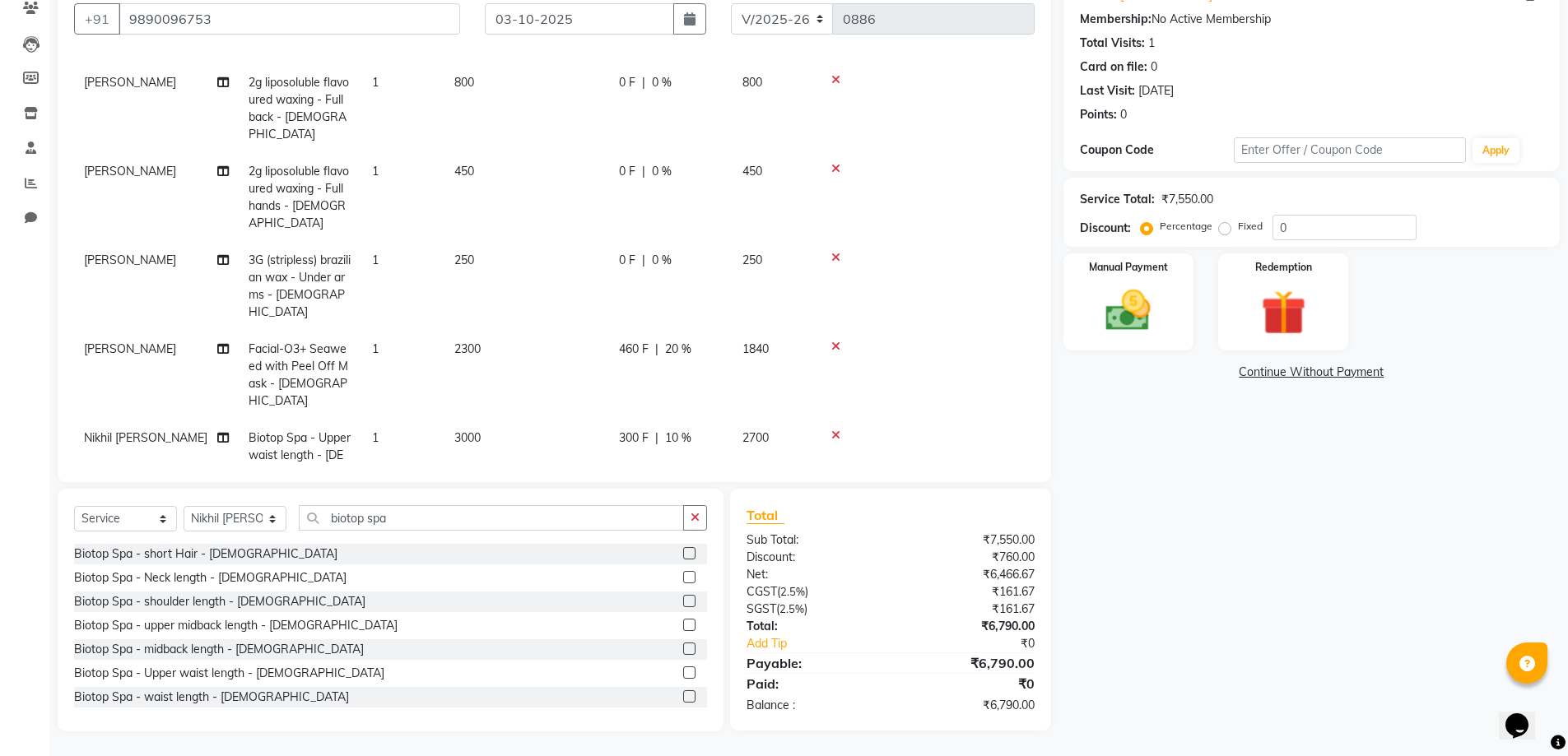
scroll to position [152, 0]
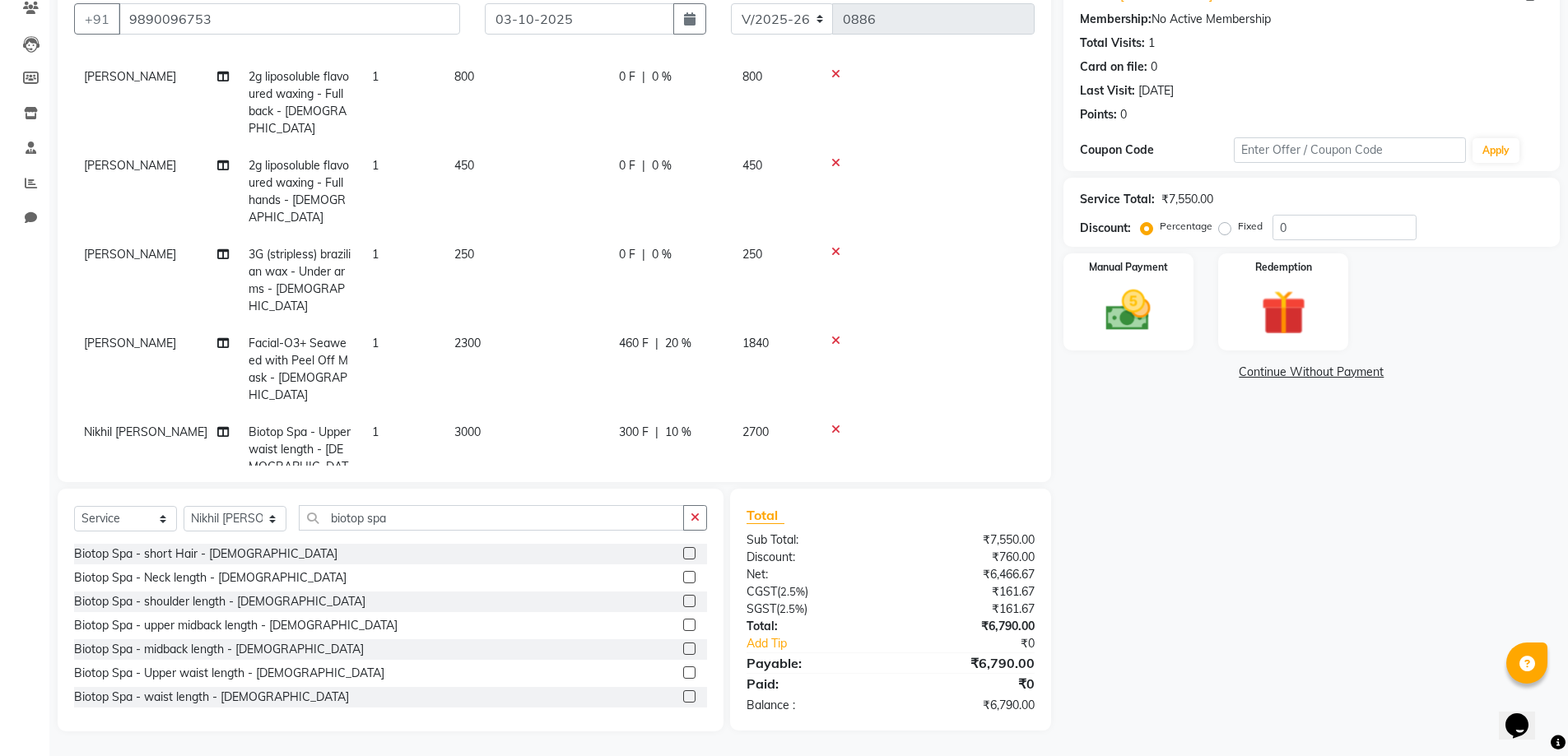
click at [686, 246] on div "0 F | 0 %" at bounding box center [670, 254] width 104 height 17
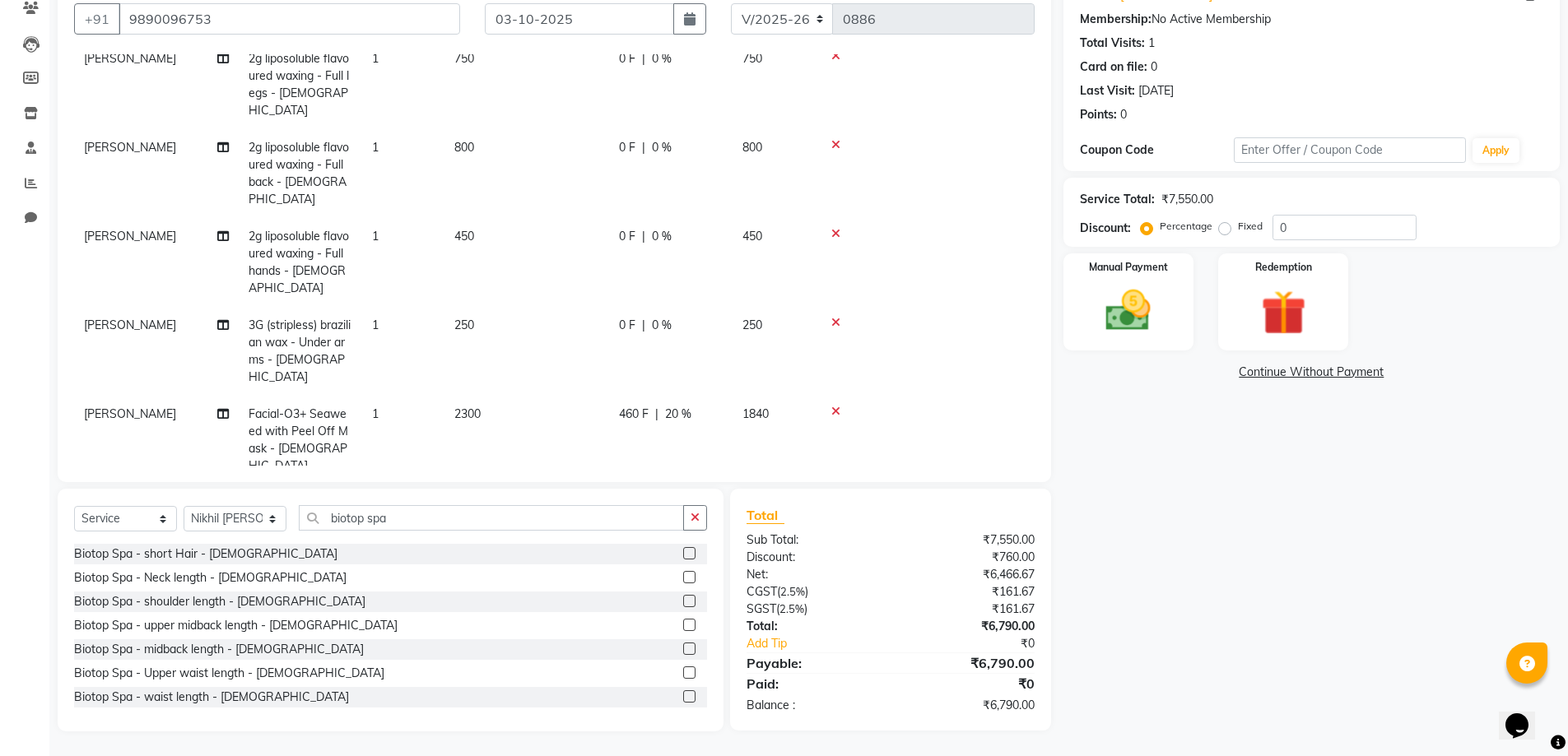
select select "92041"
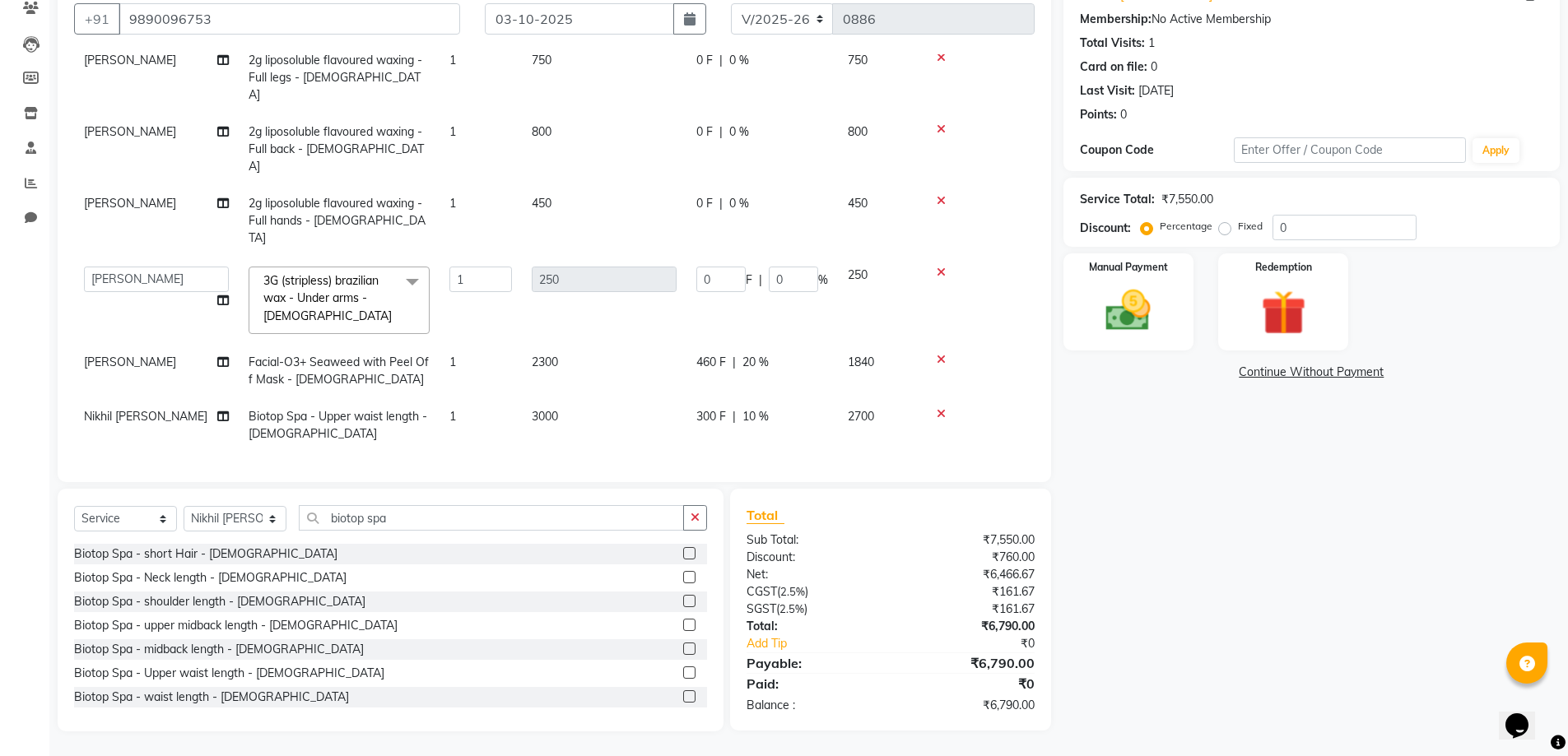
click at [768, 185] on td "0 F | 0 %" at bounding box center [762, 220] width 151 height 71
select select "92041"
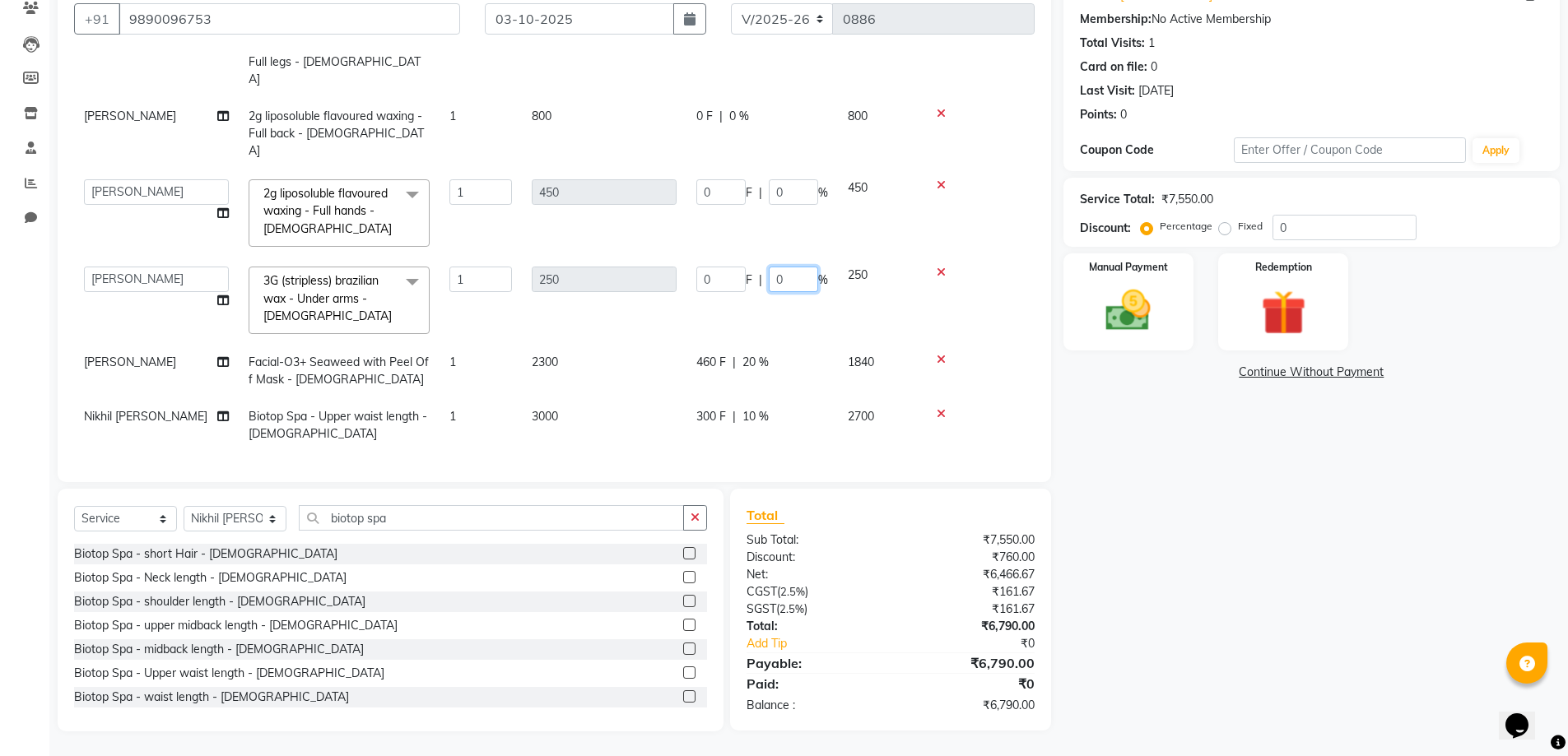
click at [809, 267] on input "0" at bounding box center [793, 279] width 50 height 25
type input "010"
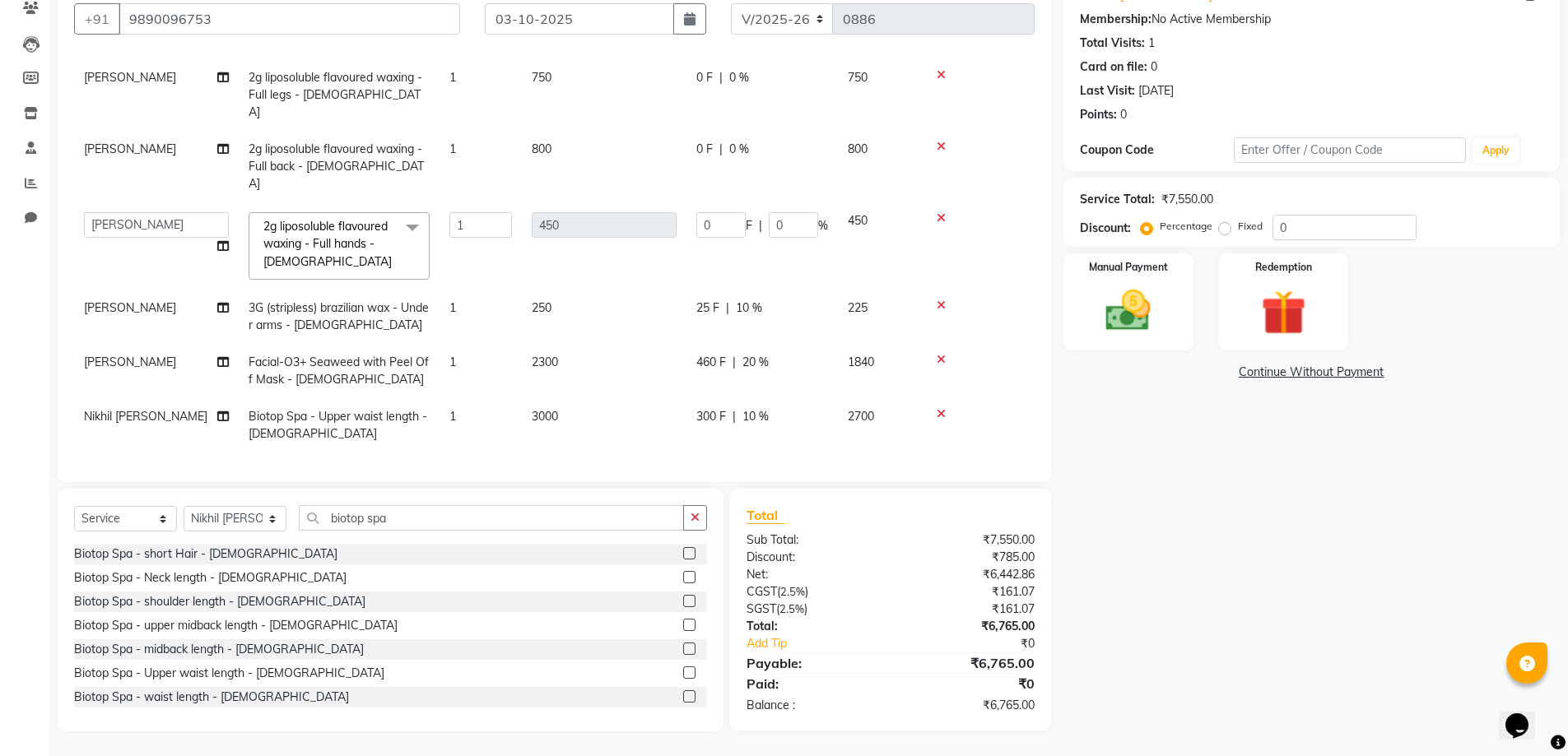
scroll to position [81, 0]
click at [800, 212] on input "0" at bounding box center [793, 224] width 50 height 25
type input "010"
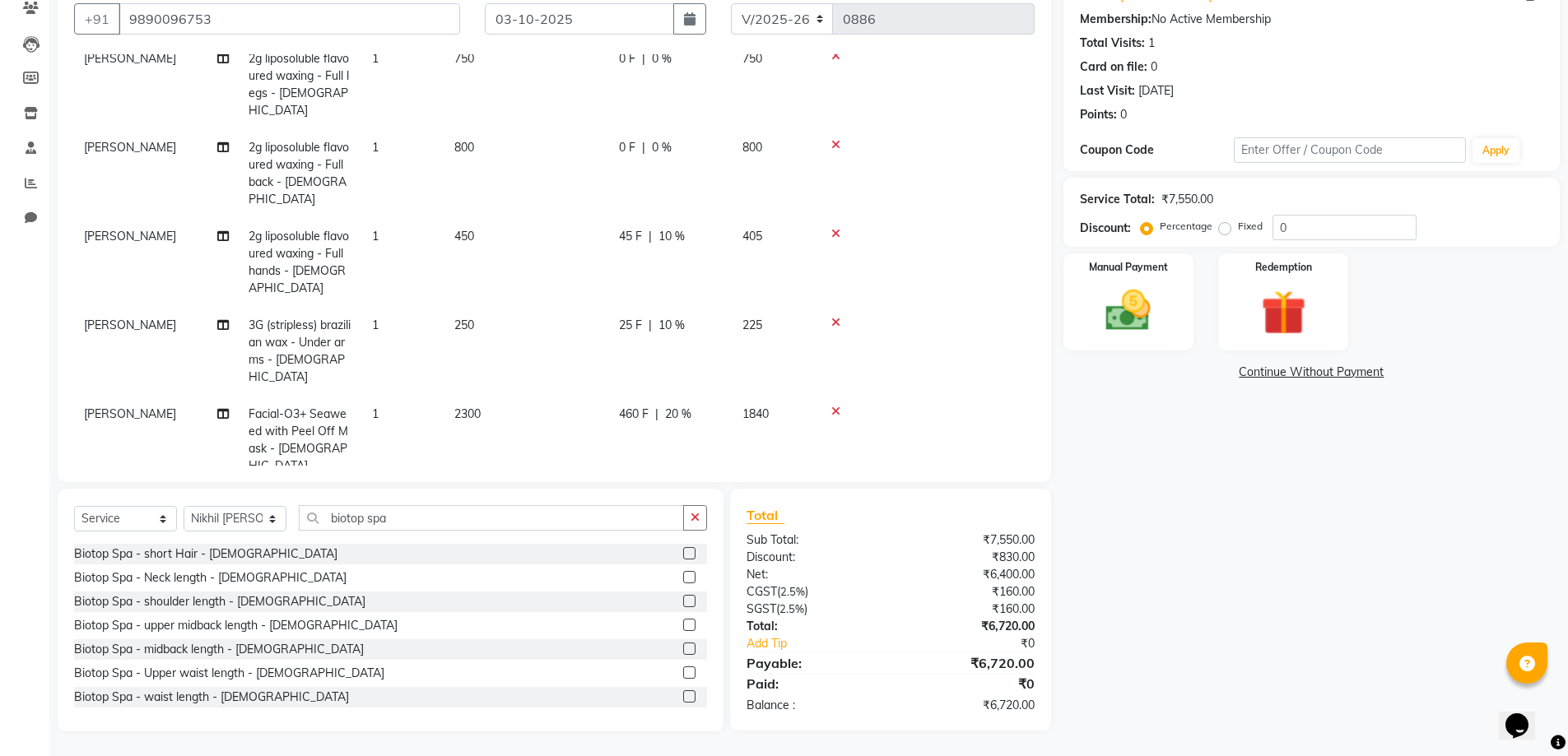
click at [688, 139] on div "0 F | 0 %" at bounding box center [670, 147] width 104 height 17
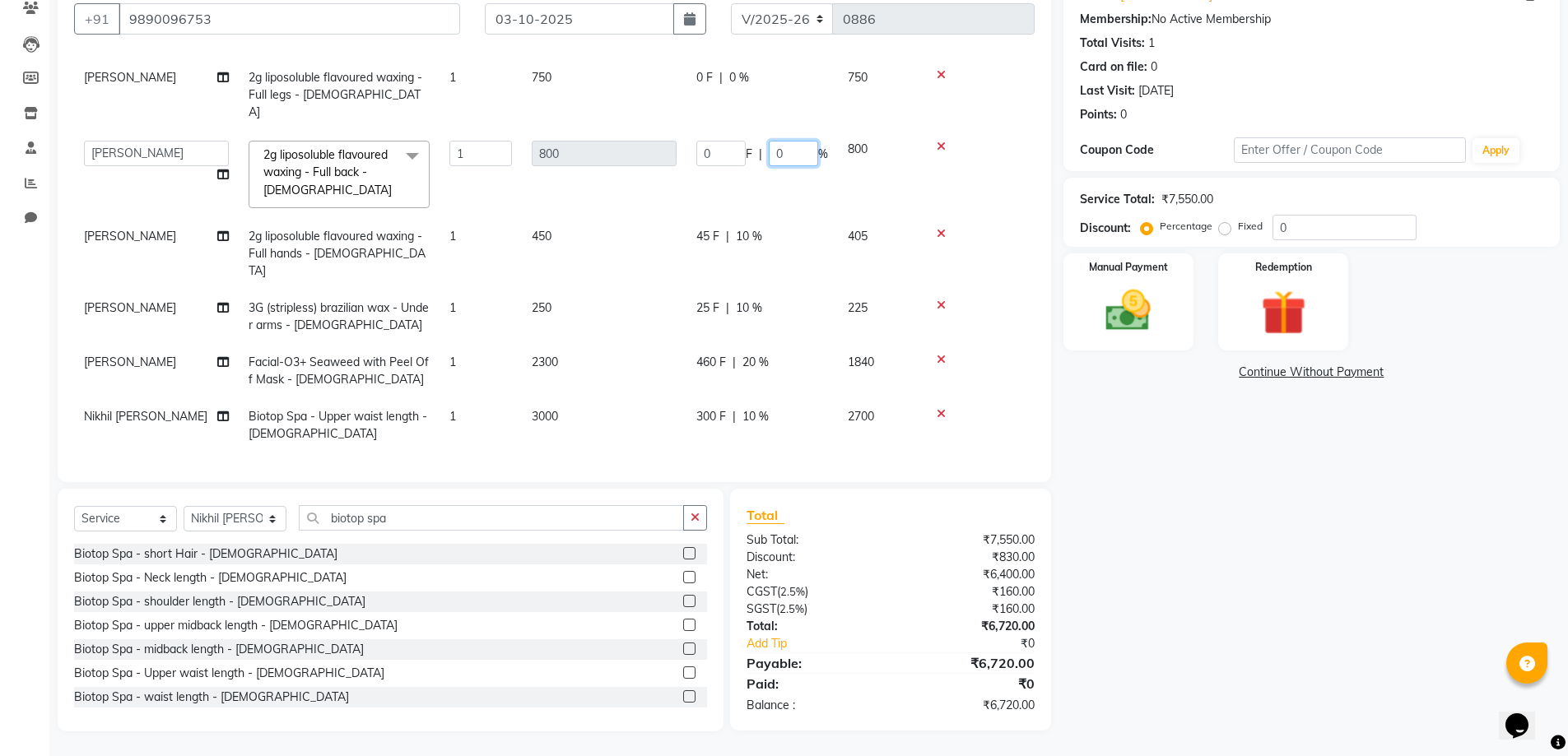
click at [803, 141] on input "0" at bounding box center [793, 153] width 50 height 25
type input "010"
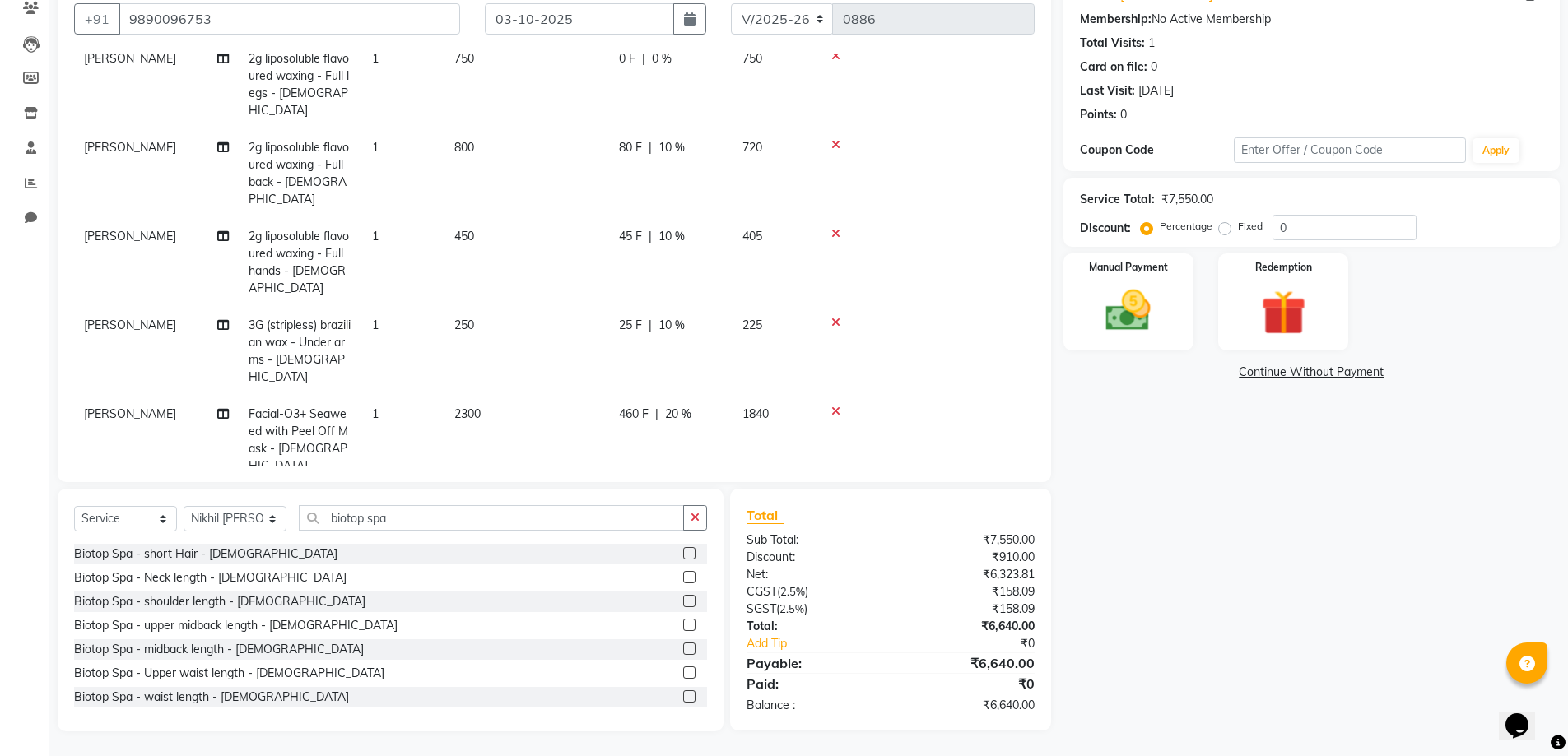
click at [672, 50] on span "0 %" at bounding box center [662, 59] width 20 height 17
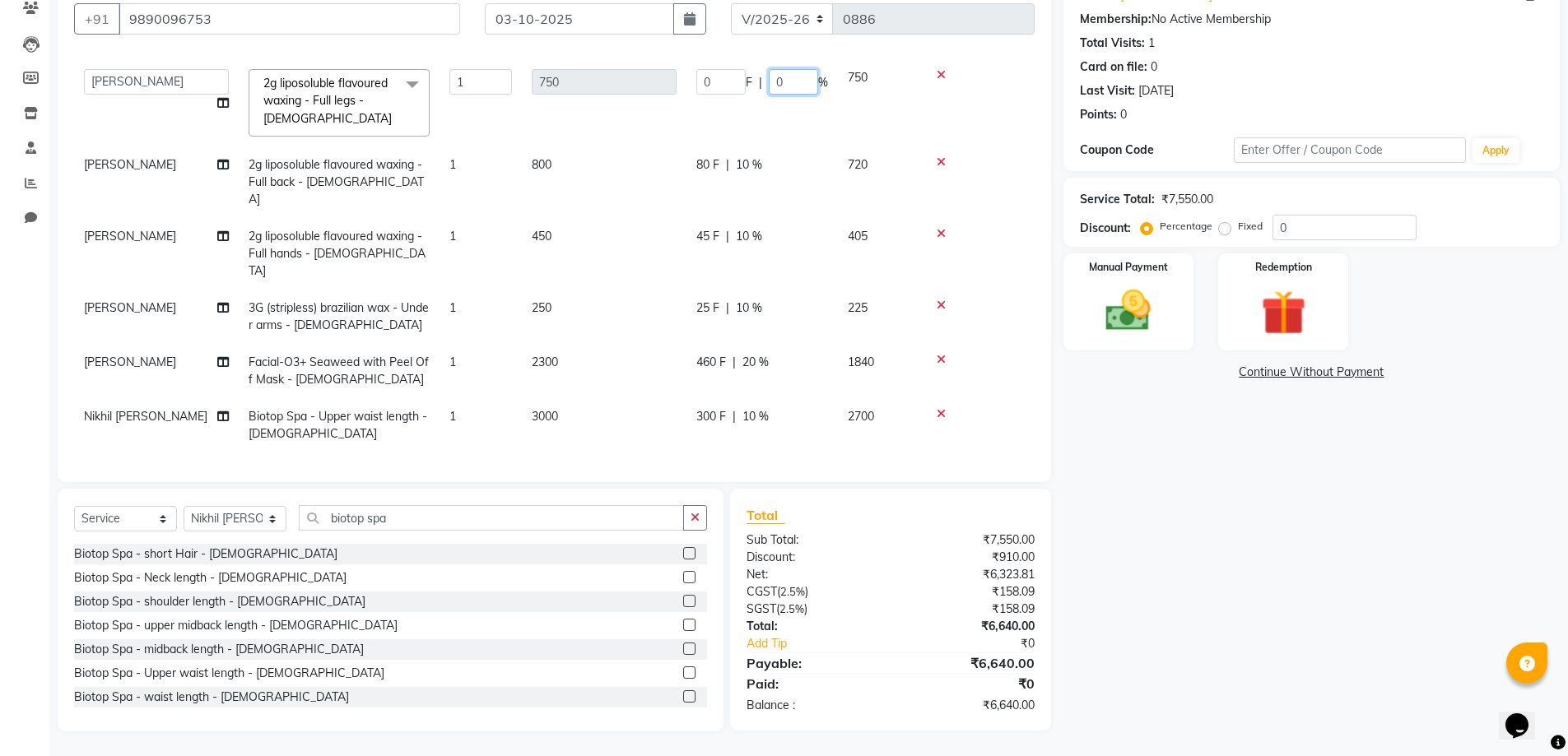
click at [804, 69] on input "0" at bounding box center [793, 82] width 50 height 25
type input "010"
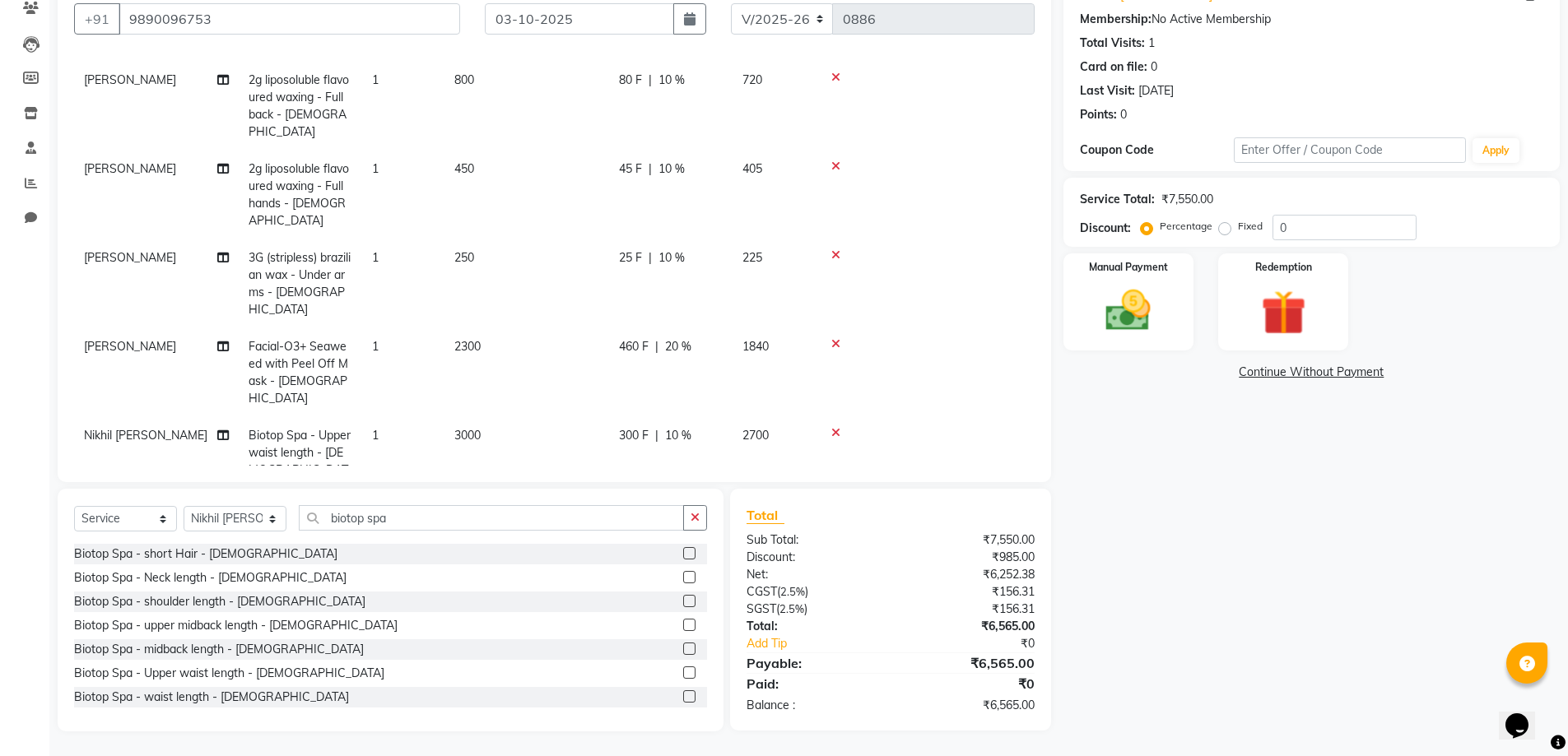
scroll to position [152, 0]
click at [1107, 269] on div "Manual Payment" at bounding box center [1127, 302] width 136 height 101
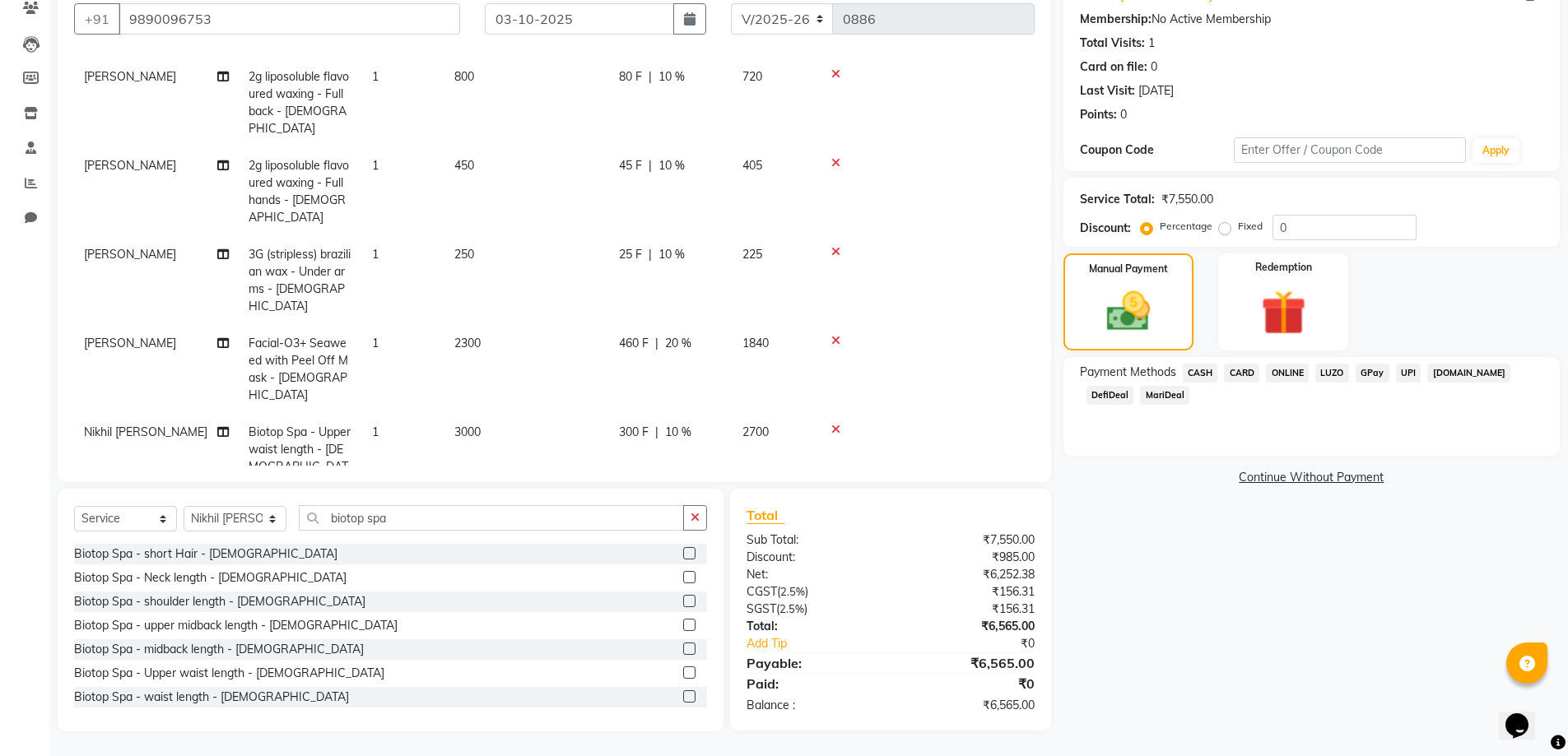
click at [1302, 364] on span "ONLINE" at bounding box center [1287, 372] width 42 height 19
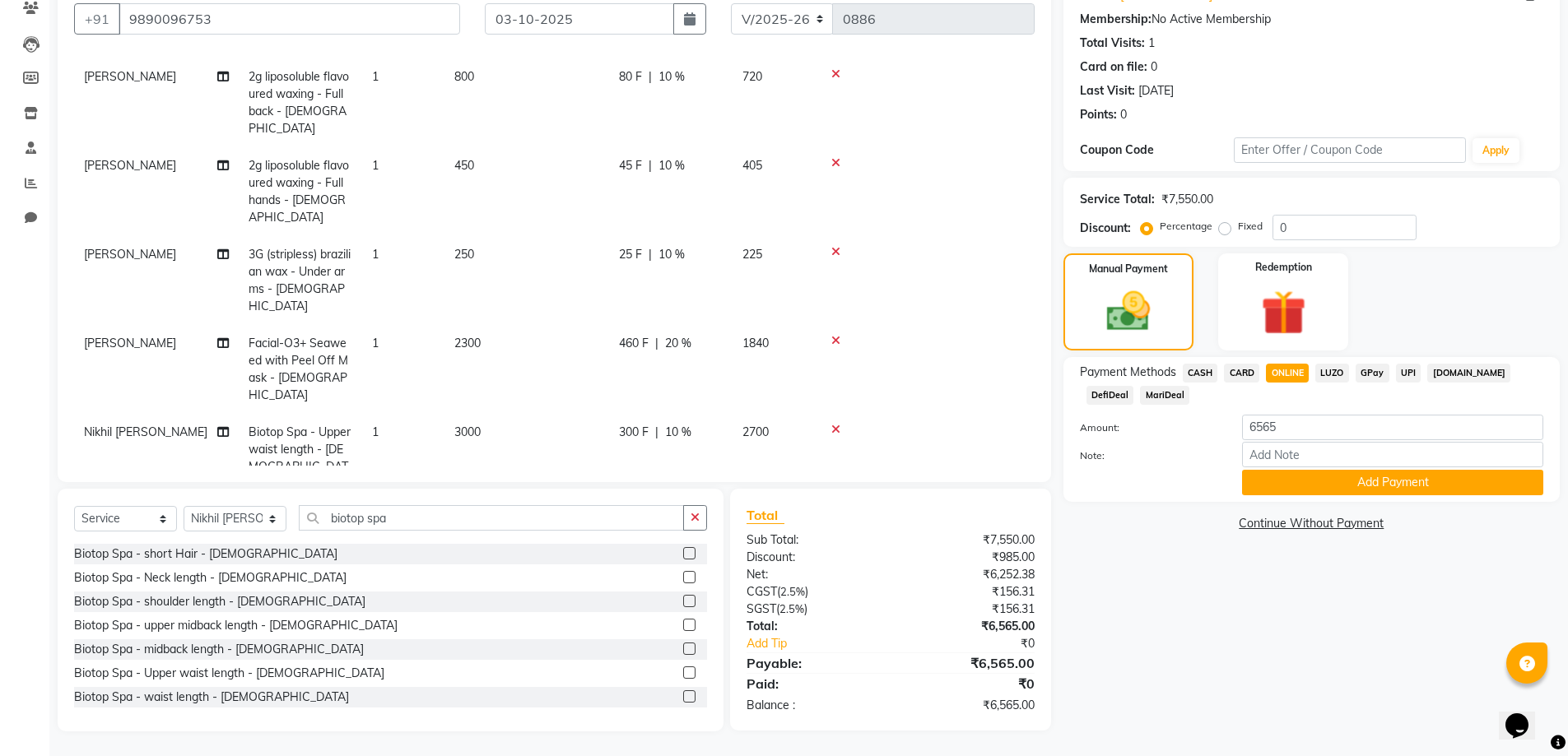
click at [1298, 363] on span "ONLINE" at bounding box center [1287, 372] width 42 height 19
click at [1399, 485] on button "Add Payment" at bounding box center [1392, 482] width 301 height 25
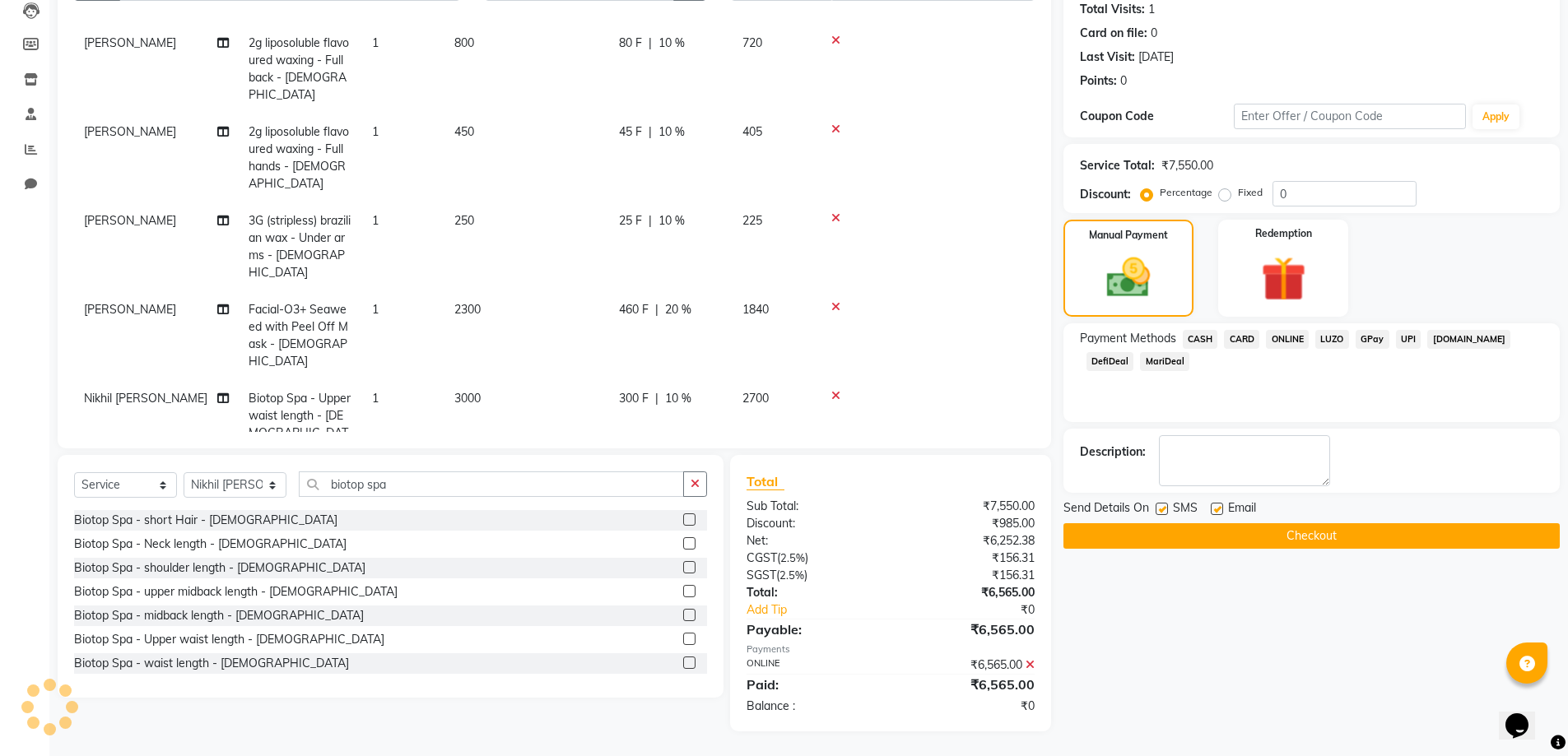
click at [1324, 549] on button "Checkout" at bounding box center [1311, 535] width 496 height 25
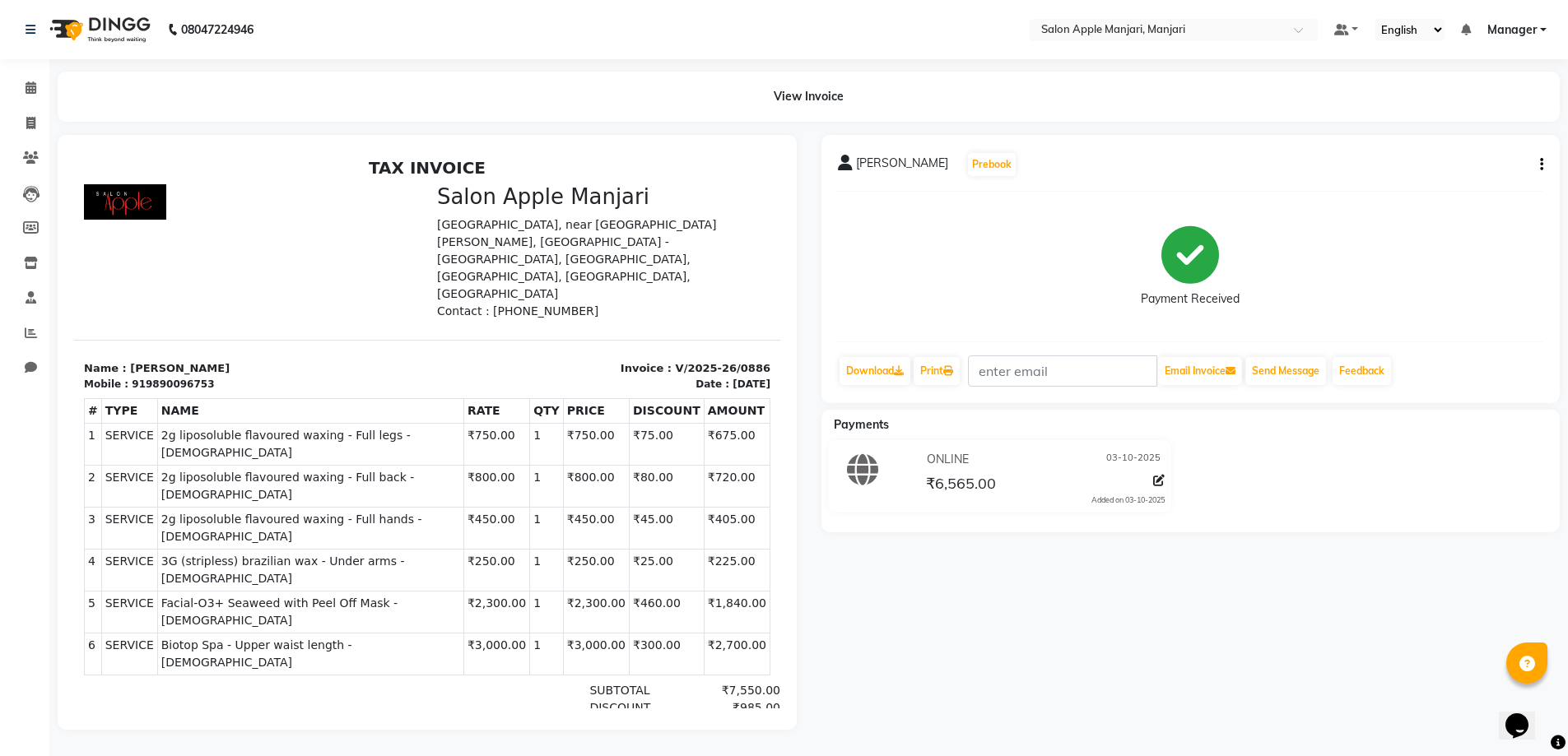
scroll to position [33, 0]
click at [24, 114] on span at bounding box center [31, 123] width 29 height 19
select select "8088"
select select "service"
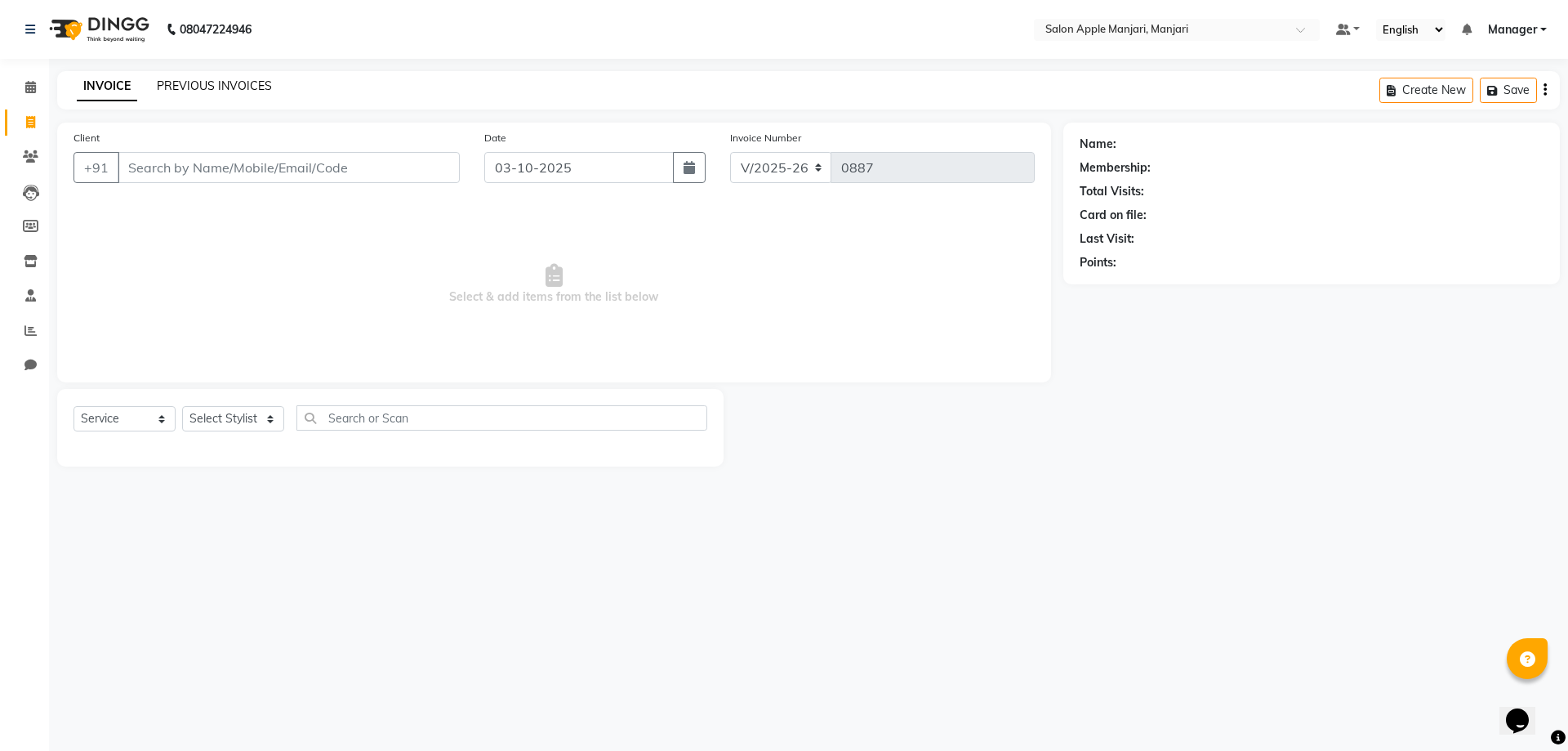
click at [220, 93] on link "PREVIOUS INVOICES" at bounding box center [214, 86] width 115 height 14
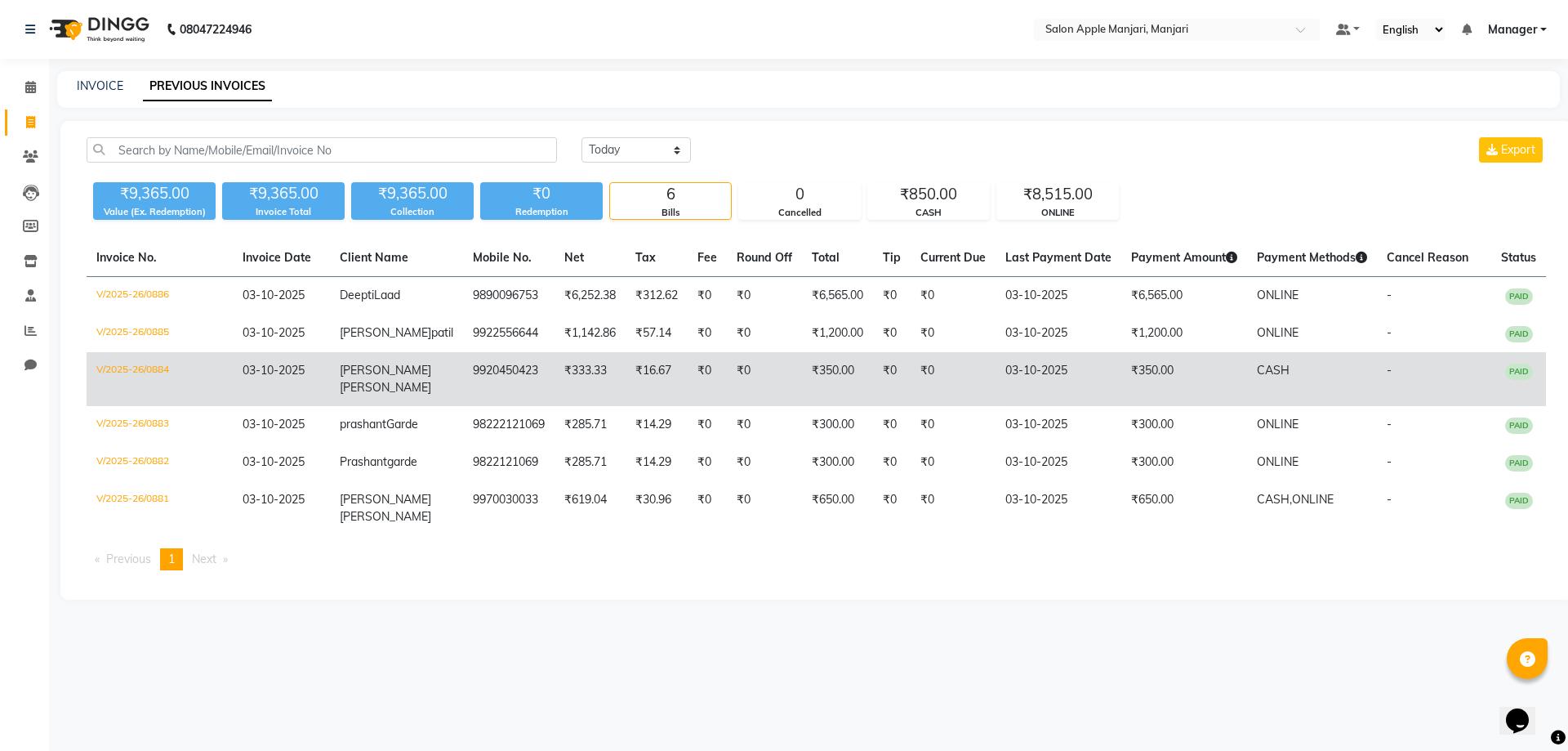
click at [335, 406] on td "[PERSON_NAME]" at bounding box center [396, 379] width 133 height 54
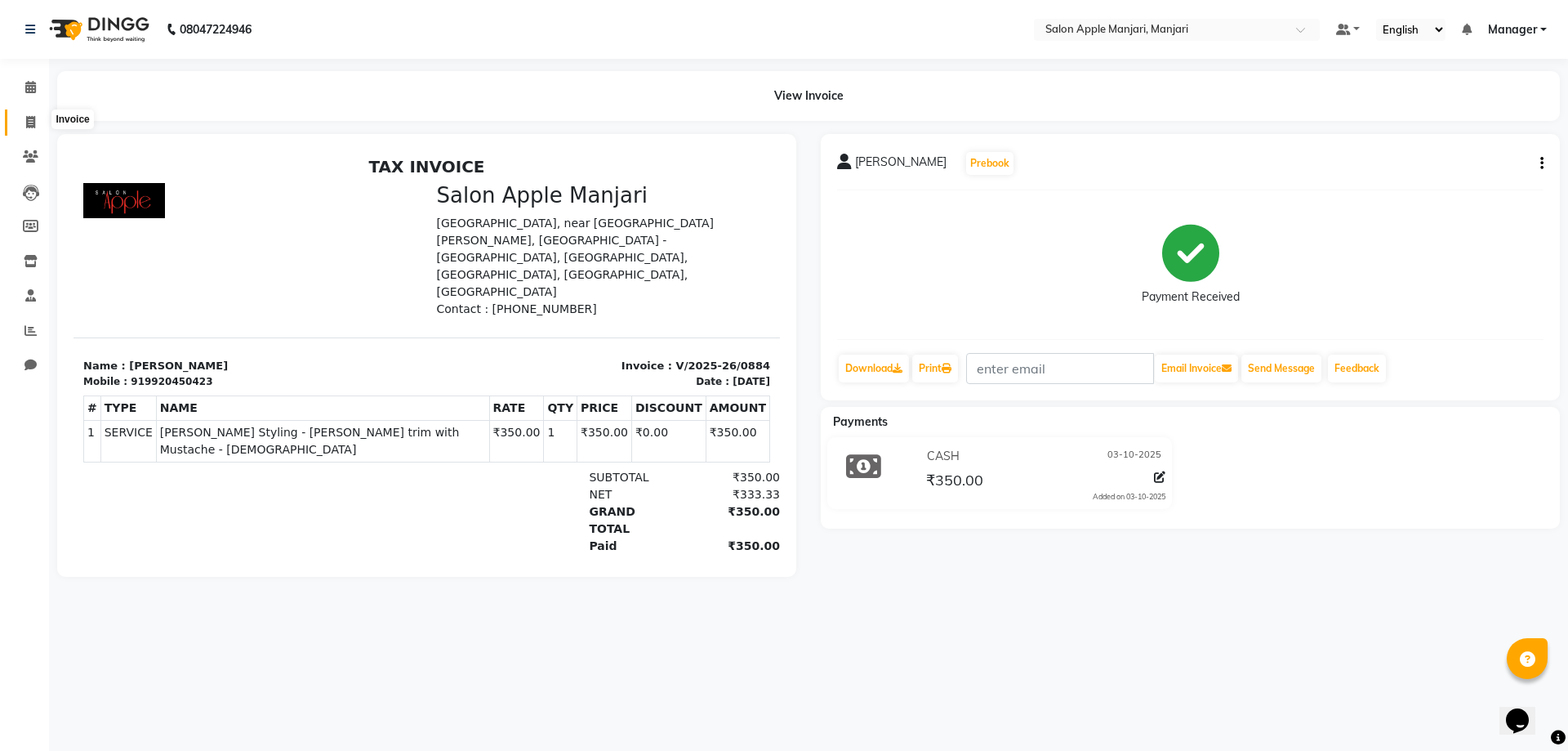
click at [30, 126] on icon at bounding box center [30, 123] width 9 height 13
select select "service"
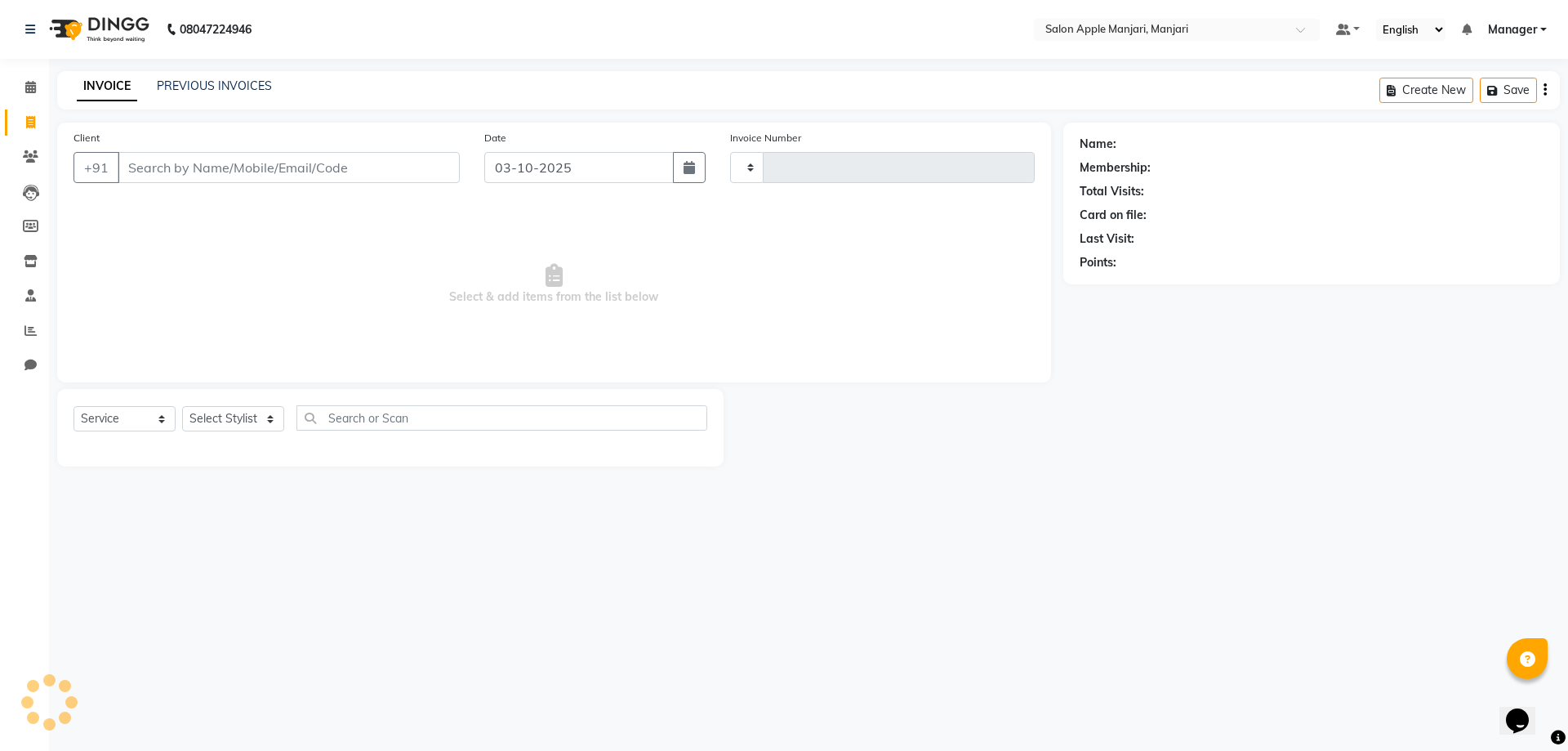
type input "0887"
select select "8088"
click at [234, 82] on div "PREVIOUS INVOICES" at bounding box center [214, 86] width 115 height 17
click at [248, 86] on link "PREVIOUS INVOICES" at bounding box center [214, 86] width 115 height 14
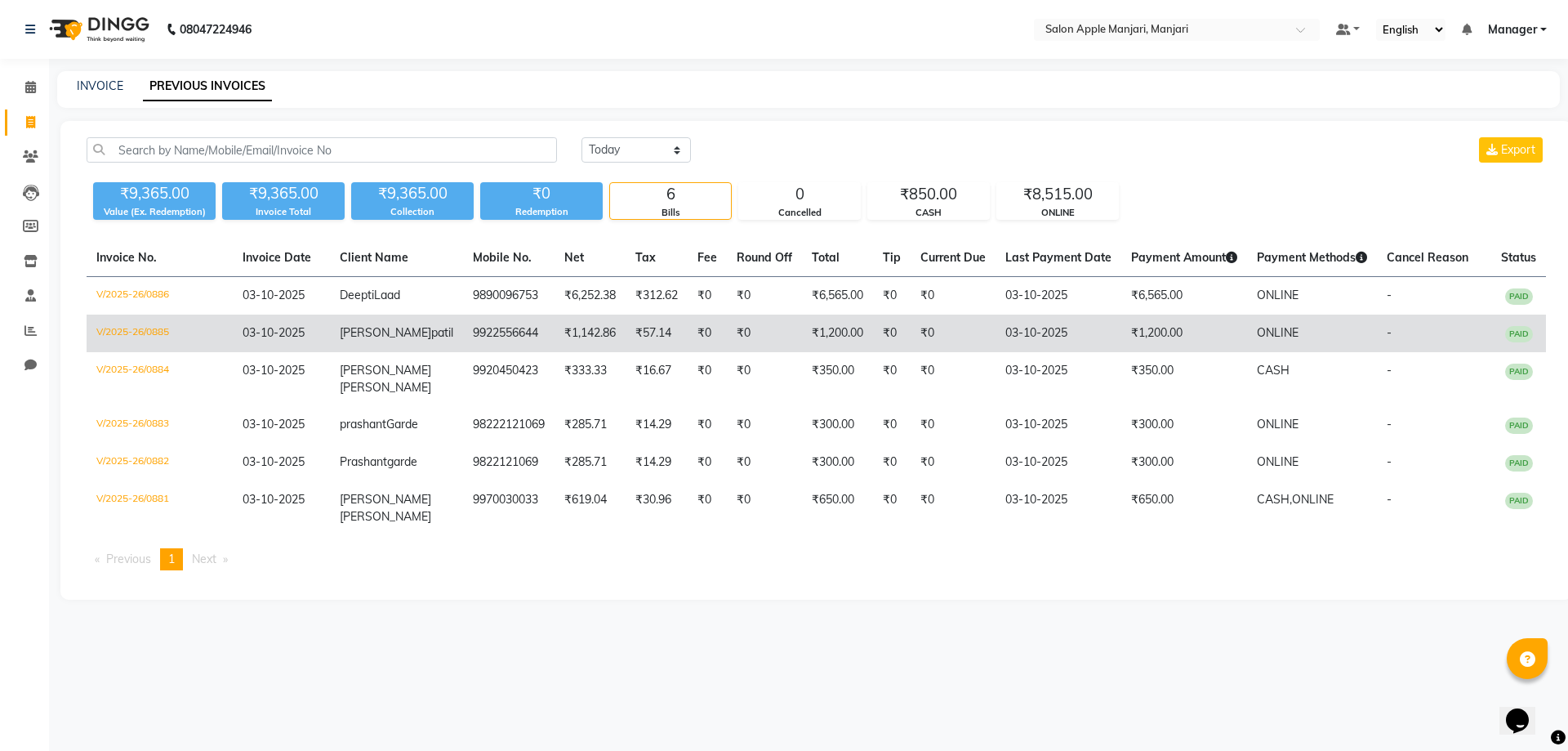
click at [431, 340] on span "patil" at bounding box center [442, 332] width 22 height 14
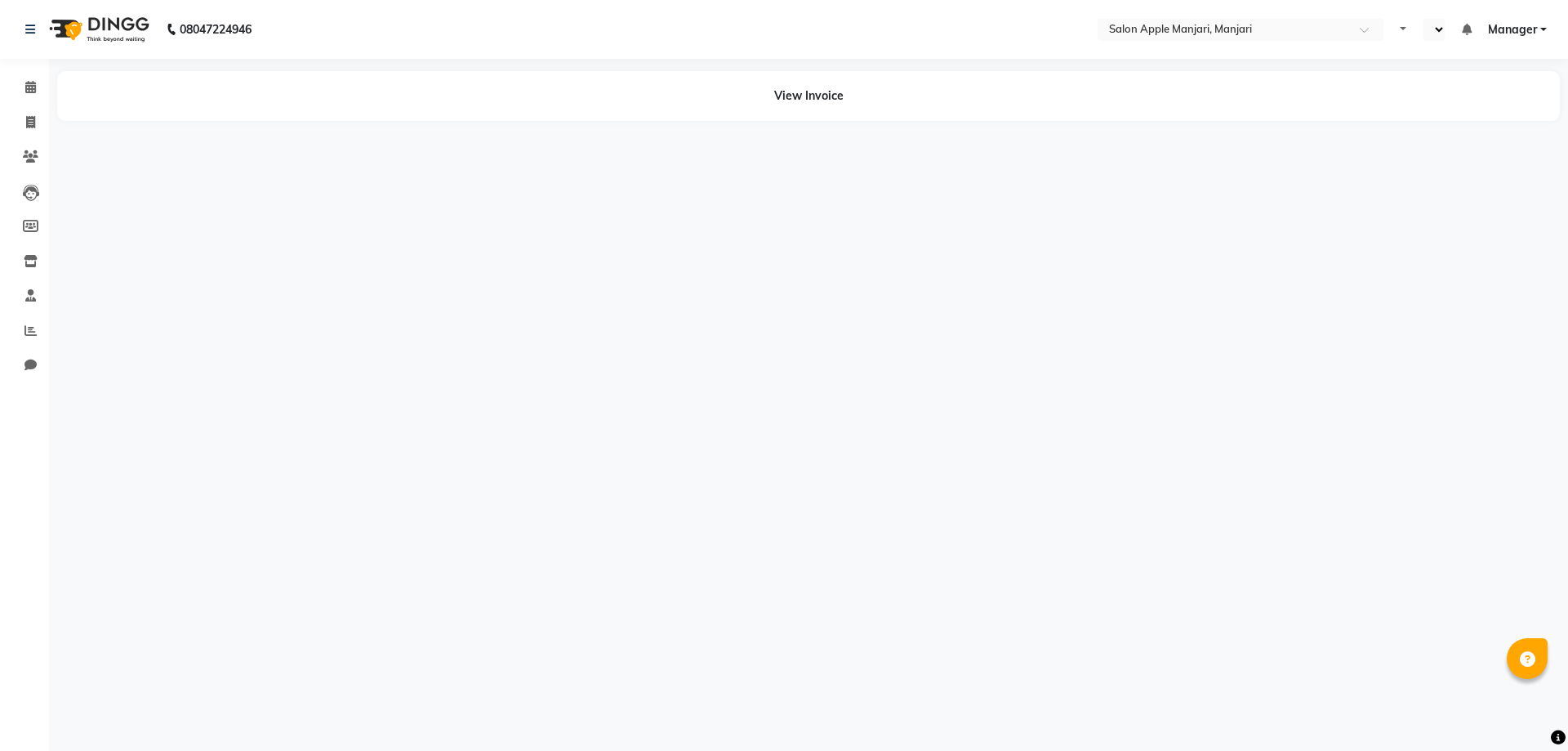
select select "en"
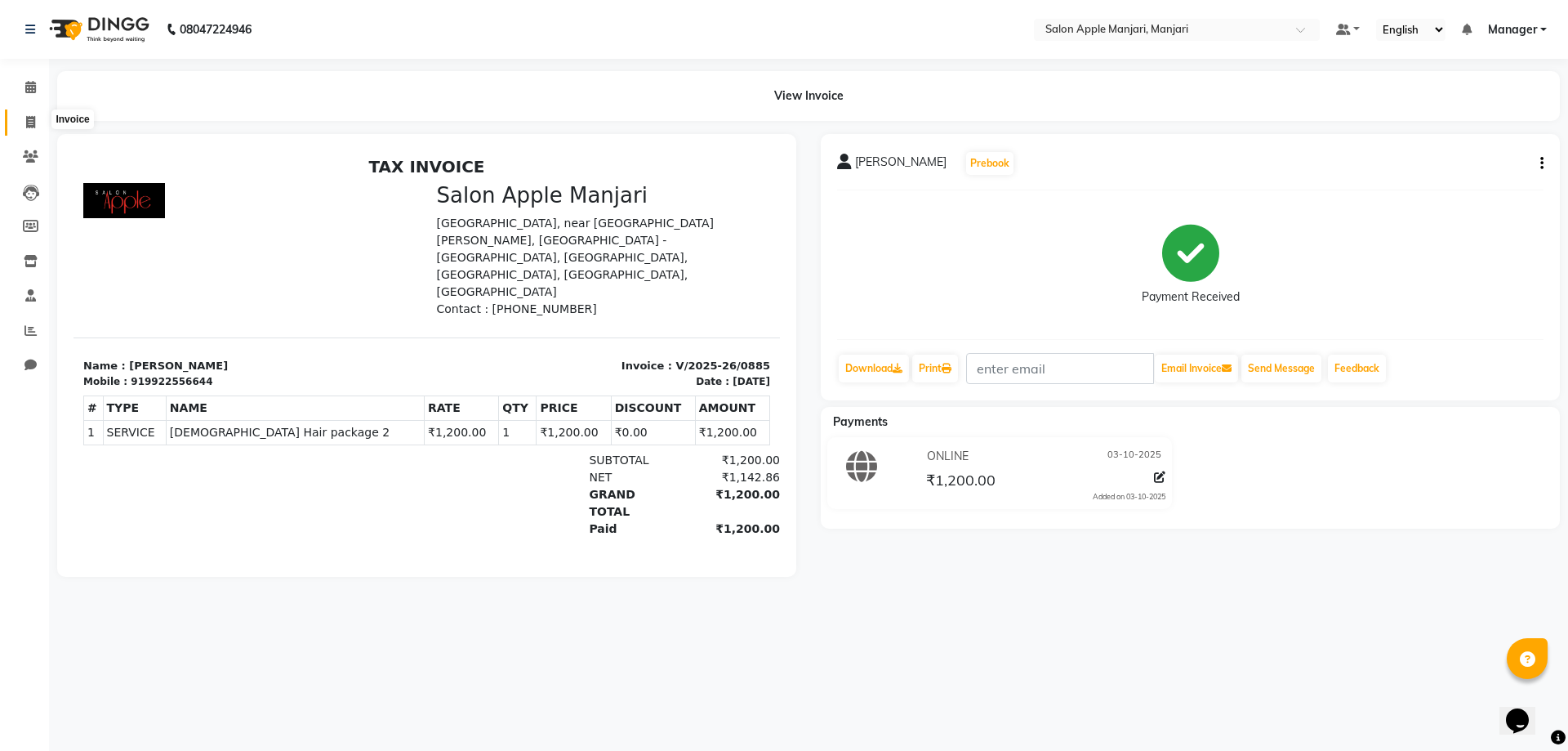
click at [26, 117] on icon at bounding box center [30, 123] width 9 height 13
select select "service"
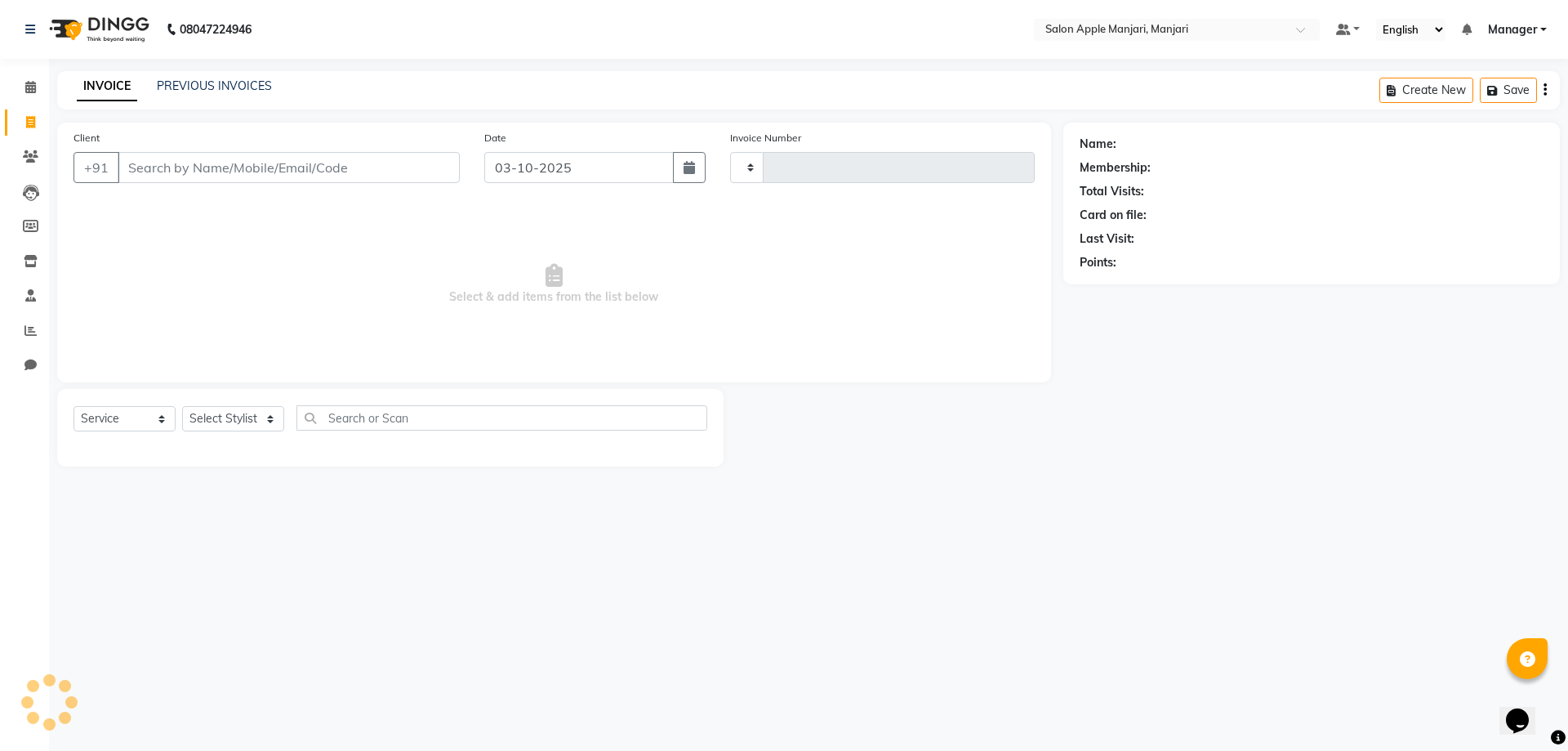
type input "0887"
select select "8088"
click at [227, 85] on link "PREVIOUS INVOICES" at bounding box center [214, 86] width 115 height 14
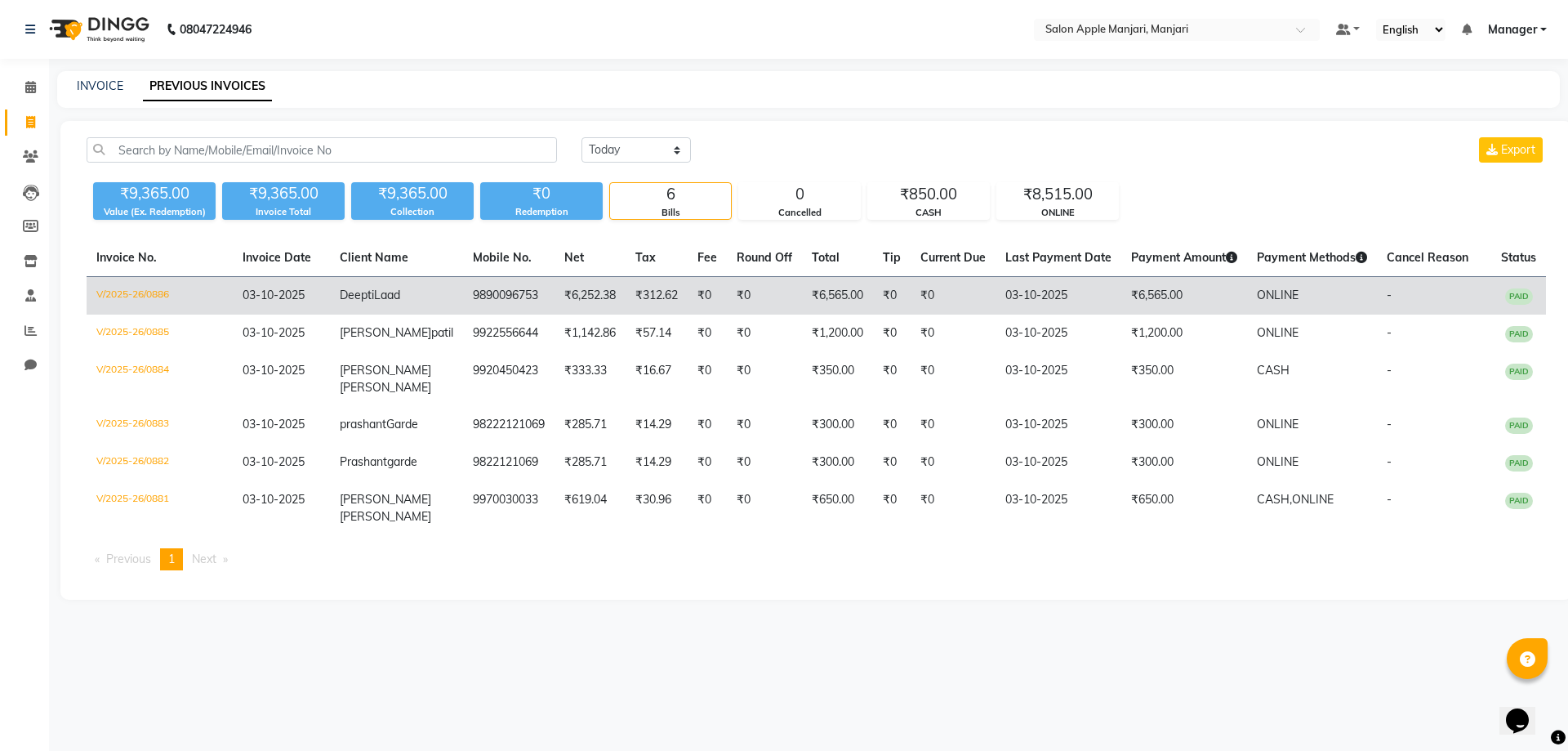
click at [374, 303] on span "Laad" at bounding box center [387, 294] width 26 height 14
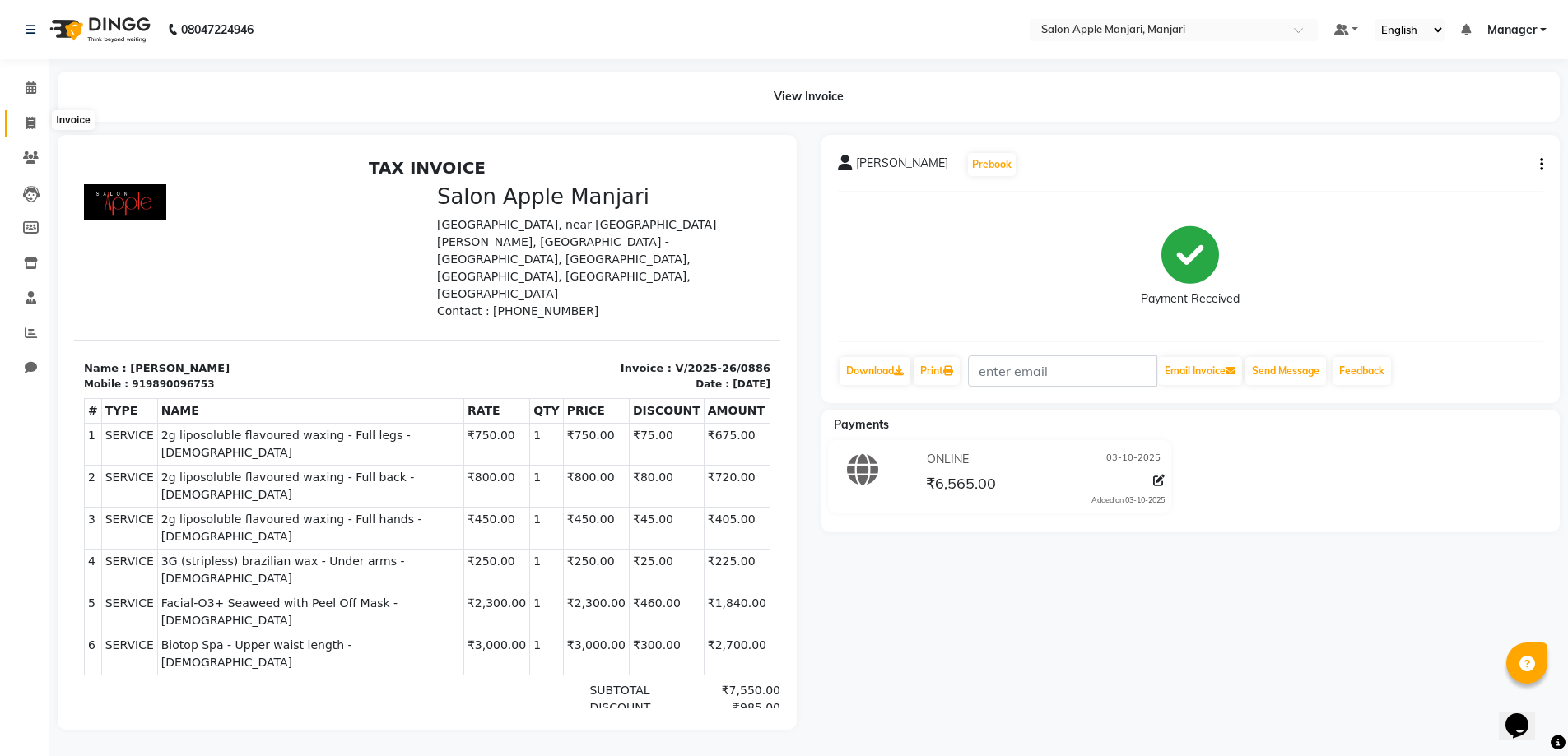
click at [28, 127] on icon at bounding box center [31, 123] width 9 height 13
select select "service"
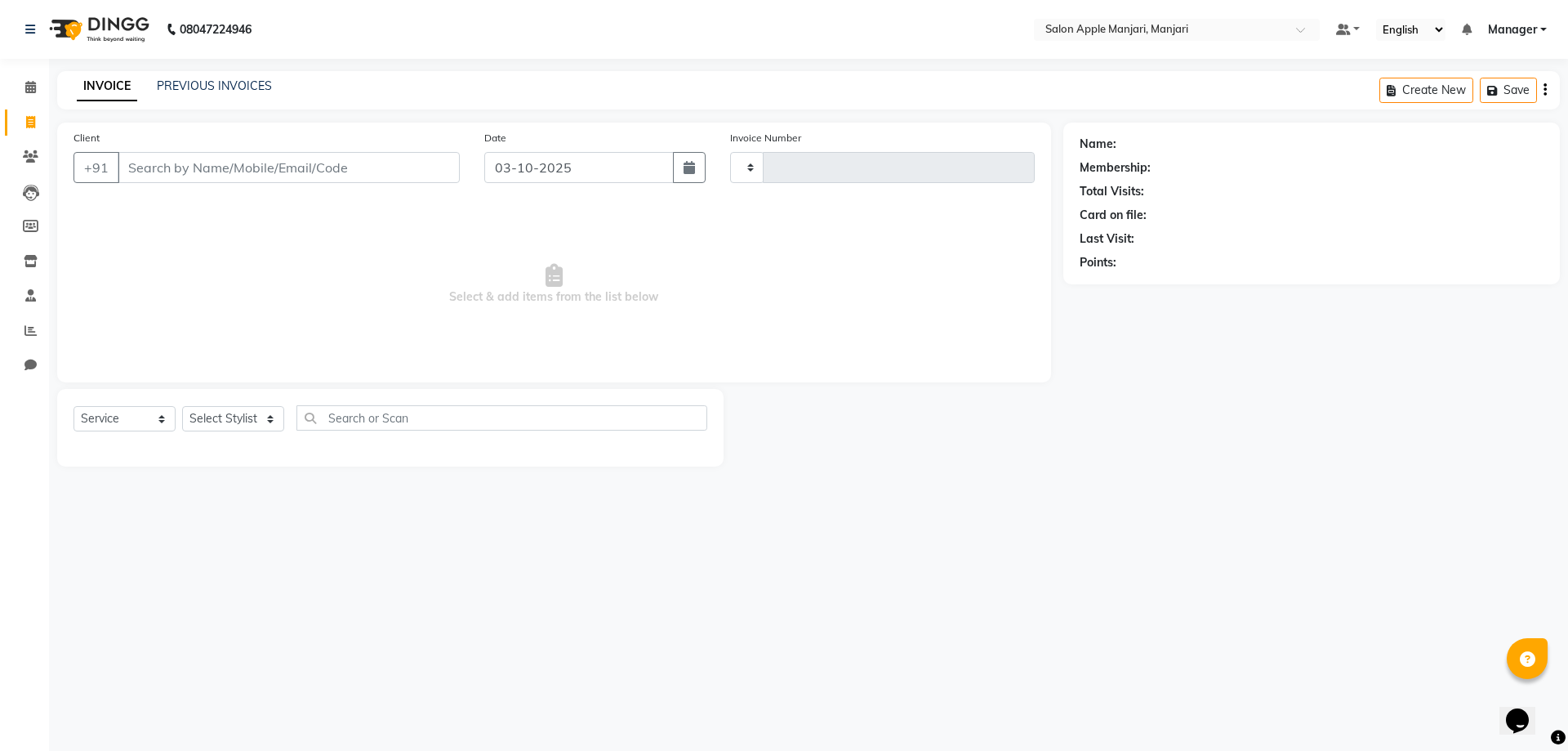
type input "0887"
select select "8088"
click at [200, 88] on link "PREVIOUS INVOICES" at bounding box center [214, 86] width 115 height 14
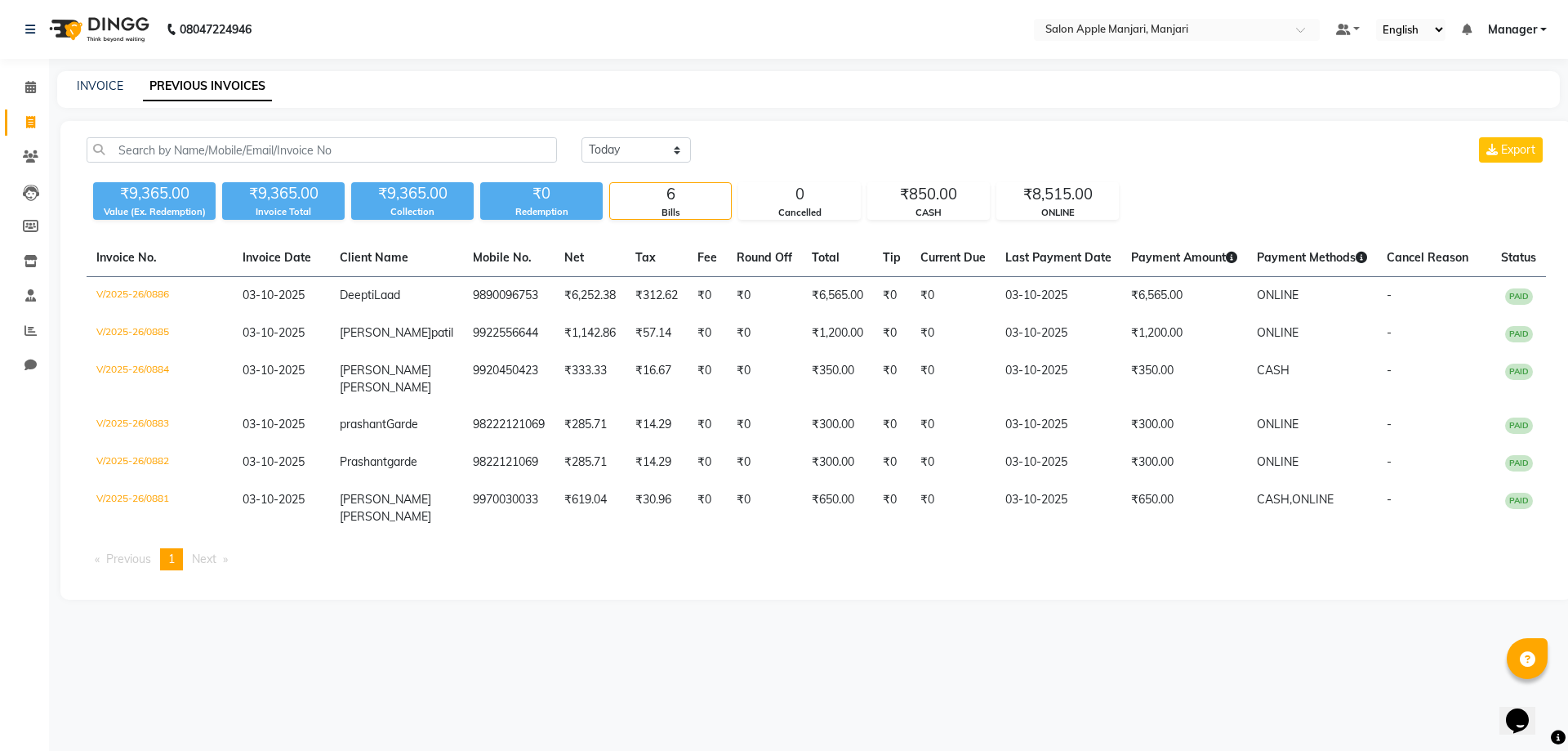
click at [248, 89] on link "PREVIOUS INVOICES" at bounding box center [208, 86] width 129 height 30
click at [257, 96] on link "PREVIOUS INVOICES" at bounding box center [208, 86] width 129 height 30
